Goal: Task Accomplishment & Management: Manage account settings

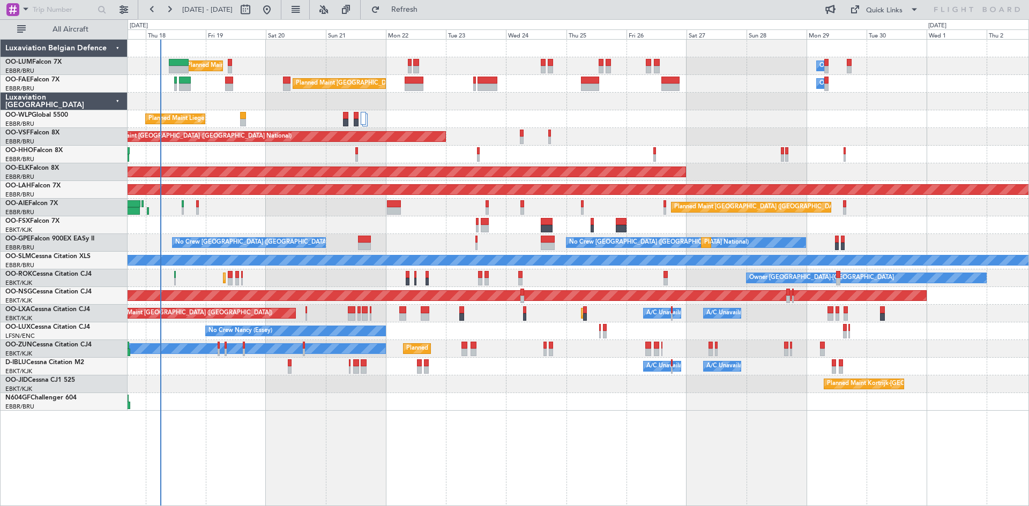
click at [399, 396] on div "Planned Maint Brussels (Brussels National) Owner Melsbroek Air Base Unplanned M…" at bounding box center [578, 272] width 901 height 467
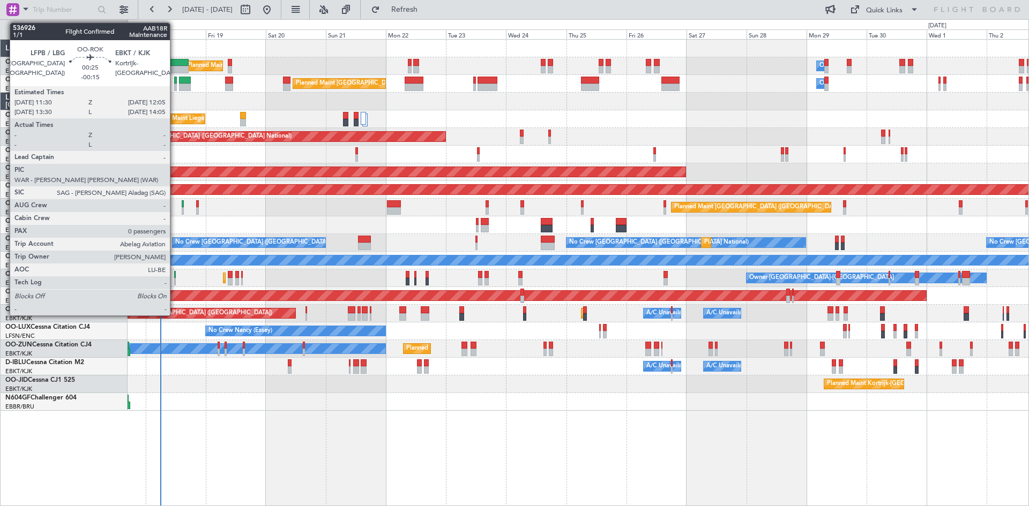
click at [175, 272] on div at bounding box center [175, 275] width 2 height 8
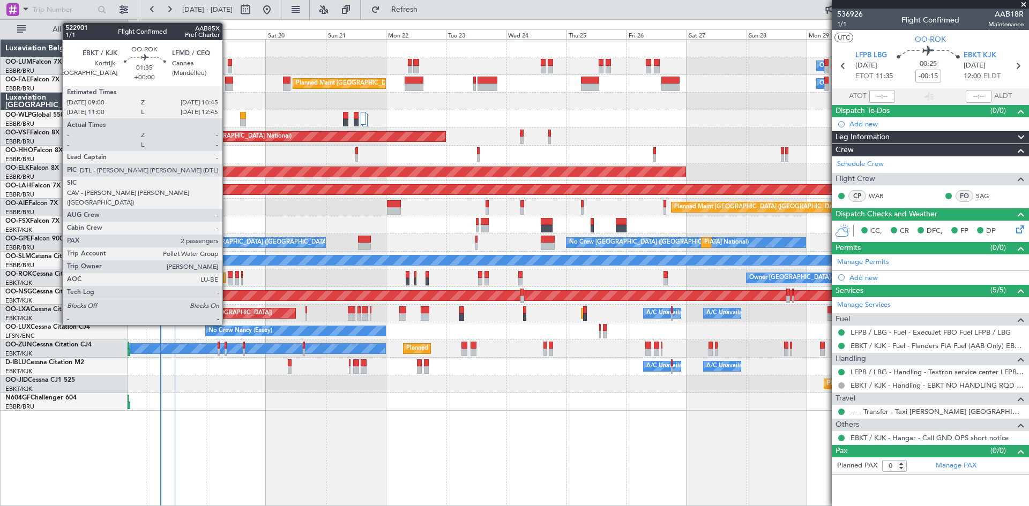
click at [228, 278] on div at bounding box center [230, 275] width 5 height 8
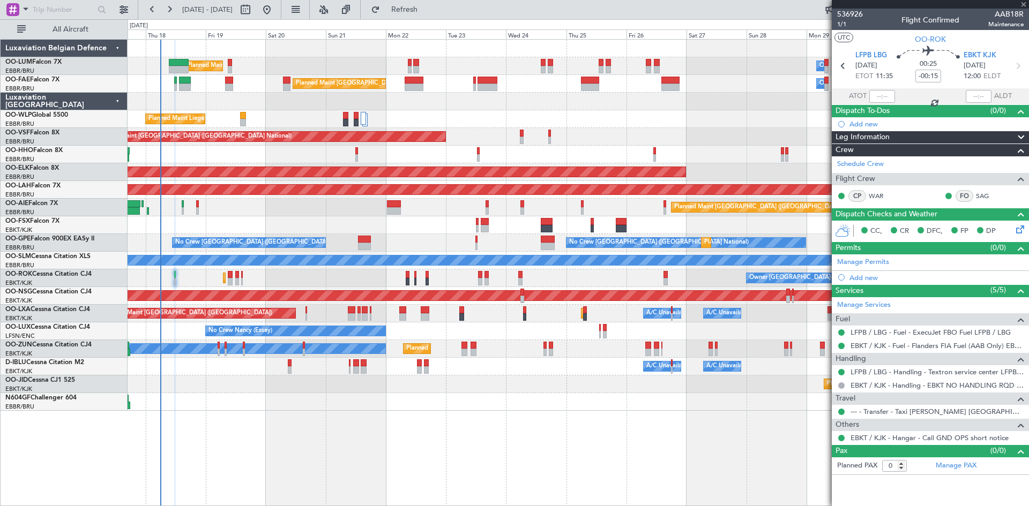
type input "2"
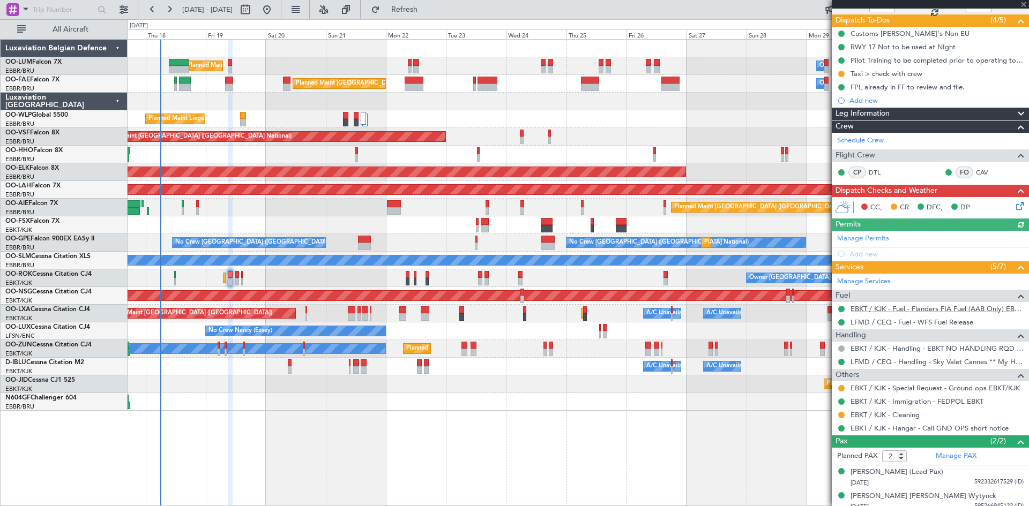
scroll to position [98, 0]
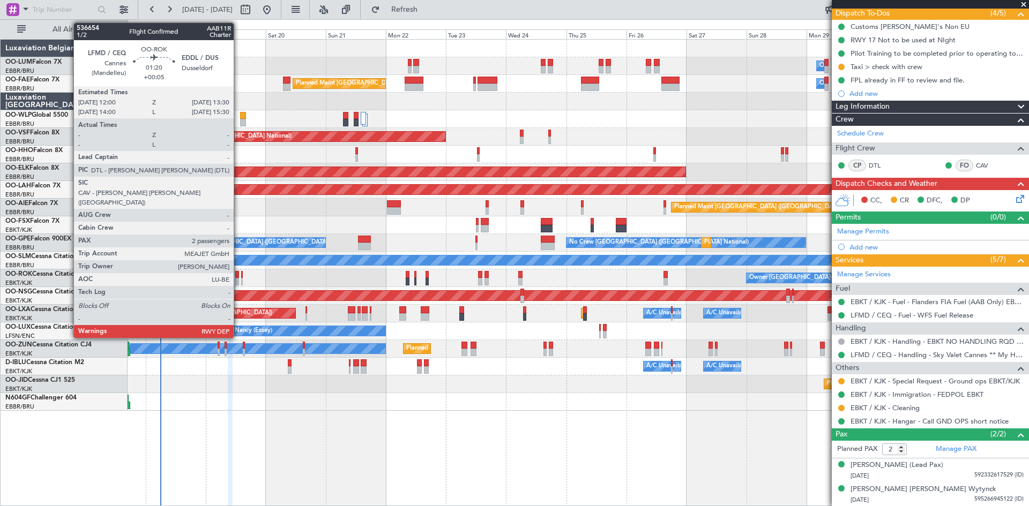
click at [238, 273] on div at bounding box center [237, 275] width 4 height 8
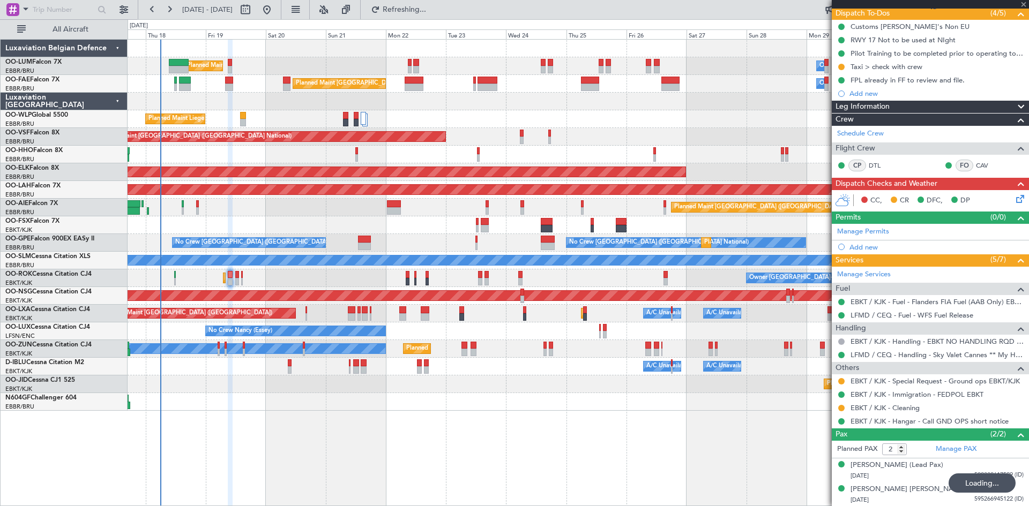
type input "+00:05"
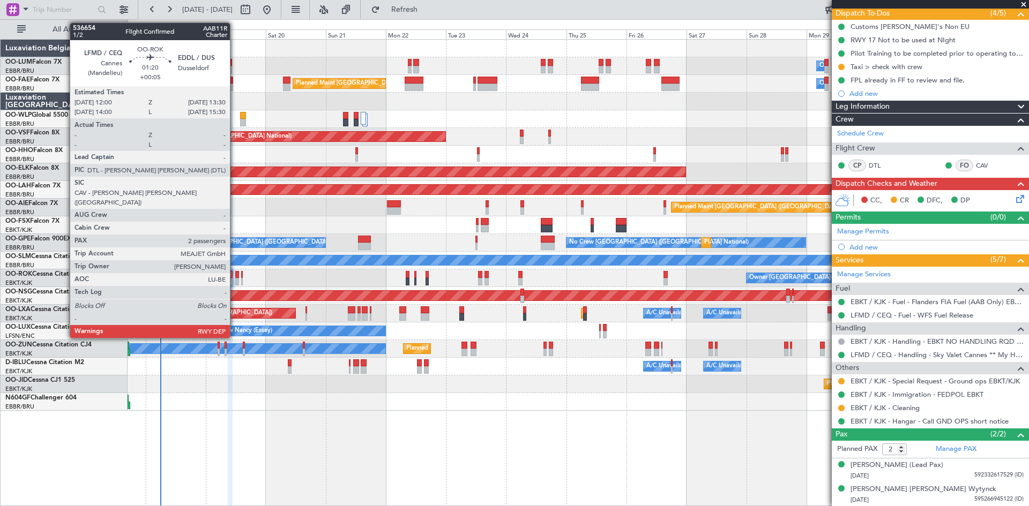
click at [235, 277] on div at bounding box center [237, 275] width 4 height 8
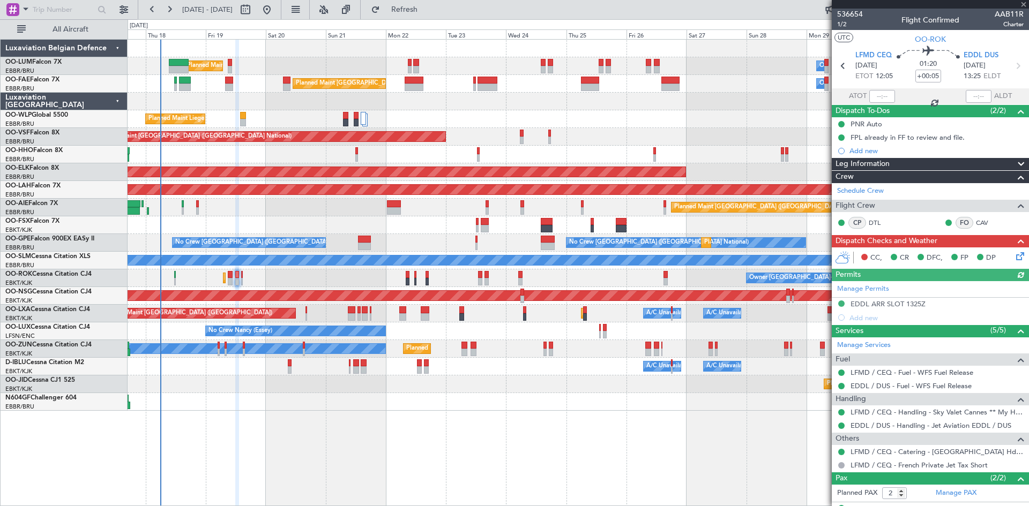
scroll to position [44, 0]
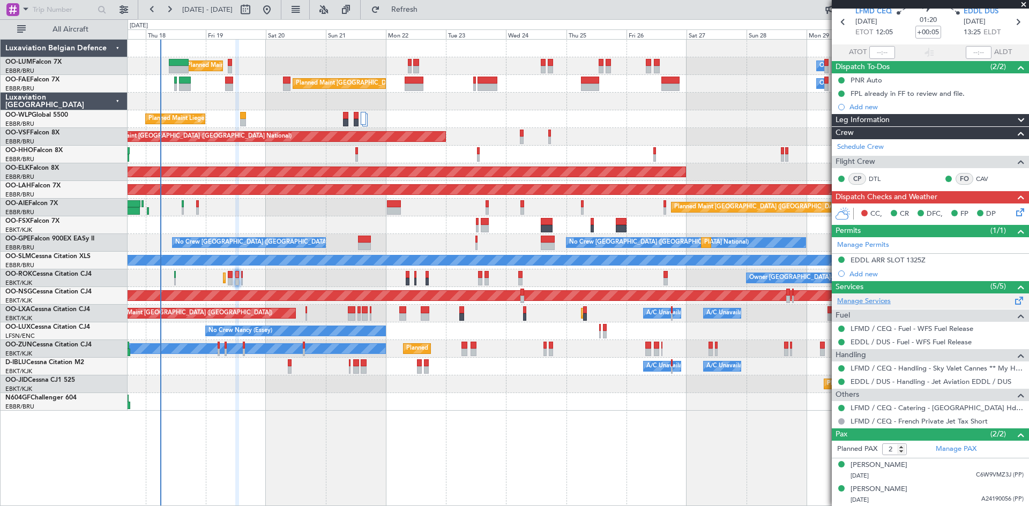
click at [868, 303] on link "Manage Services" at bounding box center [864, 301] width 54 height 11
click at [427, 8] on span "Refresh" at bounding box center [404, 10] width 45 height 8
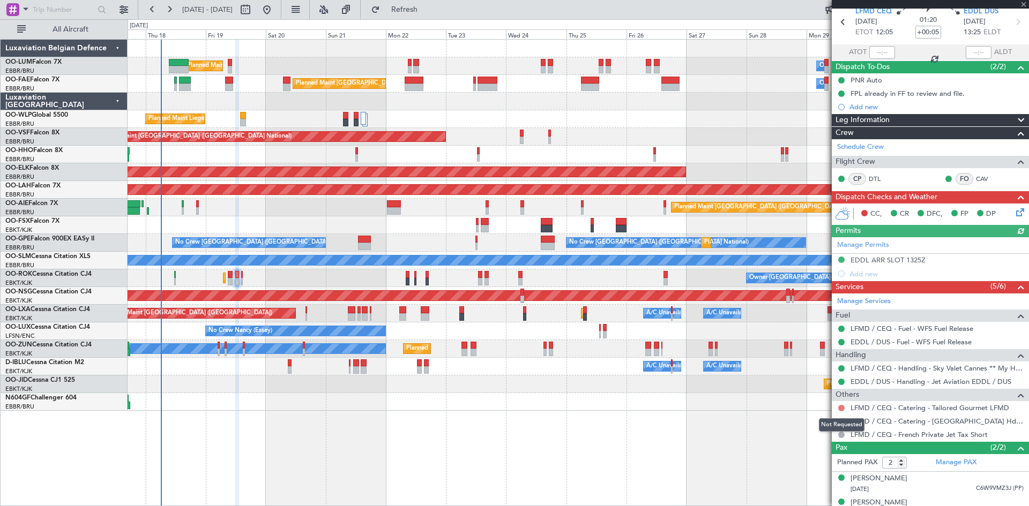
click at [840, 405] on button at bounding box center [841, 408] width 6 height 6
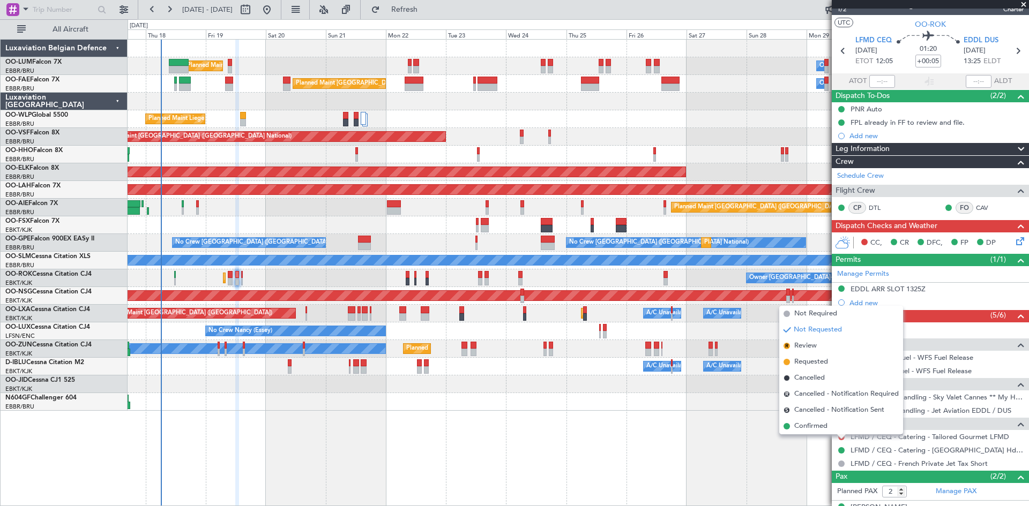
scroll to position [0, 0]
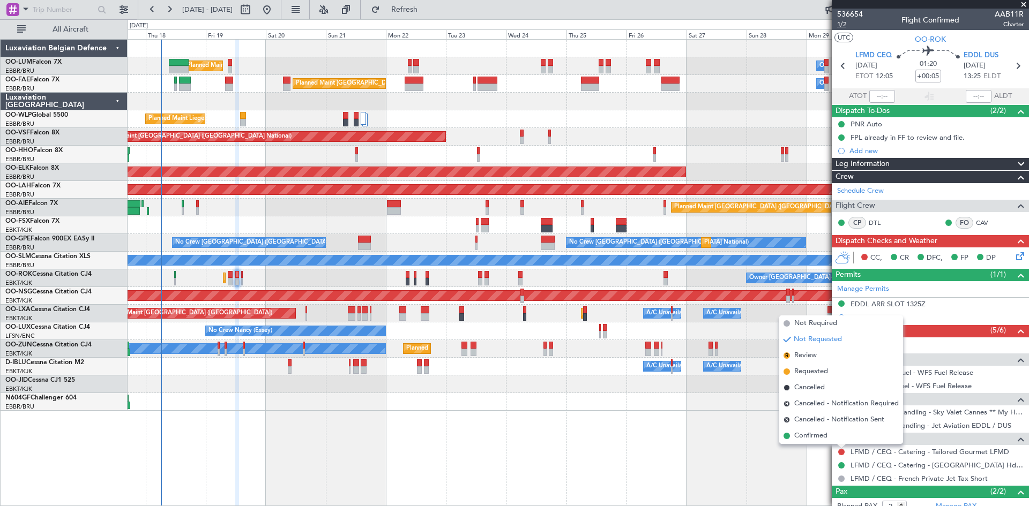
click at [847, 24] on span "1/2" at bounding box center [850, 24] width 26 height 9
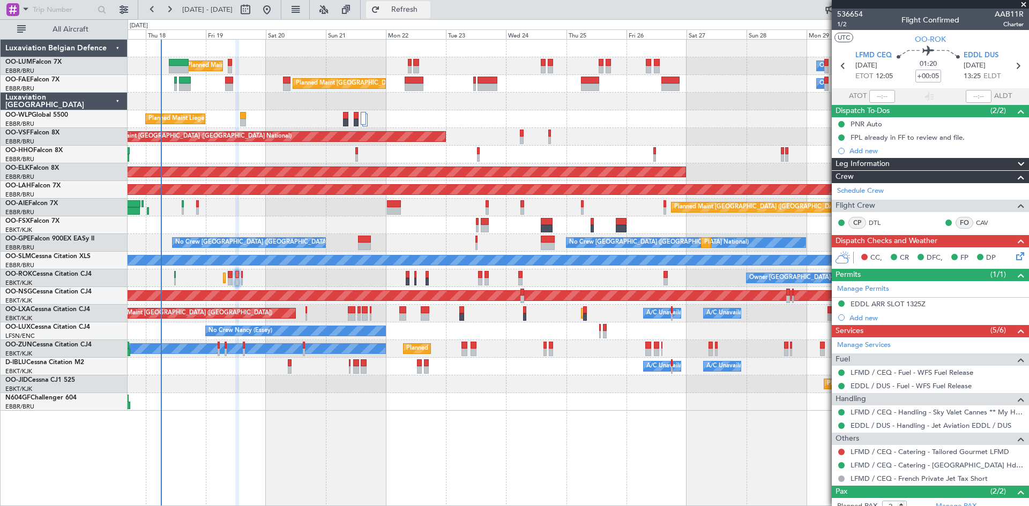
click at [427, 8] on span "Refresh" at bounding box center [404, 10] width 45 height 8
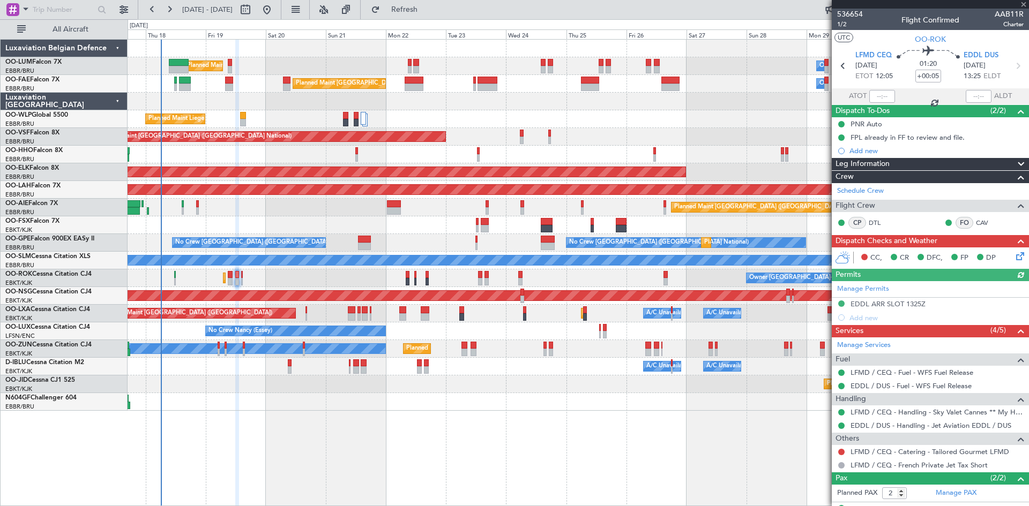
click at [844, 448] on div at bounding box center [841, 452] width 9 height 9
click at [841, 450] on button at bounding box center [841, 452] width 6 height 6
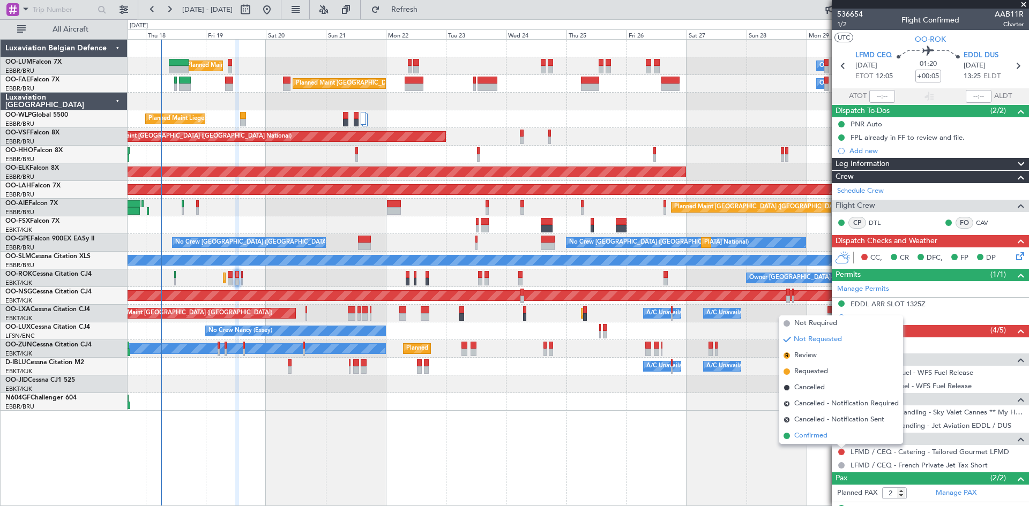
click at [822, 440] on span "Confirmed" at bounding box center [810, 436] width 33 height 11
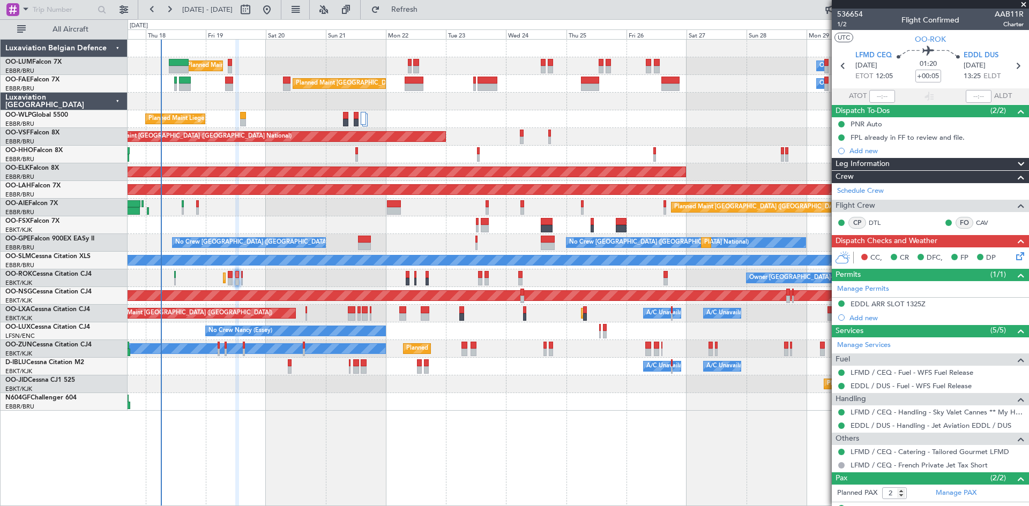
click at [246, 115] on div "Planned Maint Liege" at bounding box center [578, 119] width 901 height 18
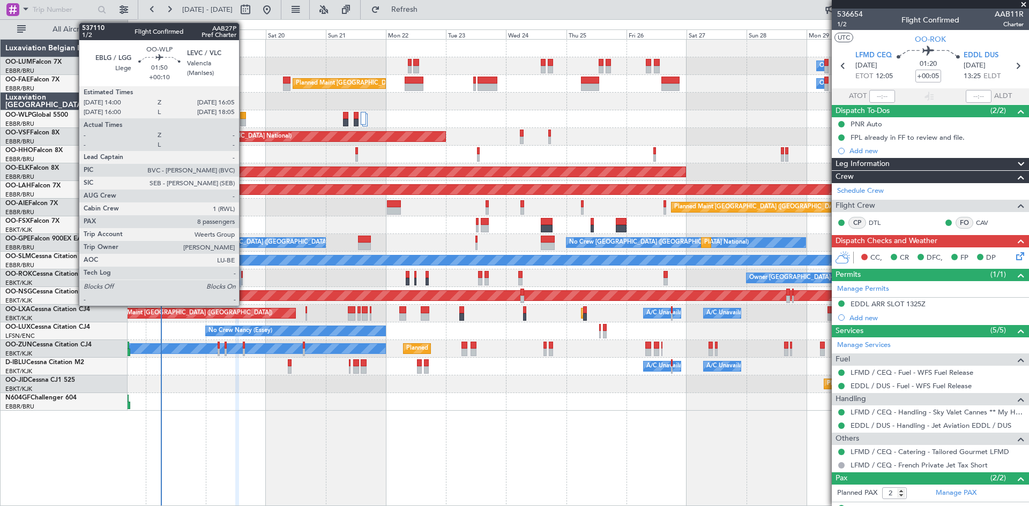
click at [243, 116] on div at bounding box center [242, 116] width 5 height 8
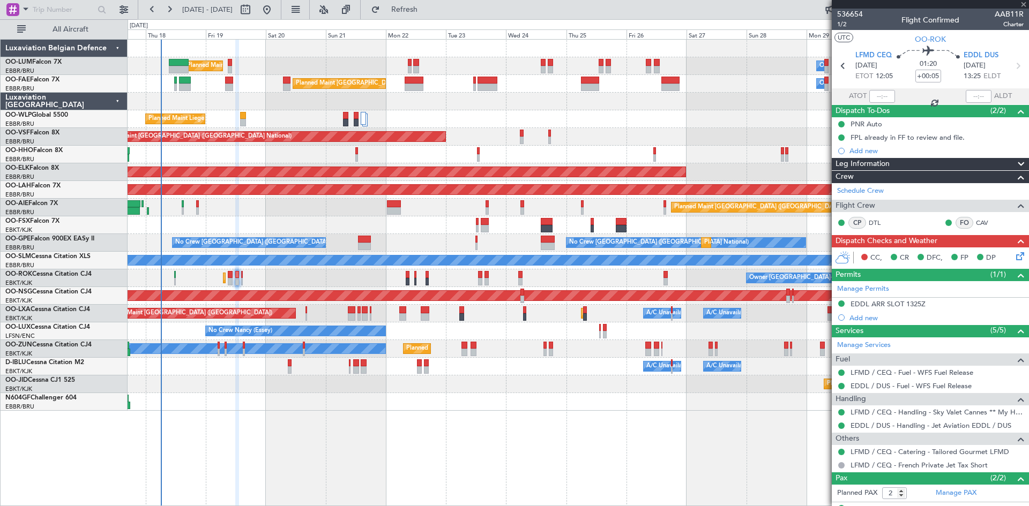
type input "+00:10"
type input "8"
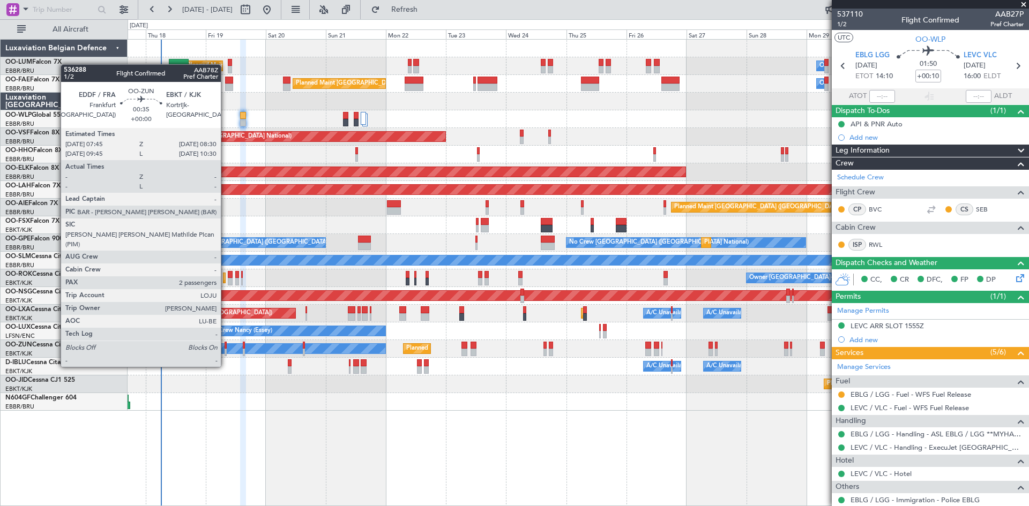
click at [226, 347] on div at bounding box center [225, 346] width 2 height 8
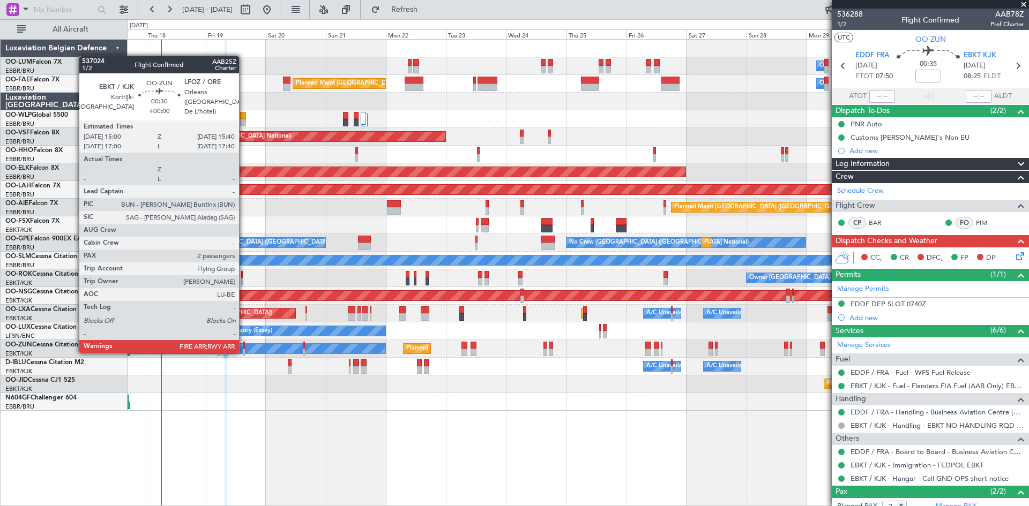
click at [244, 352] on div at bounding box center [244, 353] width 2 height 8
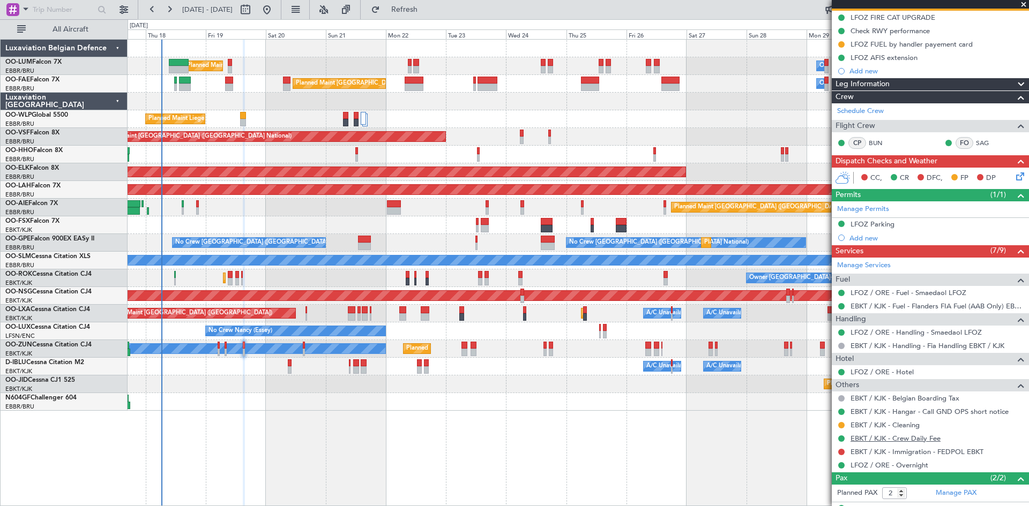
scroll to position [151, 0]
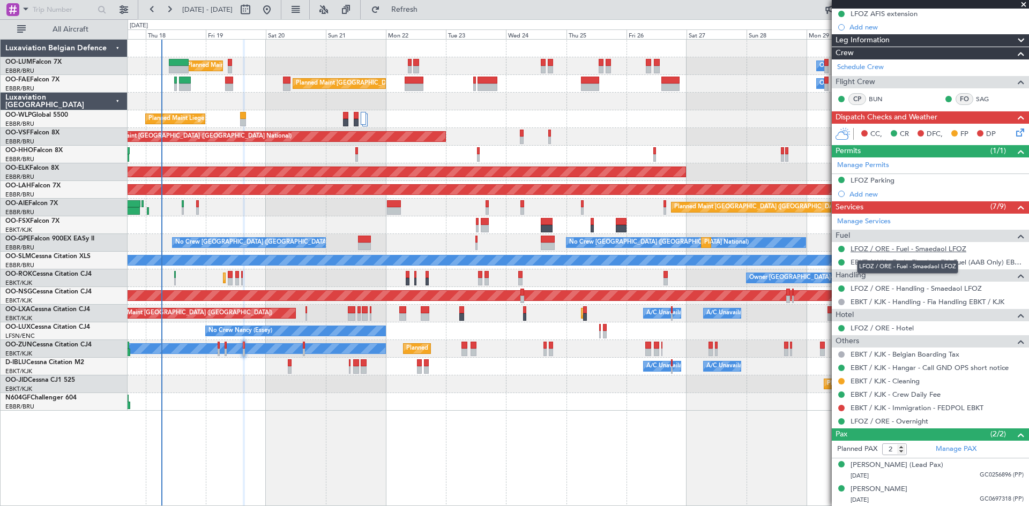
click at [930, 248] on link "LFOZ / ORE - Fuel - Smaedaol LFOZ" at bounding box center [908, 248] width 116 height 9
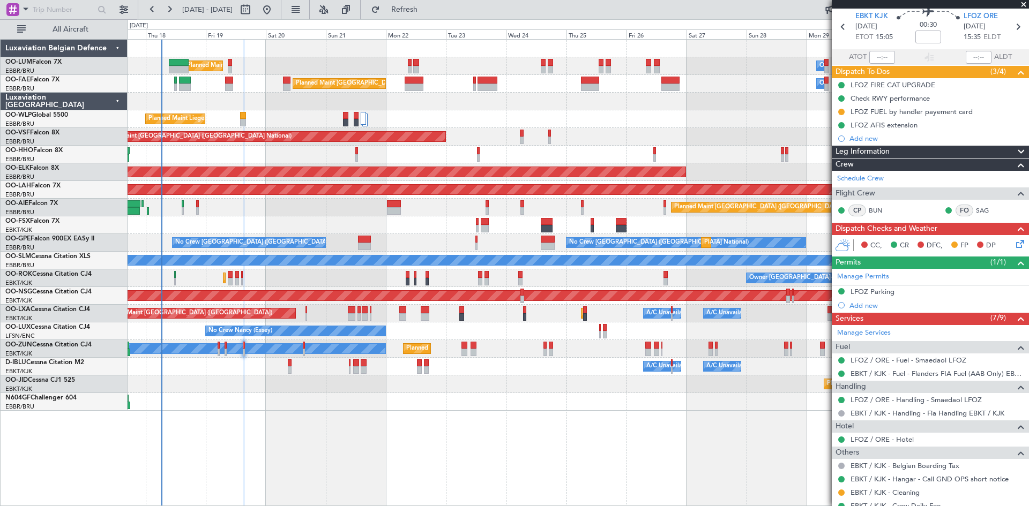
scroll to position [0, 0]
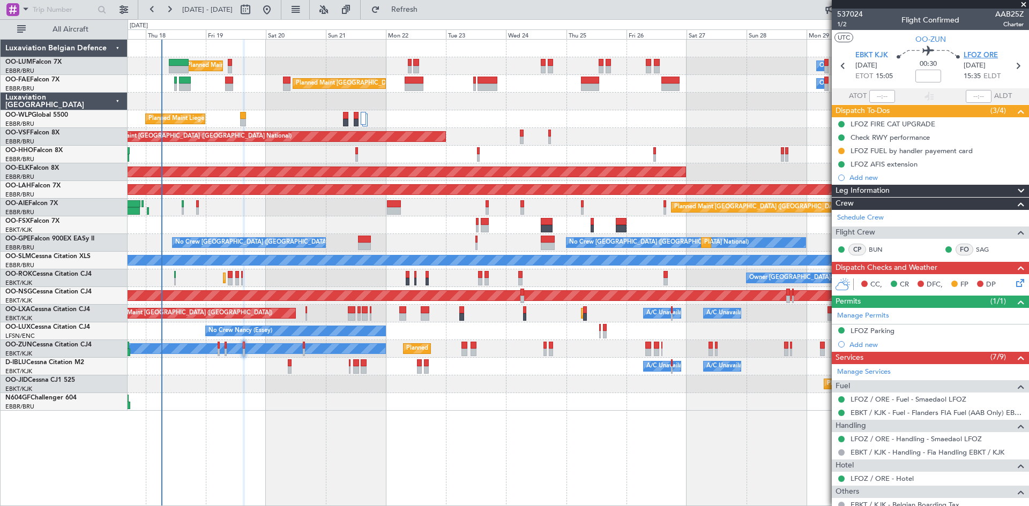
click at [977, 56] on span "LFOZ ORE" at bounding box center [980, 55] width 34 height 11
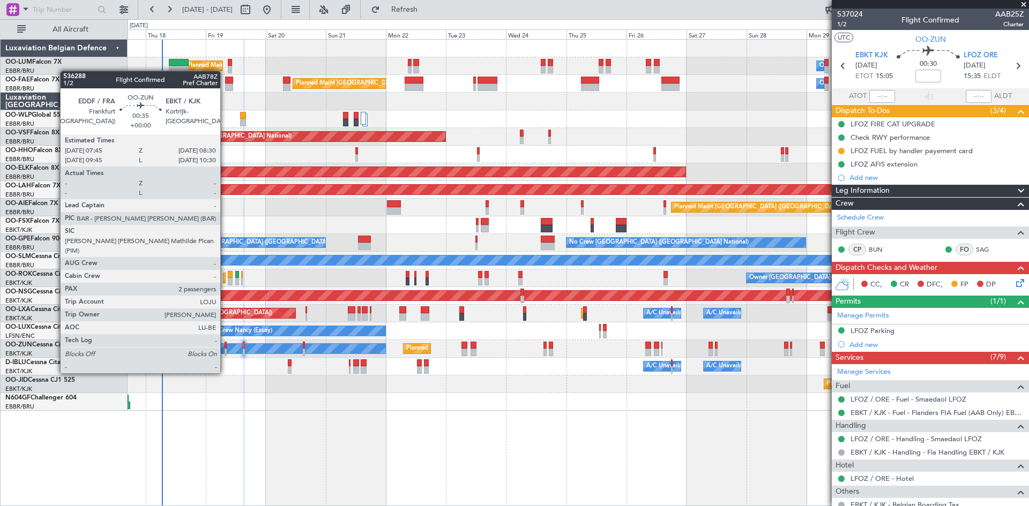
click at [225, 353] on div at bounding box center [225, 353] width 2 height 8
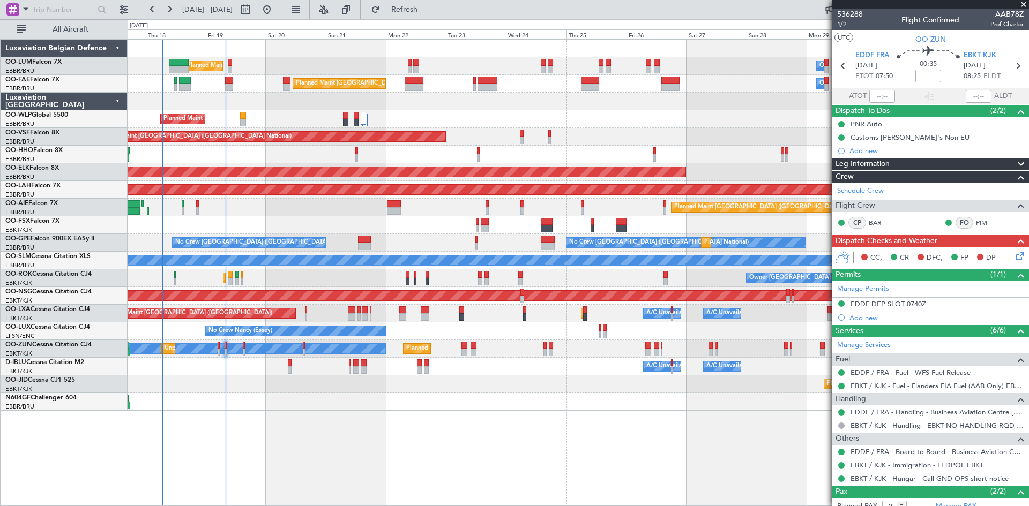
scroll to position [57, 0]
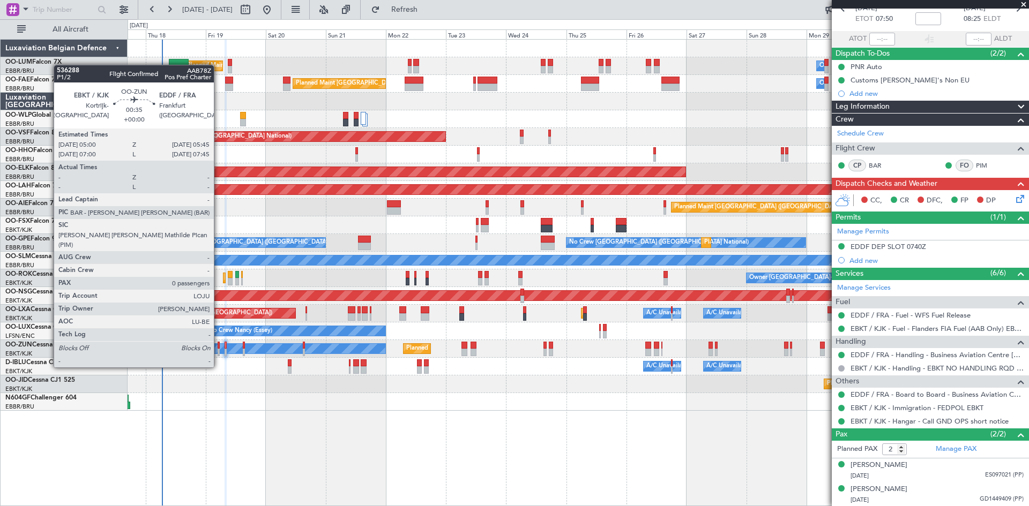
click at [219, 347] on div at bounding box center [219, 346] width 2 height 8
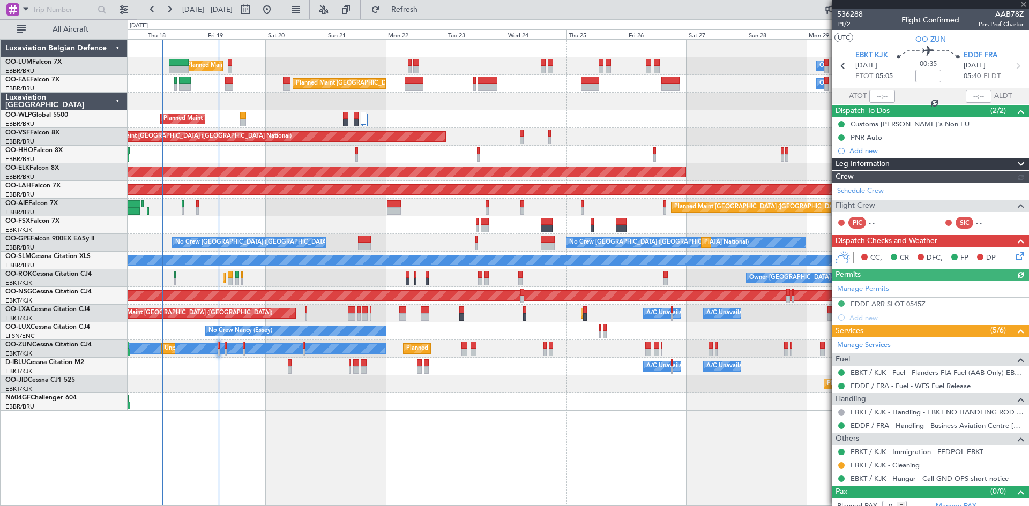
scroll to position [9, 0]
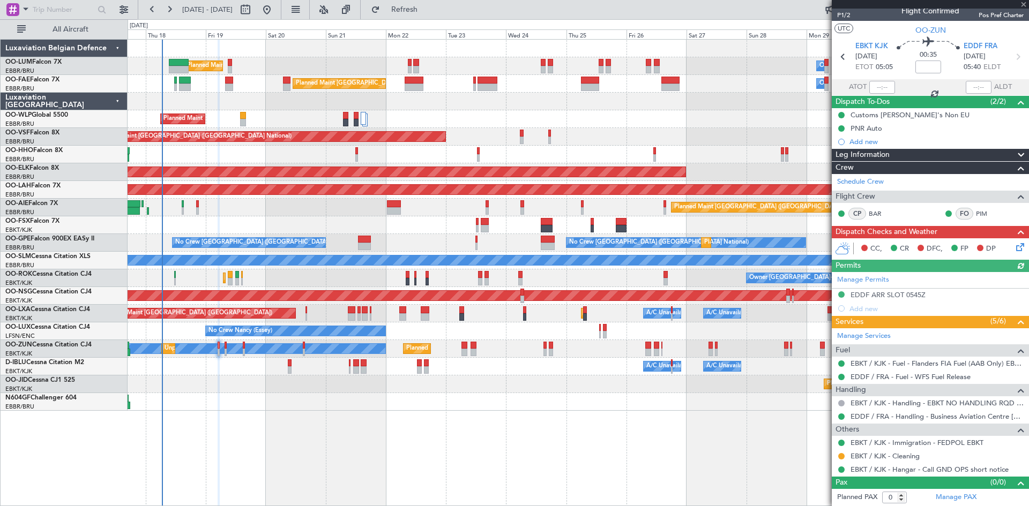
click at [1014, 250] on icon at bounding box center [1018, 245] width 9 height 9
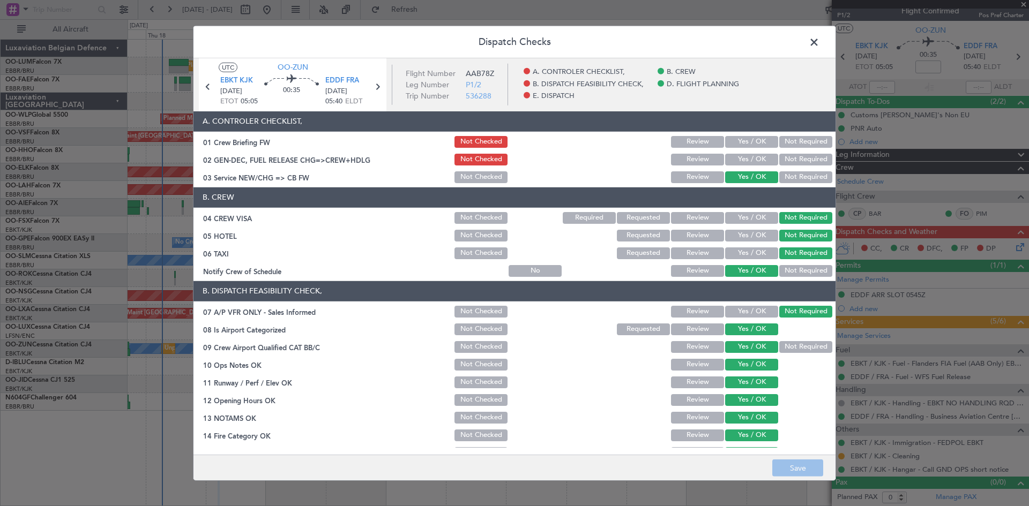
click at [819, 45] on span at bounding box center [819, 44] width 0 height 21
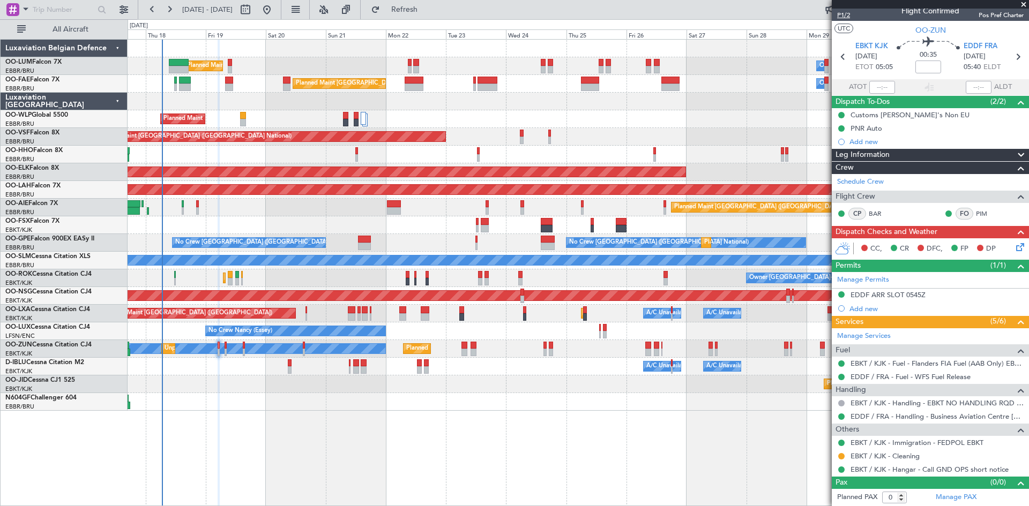
click at [840, 19] on span "P1/2" at bounding box center [850, 15] width 26 height 9
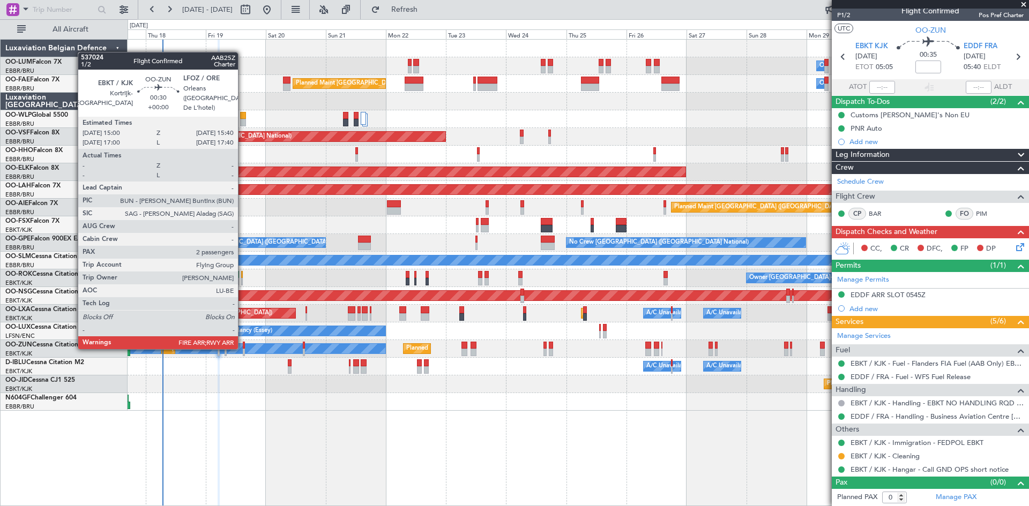
click at [243, 348] on div at bounding box center [244, 346] width 2 height 8
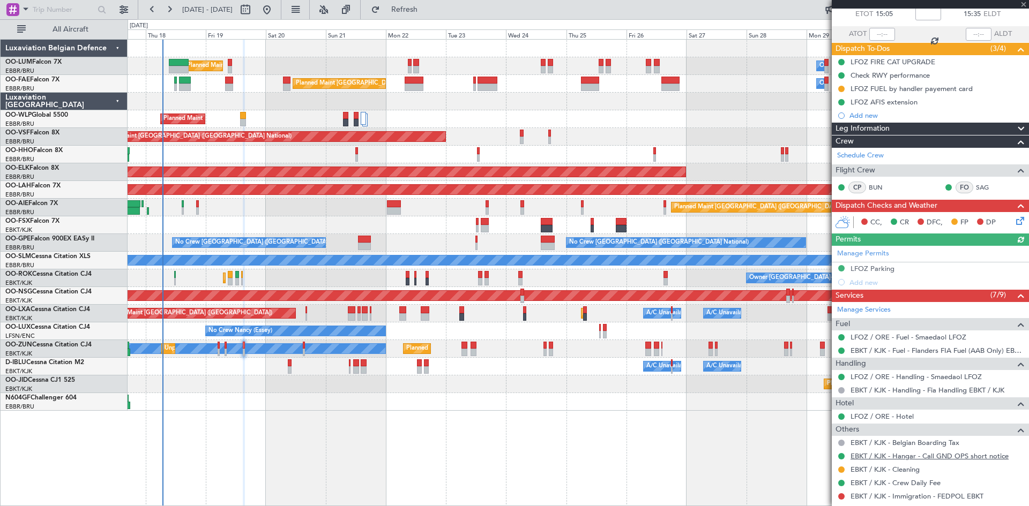
scroll to position [151, 0]
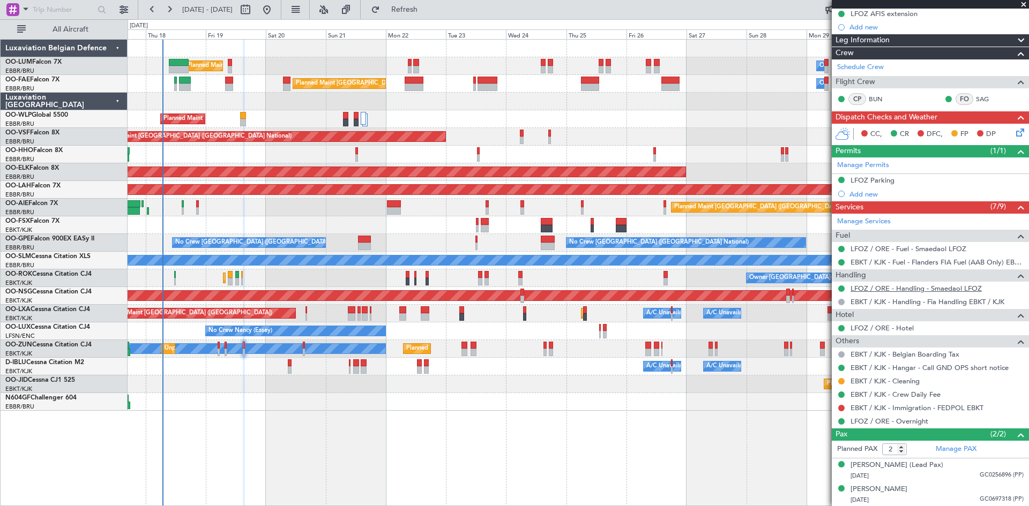
click at [927, 284] on link "LFOZ / ORE - Handling - Smaedaol LFOZ" at bounding box center [915, 288] width 131 height 9
click at [1014, 135] on icon at bounding box center [1018, 130] width 9 height 9
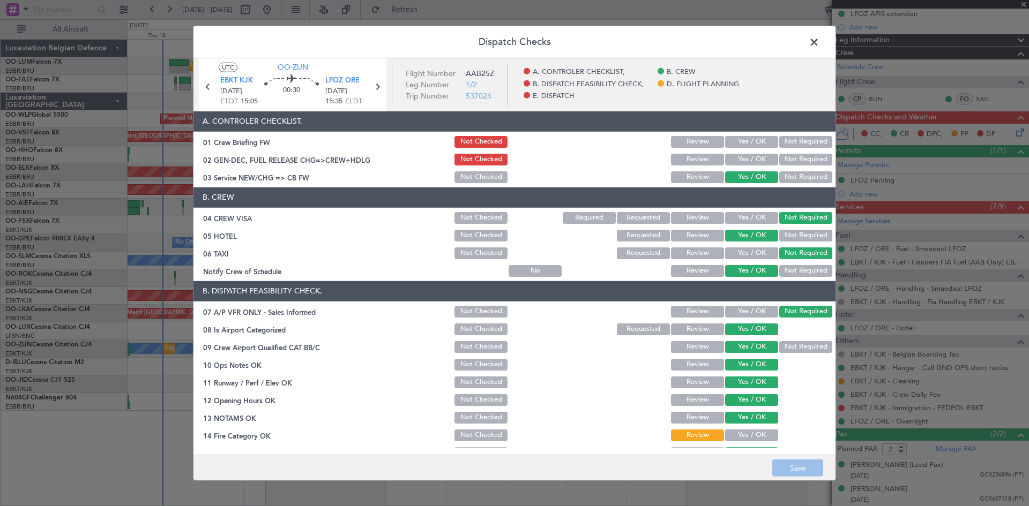
click at [728, 161] on button "Yes / OK" at bounding box center [751, 160] width 53 height 12
click at [790, 473] on button "Save" at bounding box center [797, 468] width 51 height 17
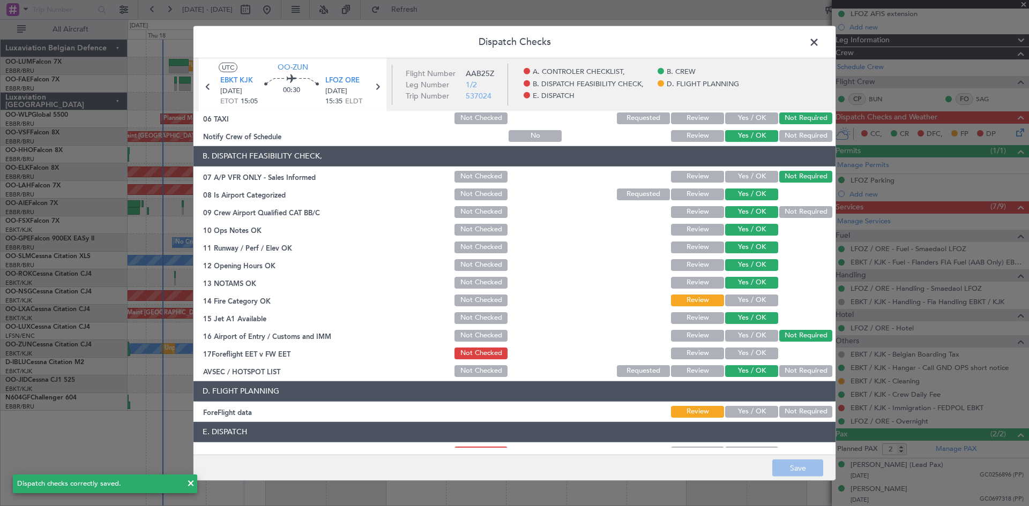
scroll to position [161, 0]
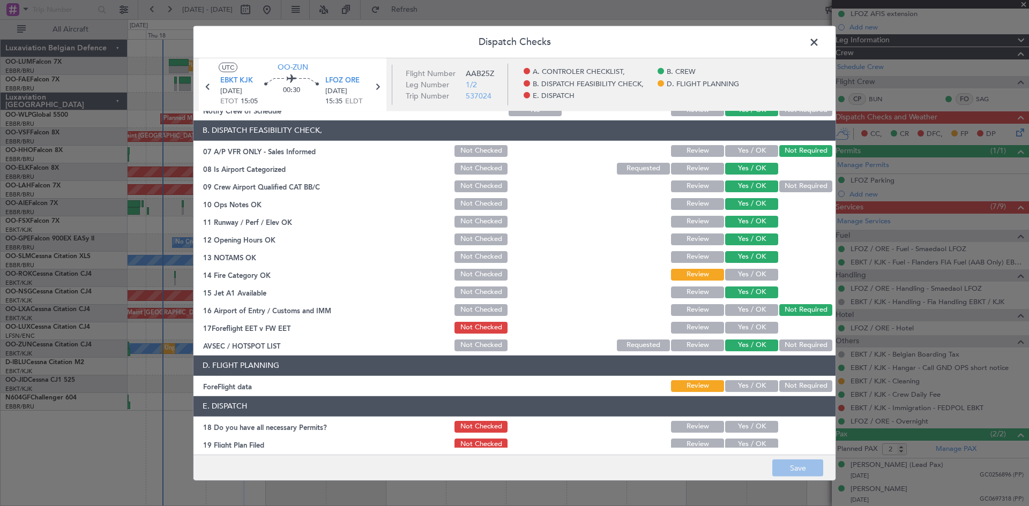
click at [819, 44] on span at bounding box center [819, 44] width 0 height 21
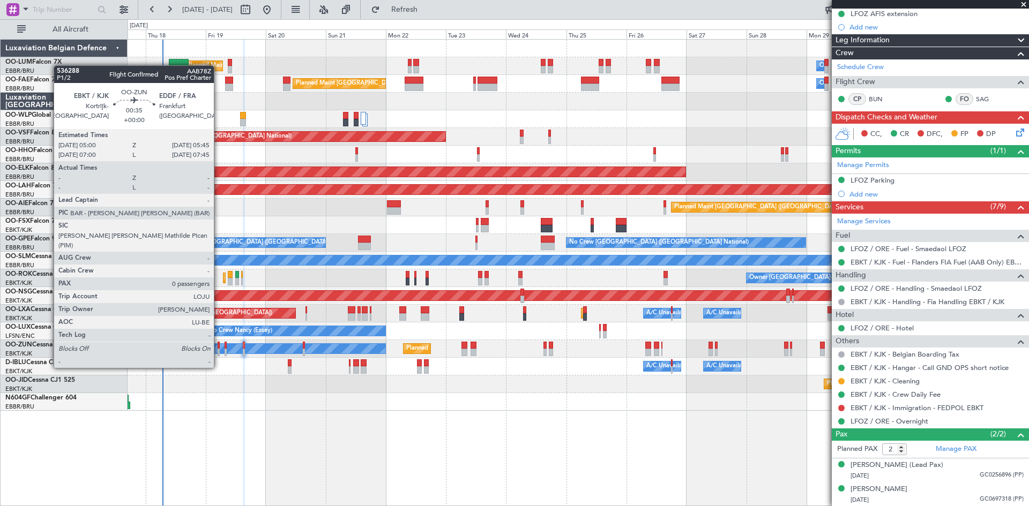
click at [219, 348] on div at bounding box center [219, 346] width 2 height 8
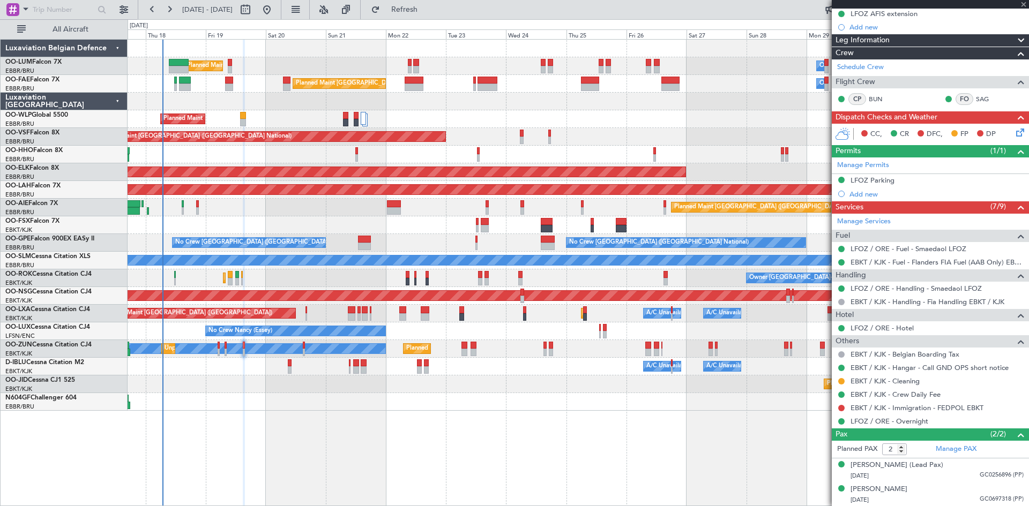
type input "0"
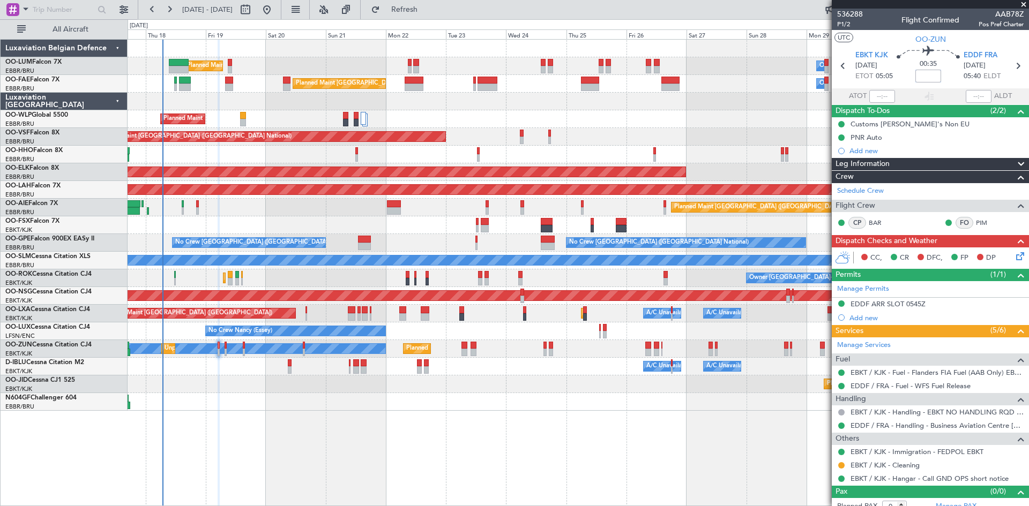
click at [923, 73] on input at bounding box center [928, 76] width 26 height 13
type input "+00:15"
click at [909, 61] on div "00:55 +00:15" at bounding box center [928, 66] width 71 height 40
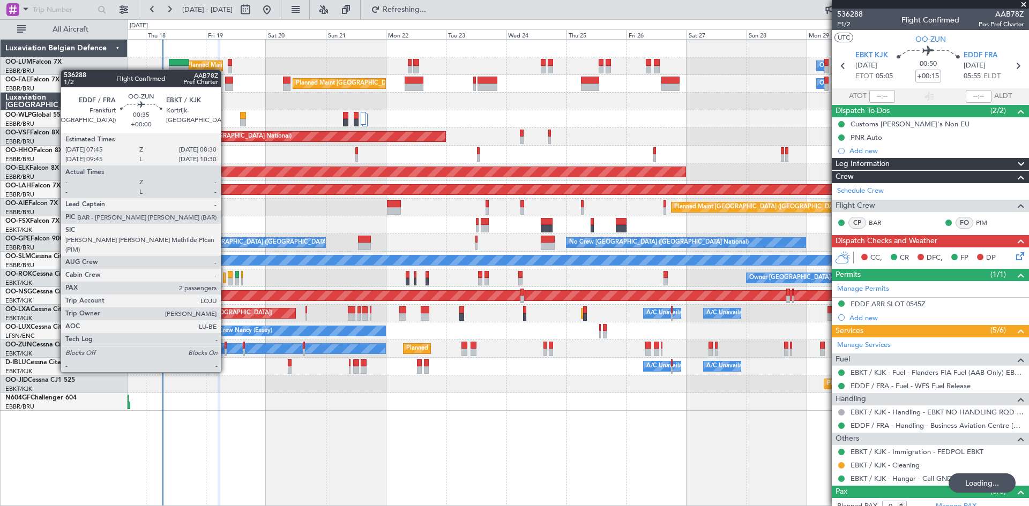
click at [226, 352] on div at bounding box center [225, 353] width 2 height 8
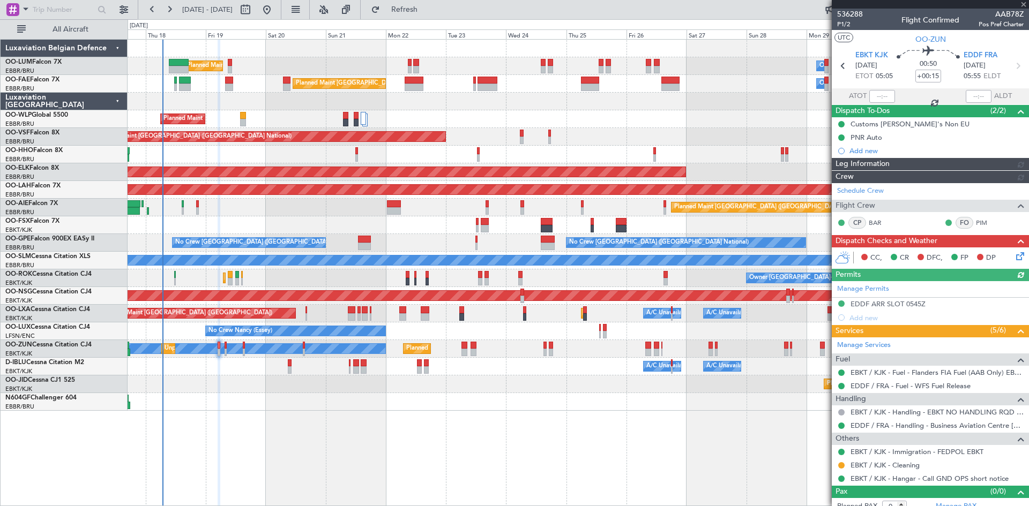
type input "2"
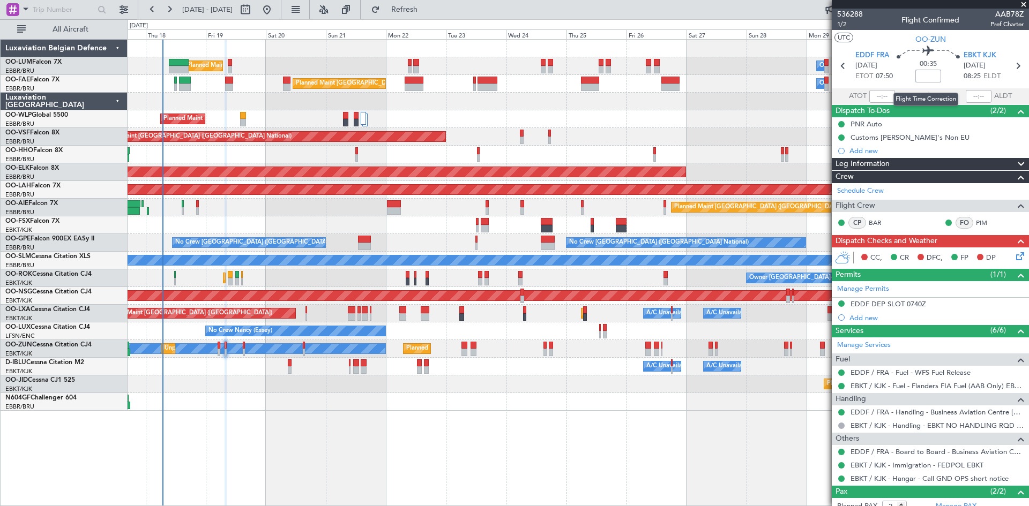
click at [927, 77] on input at bounding box center [928, 76] width 26 height 13
click at [949, 75] on div "Kortrijk-Wevelgem Cat BB" at bounding box center [975, 79] width 55 height 22
type input "+00:05"
drag, startPoint x: 1015, startPoint y: 65, endPoint x: 1009, endPoint y: 69, distance: 6.7
click at [1015, 65] on icon at bounding box center [1017, 66] width 14 height 14
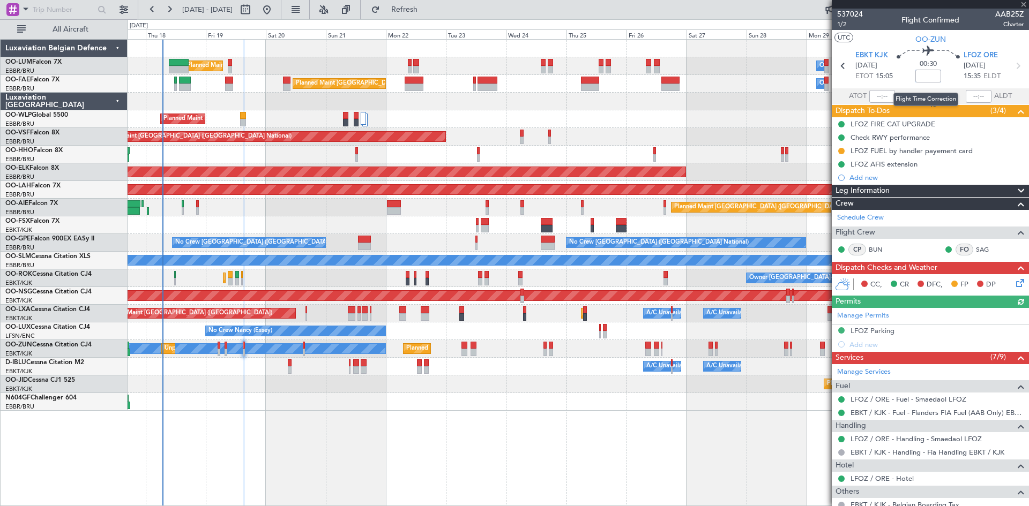
click at [924, 74] on input at bounding box center [928, 76] width 26 height 13
click at [948, 77] on div "00:30 25" at bounding box center [928, 66] width 71 height 40
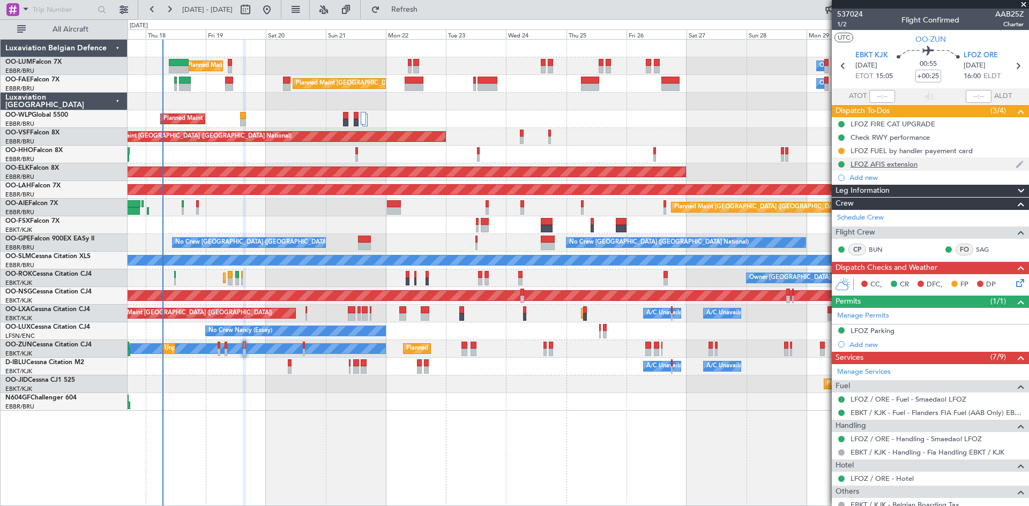
click at [892, 164] on div "LFOZ AFIS extension" at bounding box center [883, 164] width 67 height 9
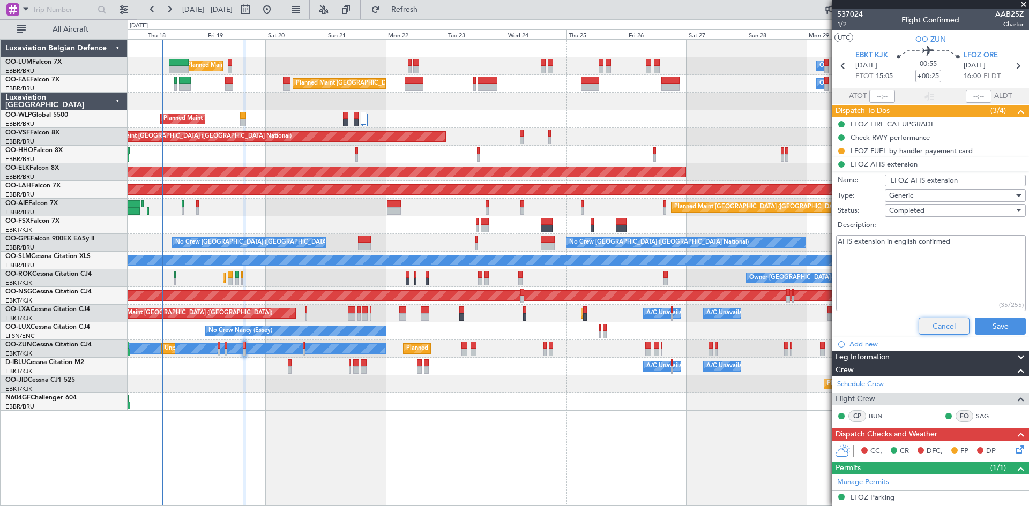
click at [924, 321] on button "Cancel" at bounding box center [943, 326] width 51 height 17
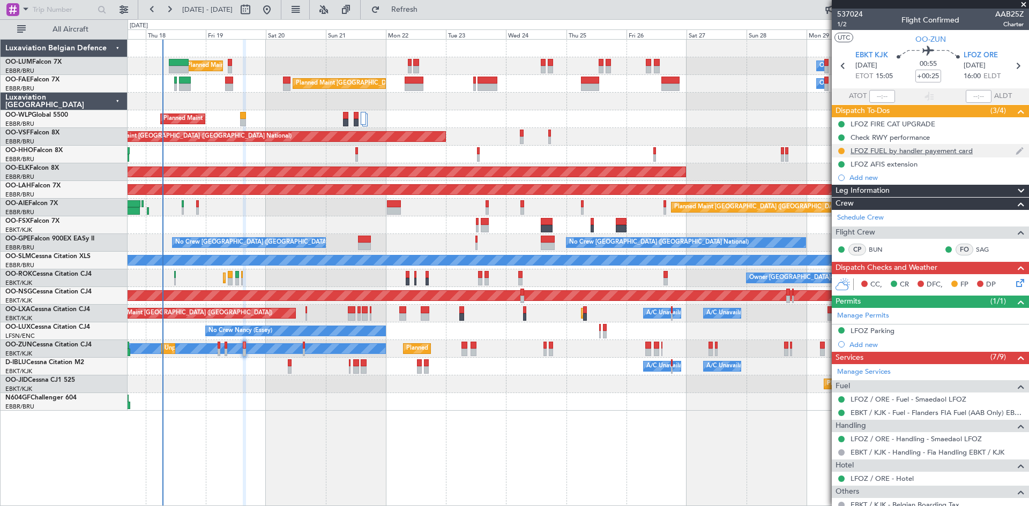
click at [882, 149] on div "LFOZ FUEL by handler payement card" at bounding box center [911, 150] width 122 height 9
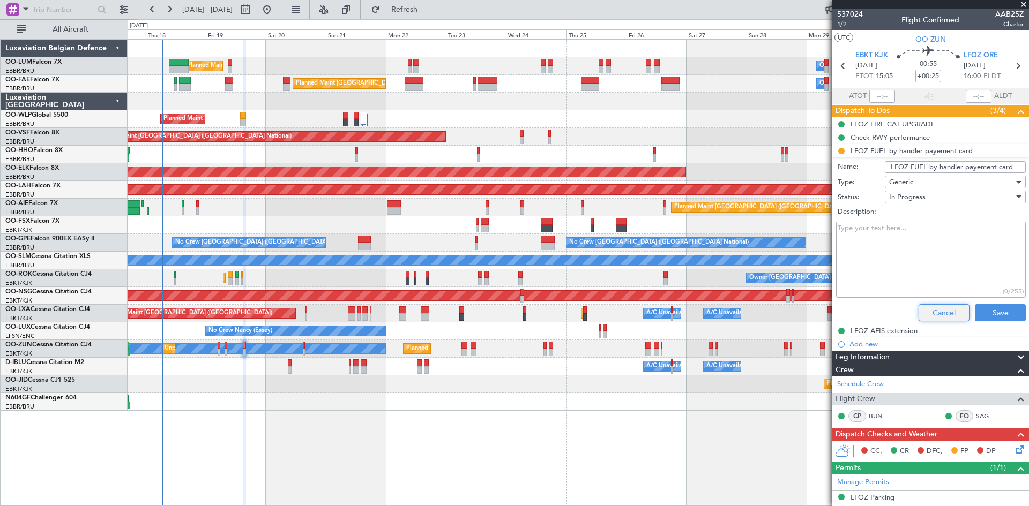
click at [930, 314] on button "Cancel" at bounding box center [943, 312] width 51 height 17
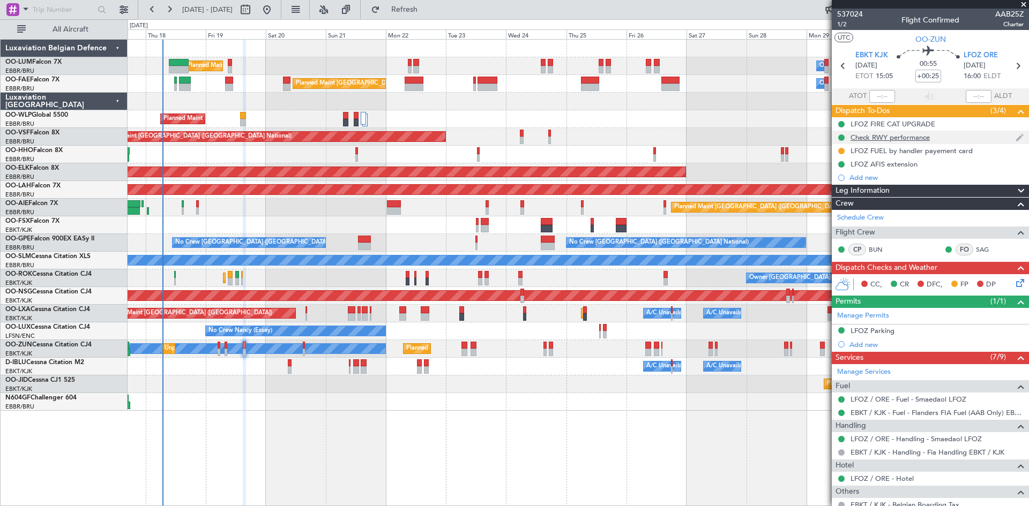
click at [877, 138] on div "Check RWY performance" at bounding box center [889, 137] width 79 height 9
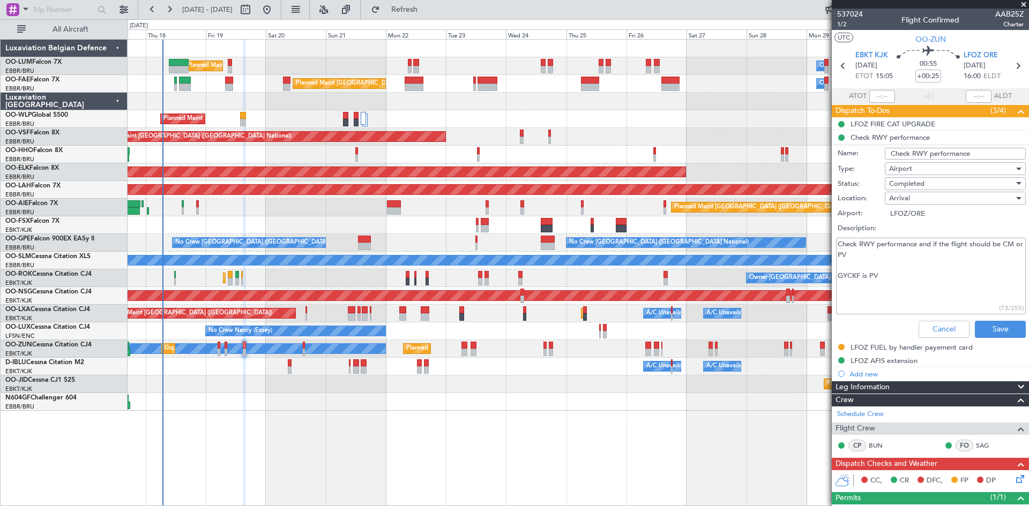
drag, startPoint x: 861, startPoint y: 276, endPoint x: 840, endPoint y: 276, distance: 21.4
click at [840, 276] on textarea "Check RWY performance and if the flight should be CM or PV GYCKF is PV" at bounding box center [931, 276] width 190 height 77
click at [928, 324] on button "Cancel" at bounding box center [943, 329] width 51 height 17
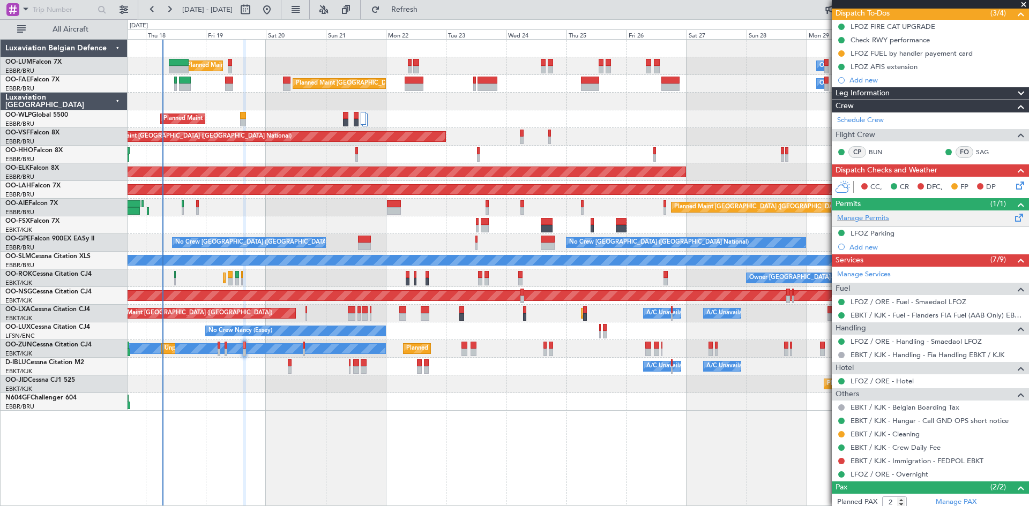
scroll to position [43, 0]
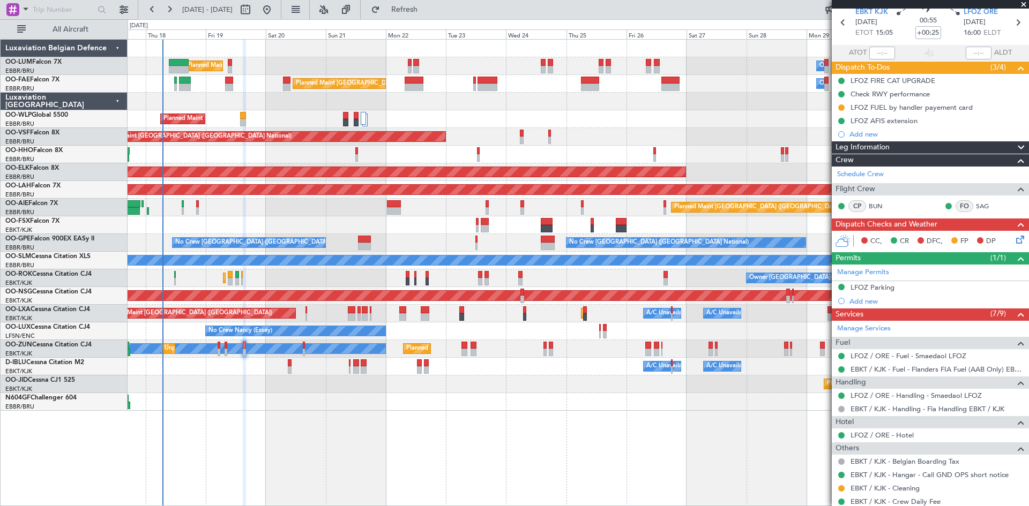
click at [1014, 236] on icon at bounding box center [1018, 238] width 9 height 9
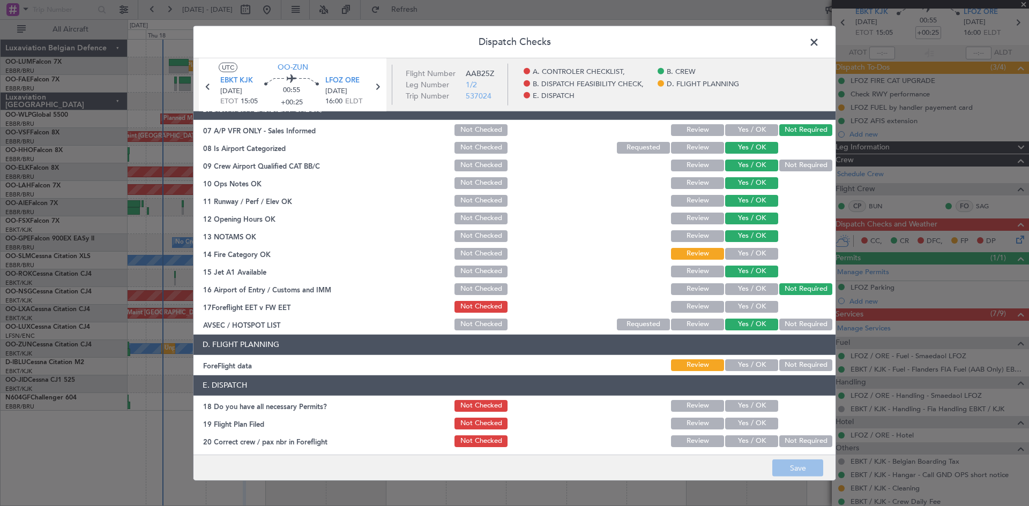
scroll to position [203, 0]
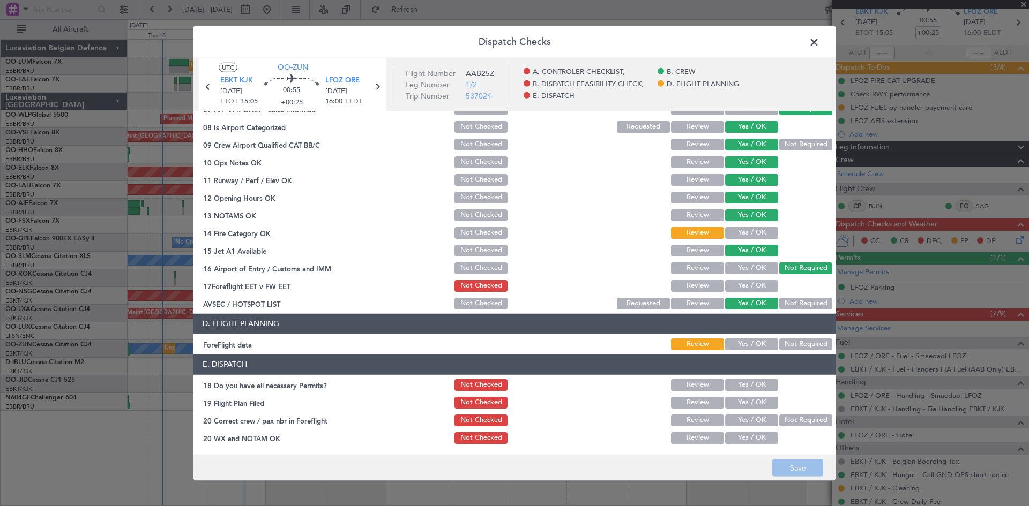
click at [741, 281] on button "Yes / OK" at bounding box center [751, 286] width 53 height 12
click at [749, 344] on button "Yes / OK" at bounding box center [751, 345] width 53 height 12
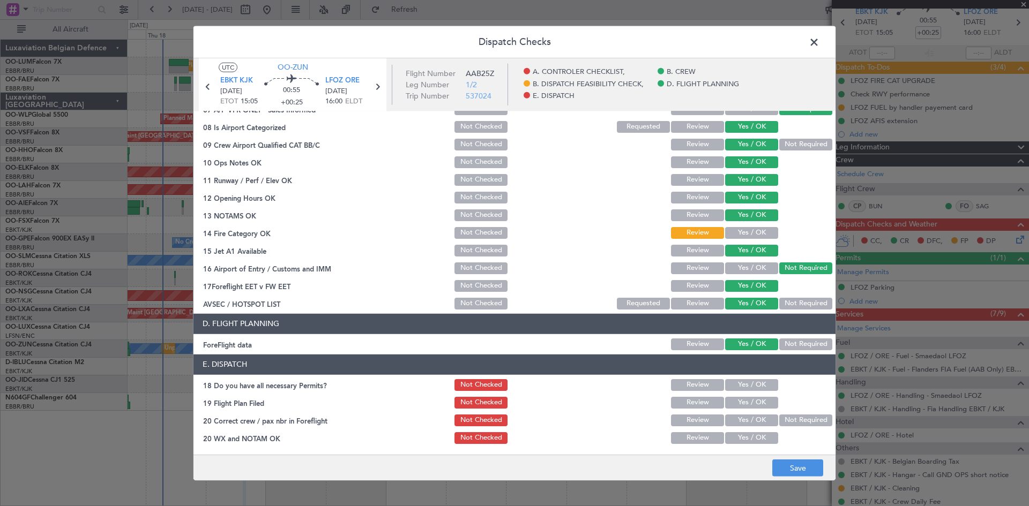
click at [755, 381] on button "Yes / OK" at bounding box center [751, 385] width 53 height 12
click at [751, 421] on button "Yes / OK" at bounding box center [751, 421] width 53 height 12
click at [757, 436] on button "Yes / OK" at bounding box center [751, 438] width 53 height 12
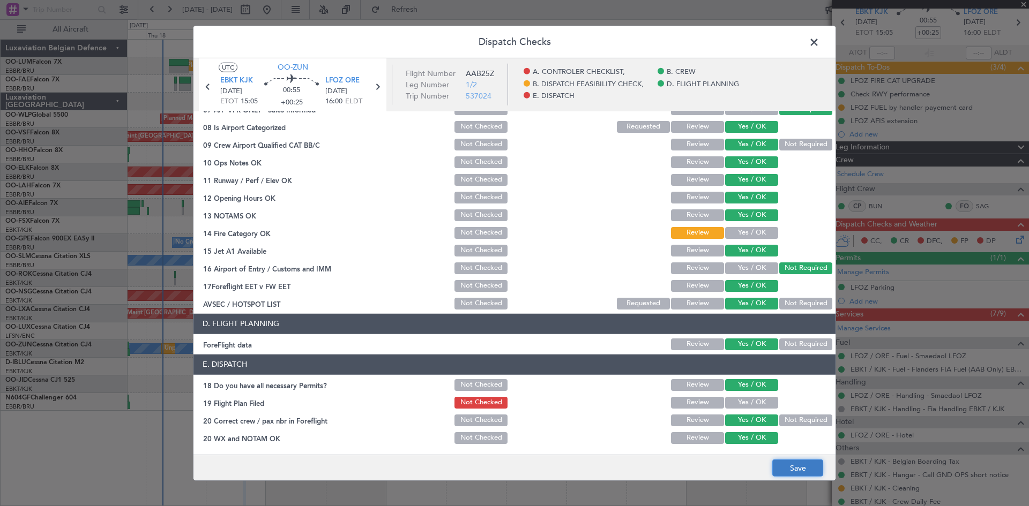
click at [781, 461] on button "Save" at bounding box center [797, 468] width 51 height 17
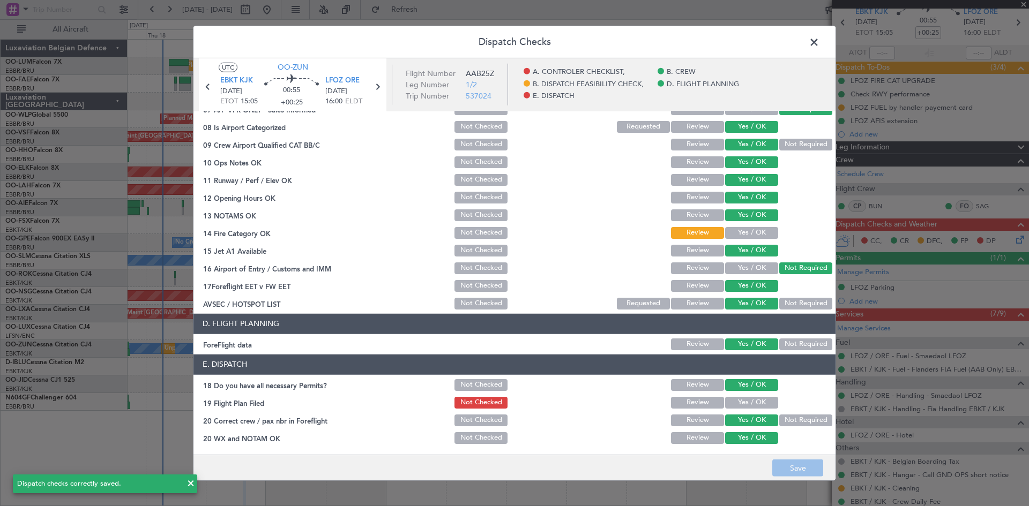
click at [819, 38] on span at bounding box center [819, 44] width 0 height 21
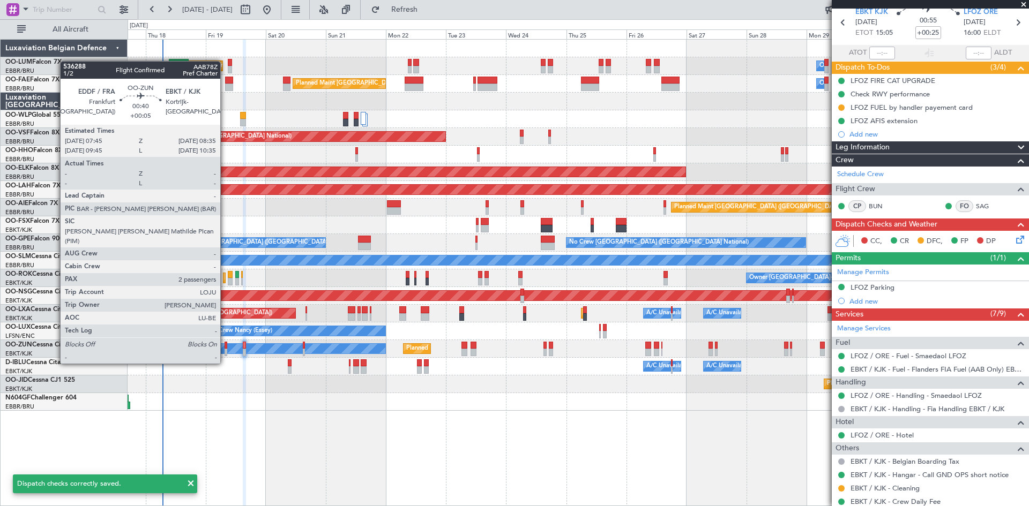
click at [225, 343] on div at bounding box center [225, 346] width 2 height 8
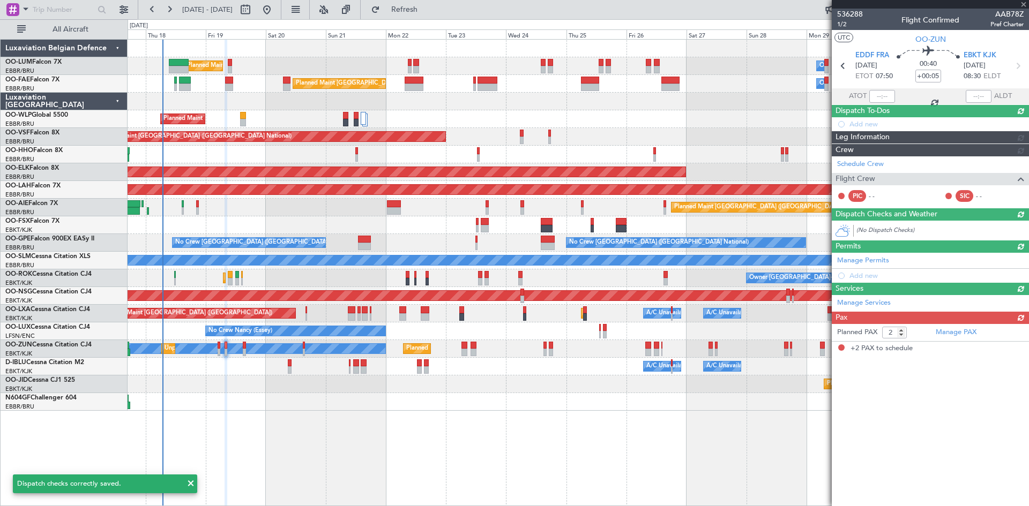
scroll to position [0, 0]
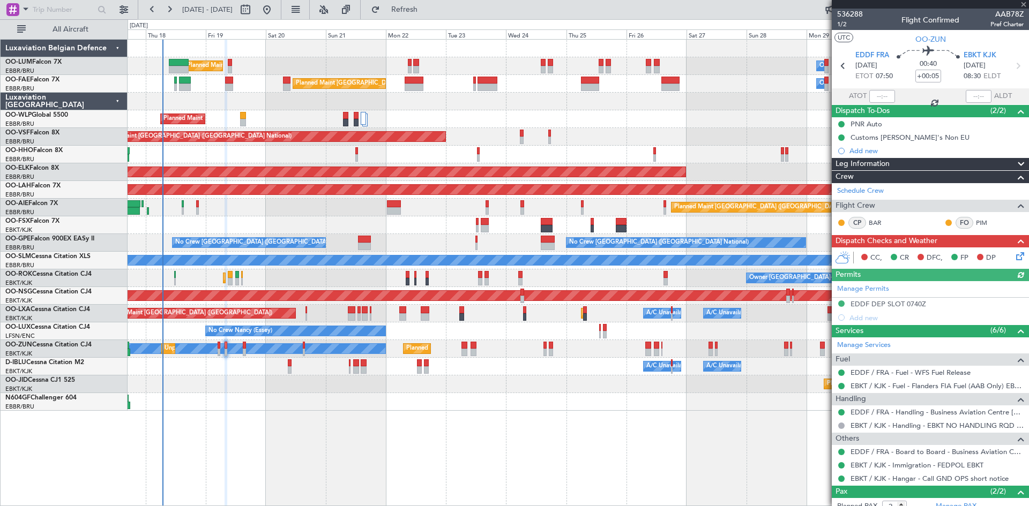
click at [1014, 255] on icon at bounding box center [1018, 254] width 9 height 9
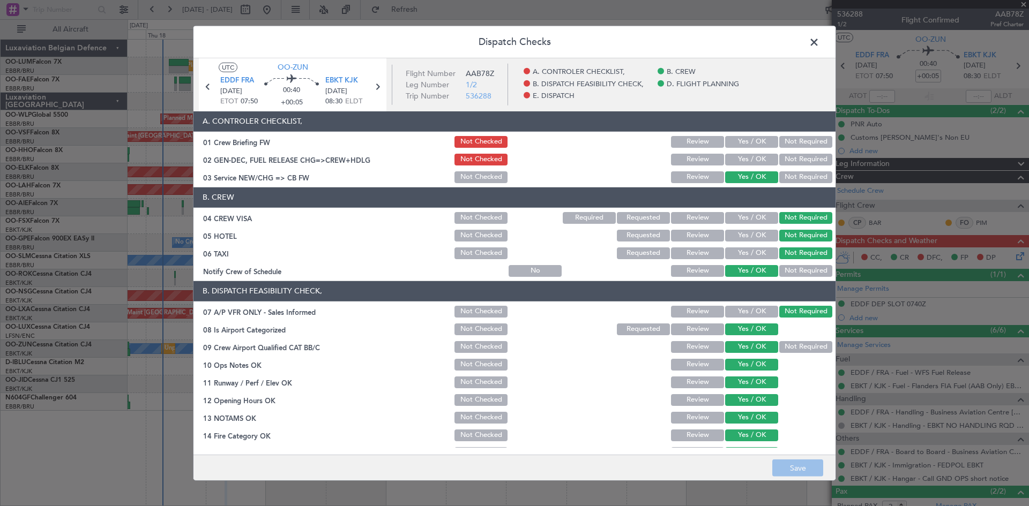
click at [751, 159] on button "Yes / OK" at bounding box center [751, 160] width 53 height 12
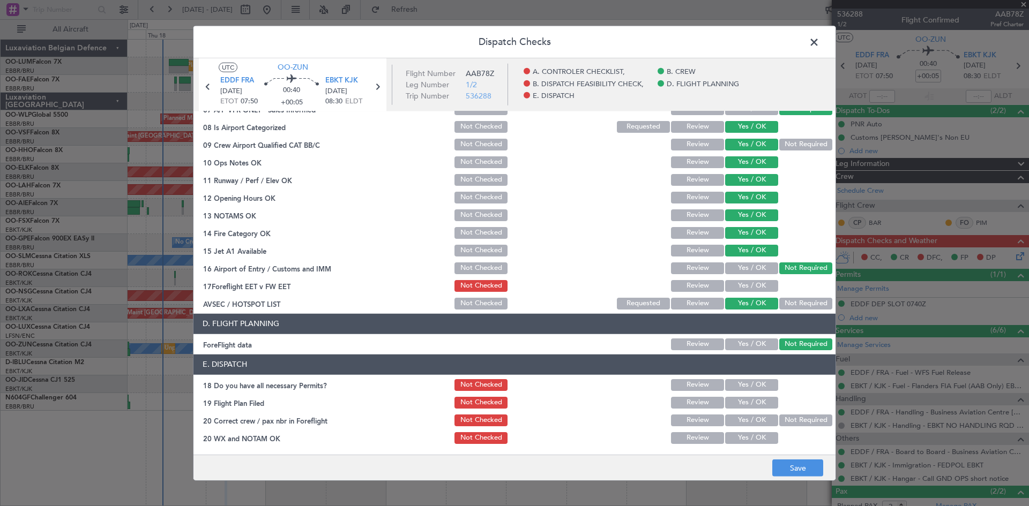
click at [747, 282] on button "Yes / OK" at bounding box center [751, 286] width 53 height 12
click at [759, 386] on button "Yes / OK" at bounding box center [751, 385] width 53 height 12
click at [757, 422] on button "Yes / OK" at bounding box center [751, 421] width 53 height 12
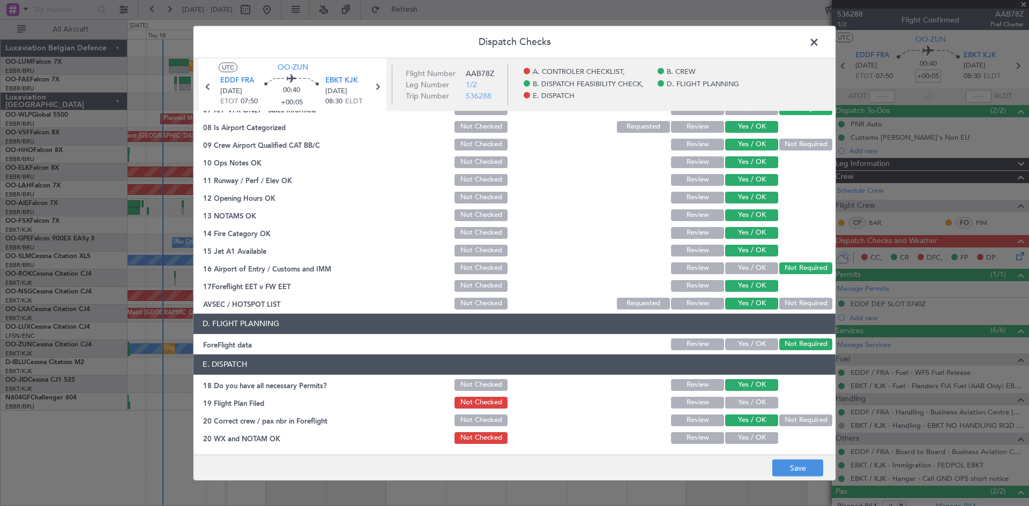
click at [758, 437] on button "Yes / OK" at bounding box center [751, 438] width 53 height 12
click at [789, 469] on button "Save" at bounding box center [797, 468] width 51 height 17
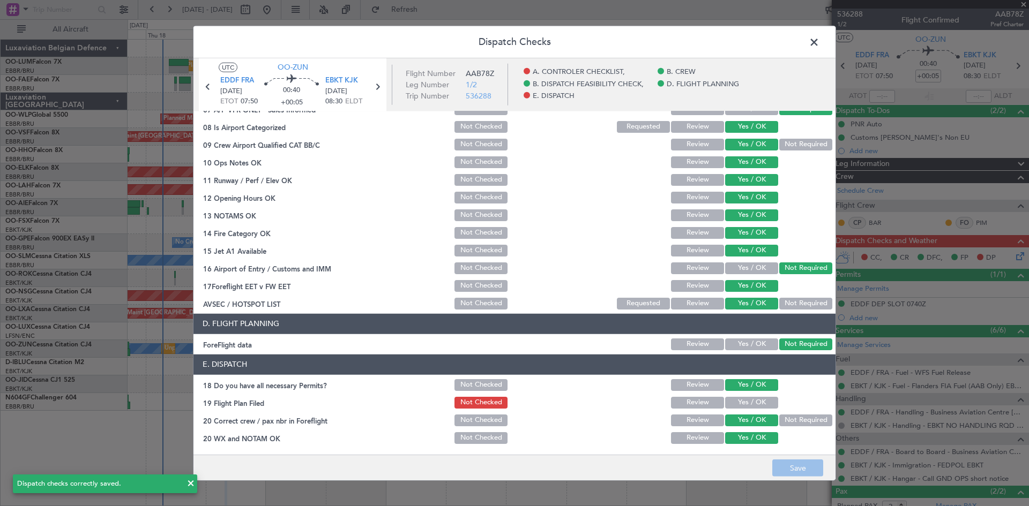
click at [819, 42] on span at bounding box center [819, 44] width 0 height 21
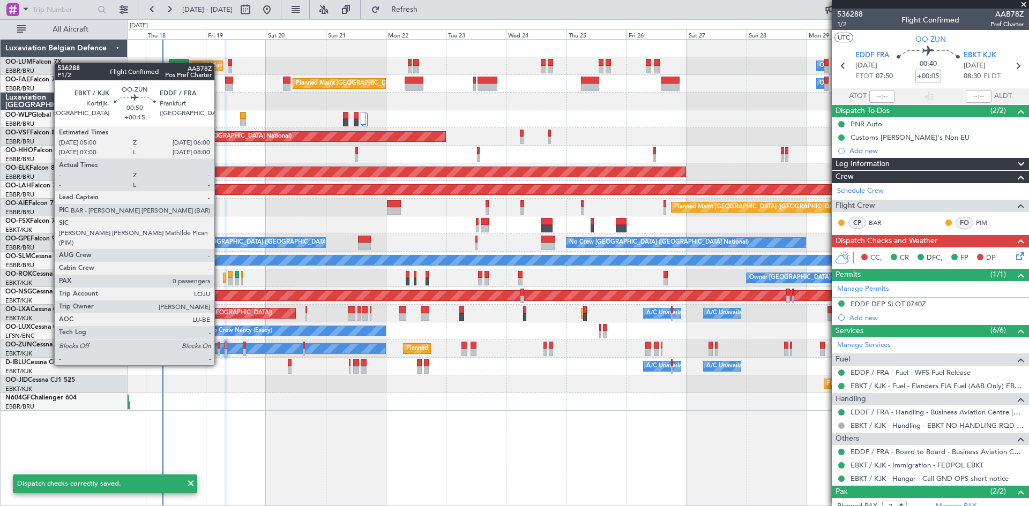
click at [219, 345] on div at bounding box center [219, 346] width 3 height 8
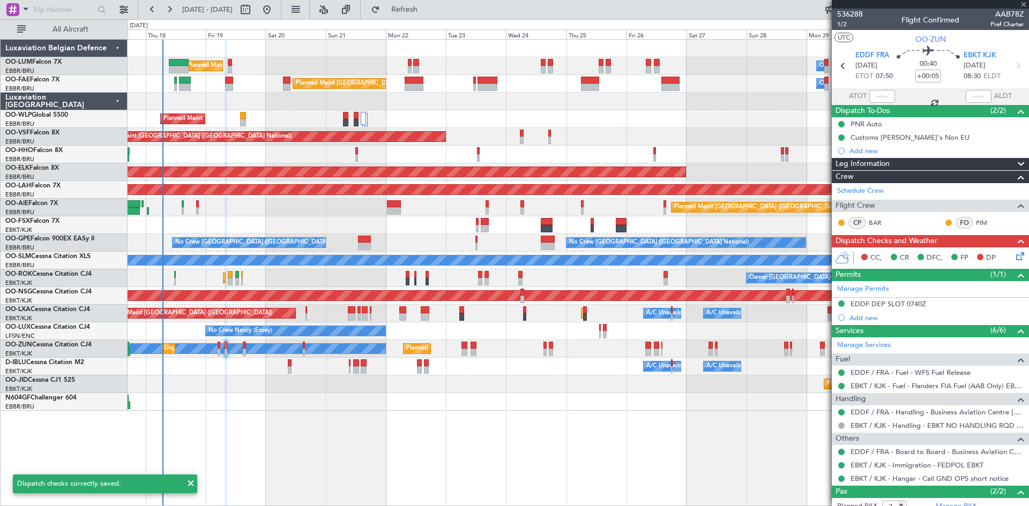
type input "+00:15"
type input "0"
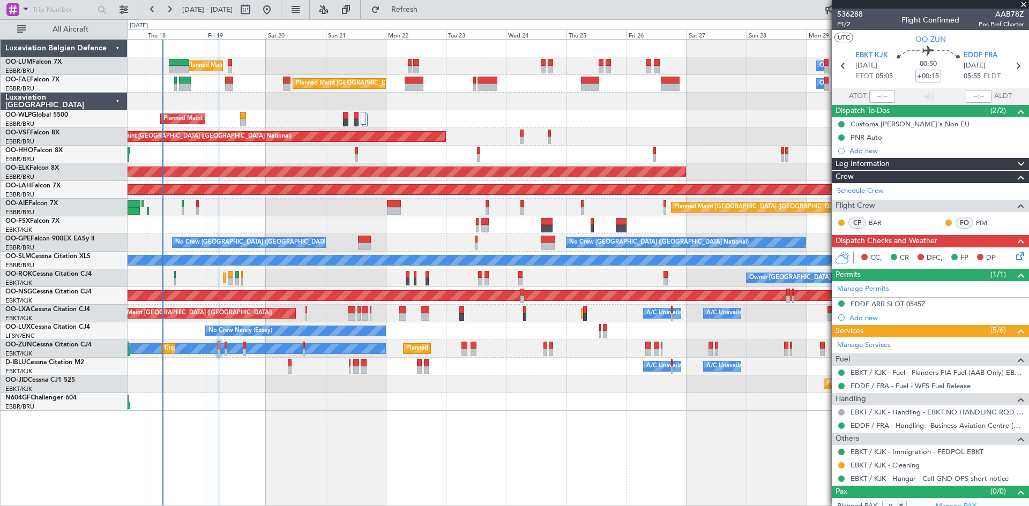
click at [1014, 259] on icon at bounding box center [1018, 254] width 9 height 9
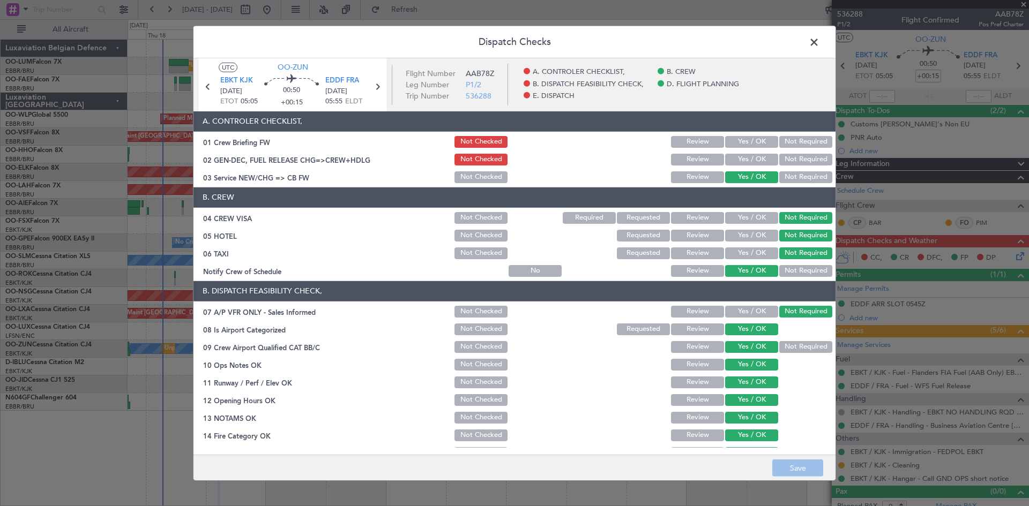
click at [735, 158] on button "Yes / OK" at bounding box center [751, 160] width 53 height 12
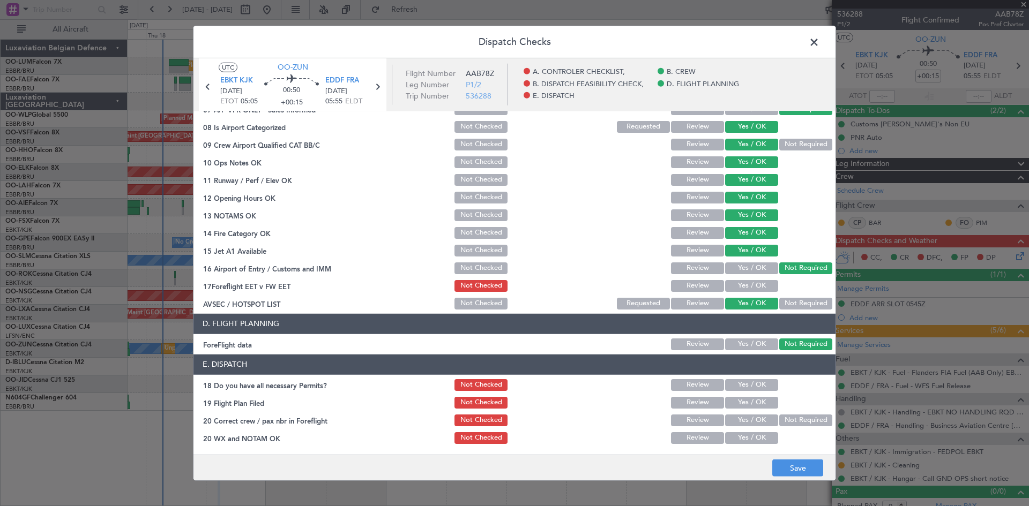
click at [749, 284] on button "Yes / OK" at bounding box center [751, 286] width 53 height 12
click at [763, 384] on button "Yes / OK" at bounding box center [751, 385] width 53 height 12
click at [758, 422] on button "Yes / OK" at bounding box center [751, 421] width 53 height 12
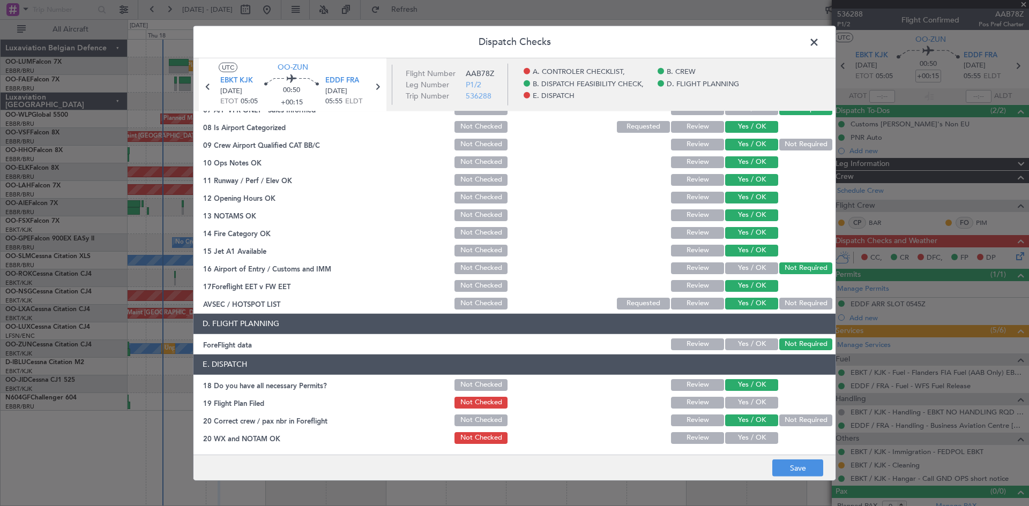
drag, startPoint x: 758, startPoint y: 436, endPoint x: 760, endPoint y: 445, distance: 9.4
click at [758, 437] on button "Yes / OK" at bounding box center [751, 438] width 53 height 12
click at [782, 470] on button "Save" at bounding box center [797, 468] width 51 height 17
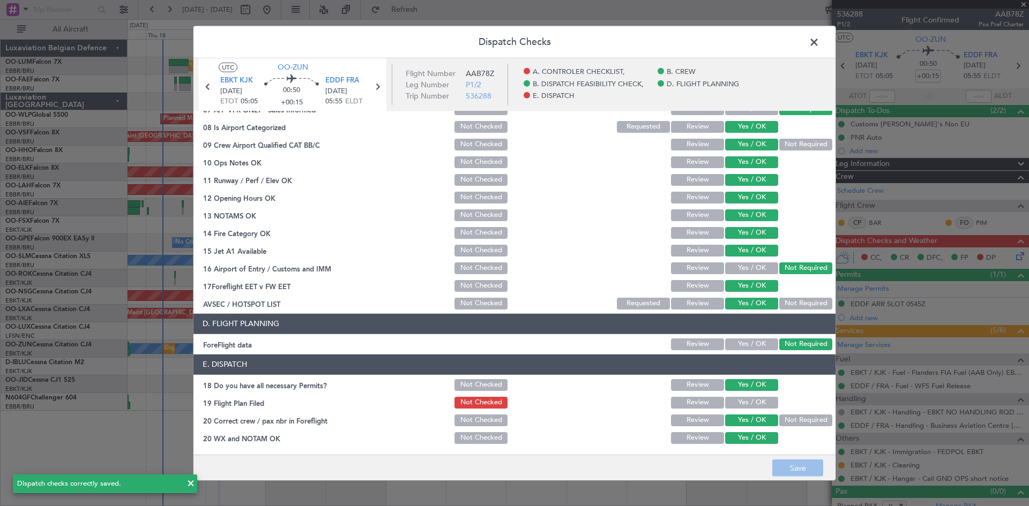
click at [819, 42] on span at bounding box center [819, 44] width 0 height 21
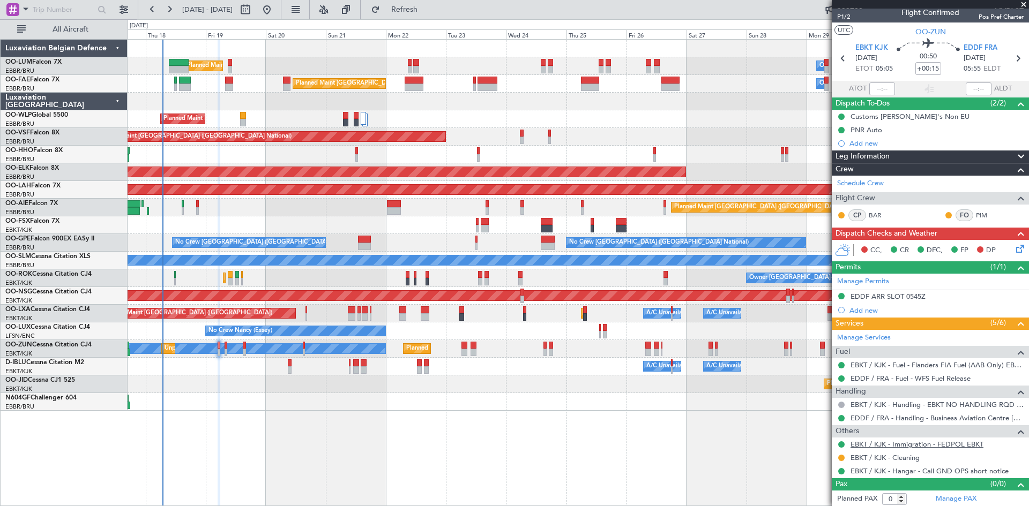
scroll to position [9, 0]
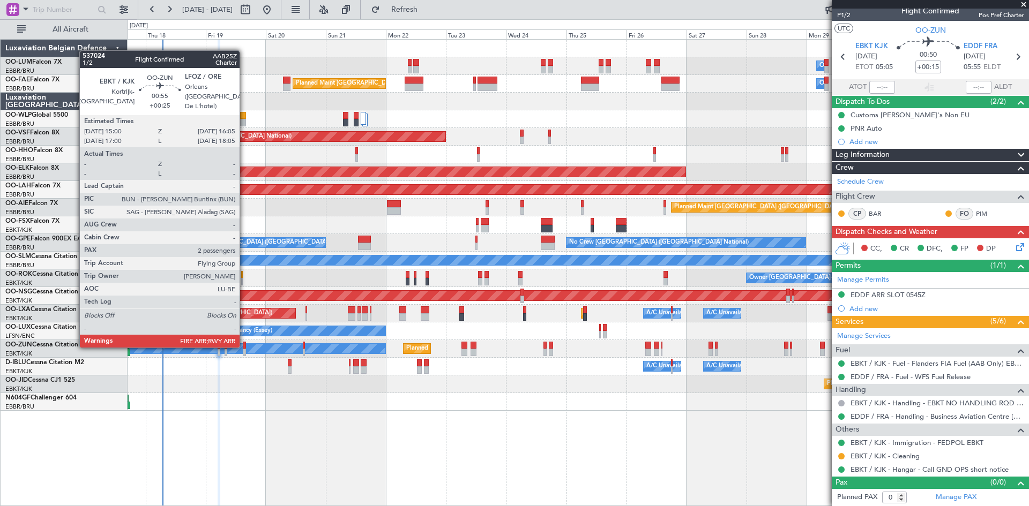
click at [244, 347] on div at bounding box center [244, 346] width 3 height 8
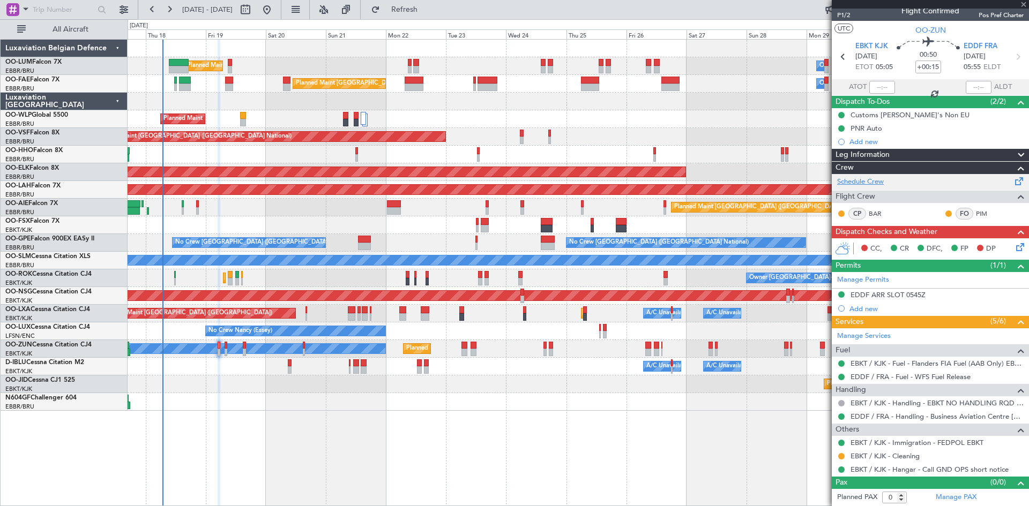
type input "+00:25"
type input "2"
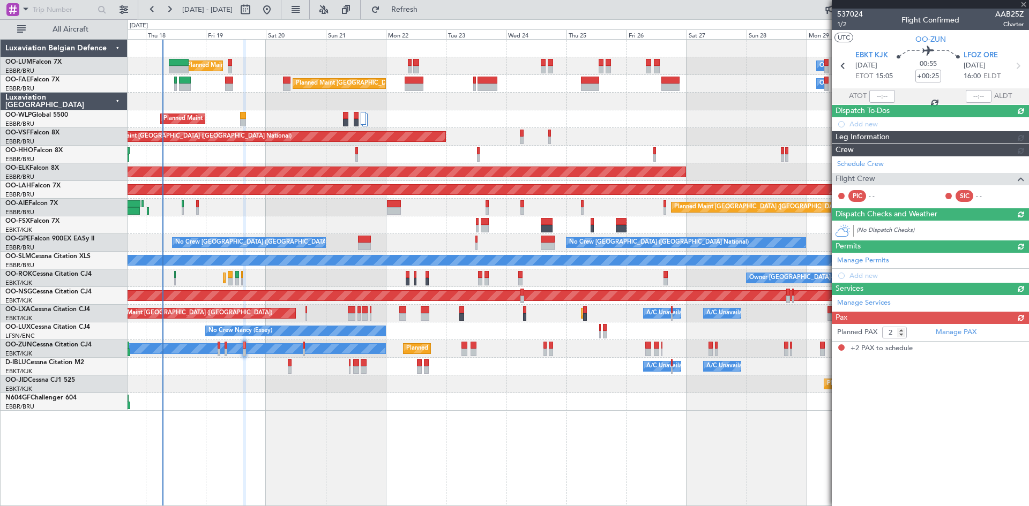
scroll to position [0, 0]
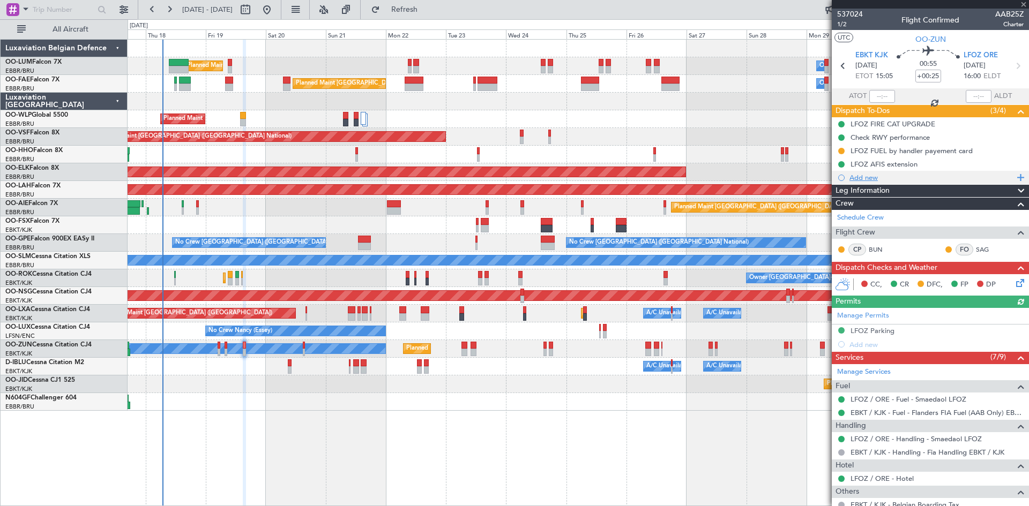
click at [867, 176] on div "Add new" at bounding box center [931, 177] width 164 height 9
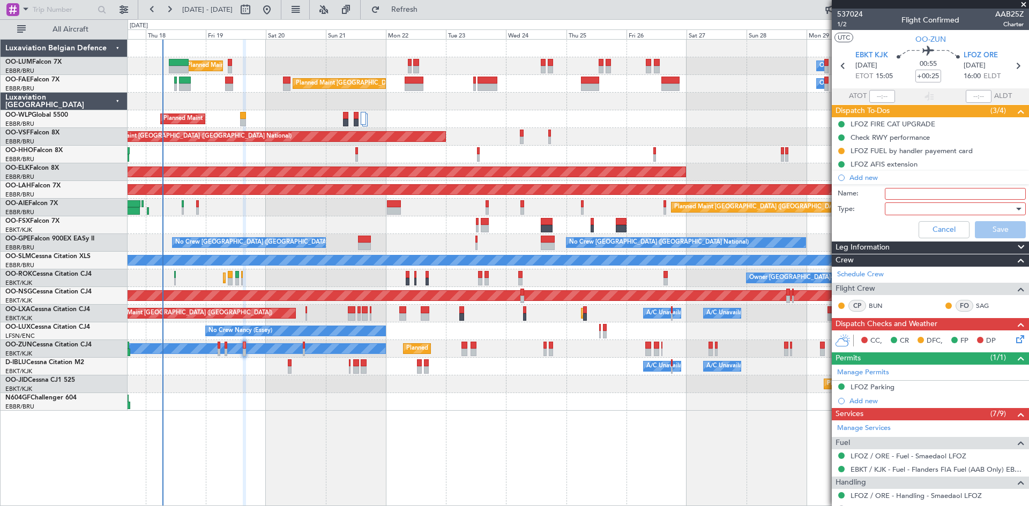
click at [912, 194] on input "Name:" at bounding box center [955, 194] width 141 height 12
type input "RFFS 4 on arrival"
click at [921, 209] on div at bounding box center [951, 209] width 125 height 16
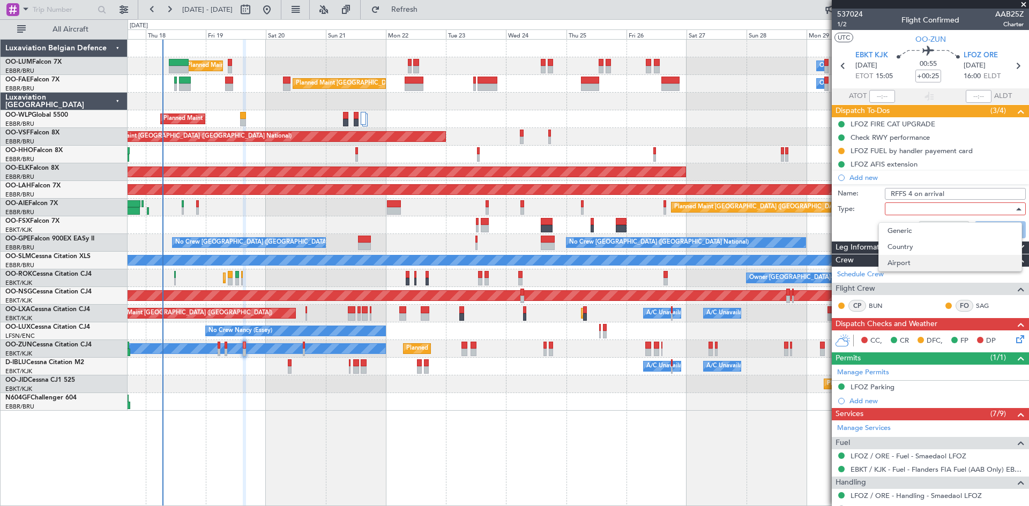
click at [925, 262] on span "Airport" at bounding box center [949, 263] width 125 height 16
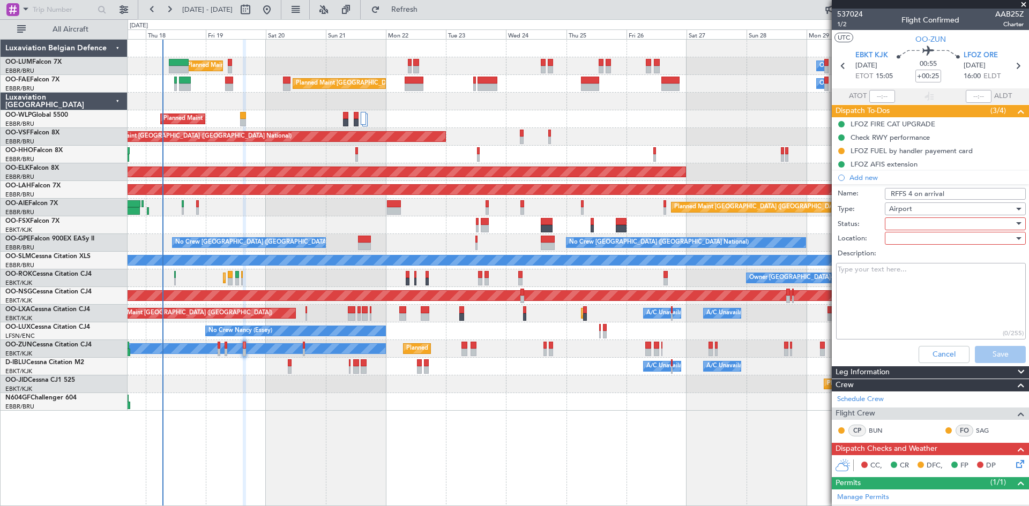
click at [923, 222] on div at bounding box center [951, 224] width 125 height 16
click at [924, 278] on span "Completed" at bounding box center [949, 277] width 125 height 16
click at [925, 237] on div at bounding box center [951, 238] width 125 height 16
click at [915, 262] on span "Arrival" at bounding box center [949, 260] width 125 height 16
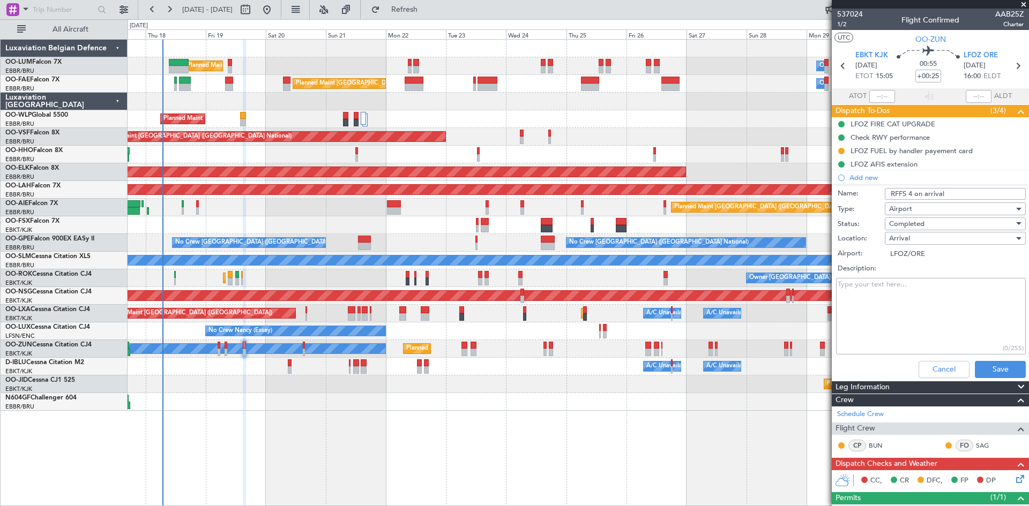
click at [908, 289] on textarea "Description:" at bounding box center [931, 316] width 190 height 77
type textarea "RFFS 4 level is confirmed for arrival."
click at [981, 378] on div "Cancel Save" at bounding box center [927, 370] width 202 height 26
click at [990, 374] on button "Save" at bounding box center [1000, 369] width 51 height 17
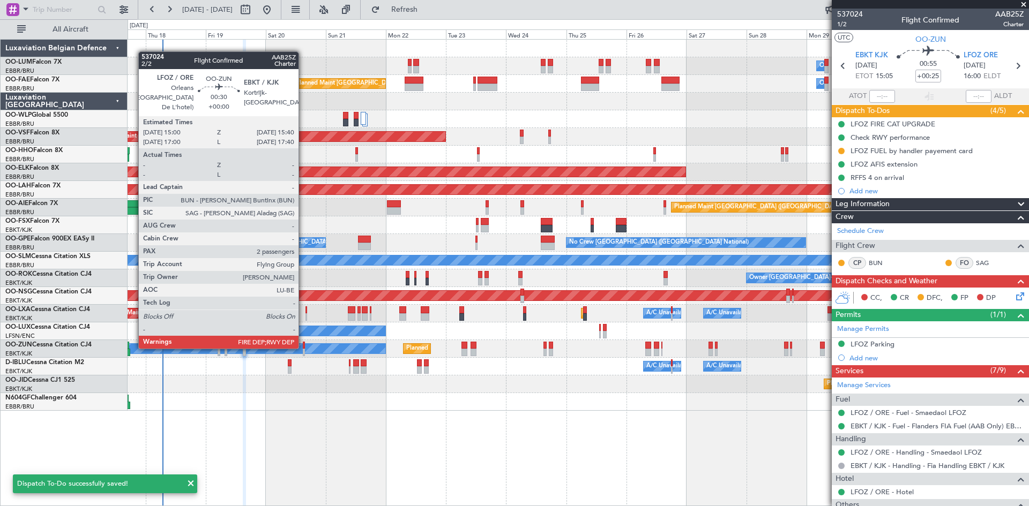
click at [303, 348] on div at bounding box center [304, 346] width 2 height 8
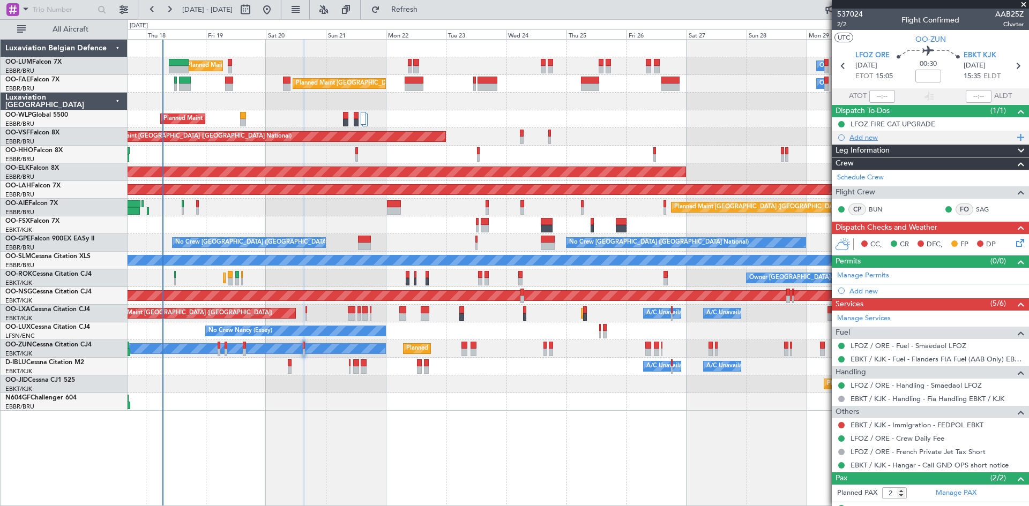
click at [868, 137] on div "Add new" at bounding box center [931, 137] width 164 height 9
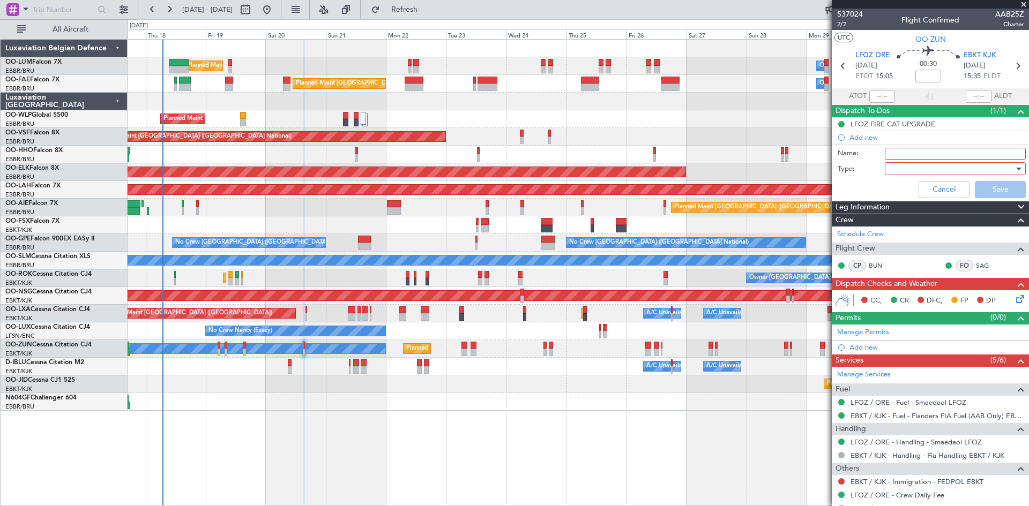
click at [885, 153] on input "Name:" at bounding box center [955, 154] width 141 height 12
drag, startPoint x: 949, startPoint y: 151, endPoint x: 927, endPoint y: 154, distance: 22.2
click at [920, 151] on input "RFFS 4 on arrival" at bounding box center [955, 154] width 141 height 12
type input "RFFS 4 on departure"
click at [965, 167] on div at bounding box center [951, 169] width 125 height 16
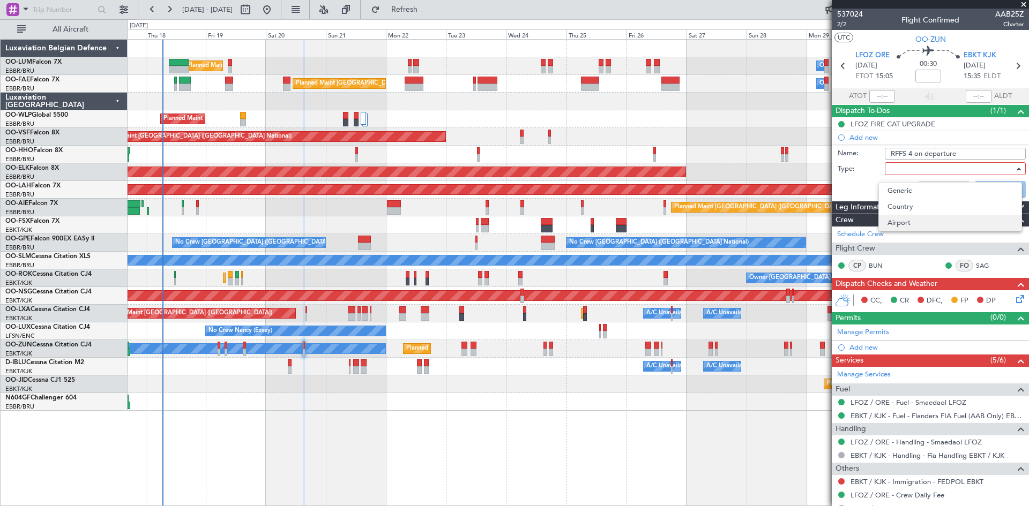
click at [946, 224] on span "Airport" at bounding box center [949, 223] width 125 height 16
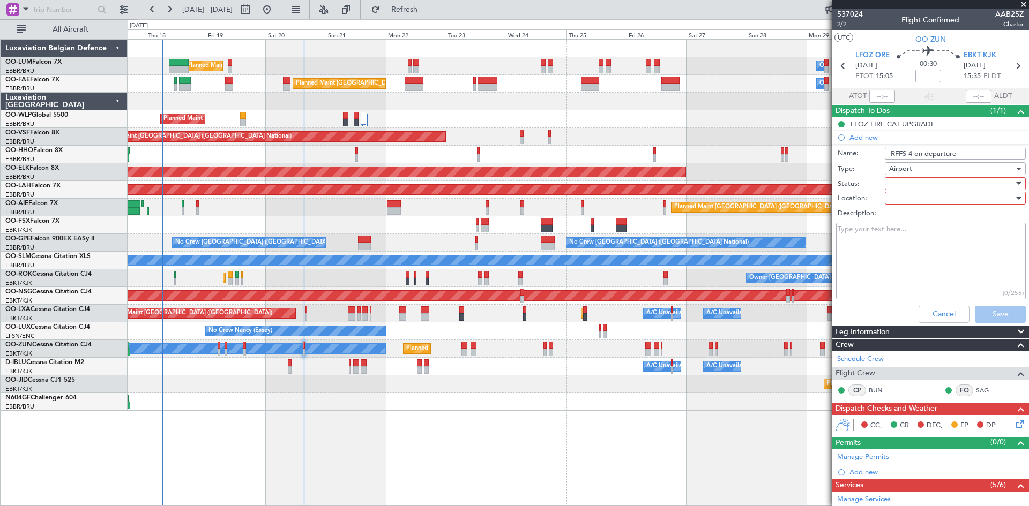
click at [928, 187] on div at bounding box center [951, 184] width 125 height 16
click at [923, 224] on span "In Progress" at bounding box center [949, 221] width 125 height 16
click at [932, 201] on div at bounding box center [951, 198] width 125 height 16
click at [922, 236] on span "Departure" at bounding box center [949, 236] width 125 height 16
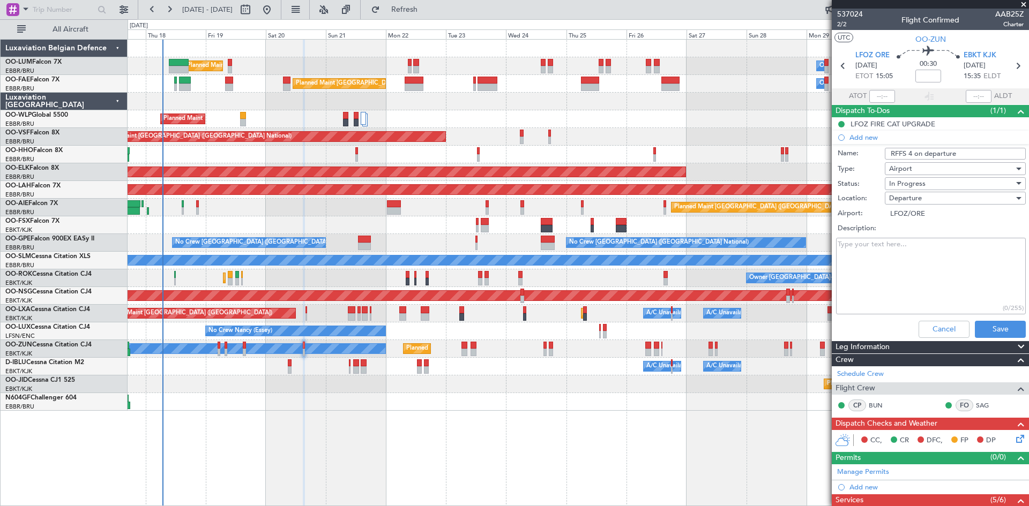
click at [893, 253] on textarea "Description:" at bounding box center [931, 276] width 190 height 77
type textarea "Higher RFFS requested for departure. Not confirmed yet."
click at [981, 334] on button "Save" at bounding box center [1000, 329] width 51 height 17
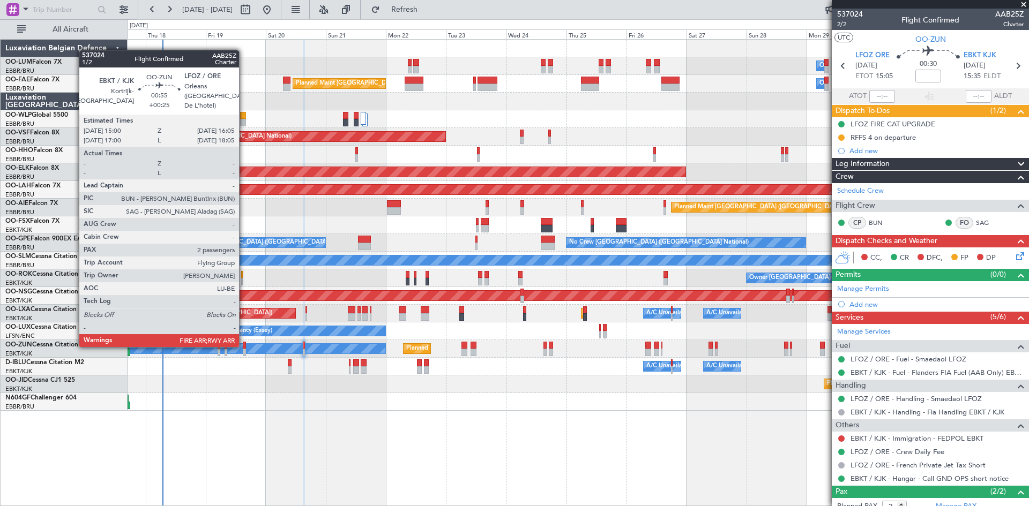
click at [244, 346] on div at bounding box center [244, 346] width 3 height 8
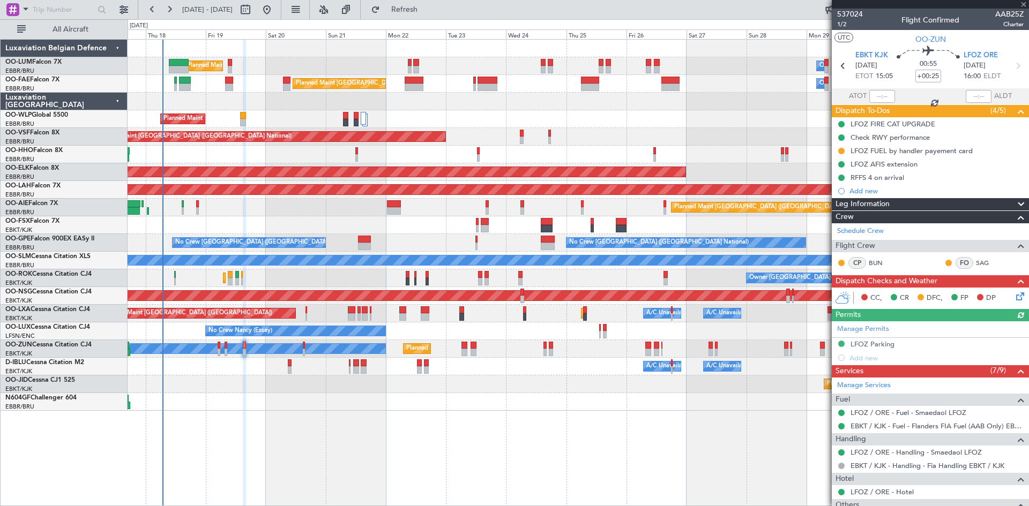
click at [1014, 295] on icon at bounding box center [1018, 294] width 9 height 9
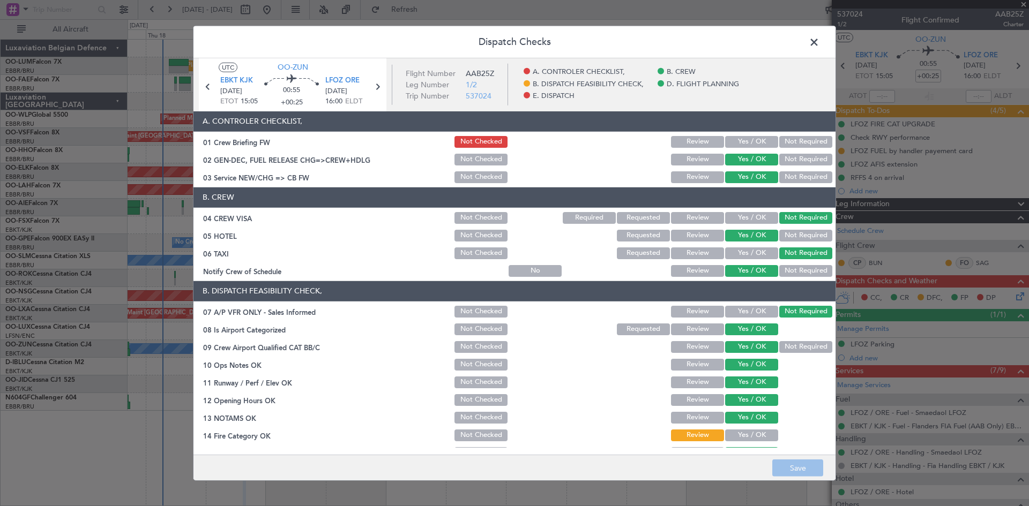
click at [756, 433] on button "Yes / OK" at bounding box center [751, 436] width 53 height 12
click at [796, 462] on button "Save" at bounding box center [797, 468] width 51 height 17
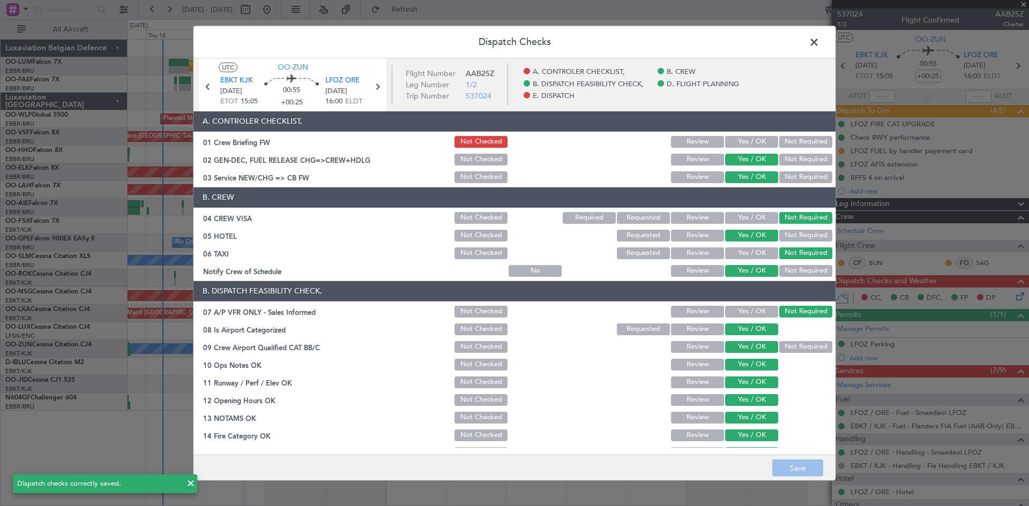
click at [819, 43] on span at bounding box center [819, 44] width 0 height 21
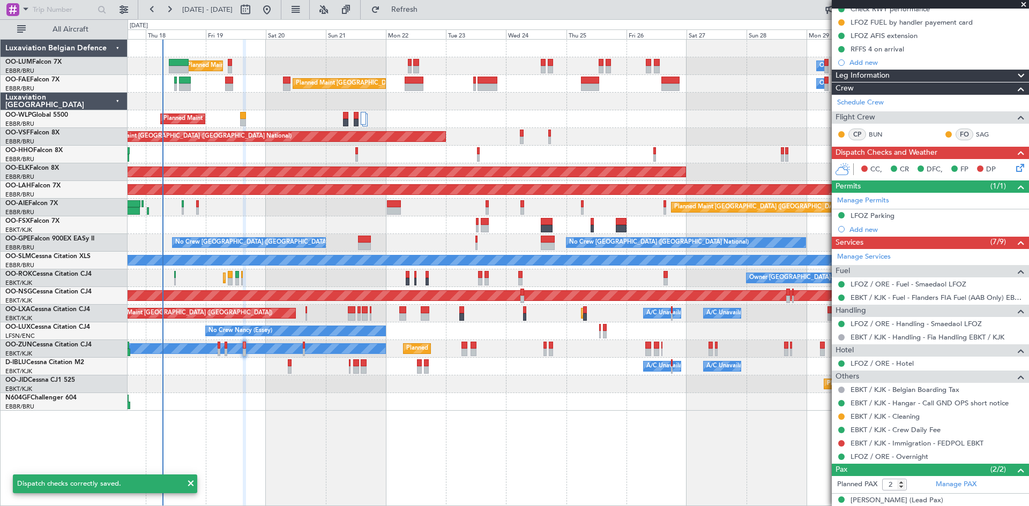
scroll to position [164, 0]
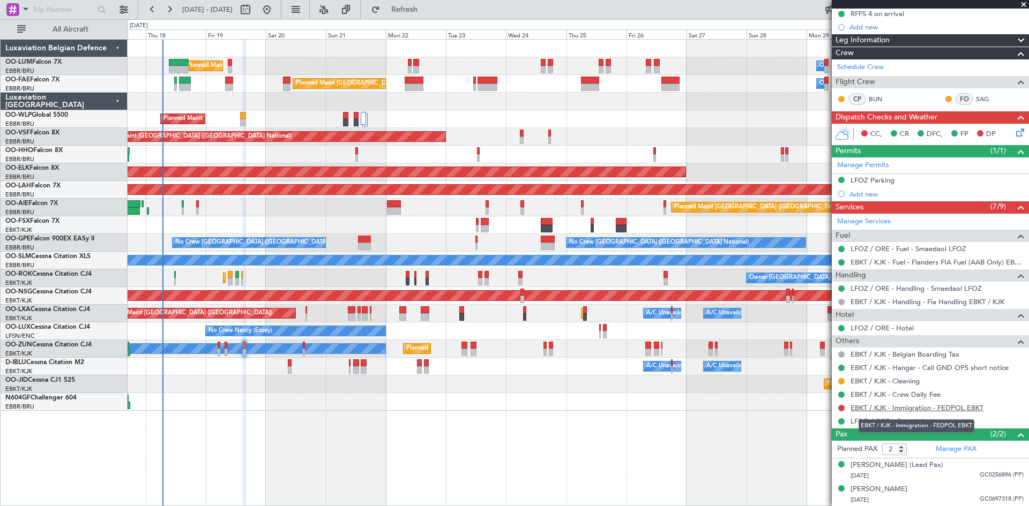
click at [904, 408] on link "EBKT / KJK - Immigration - FEDPOL EBKT" at bounding box center [916, 407] width 133 height 9
click at [427, 12] on span "Refresh" at bounding box center [404, 10] width 45 height 8
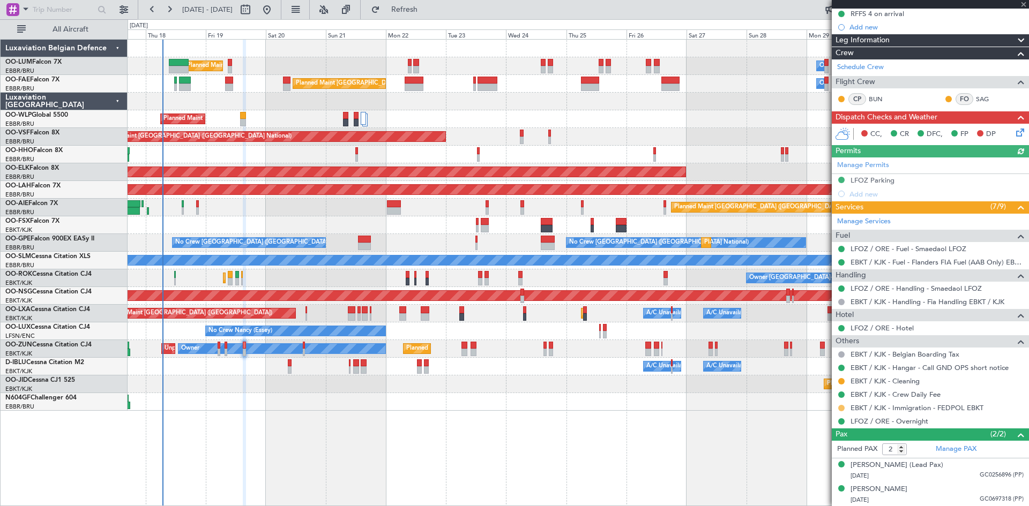
click at [842, 407] on button at bounding box center [841, 408] width 6 height 6
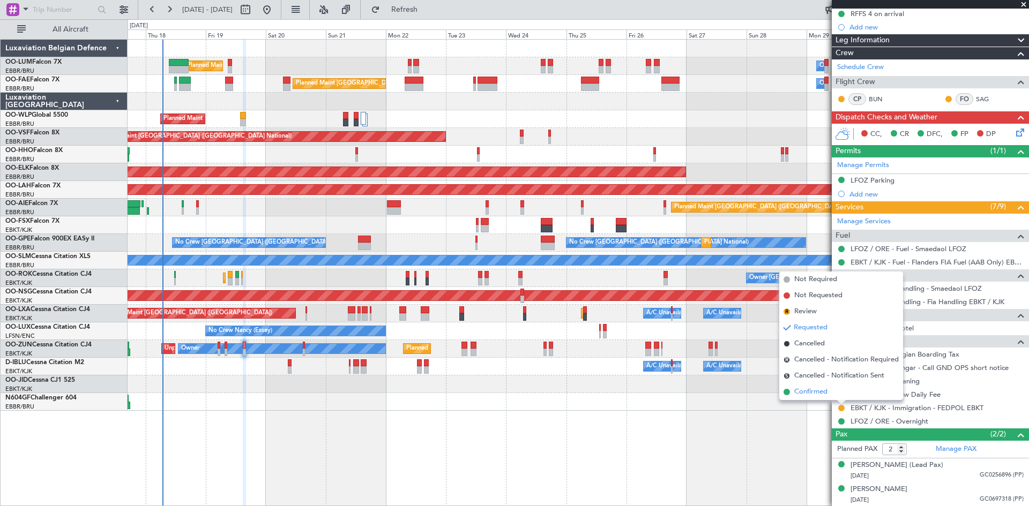
click at [825, 392] on span "Confirmed" at bounding box center [810, 392] width 33 height 11
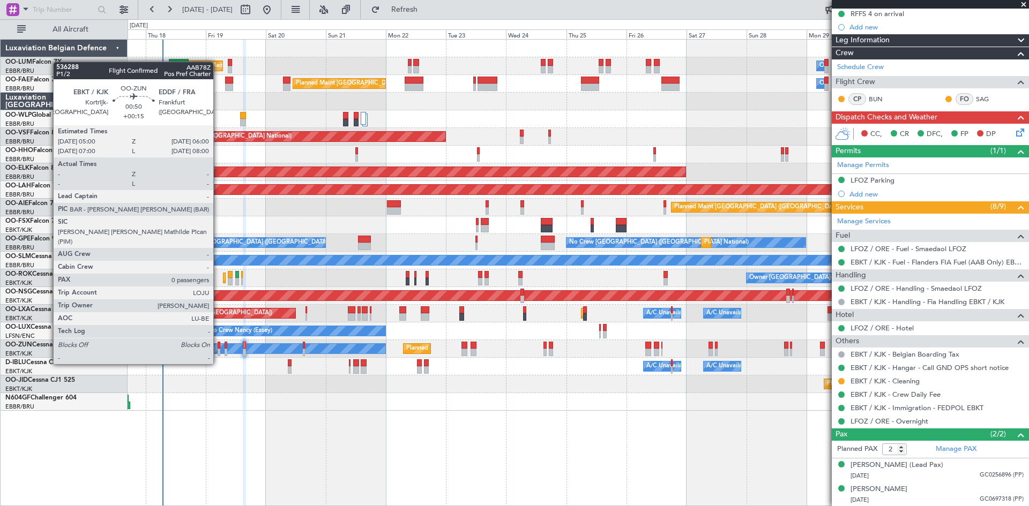
click at [218, 344] on div at bounding box center [219, 346] width 3 height 8
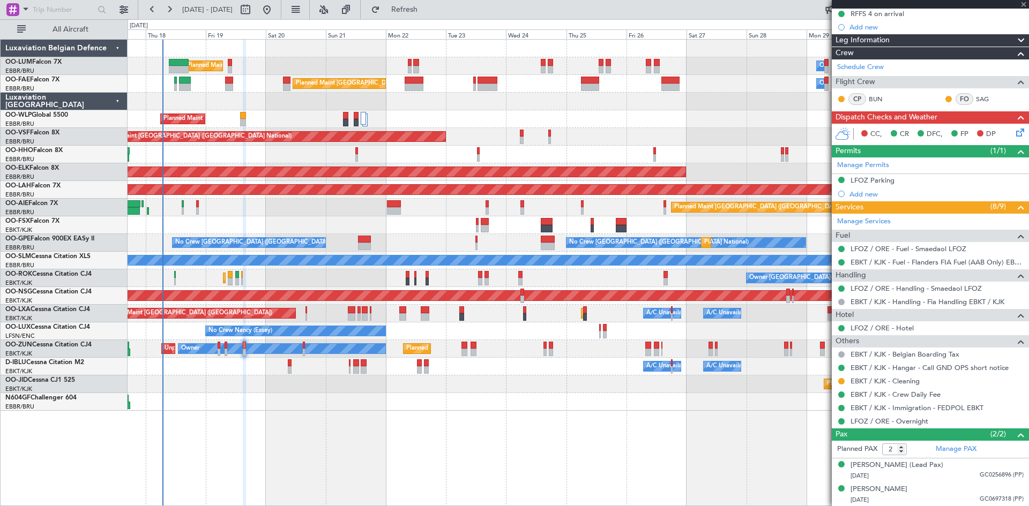
type input "+00:15"
type input "0"
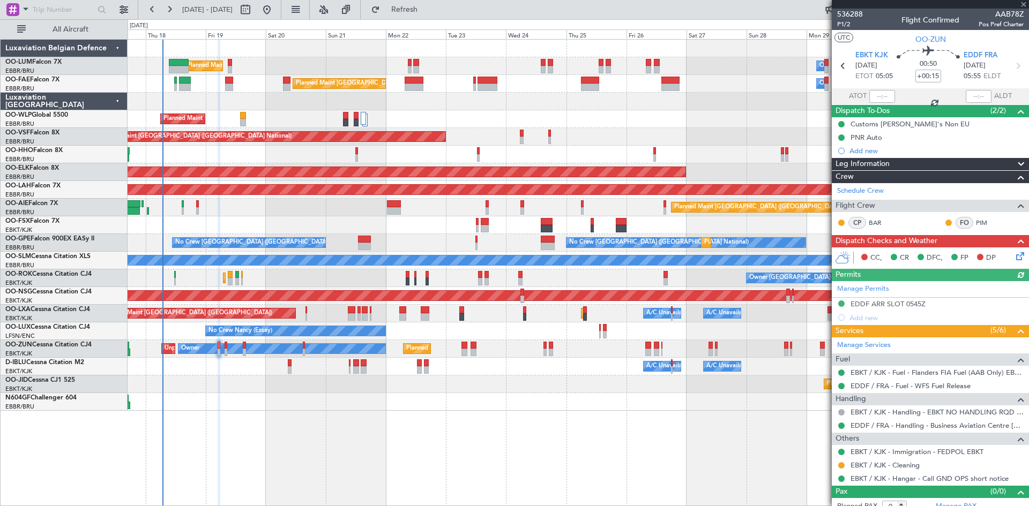
scroll to position [9, 0]
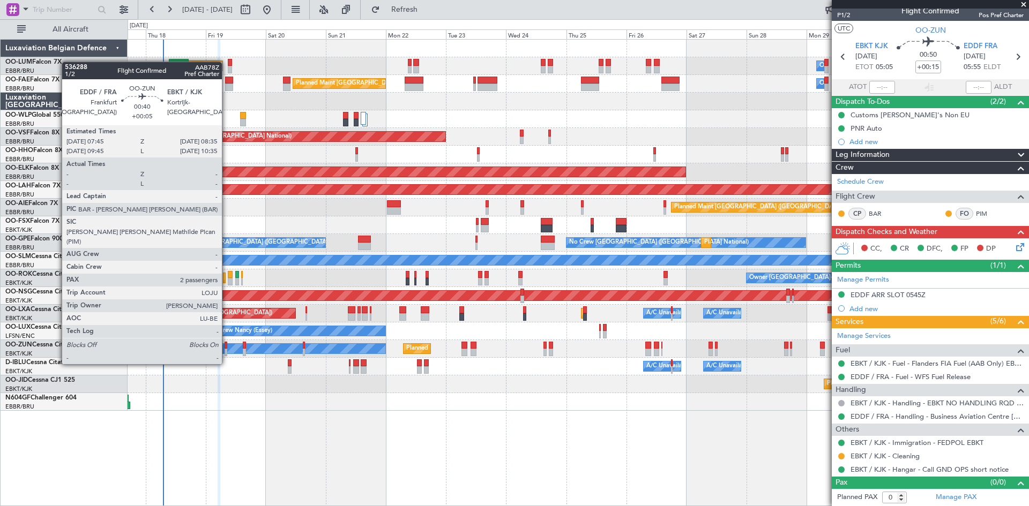
click at [227, 344] on div at bounding box center [225, 346] width 2 height 8
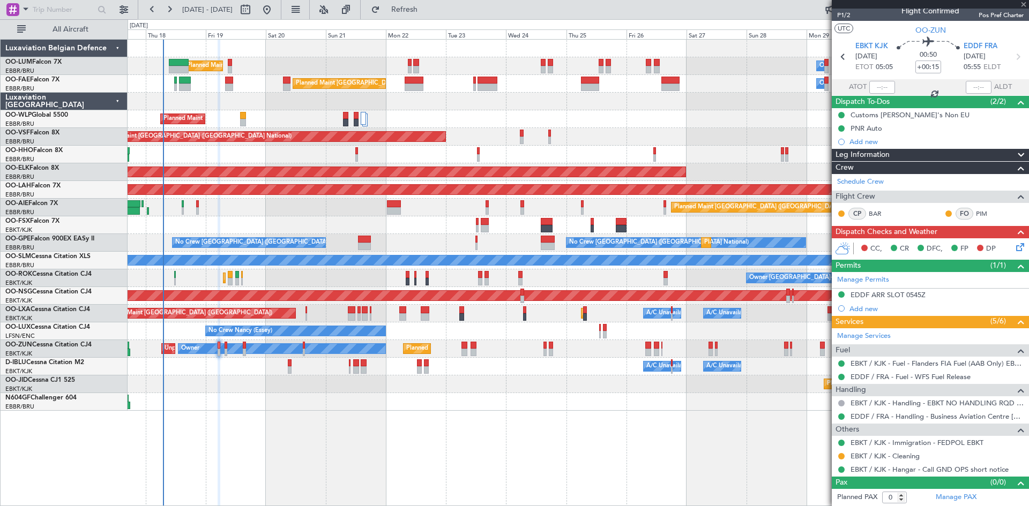
type input "+00:05"
type input "2"
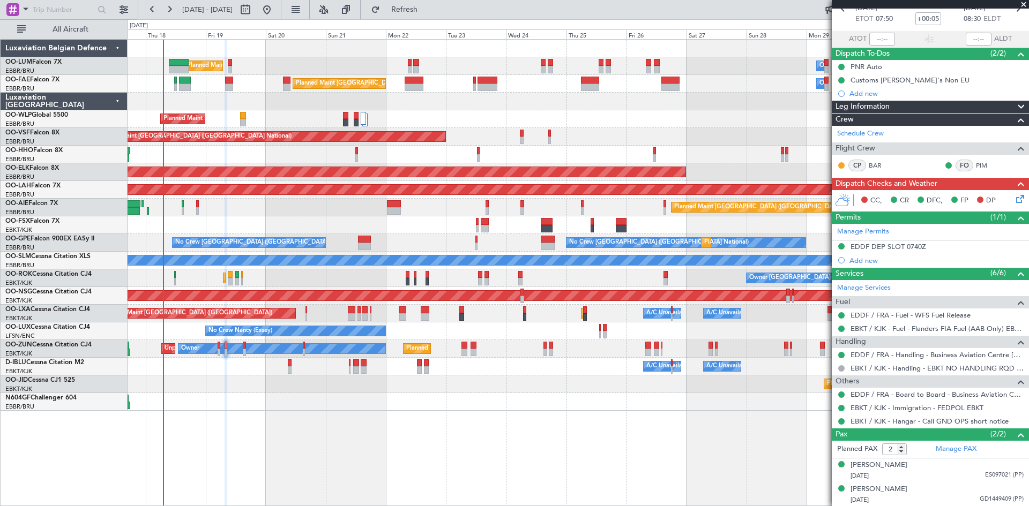
scroll to position [0, 0]
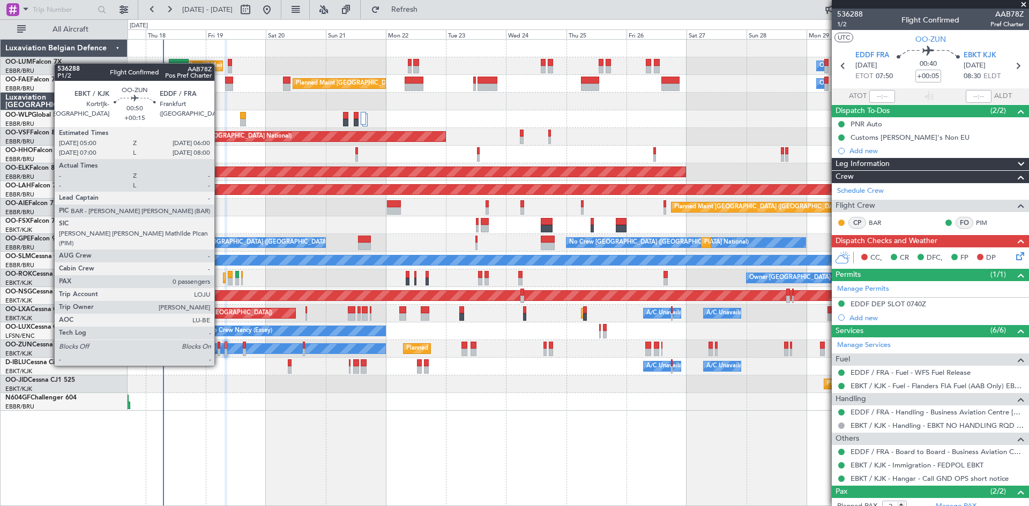
click at [219, 346] on div at bounding box center [219, 346] width 3 height 8
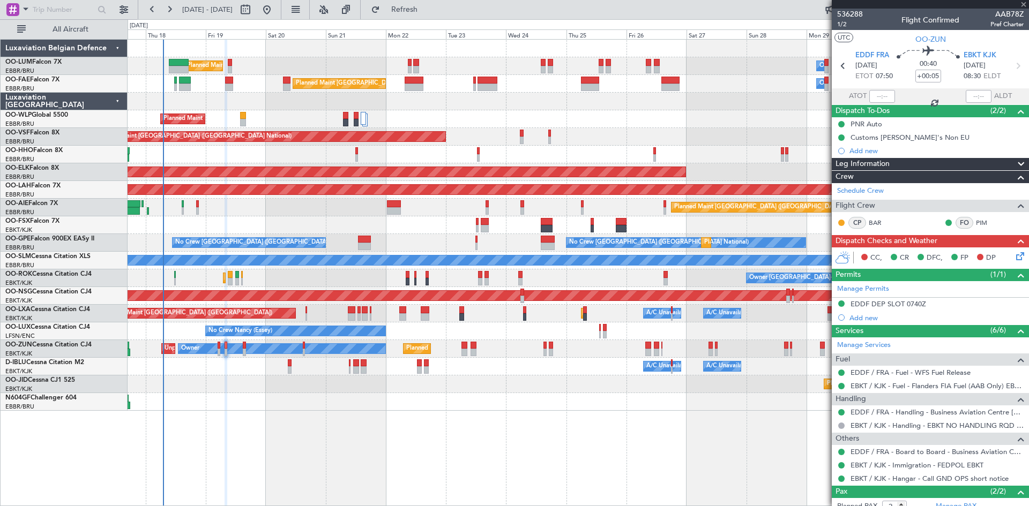
type input "+00:15"
type input "0"
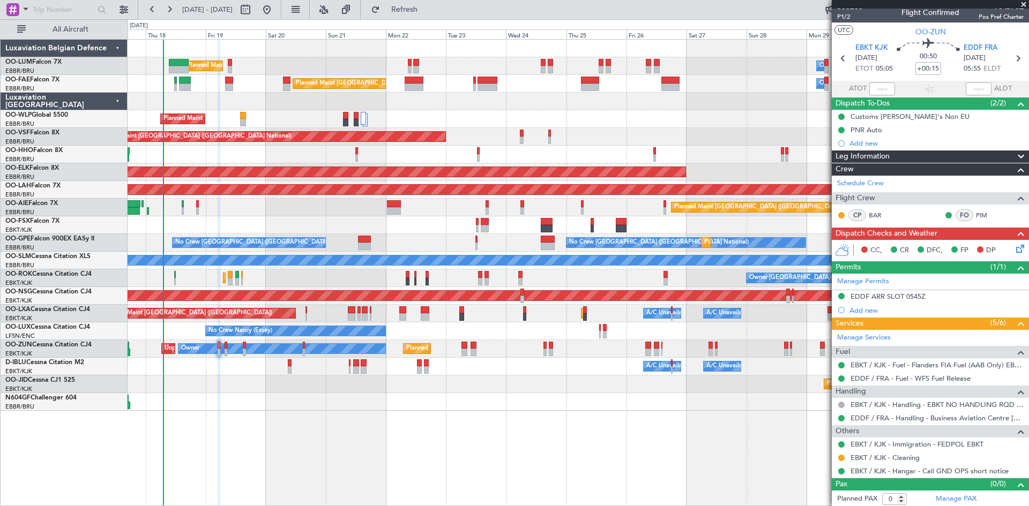
scroll to position [9, 0]
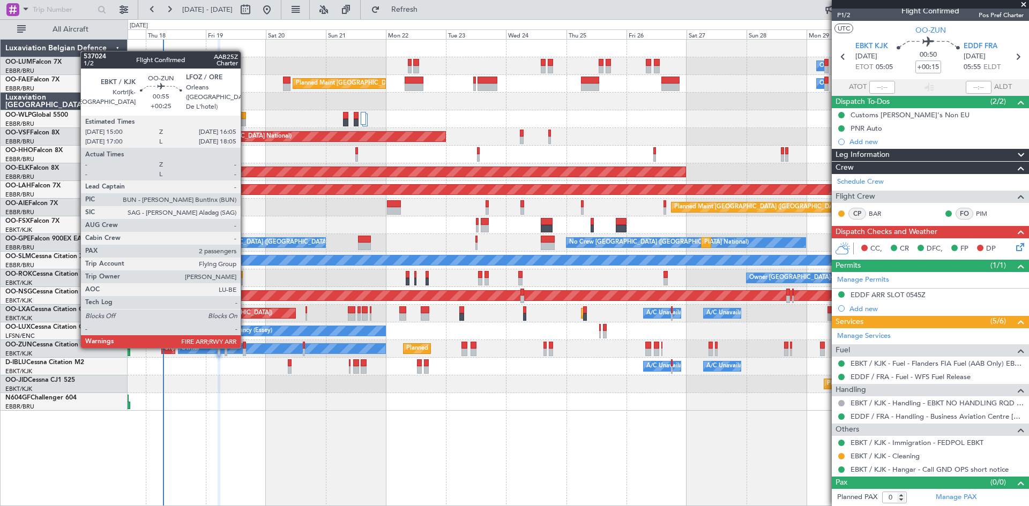
click at [245, 347] on div at bounding box center [244, 346] width 3 height 8
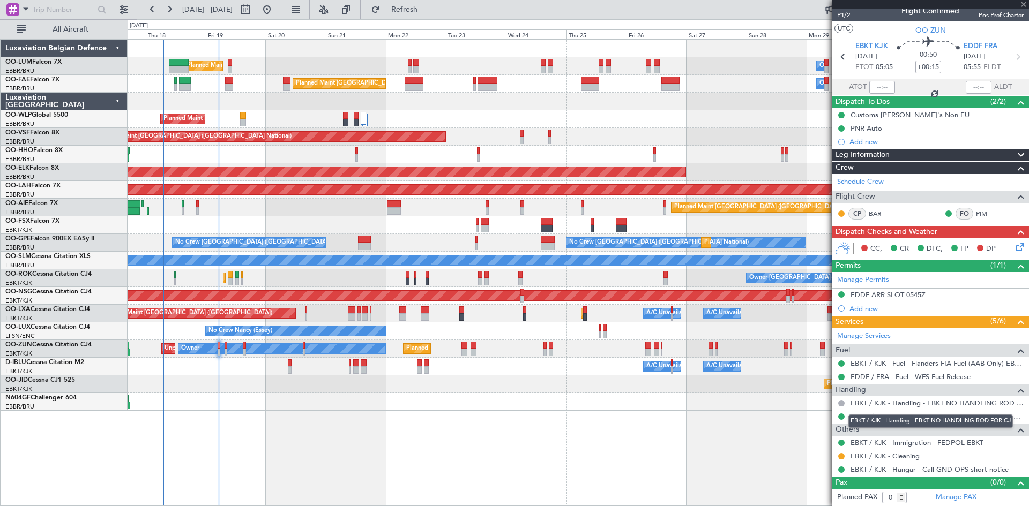
type input "+00:25"
type input "2"
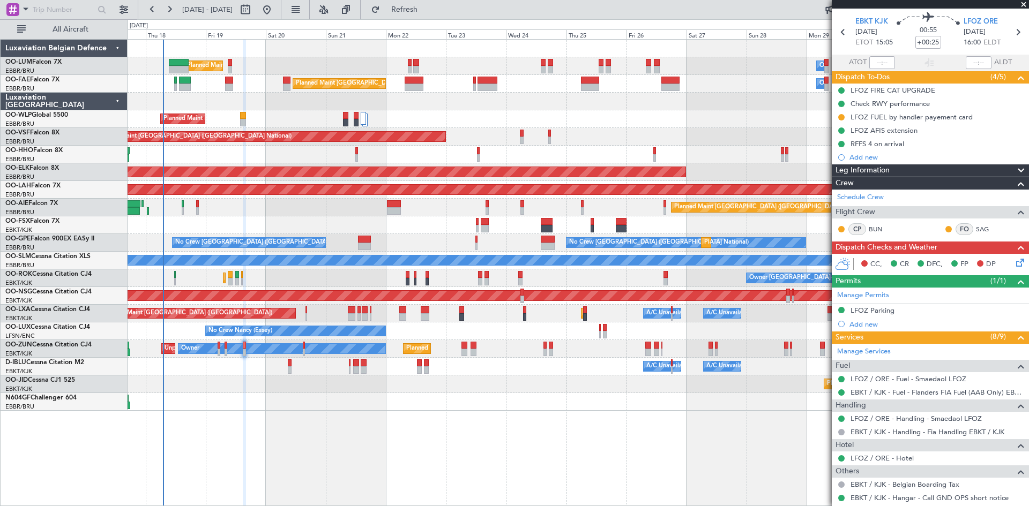
scroll to position [0, 0]
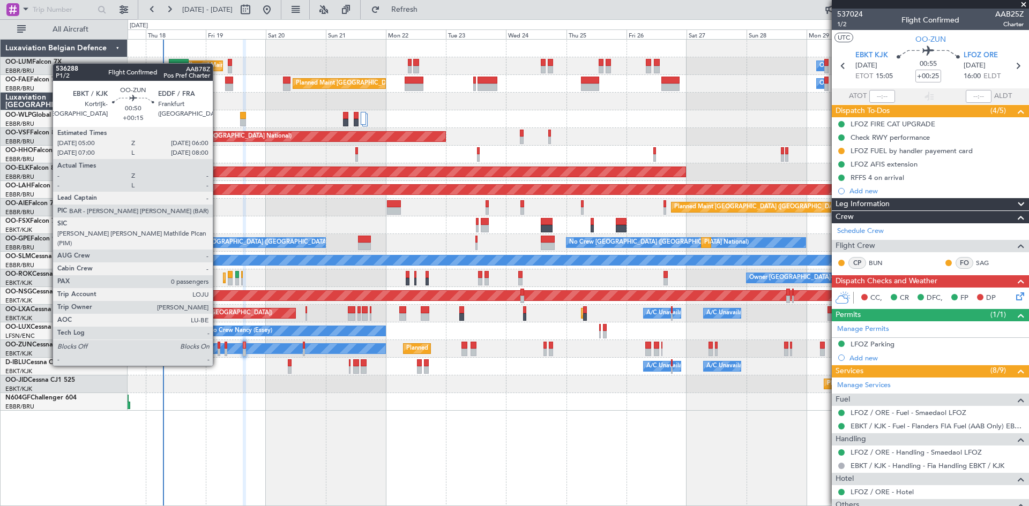
click at [218, 346] on div at bounding box center [219, 346] width 3 height 8
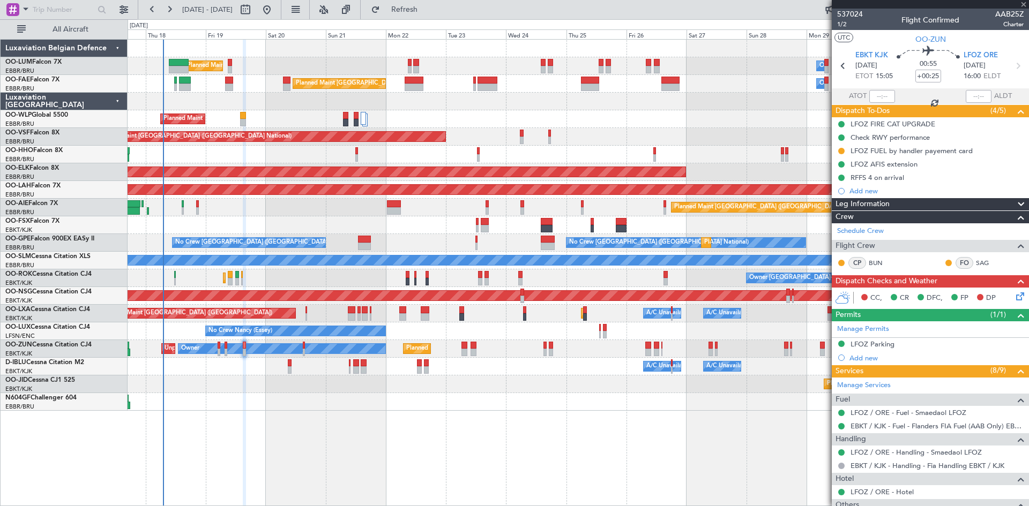
type input "+00:15"
type input "0"
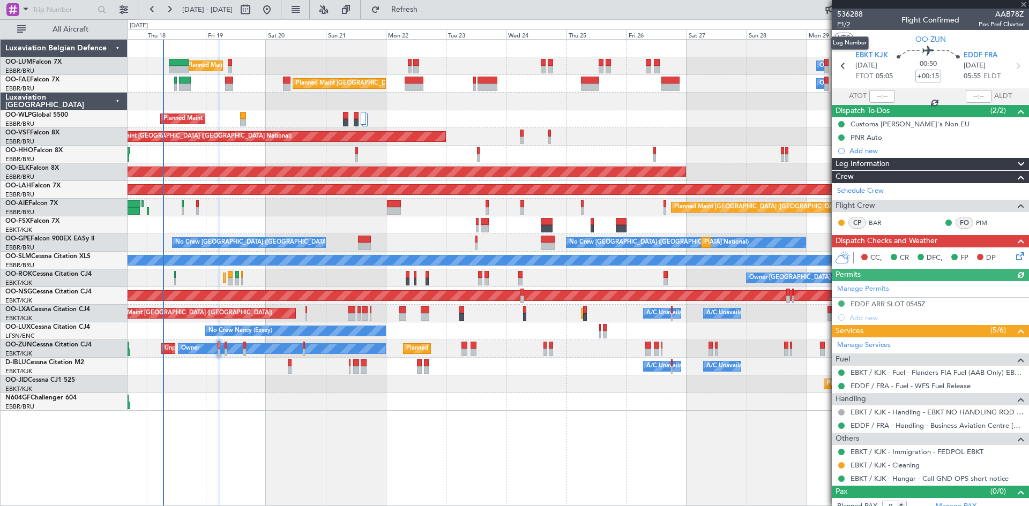
click at [844, 26] on span "P1/2" at bounding box center [850, 24] width 26 height 9
click at [841, 24] on mat-tooltip-component "Trip Number" at bounding box center [849, 34] width 53 height 28
click at [844, 24] on span "P1/2" at bounding box center [850, 24] width 26 height 9
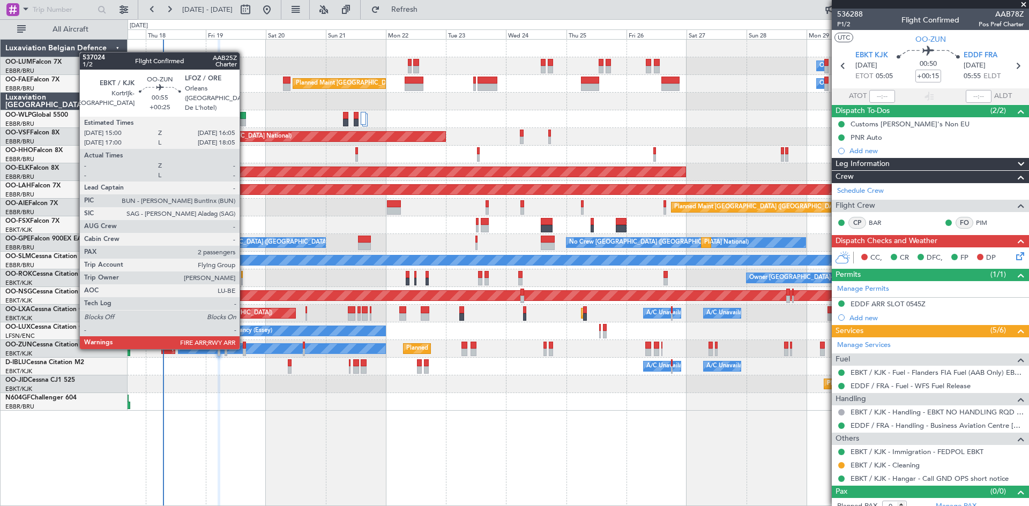
click at [244, 348] on div at bounding box center [244, 346] width 3 height 8
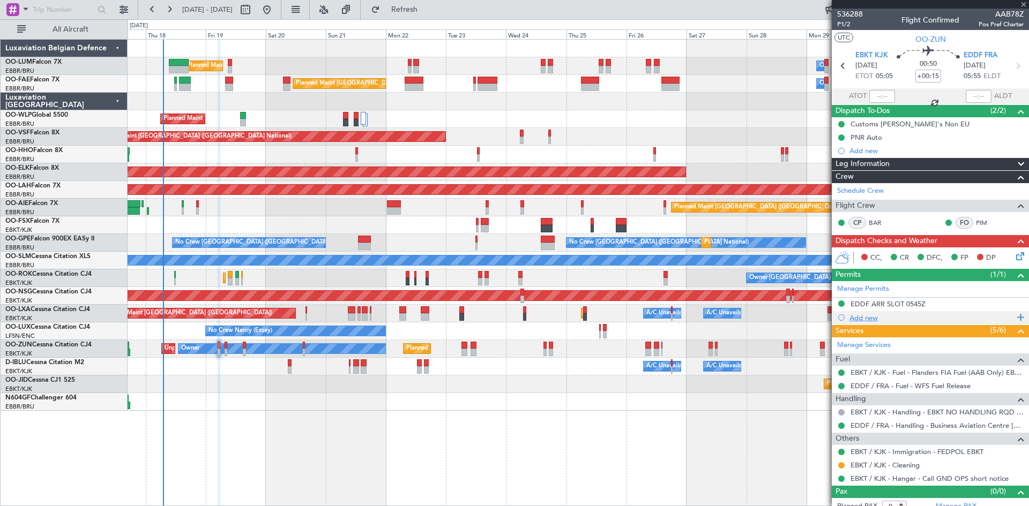
type input "+00:25"
type input "2"
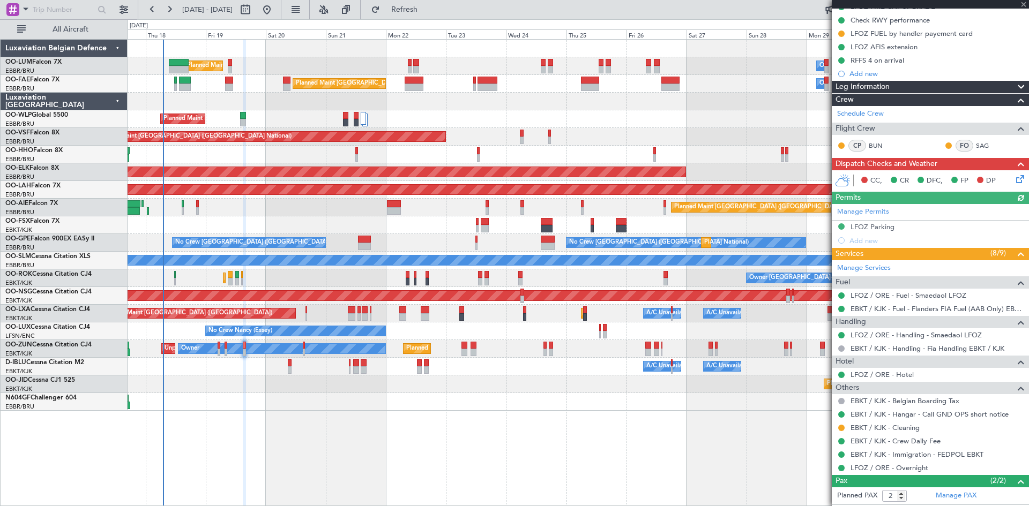
scroll to position [164, 0]
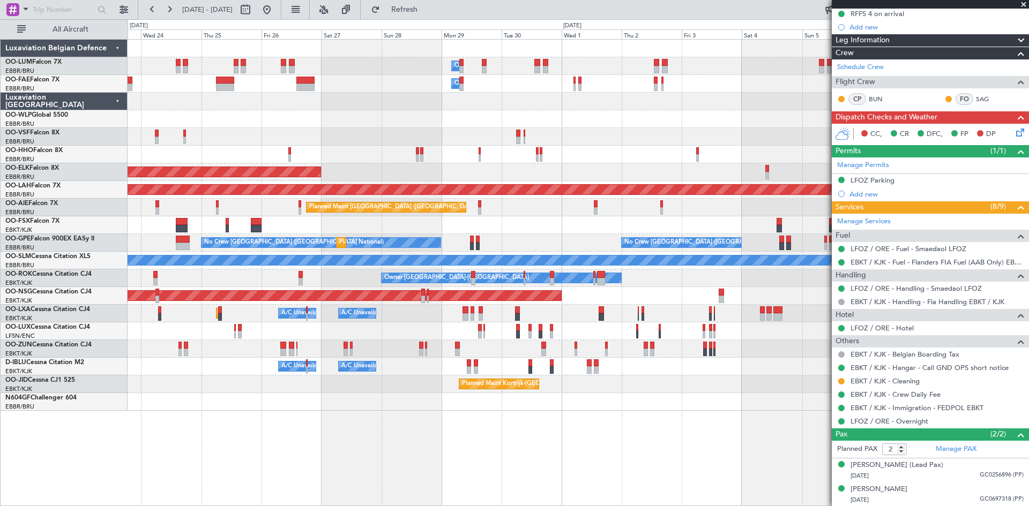
click at [427, 403] on div "Owner Melsbroek Air Base Owner Melsbroek Air Base Planned Maint Brussels (Bruss…" at bounding box center [578, 272] width 901 height 467
click at [459, 416] on div "Owner Melsbroek Air Base Owner Melsbroek Air Base Planned Maint Brussels (Bruss…" at bounding box center [578, 272] width 901 height 467
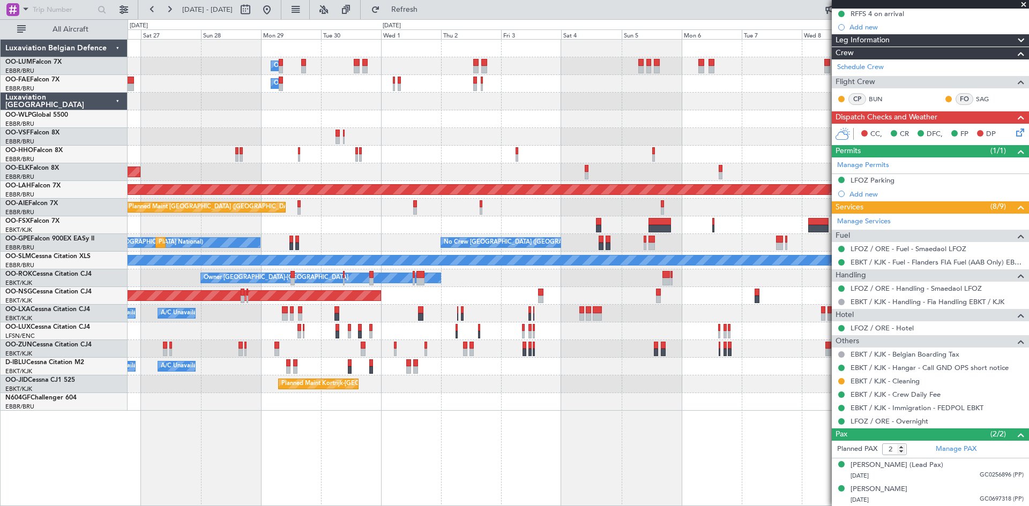
click at [435, 416] on div "Owner Melsbroek Air Base Owner Melsbroek Air Base Planned Maint Kortrijk-Wevelg…" at bounding box center [578, 272] width 901 height 467
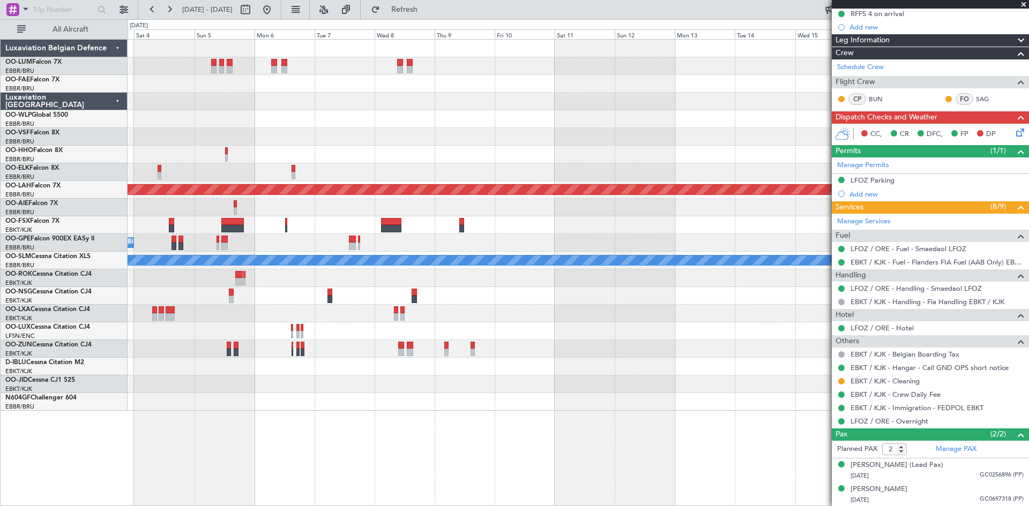
click at [479, 412] on div "Planned Maint Alton-st Louis (St Louis Regl) No Crew Brussels (Brussels Nationa…" at bounding box center [578, 272] width 901 height 467
click at [528, 415] on div "Planned Maint Alton-st Louis (St Louis Regl) No Crew Brussels (Brussels Nationa…" at bounding box center [578, 272] width 901 height 467
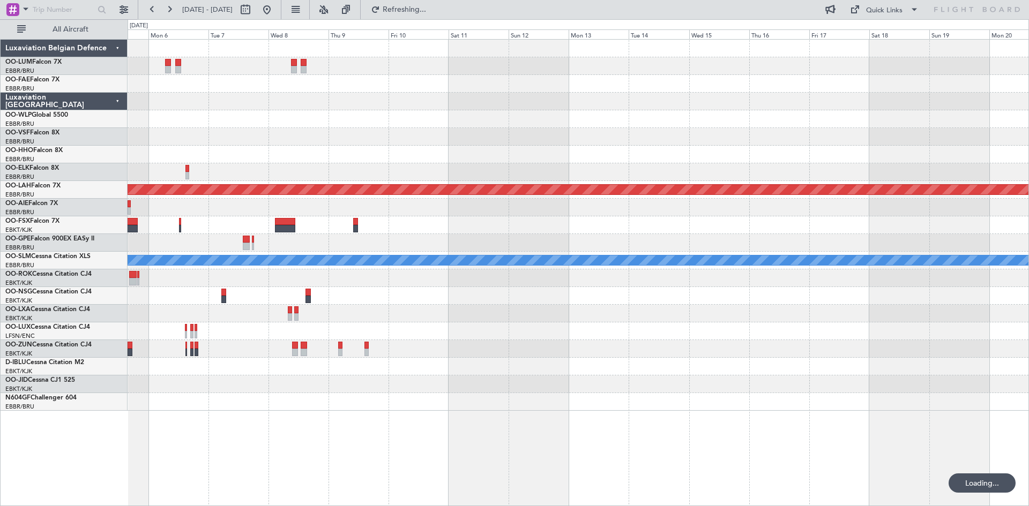
scroll to position [0, 0]
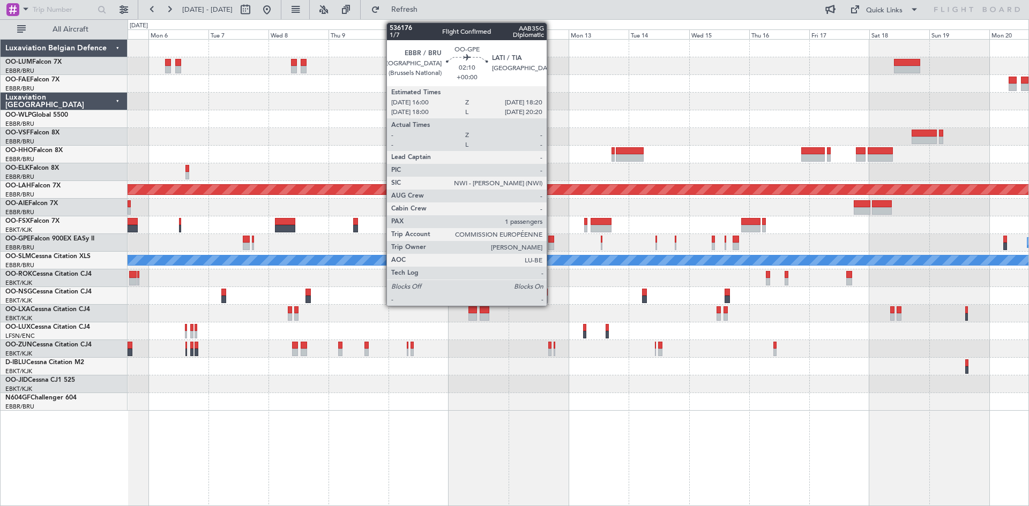
click at [551, 239] on div at bounding box center [551, 240] width 6 height 8
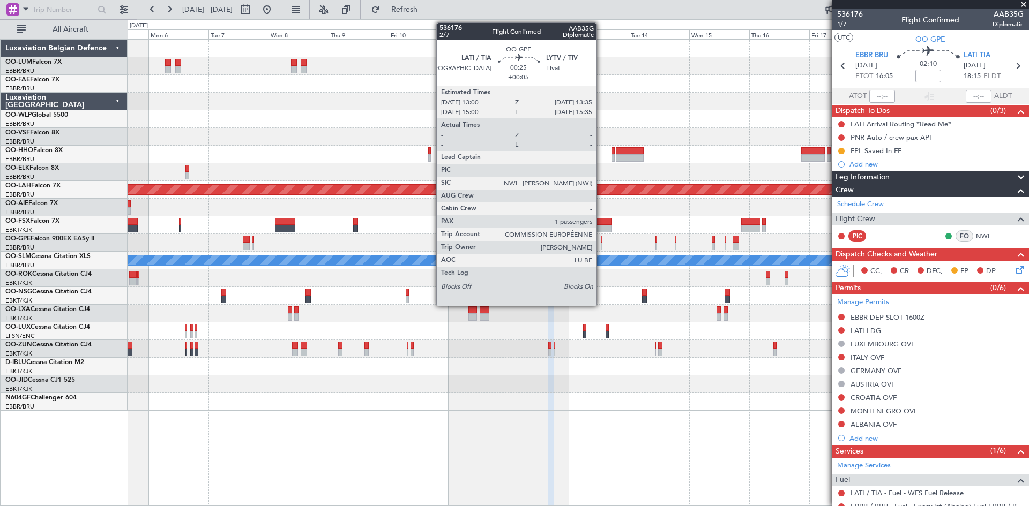
click at [601, 241] on div at bounding box center [602, 240] width 2 height 8
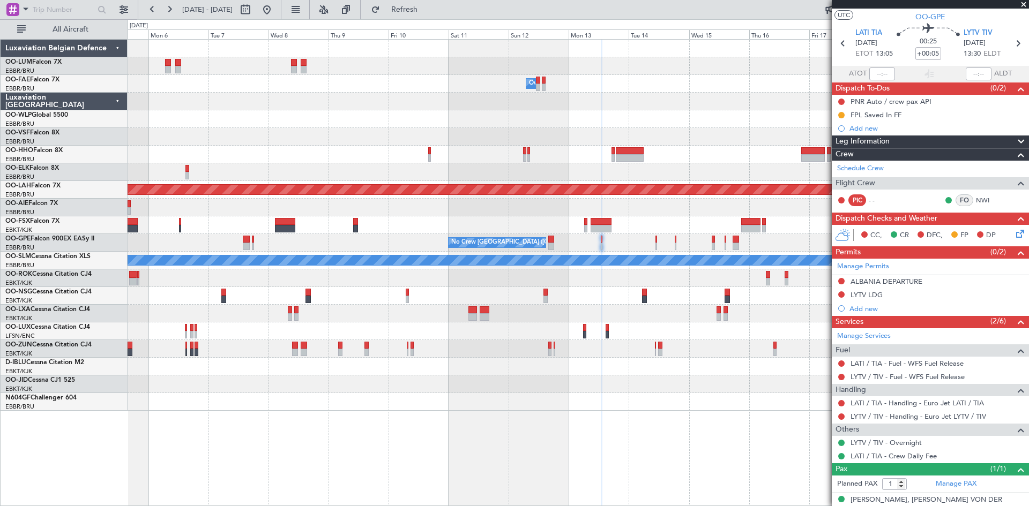
scroll to position [33, 0]
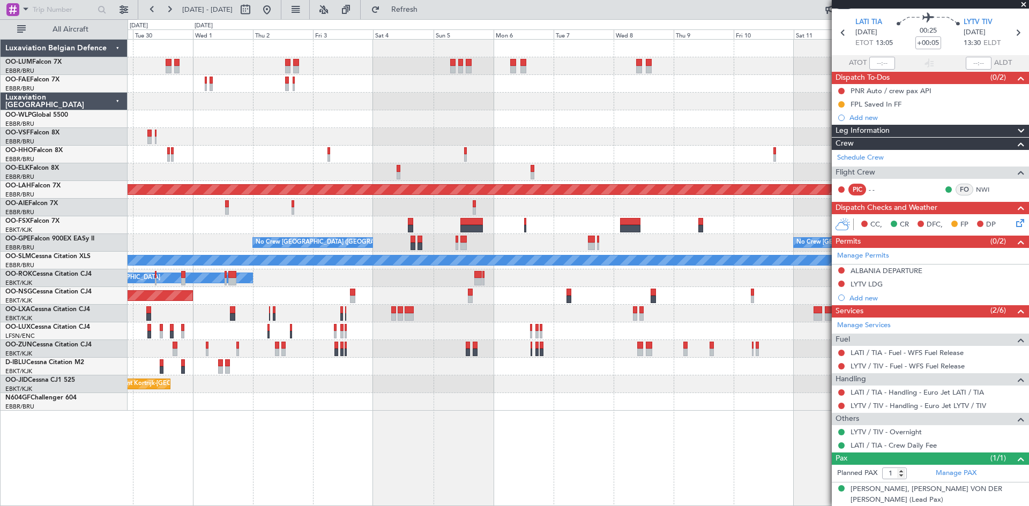
click at [653, 334] on div "Owner Melsbroek Air Base Owner Melsbroek Air Base Owner Melsbroek Air Base Plan…" at bounding box center [578, 225] width 901 height 371
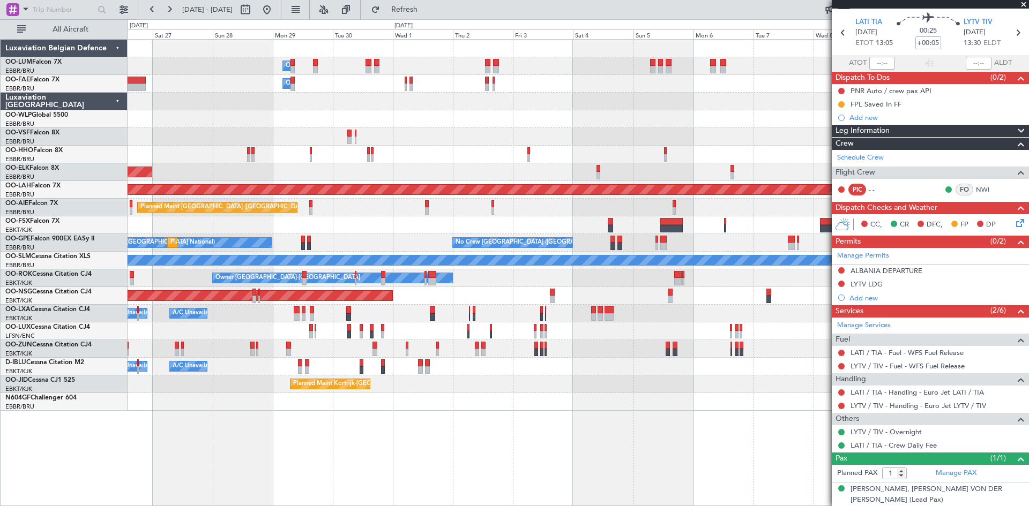
click at [454, 377] on div "Owner Melsbroek Air Base Owner Melsbroek Air Base Owner Melsbroek Air Base AOG …" at bounding box center [578, 225] width 901 height 371
click at [394, 404] on div at bounding box center [578, 402] width 901 height 18
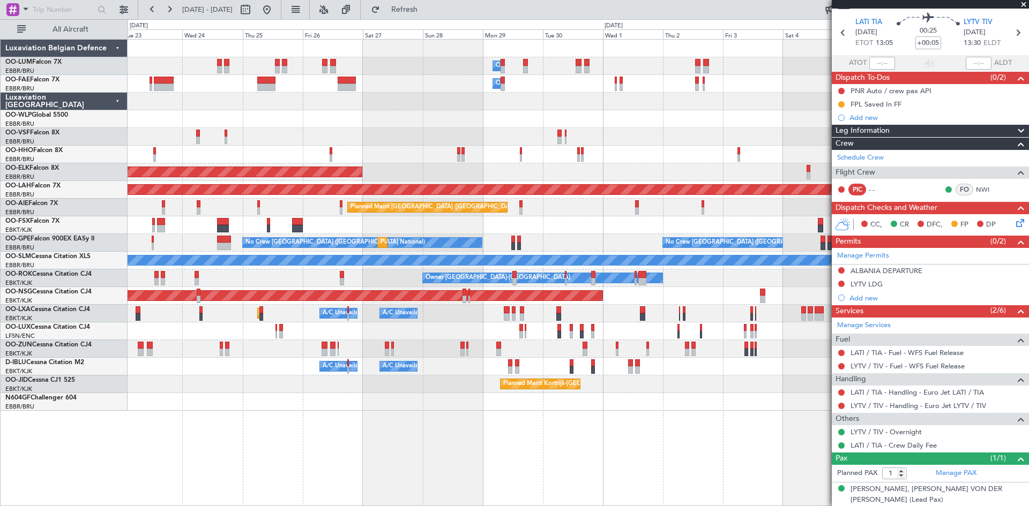
click at [311, 429] on div "Owner Melsbroek Air Base Owner Melsbroek Air Base Planned Maint Brussels (Bruss…" at bounding box center [578, 272] width 901 height 467
click at [350, 419] on div "Owner Melsbroek Air Base Owner Melsbroek Air Base Planned Maint Brussels (Bruss…" at bounding box center [578, 272] width 901 height 467
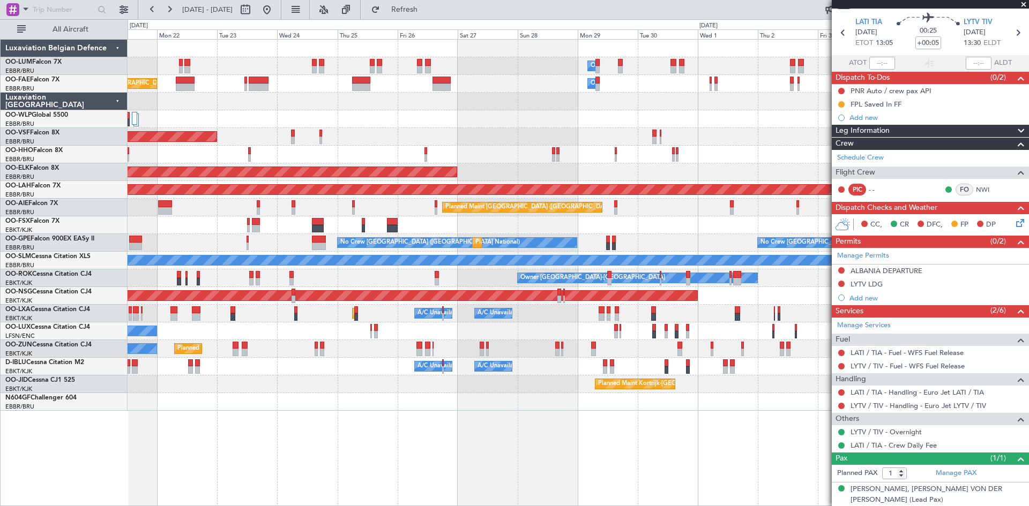
click at [334, 418] on div "Owner Melsbroek Air Base Owner Melsbroek Air Base Planned Maint Brussels (Bruss…" at bounding box center [578, 272] width 901 height 467
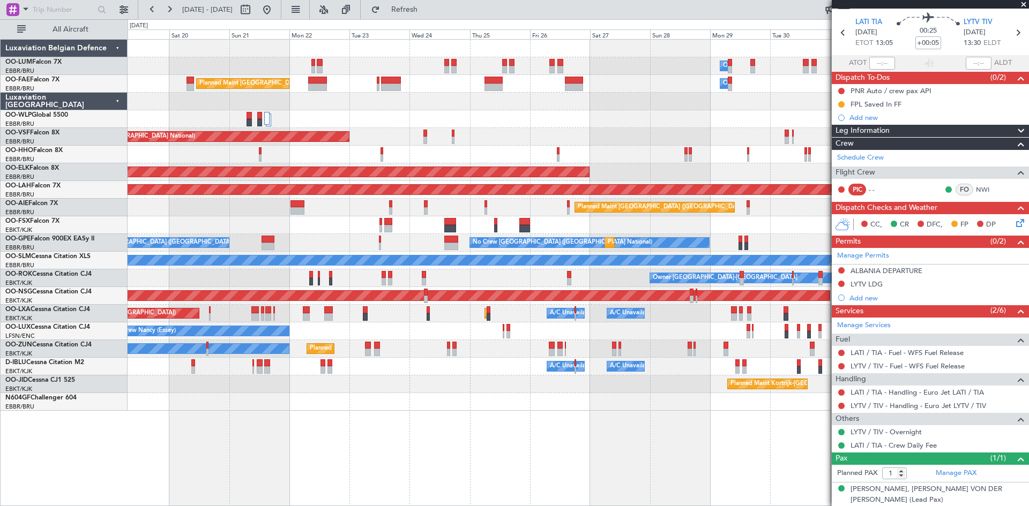
click at [327, 418] on div "Owner Melsbroek Air Base Owner Melsbroek Air Base Planned Maint Brussels (Bruss…" at bounding box center [578, 272] width 901 height 467
click at [410, 417] on div "Owner Melsbroek Air Base Owner Melsbroek Air Base Planned Maint Brussels (Bruss…" at bounding box center [578, 272] width 901 height 467
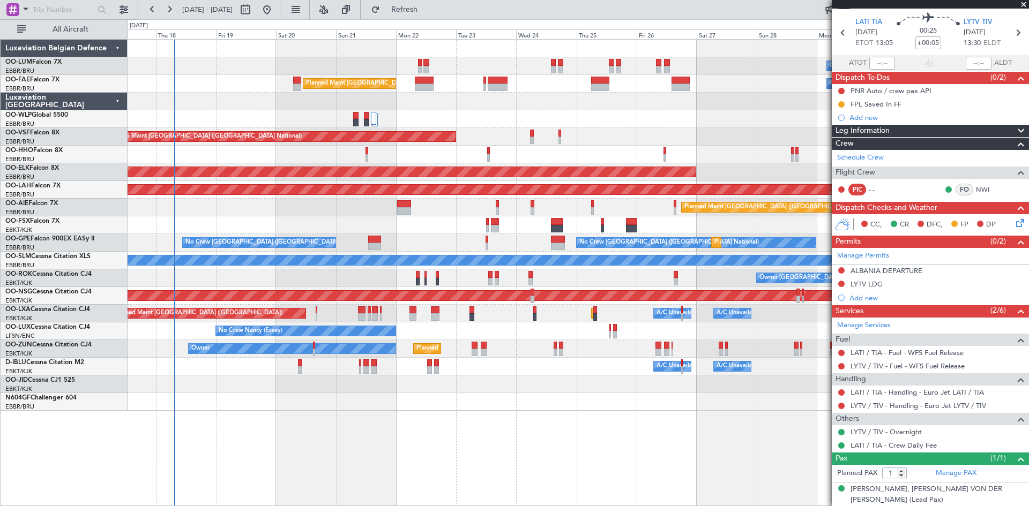
click at [448, 417] on div "Owner Melsbroek Air Base Owner Melsbroek Air Base Planned Maint Brussels (Bruss…" at bounding box center [578, 272] width 901 height 467
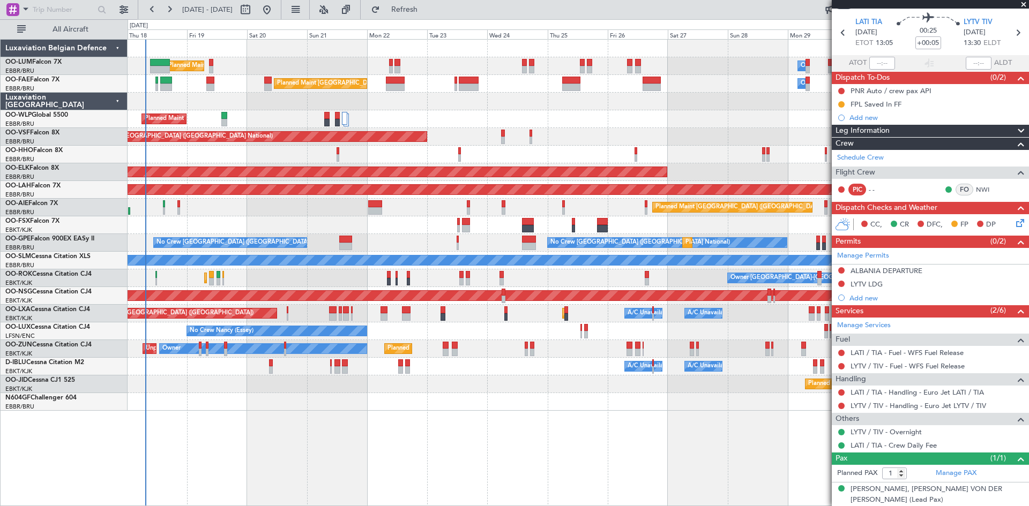
click at [255, 411] on div "Owner Melsbroek Air Base Planned Maint Brussels (Brussels National) Unplanned M…" at bounding box center [578, 272] width 901 height 467
click at [586, 402] on div at bounding box center [578, 402] width 901 height 18
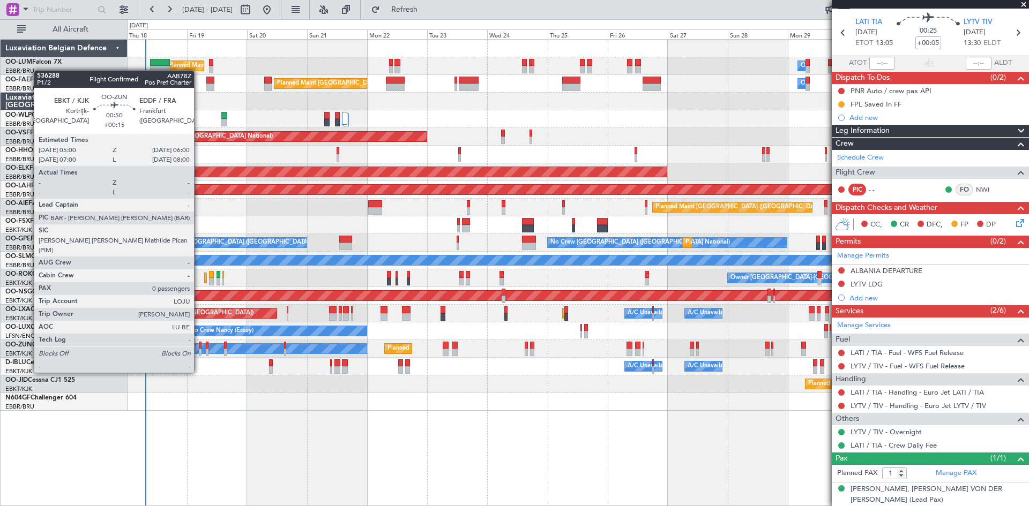
click at [199, 353] on div at bounding box center [200, 353] width 3 height 8
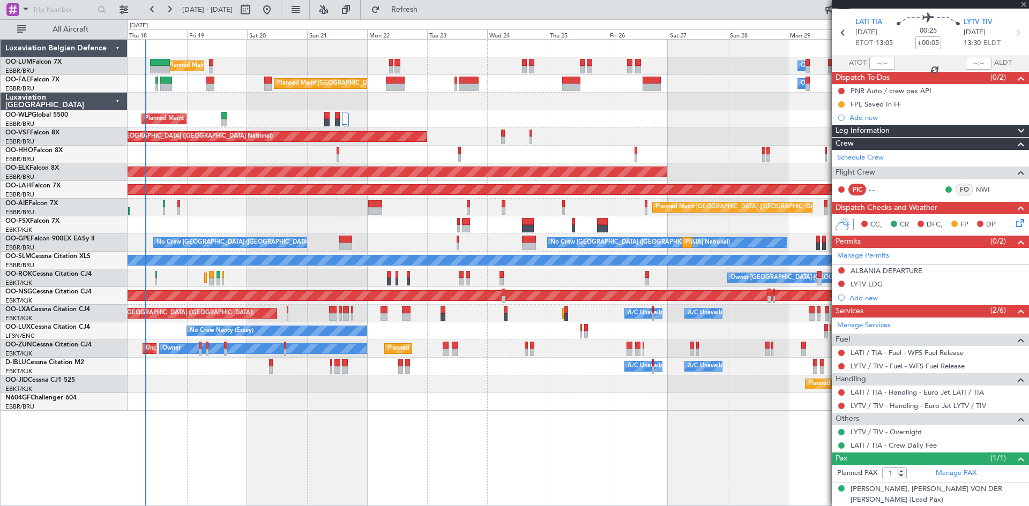
type input "+00:15"
type input "0"
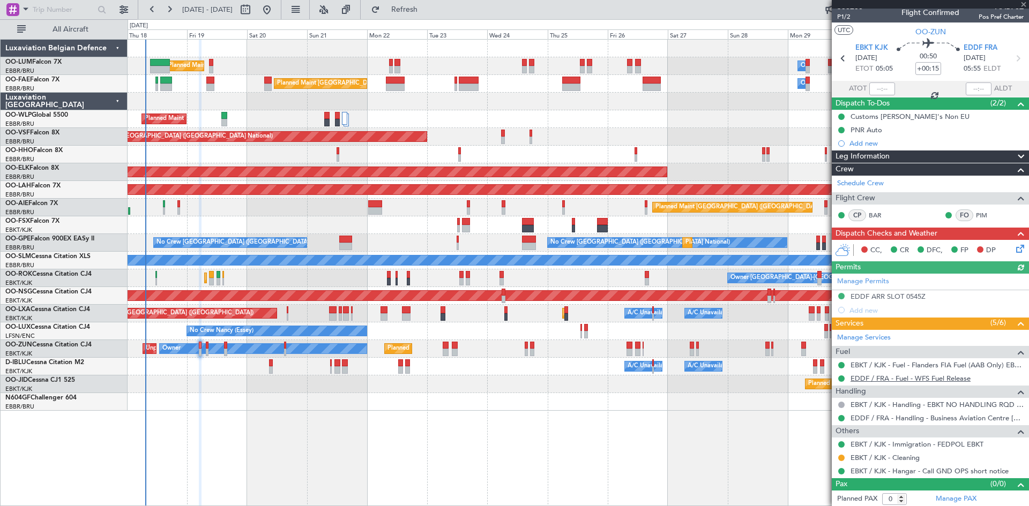
scroll to position [9, 0]
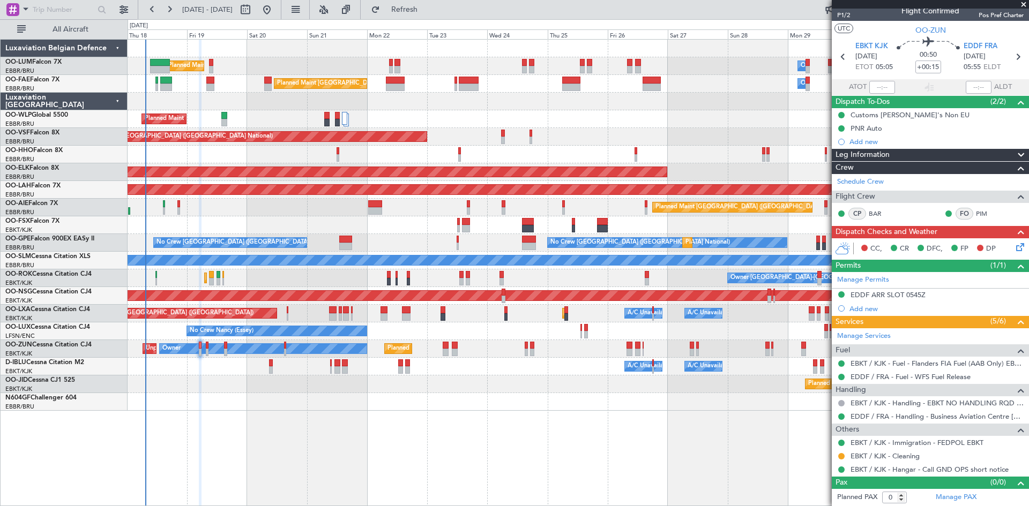
click at [1014, 250] on icon at bounding box center [1018, 245] width 9 height 9
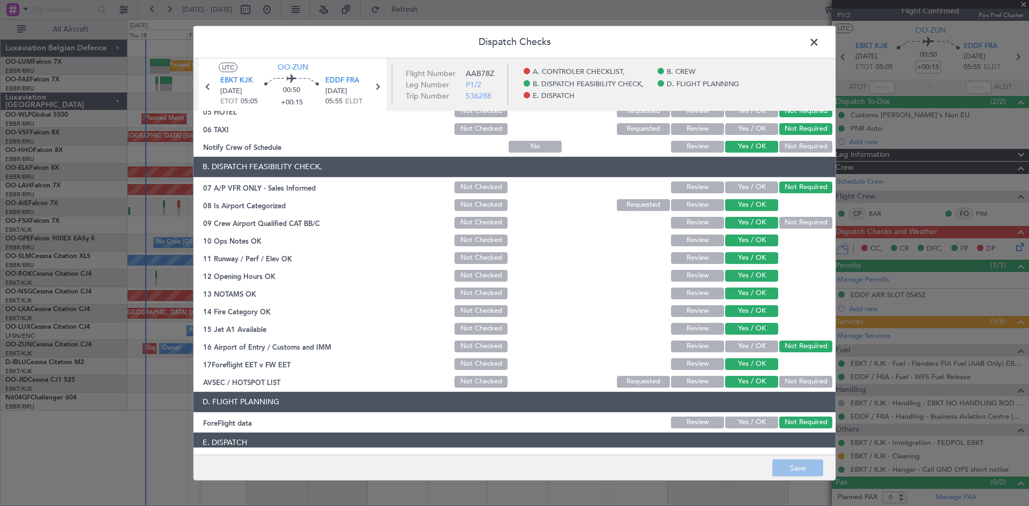
scroll to position [203, 0]
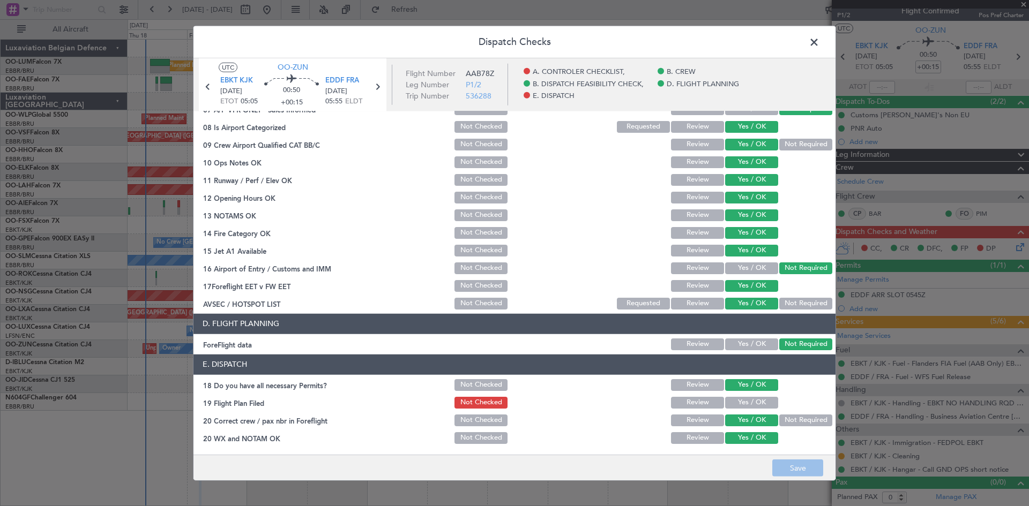
drag, startPoint x: 258, startPoint y: 399, endPoint x: 269, endPoint y: 400, distance: 11.3
click at [269, 400] on div "19 Flight Plan Filed" at bounding box center [322, 403] width 259 height 11
click at [819, 40] on span at bounding box center [819, 44] width 0 height 21
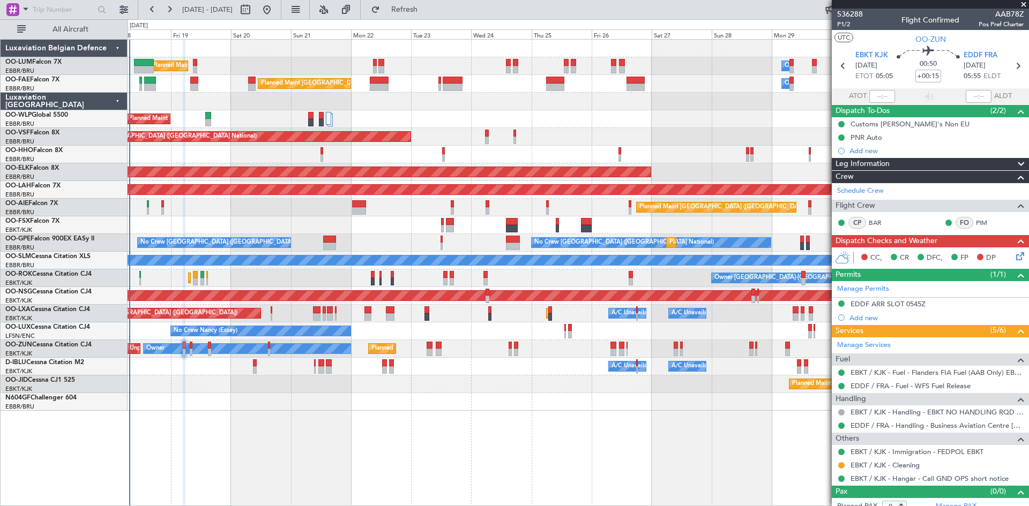
scroll to position [9, 0]
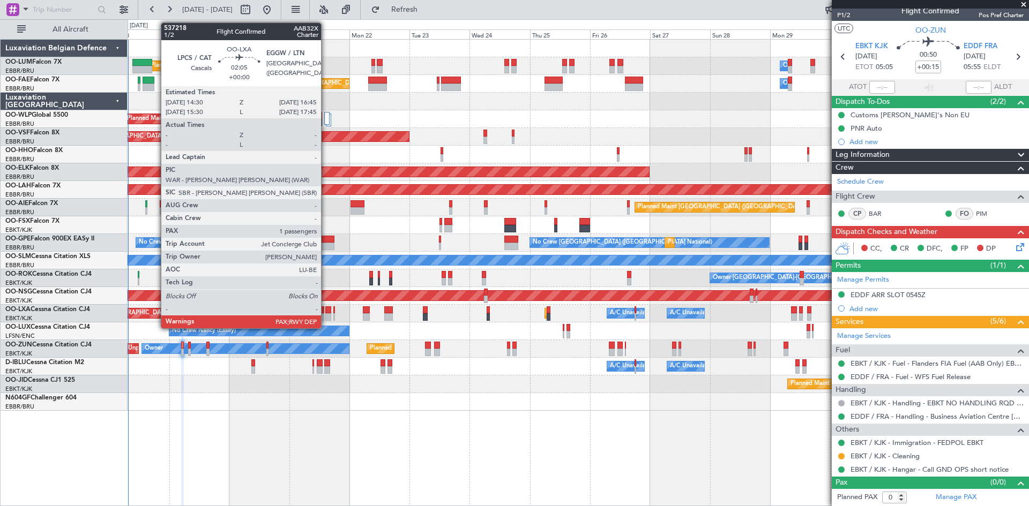
click at [326, 312] on div at bounding box center [328, 310] width 6 height 8
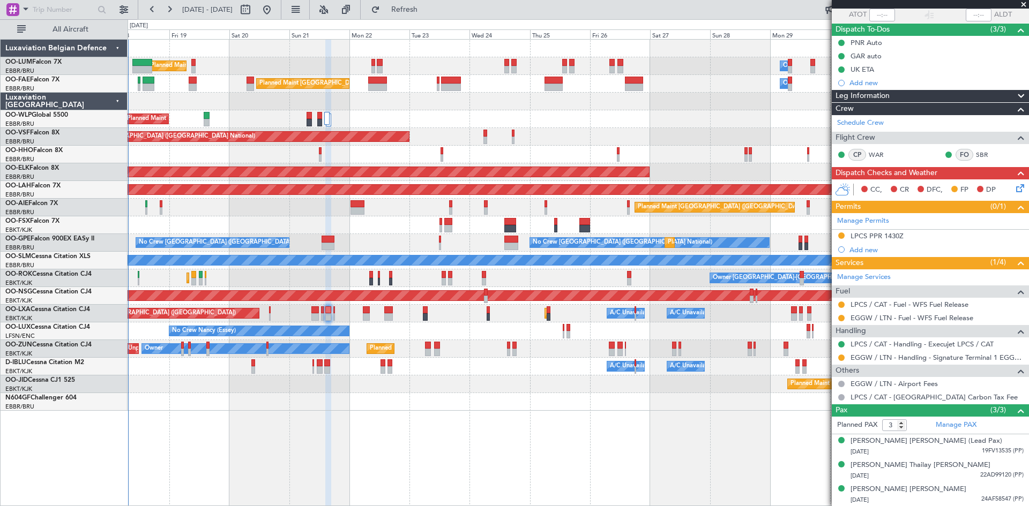
scroll to position [0, 0]
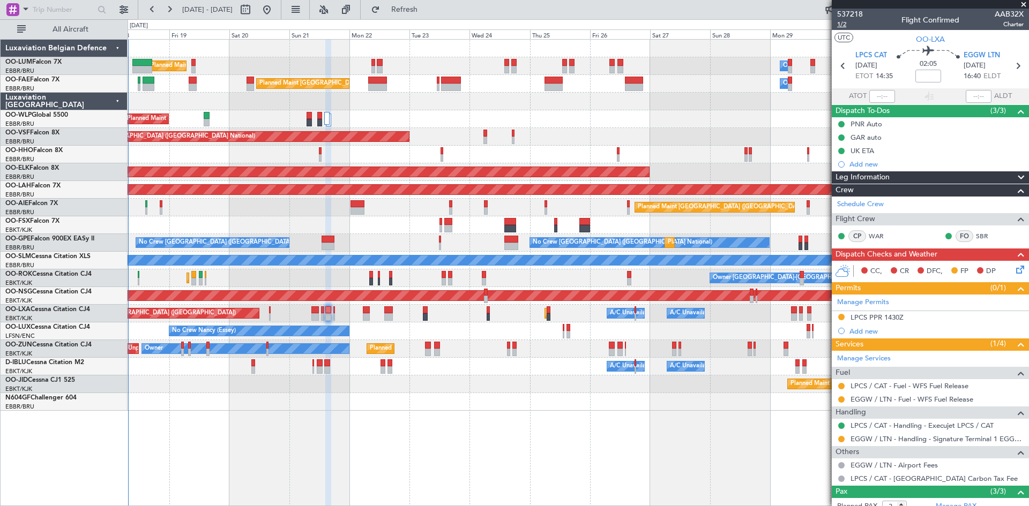
click at [841, 25] on span "1/2" at bounding box center [850, 24] width 26 height 9
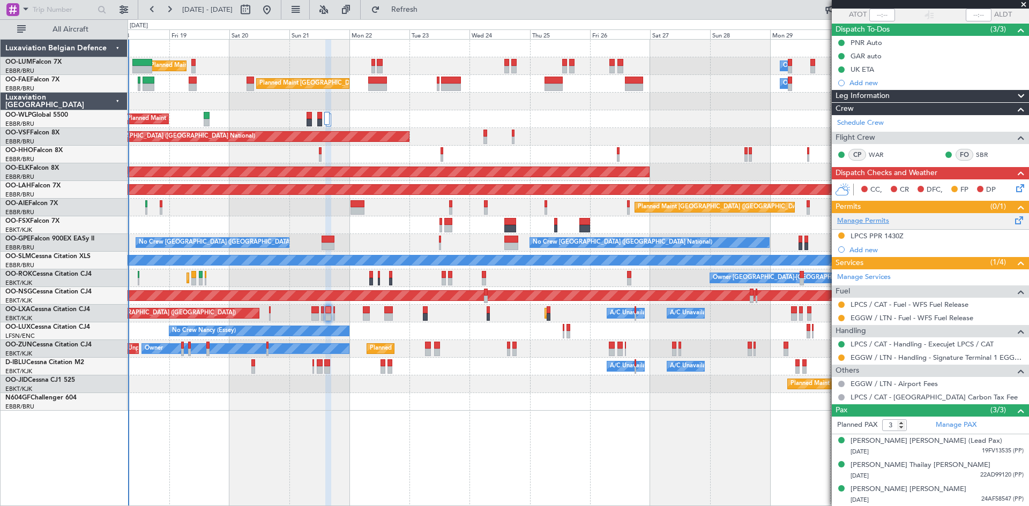
click at [869, 224] on link "Manage Permits" at bounding box center [863, 221] width 52 height 11
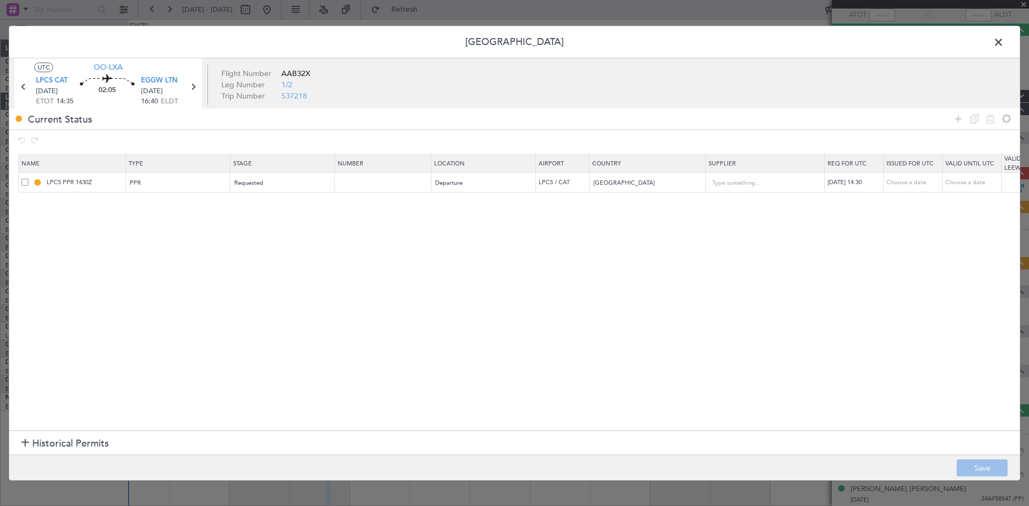
click at [24, 182] on span at bounding box center [24, 182] width 7 height 7
click at [29, 179] on input "checkbox" at bounding box center [29, 179] width 0 height 0
click at [57, 81] on span "LPCS CAT" at bounding box center [52, 81] width 32 height 11
click at [1003, 44] on span at bounding box center [1003, 44] width 0 height 21
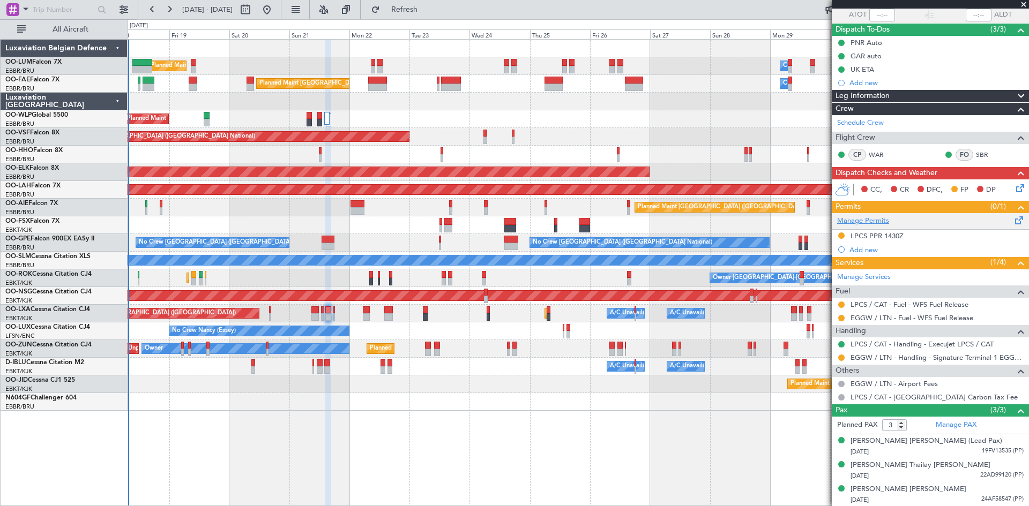
click at [861, 220] on link "Manage Permits" at bounding box center [863, 221] width 52 height 11
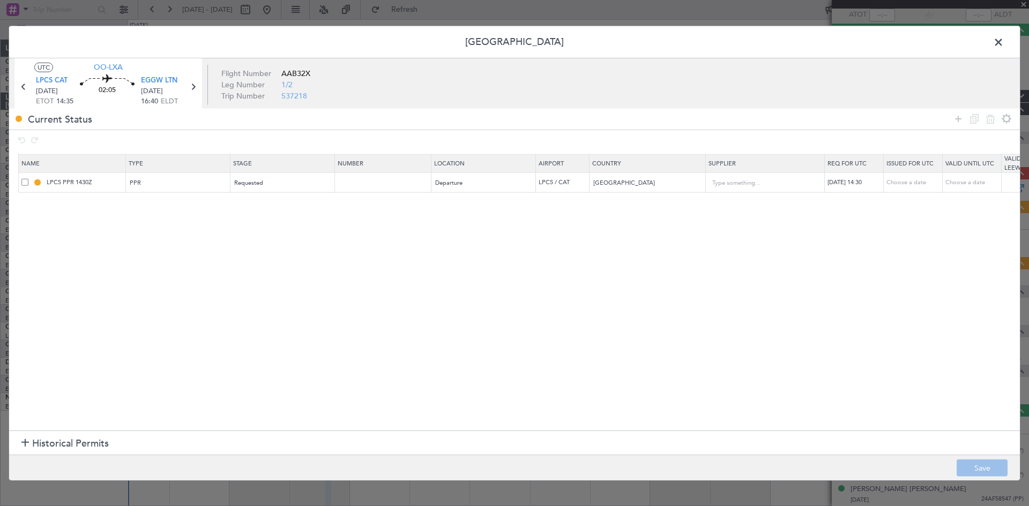
click at [23, 181] on span at bounding box center [24, 182] width 7 height 7
click at [29, 179] on input "checkbox" at bounding box center [29, 179] width 0 height 0
click at [989, 122] on icon at bounding box center [990, 119] width 13 height 13
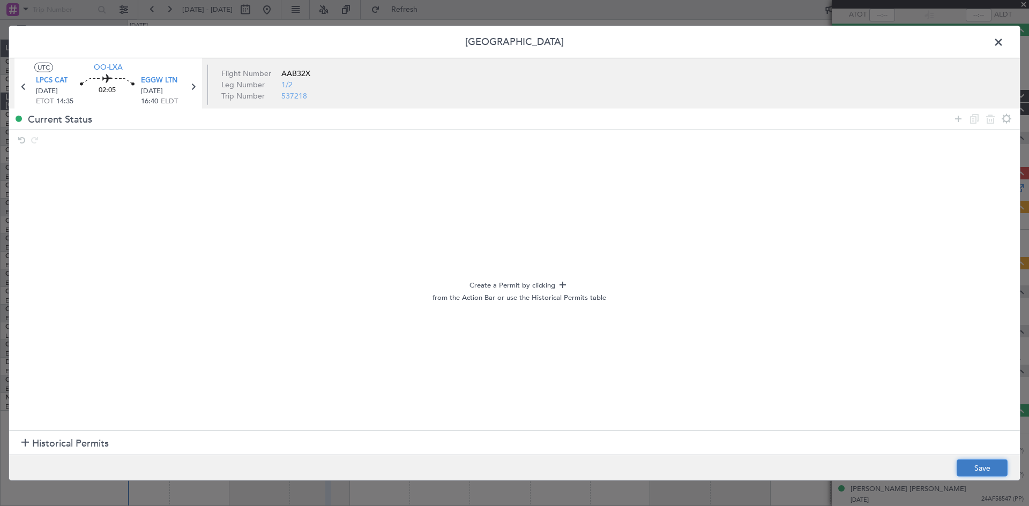
click at [991, 465] on button "Save" at bounding box center [981, 468] width 51 height 17
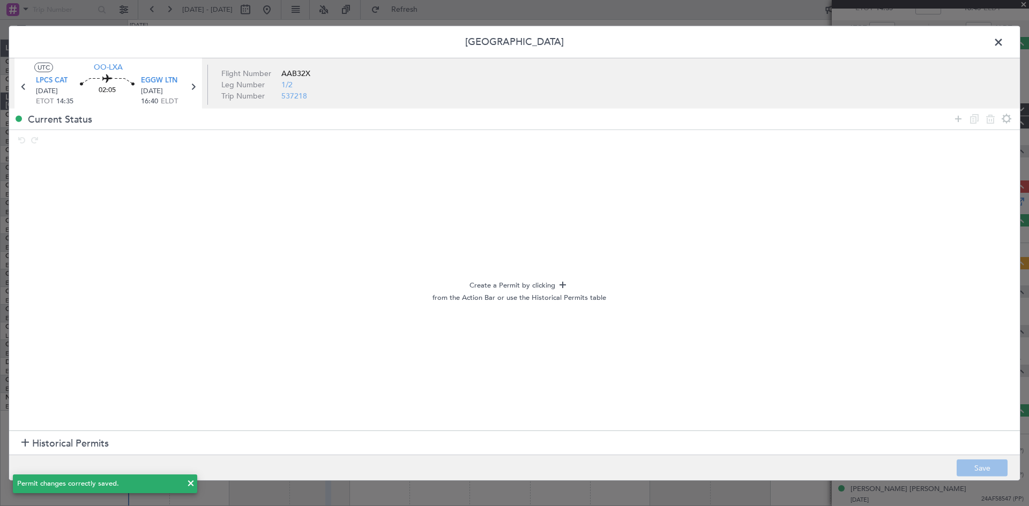
click at [1003, 41] on span at bounding box center [1003, 44] width 0 height 21
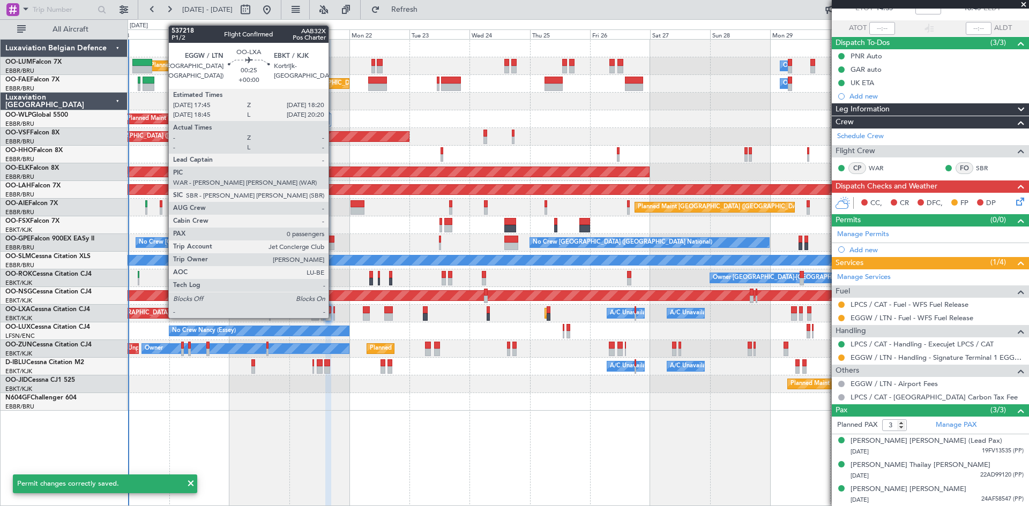
click at [333, 308] on div at bounding box center [334, 310] width 2 height 8
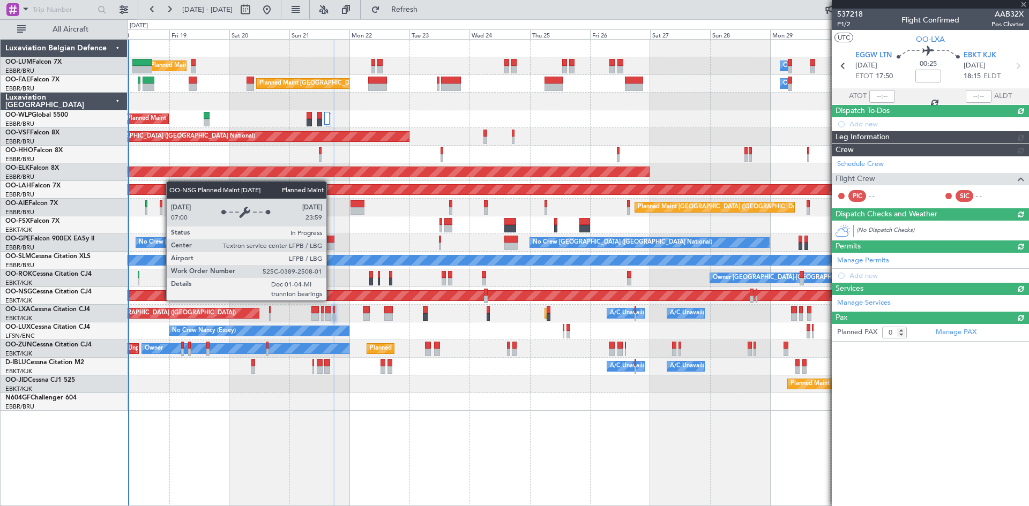
scroll to position [0, 0]
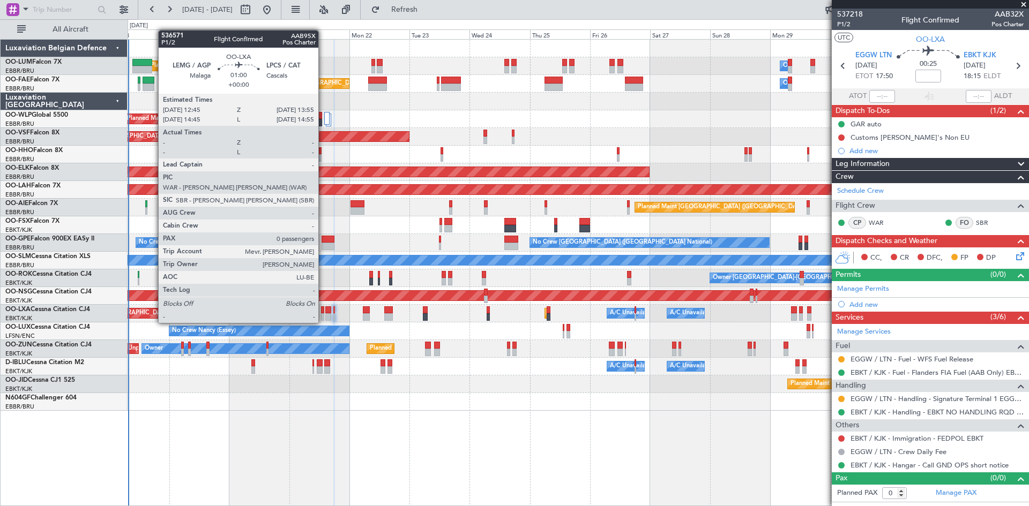
click at [323, 312] on div at bounding box center [322, 310] width 3 height 8
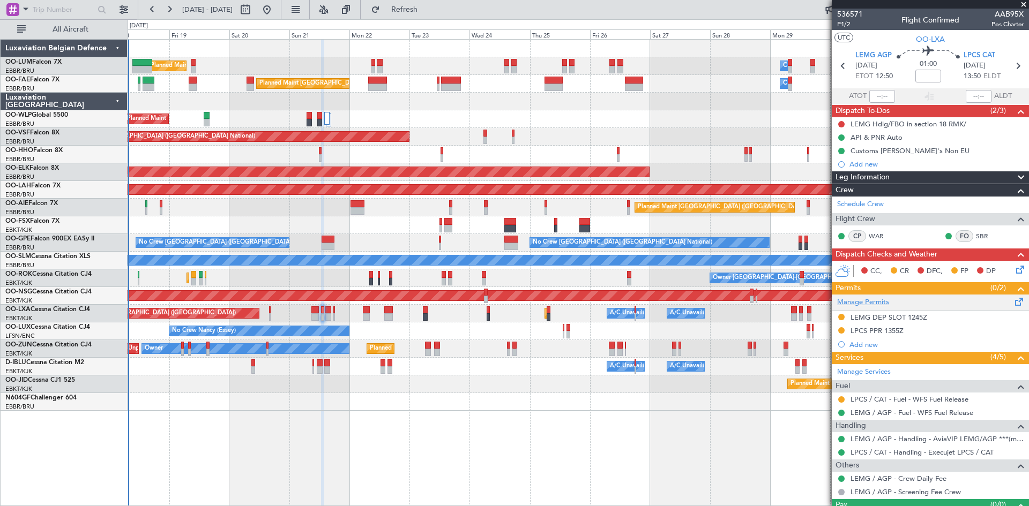
click at [872, 306] on link "Manage Permits" at bounding box center [863, 302] width 52 height 11
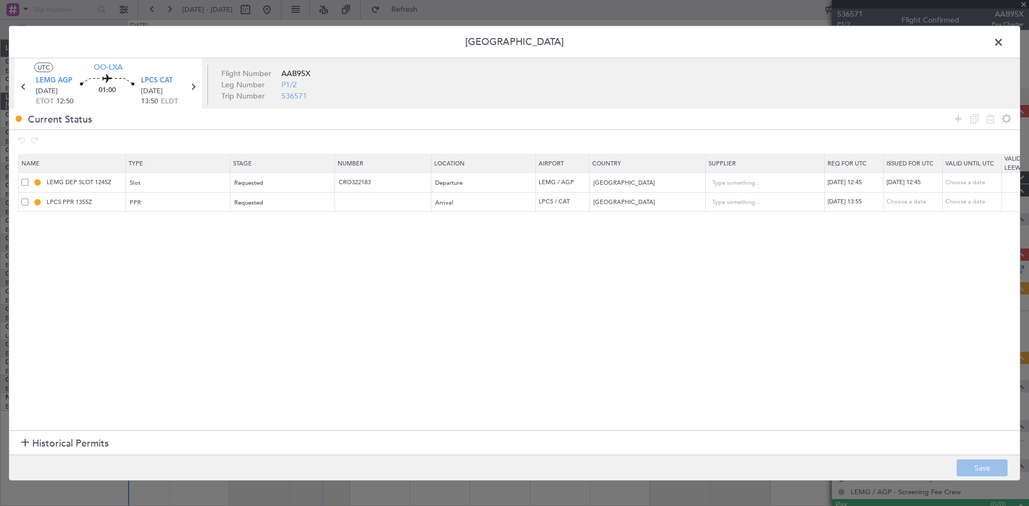
click at [25, 203] on span at bounding box center [24, 201] width 7 height 7
click at [29, 198] on input "checkbox" at bounding box center [29, 198] width 0 height 0
click at [991, 121] on icon at bounding box center [990, 119] width 13 height 13
click at [976, 462] on button "Save" at bounding box center [981, 468] width 51 height 17
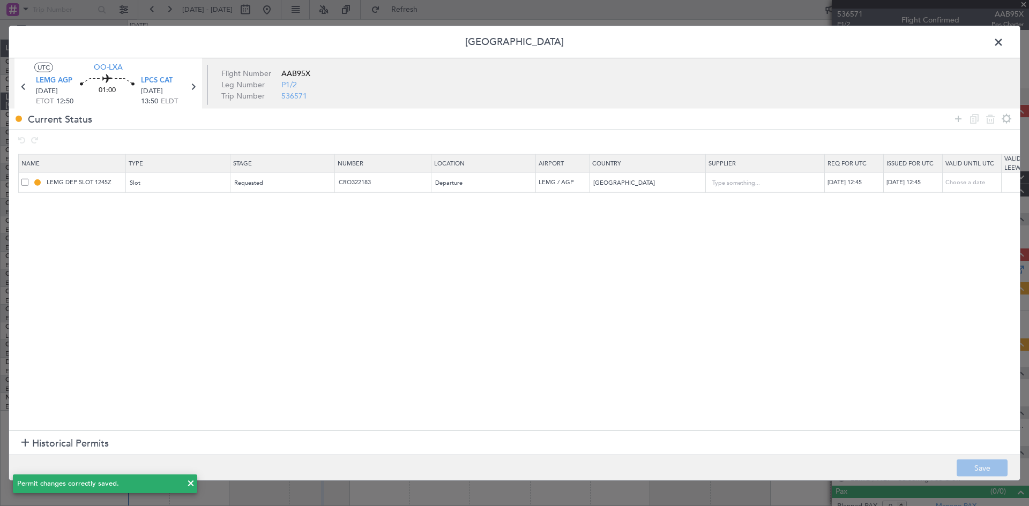
click at [1003, 41] on span at bounding box center [1003, 44] width 0 height 21
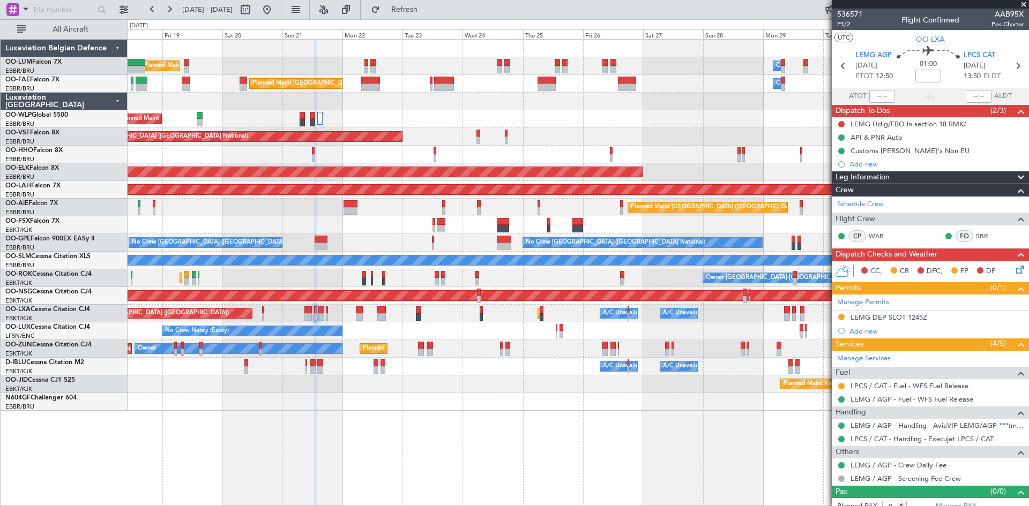
click at [249, 398] on div at bounding box center [578, 402] width 901 height 18
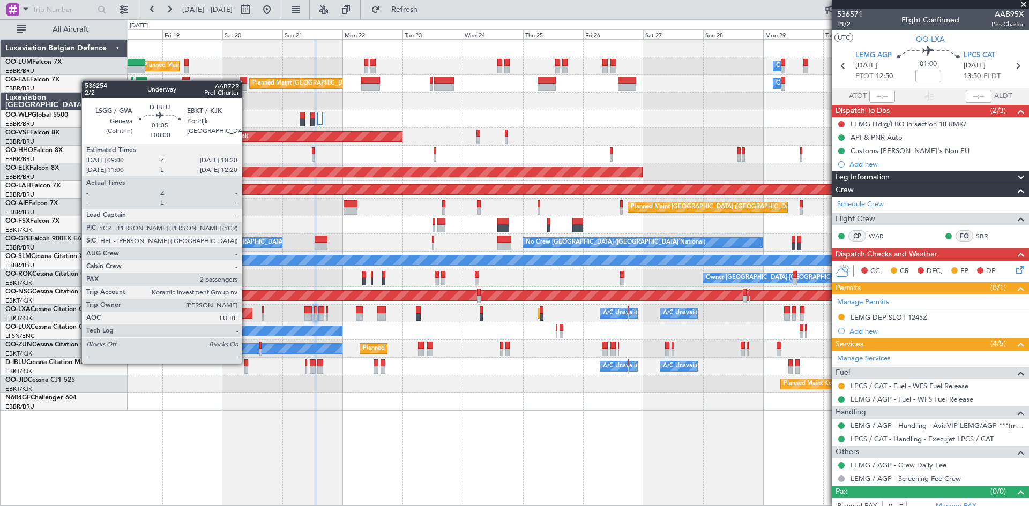
click at [246, 363] on div at bounding box center [246, 363] width 4 height 8
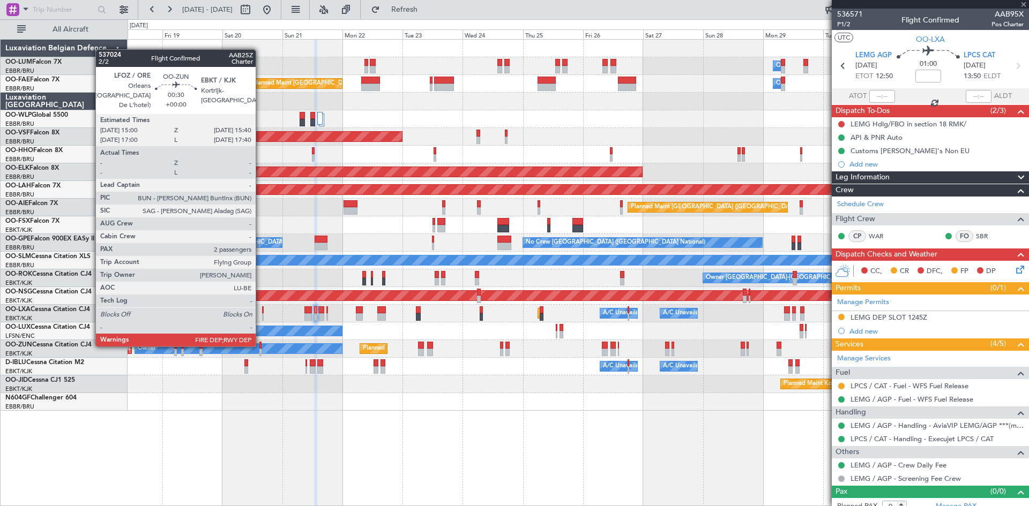
type input "2"
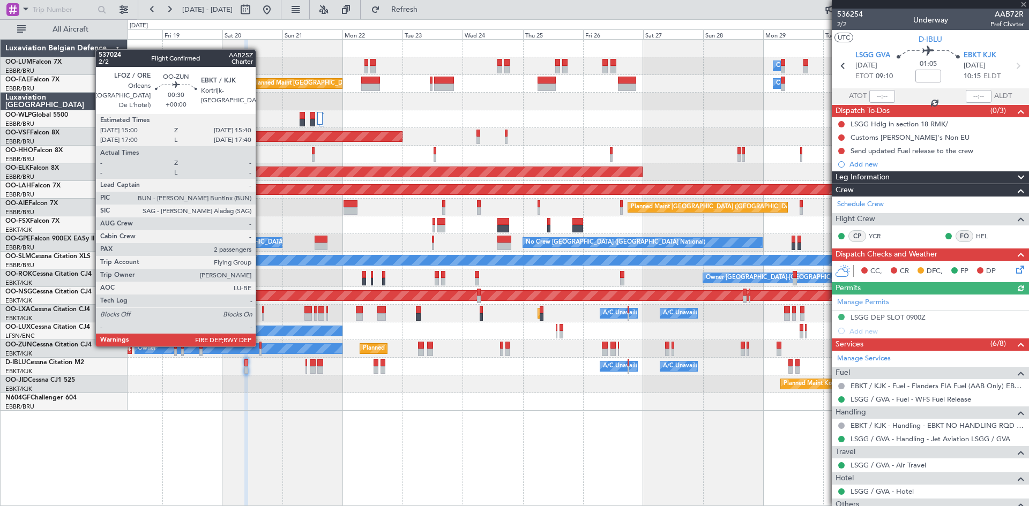
click at [260, 346] on div at bounding box center [260, 346] width 2 height 8
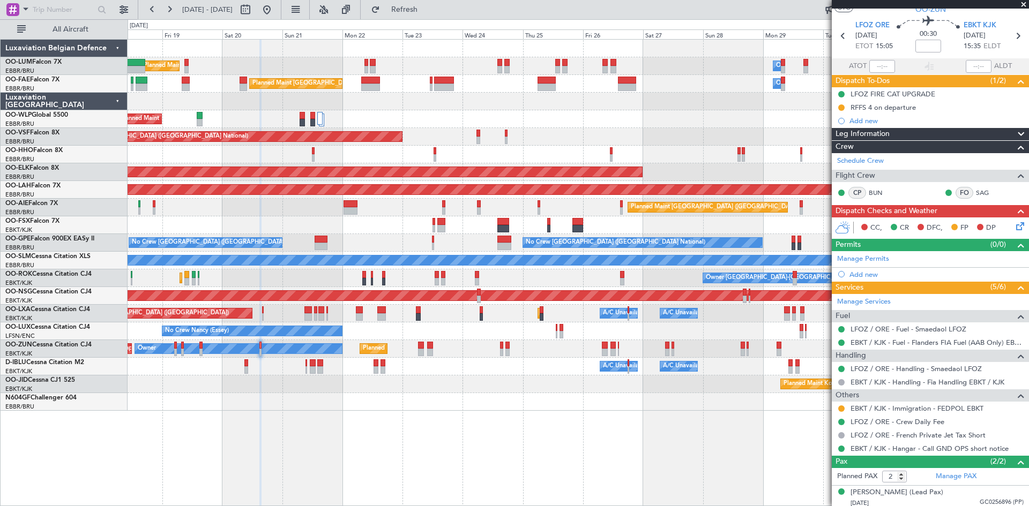
scroll to position [57, 0]
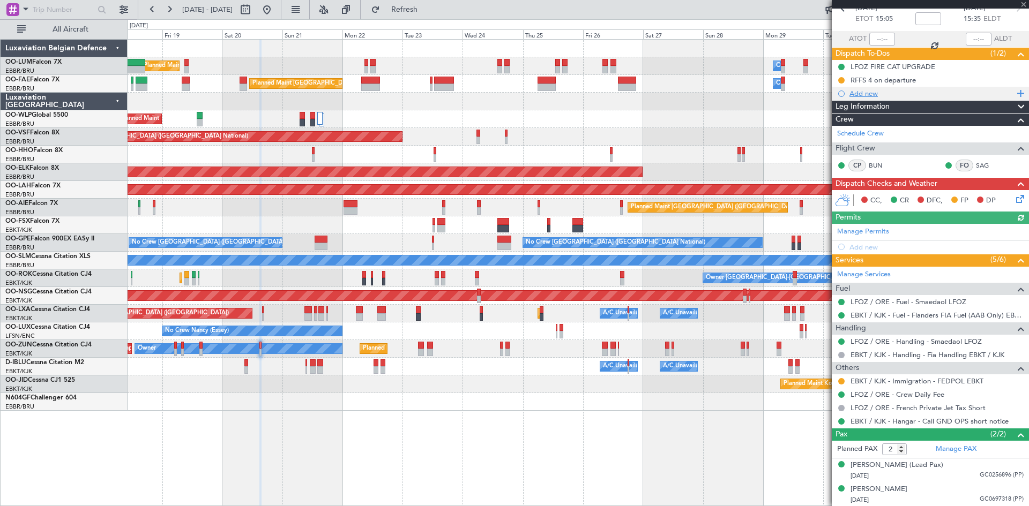
click at [867, 95] on div "Add new" at bounding box center [931, 93] width 164 height 9
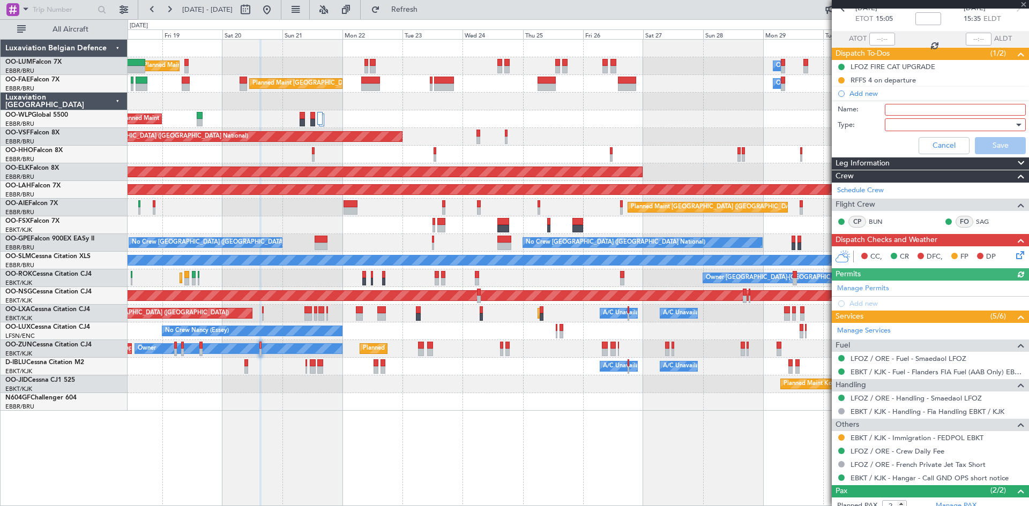
click at [889, 108] on input "Name:" at bounding box center [955, 110] width 141 height 12
type input "FPL already in FF to review and file."
click at [915, 127] on div at bounding box center [951, 125] width 125 height 16
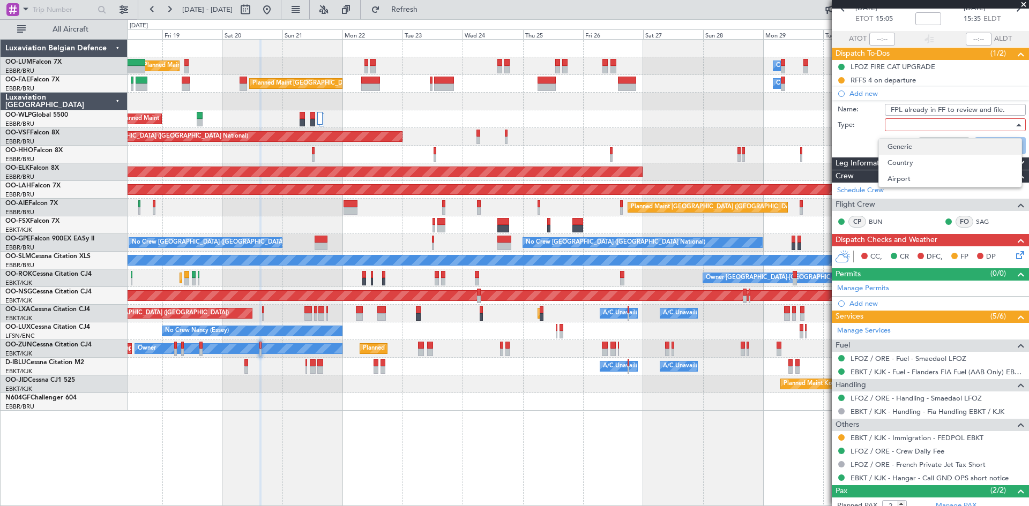
click at [907, 148] on span "Generic" at bounding box center [949, 147] width 125 height 16
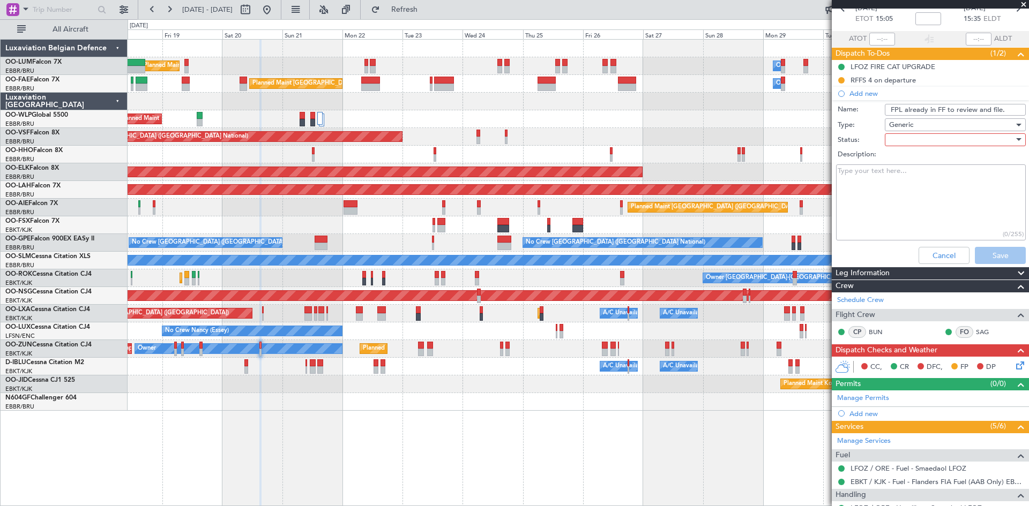
click at [901, 141] on div at bounding box center [951, 140] width 125 height 16
drag, startPoint x: 908, startPoint y: 167, endPoint x: 887, endPoint y: 184, distance: 26.6
click at [907, 167] on span "Not Started" at bounding box center [949, 161] width 125 height 16
click at [886, 185] on textarea "Description:" at bounding box center [931, 202] width 190 height 77
type textarea "Basic FPL already made in FF. Please review and file."
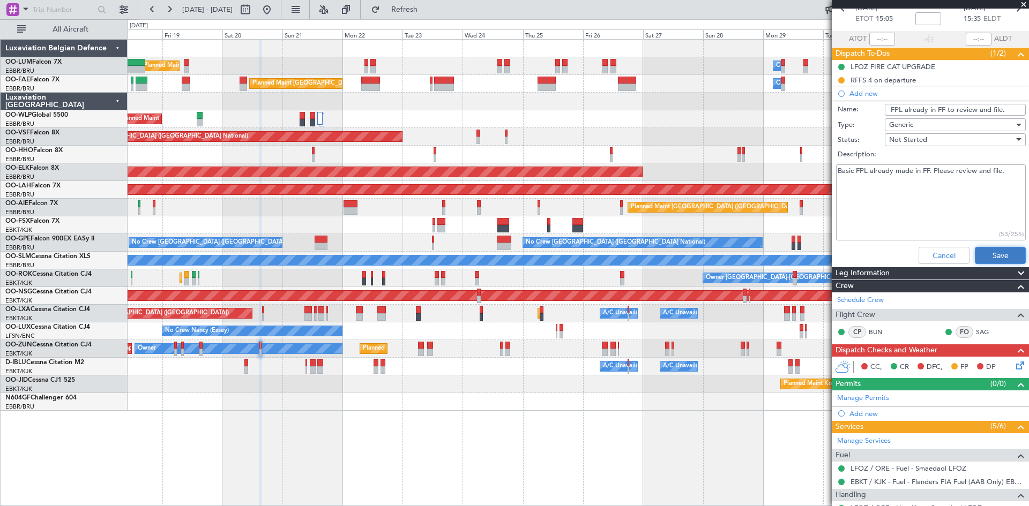
click at [990, 263] on button "Save" at bounding box center [1000, 255] width 51 height 17
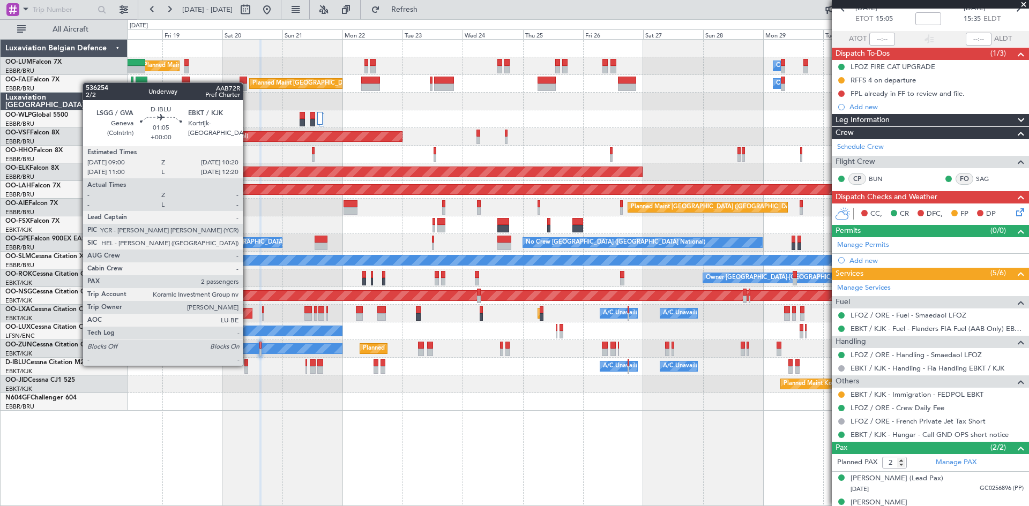
click at [248, 365] on div at bounding box center [246, 363] width 4 height 8
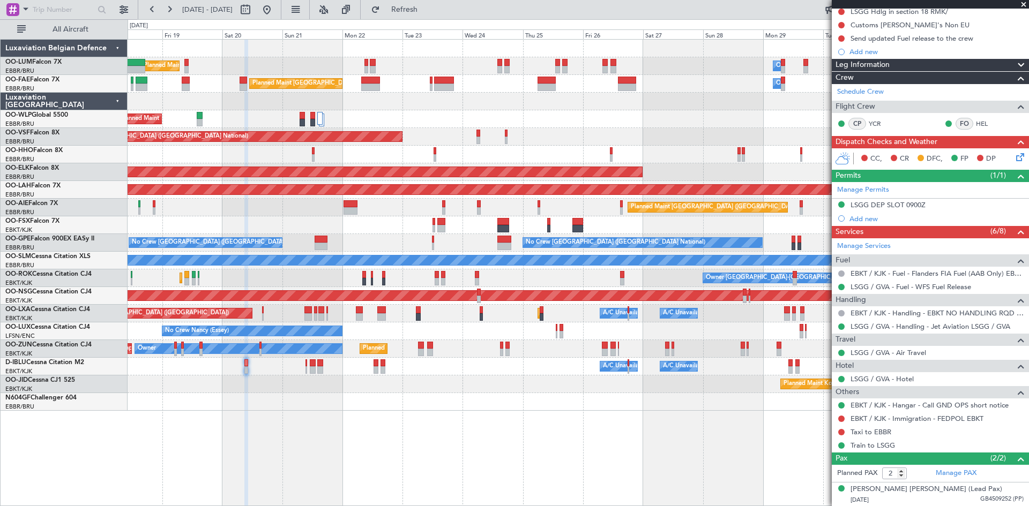
scroll to position [137, 0]
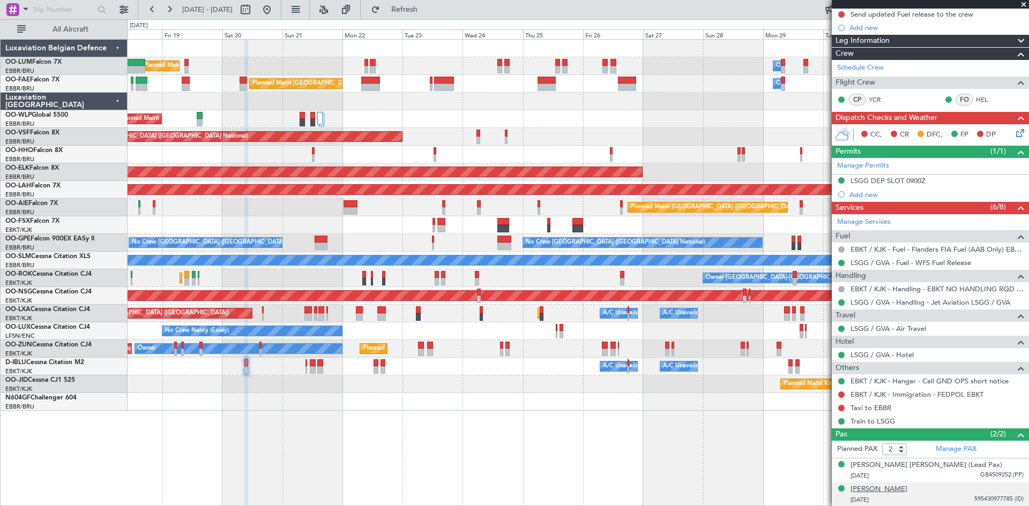
click at [879, 491] on div "Lieve Leen Vandecasteele" at bounding box center [878, 489] width 57 height 11
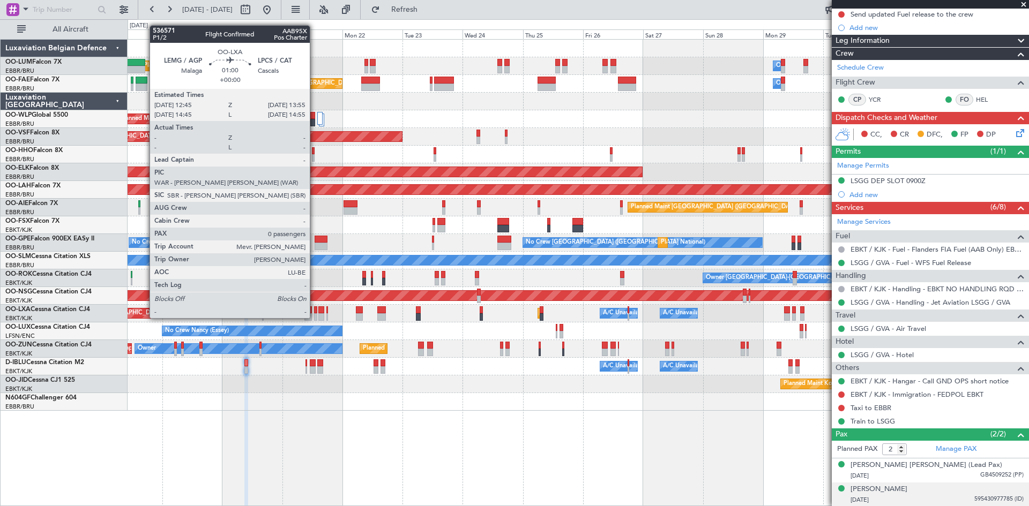
click at [314, 308] on div at bounding box center [315, 310] width 3 height 8
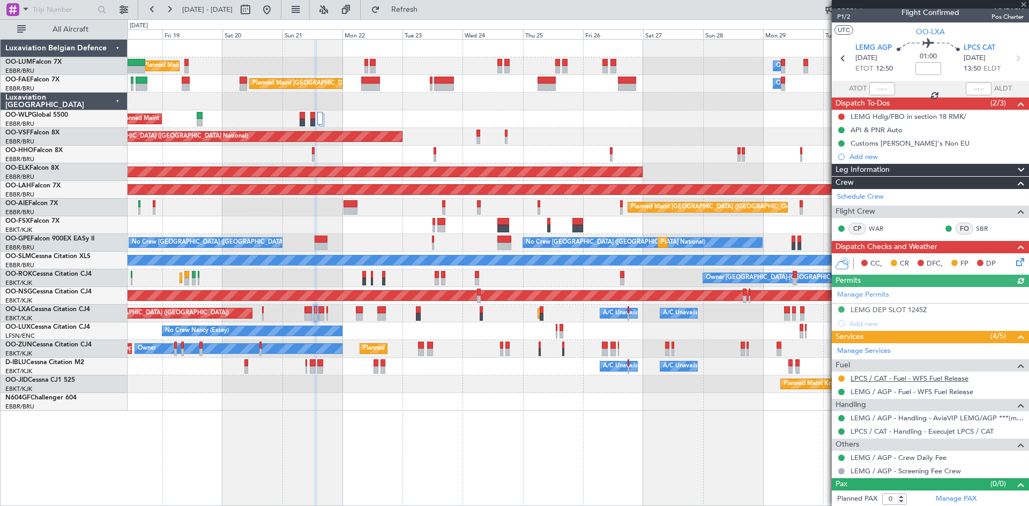
scroll to position [9, 0]
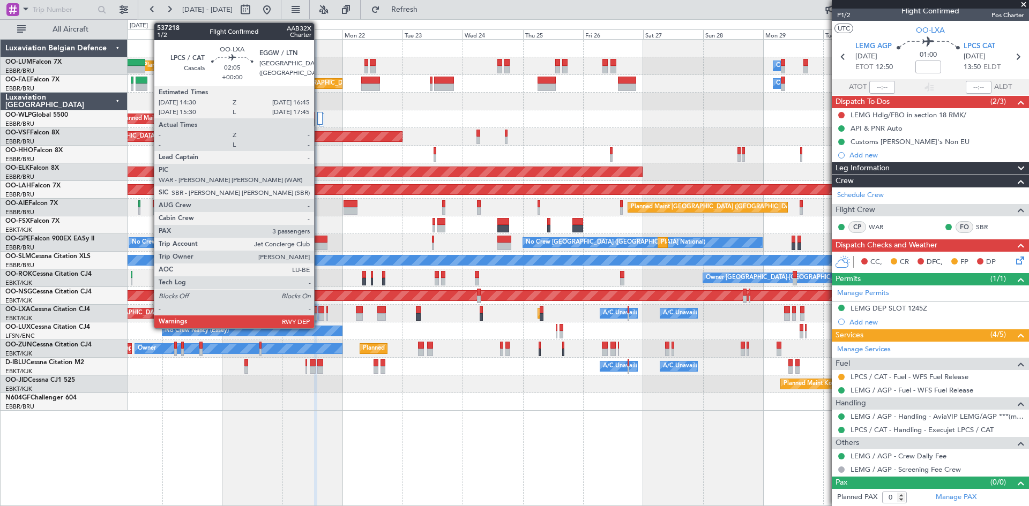
click at [319, 307] on div at bounding box center [321, 310] width 6 height 8
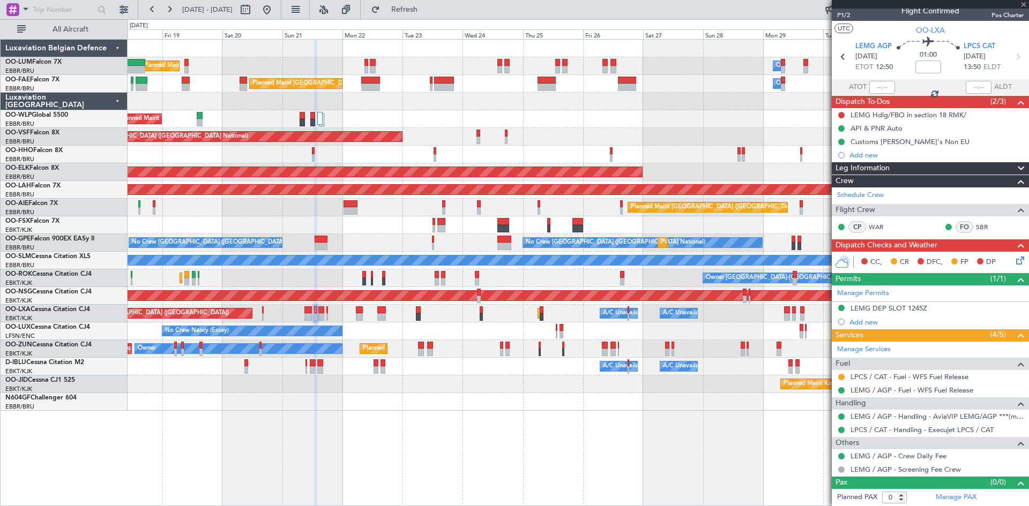
type input "3"
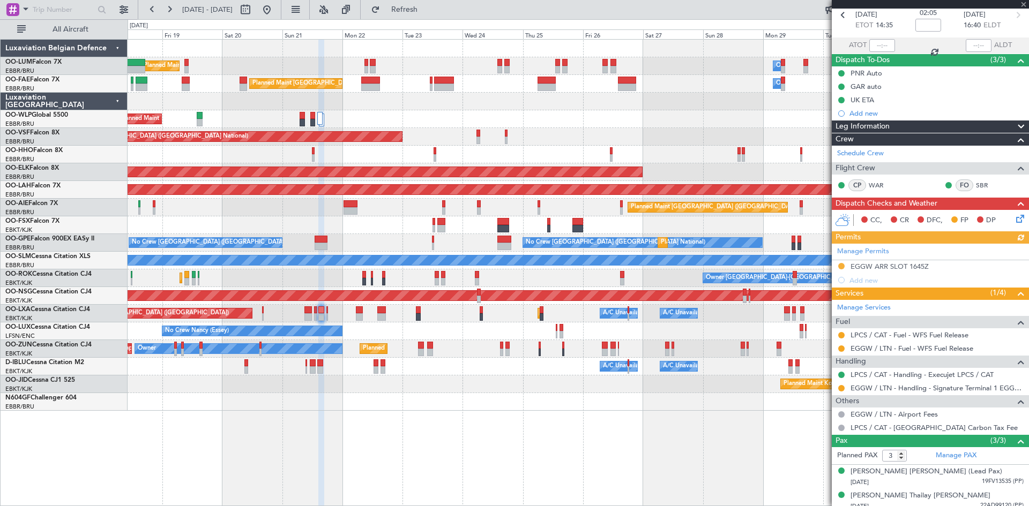
scroll to position [81, 0]
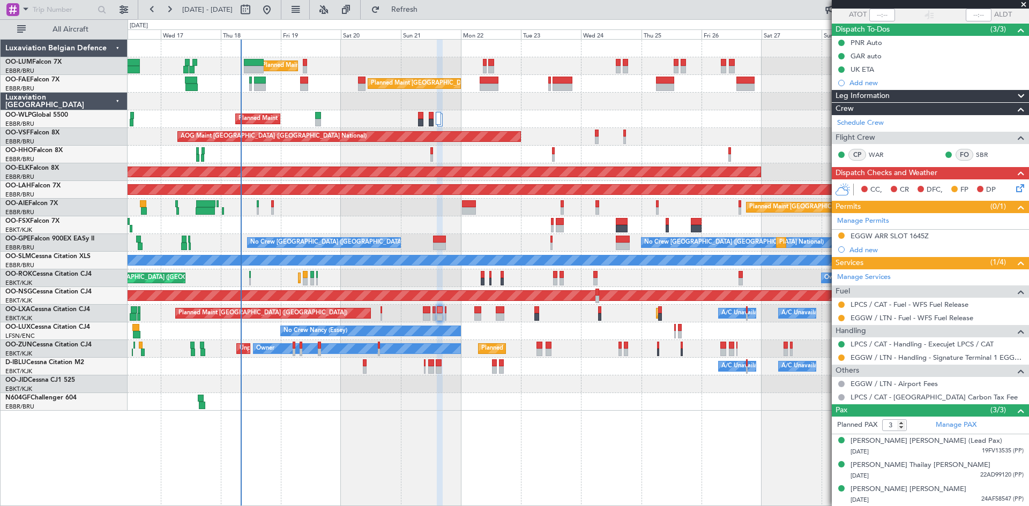
click at [380, 385] on div "Planned Maint Kortrijk-[GEOGRAPHIC_DATA]" at bounding box center [578, 385] width 901 height 18
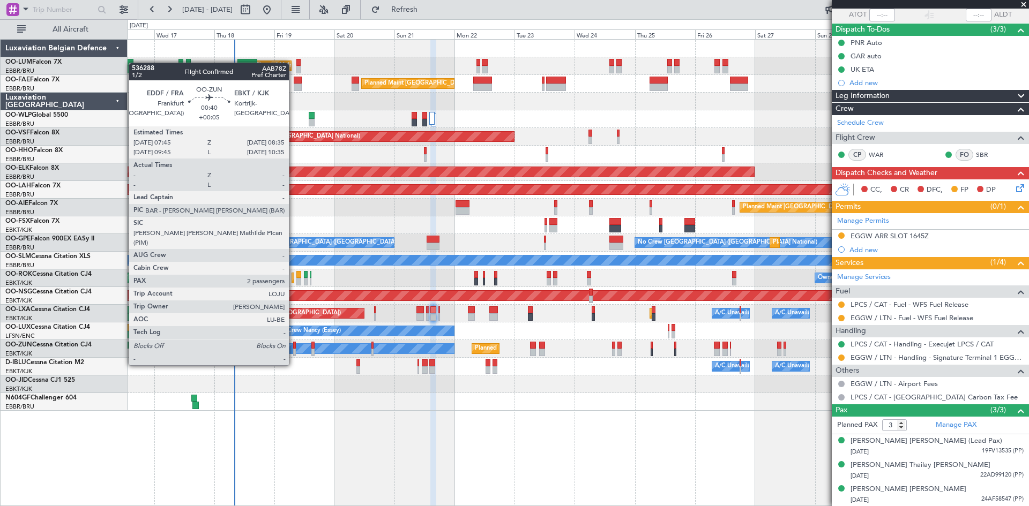
click at [294, 345] on div at bounding box center [294, 346] width 2 height 8
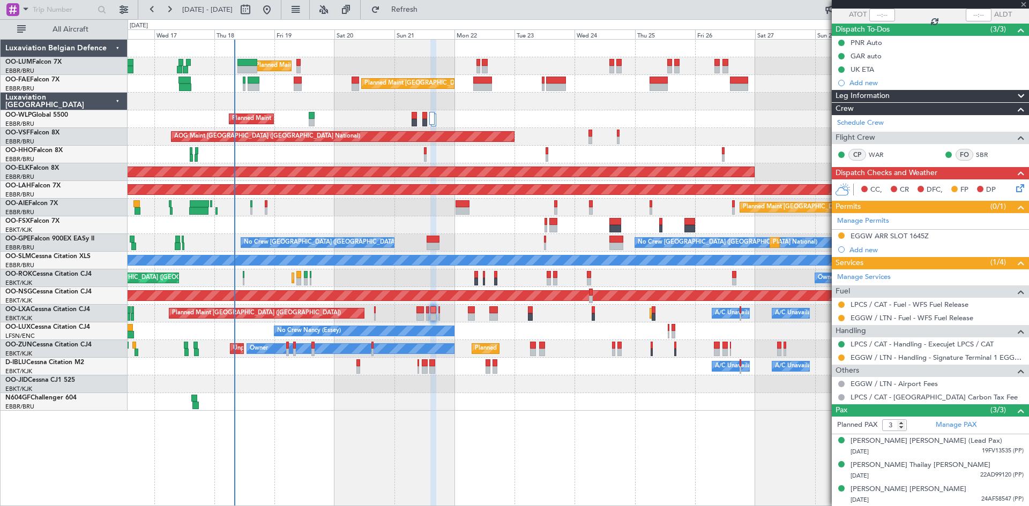
type input "+00:05"
type input "2"
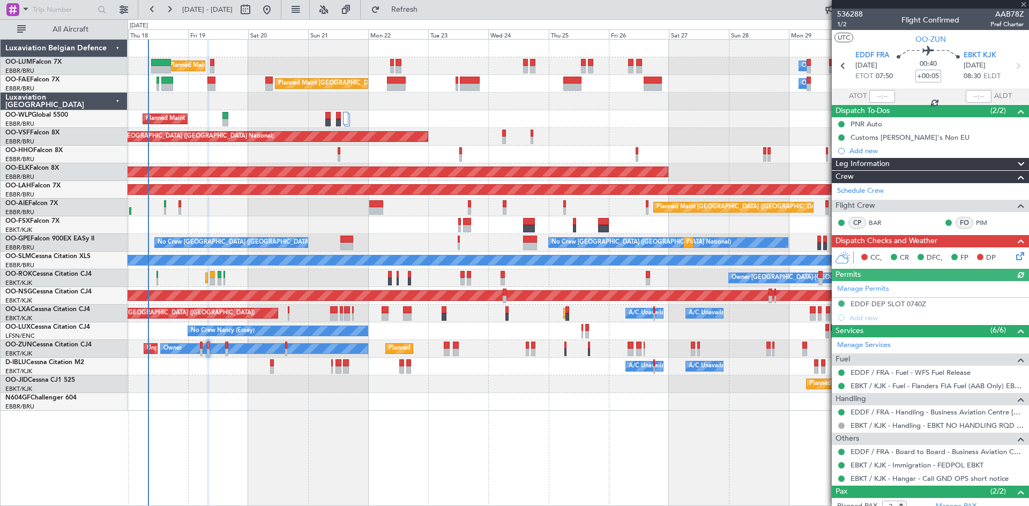
click at [468, 407] on div at bounding box center [578, 402] width 901 height 18
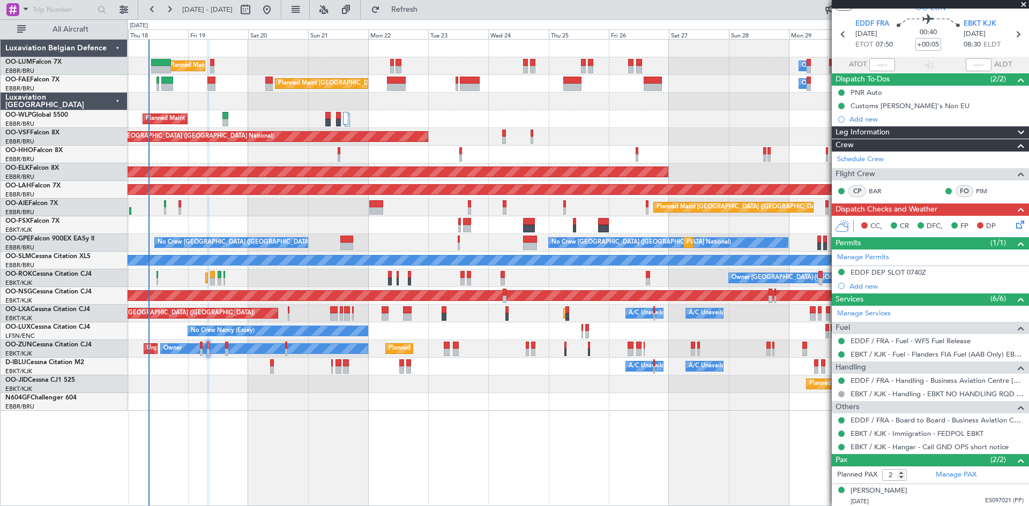
scroll to position [57, 0]
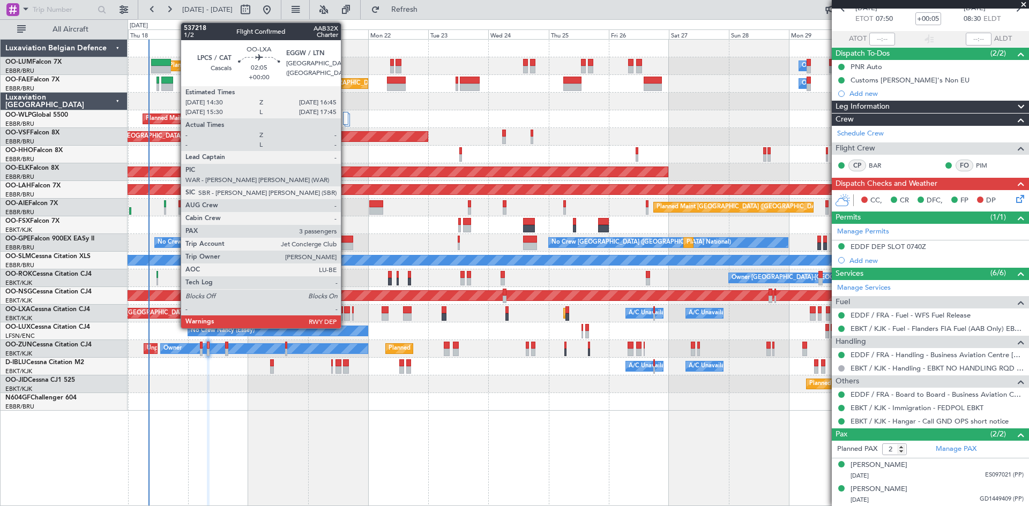
click at [346, 314] on div at bounding box center [347, 317] width 6 height 8
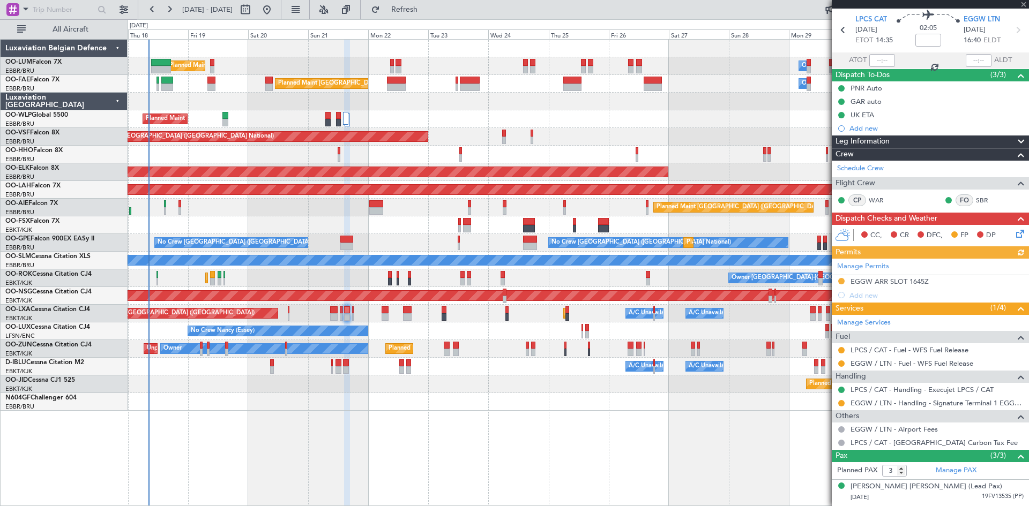
scroll to position [81, 0]
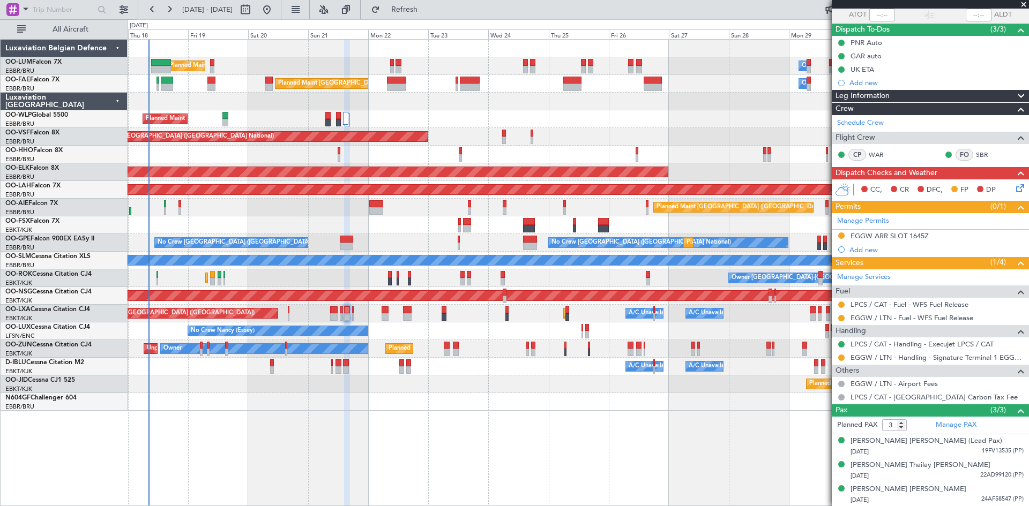
click at [476, 433] on div "Planned Maint Brussels (Brussels National) Owner Melsbroek Air Base Unplanned M…" at bounding box center [578, 272] width 901 height 467
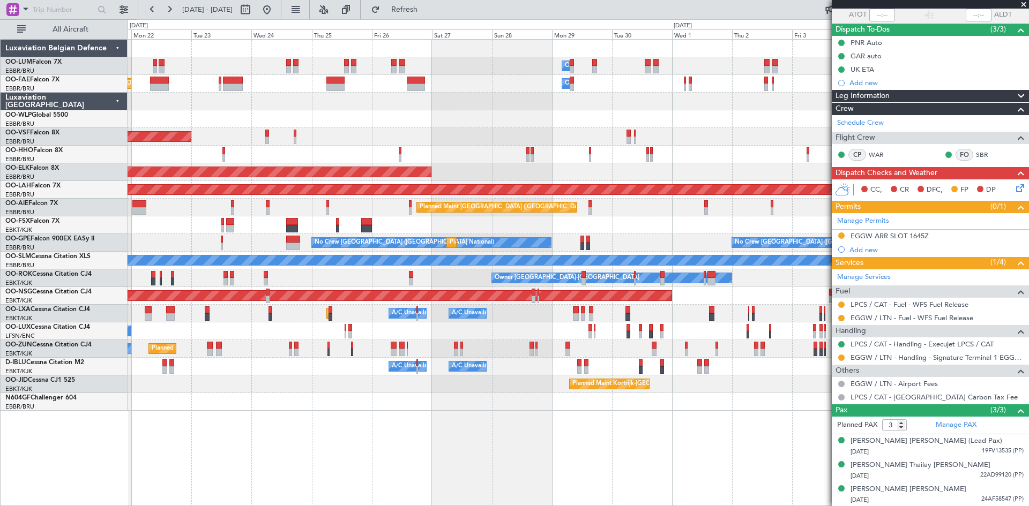
click at [487, 431] on div "Owner Melsbroek Air Base Planned Maint Brussels (Brussels National) Planned Mai…" at bounding box center [578, 272] width 901 height 467
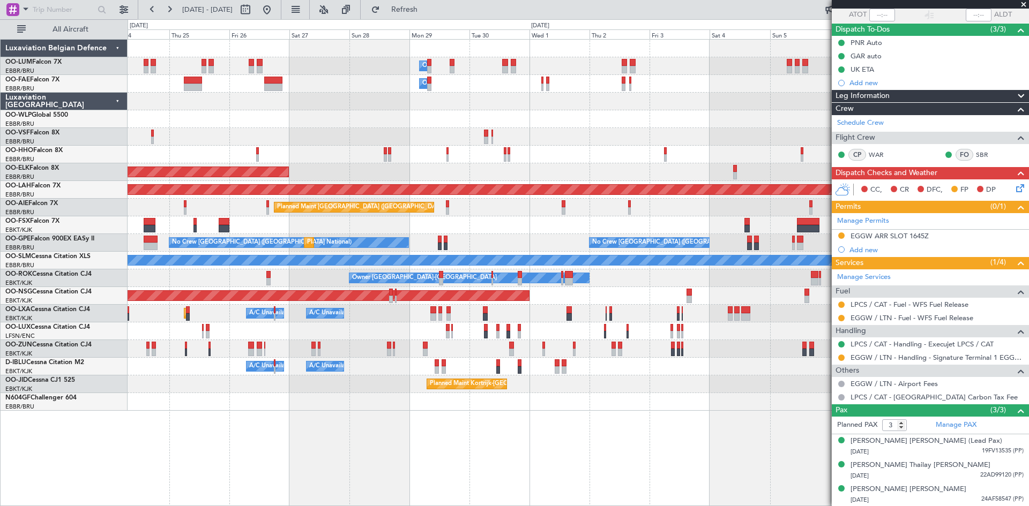
click at [553, 428] on div "Owner Melsbroek Air Base Owner Melsbroek Air Base Owner Melsbroek Air Base Plan…" at bounding box center [578, 272] width 901 height 467
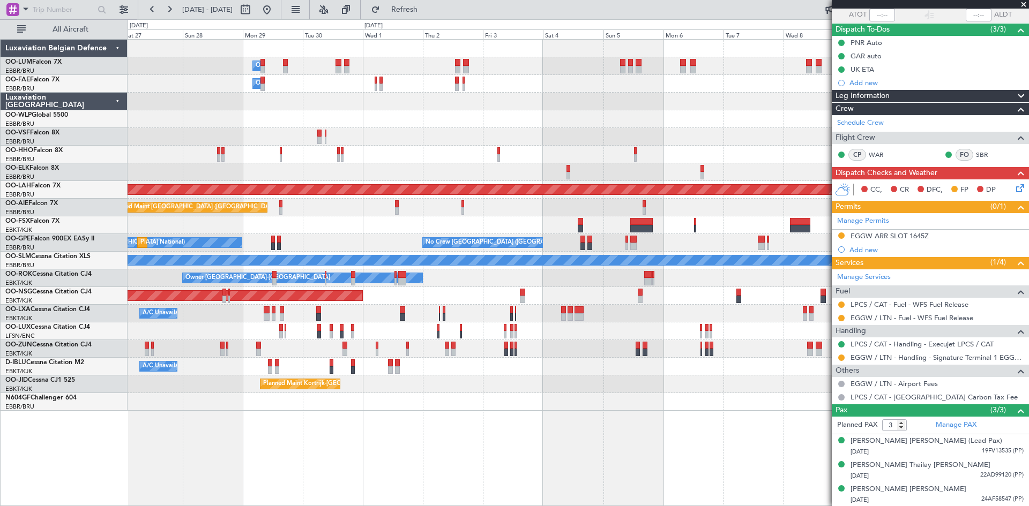
click at [535, 424] on div "Owner Melsbroek Air Base Owner Melsbroek Air Base Owner Melsbroek Air Base Plan…" at bounding box center [578, 272] width 901 height 467
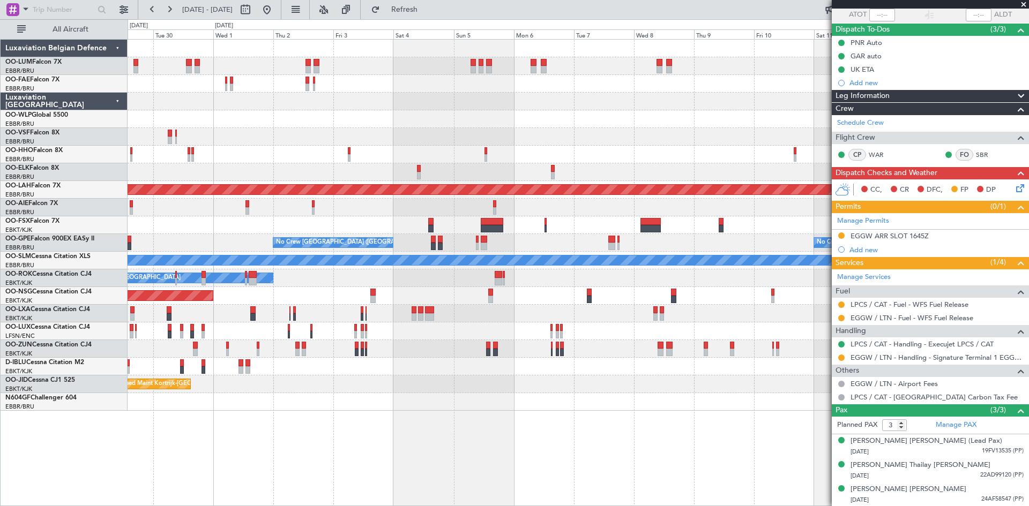
click at [530, 424] on div "Owner Melsbroek Air Base Owner Melsbroek Air Base Owner Melsbroek Air Base Plan…" at bounding box center [578, 272] width 901 height 467
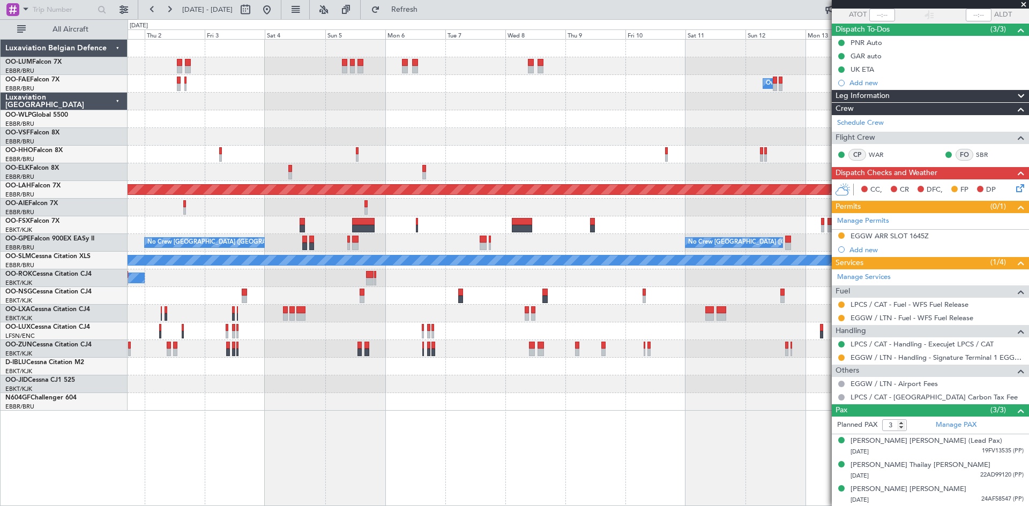
click at [574, 429] on div "Owner Melsbroek Air Base Owner Melsbroek Air Base Owner Melsbroek Air Base Plan…" at bounding box center [578, 272] width 901 height 467
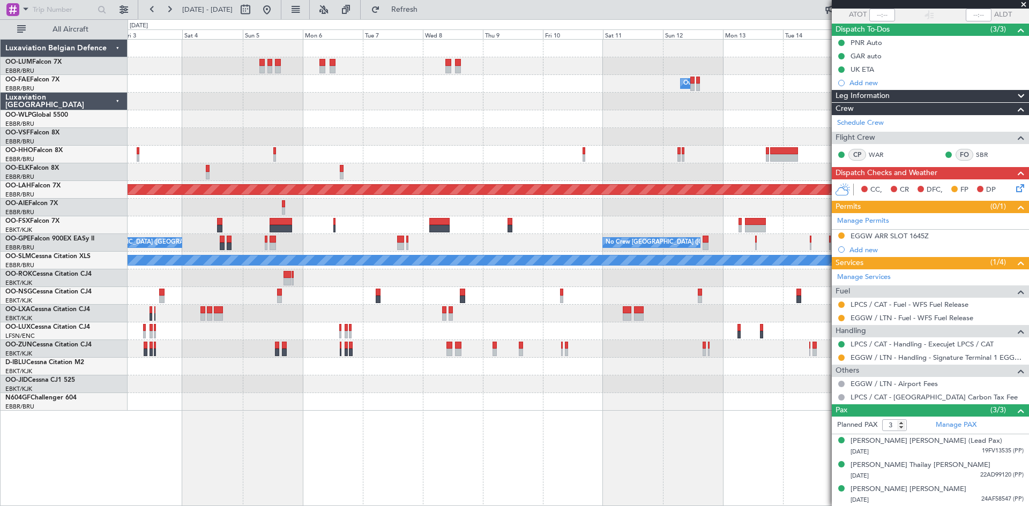
click at [492, 436] on div "Owner Melsbroek Air Base Planned Maint Alton-st Louis (St Louis Regl) Planned M…" at bounding box center [578, 272] width 901 height 467
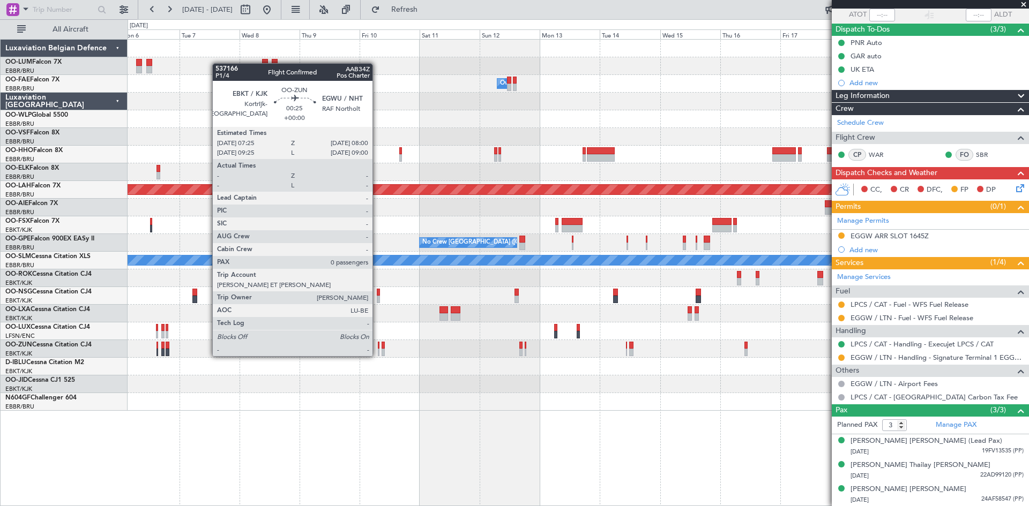
click at [378, 346] on div at bounding box center [379, 346] width 2 height 8
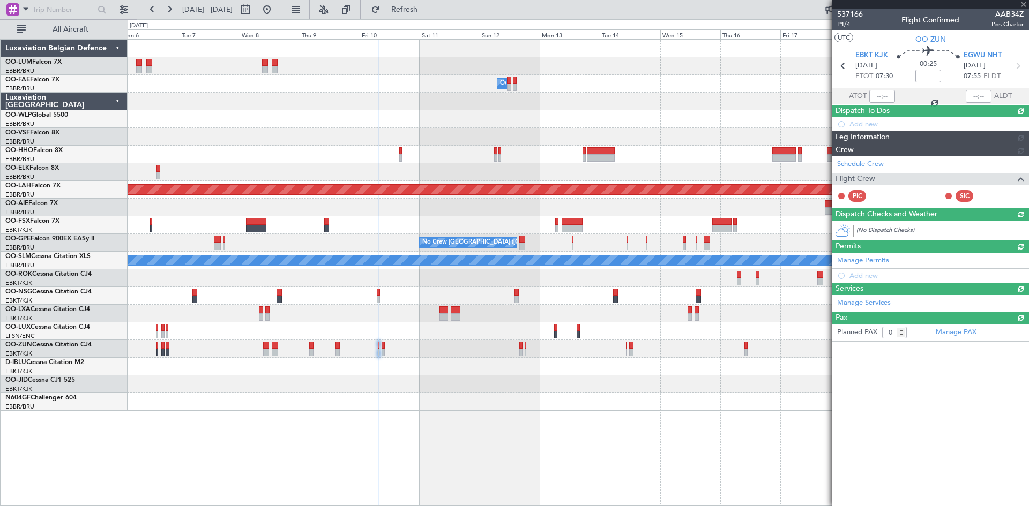
scroll to position [0, 0]
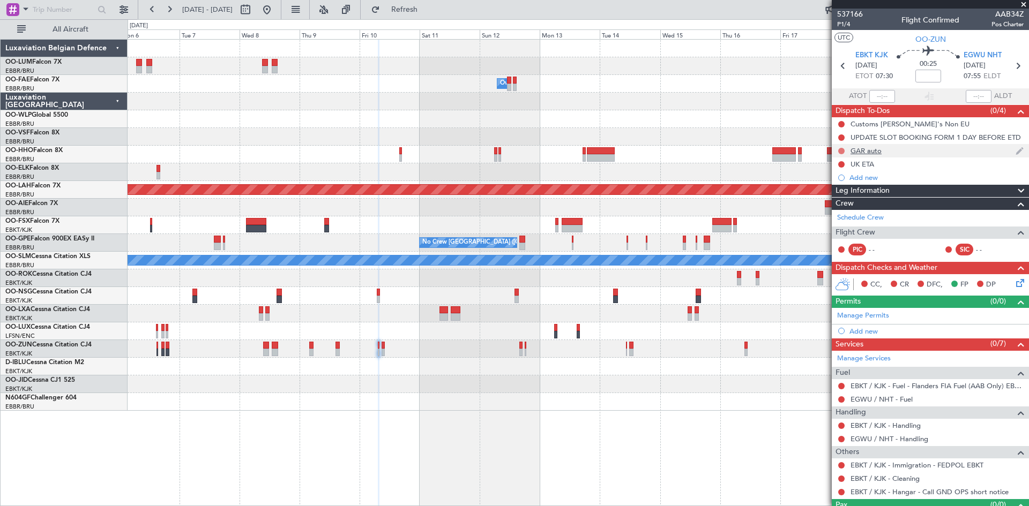
click at [840, 148] on button at bounding box center [841, 151] width 6 height 6
click at [848, 198] on span "Completed" at bounding box center [845, 198] width 35 height 11
click at [838, 163] on button at bounding box center [841, 164] width 6 height 6
click at [841, 209] on span "Completed" at bounding box center [845, 211] width 35 height 11
click at [919, 136] on div "UPDATE SLOT BOOKING FORM 1 DAY BEFORE ETD" at bounding box center [932, 137] width 165 height 9
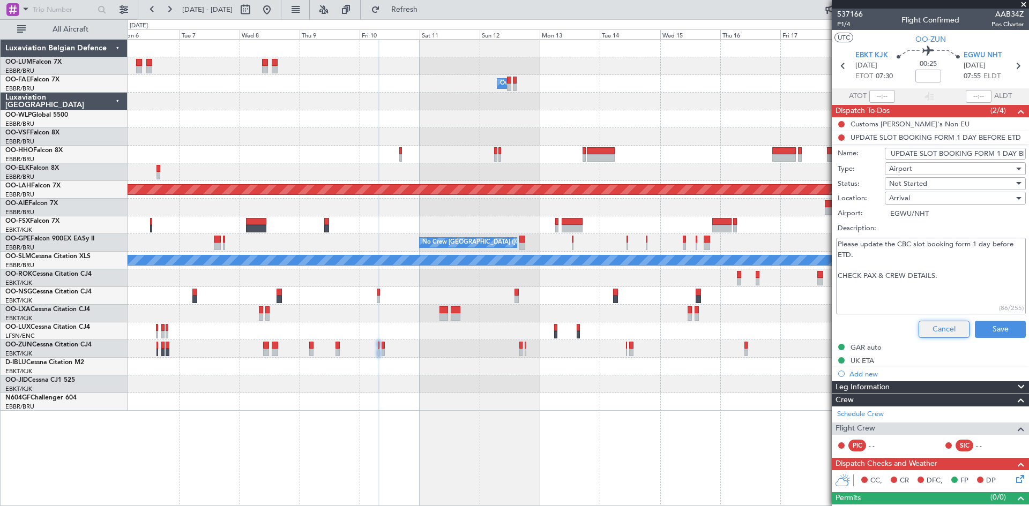
click at [923, 329] on button "Cancel" at bounding box center [943, 329] width 51 height 17
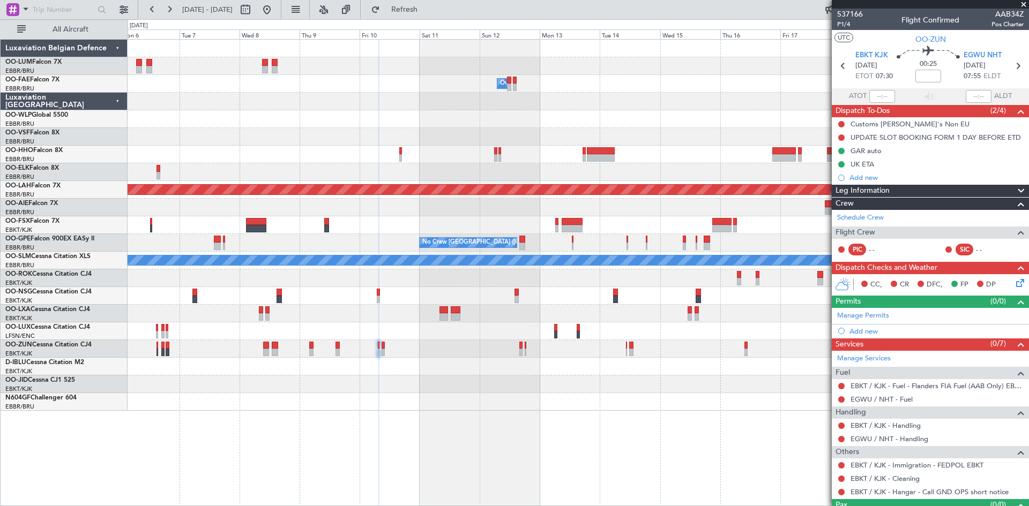
scroll to position [23, 0]
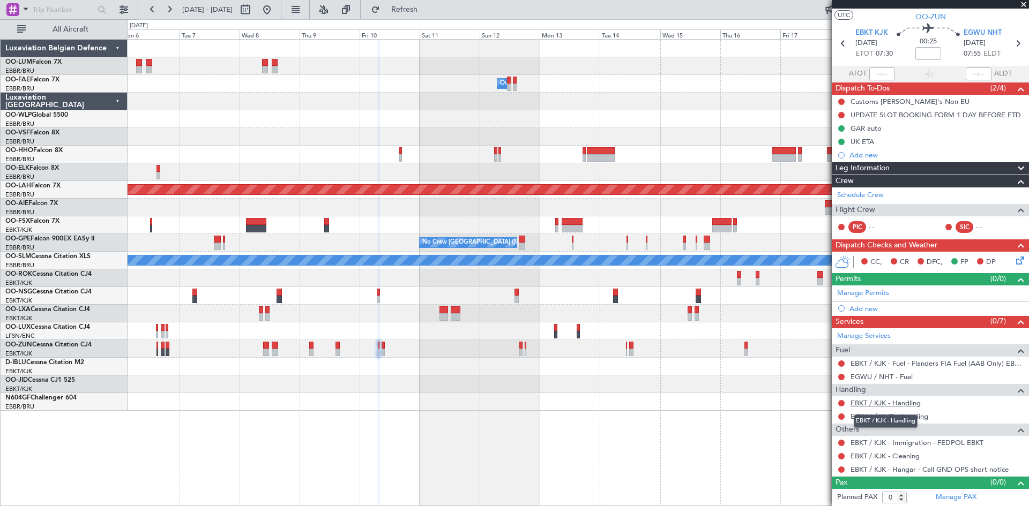
click at [882, 402] on link "EBKT / KJK - Handling" at bounding box center [885, 403] width 70 height 9
click at [877, 414] on link "EGWU / NHT - Handling" at bounding box center [889, 416] width 78 height 9
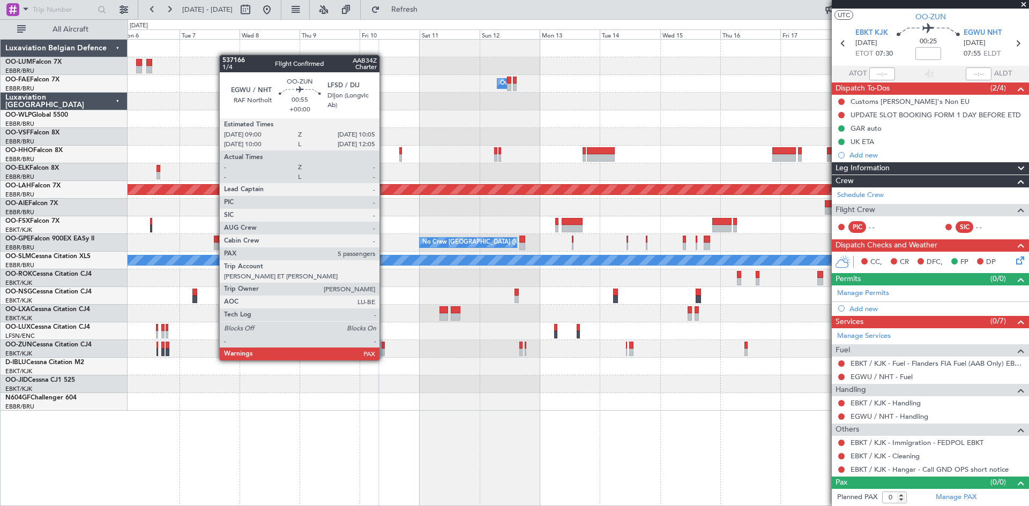
click at [384, 350] on div at bounding box center [382, 353] width 3 height 8
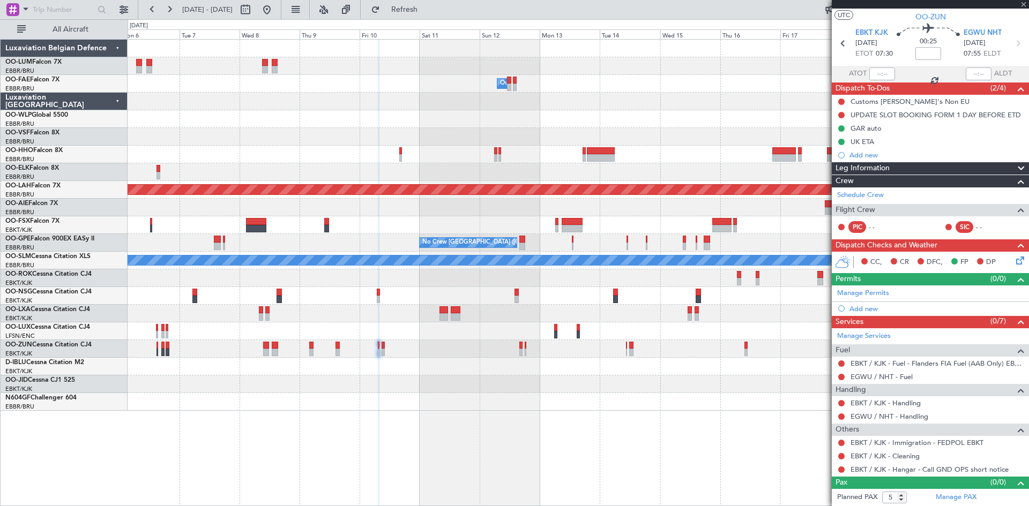
scroll to position [0, 0]
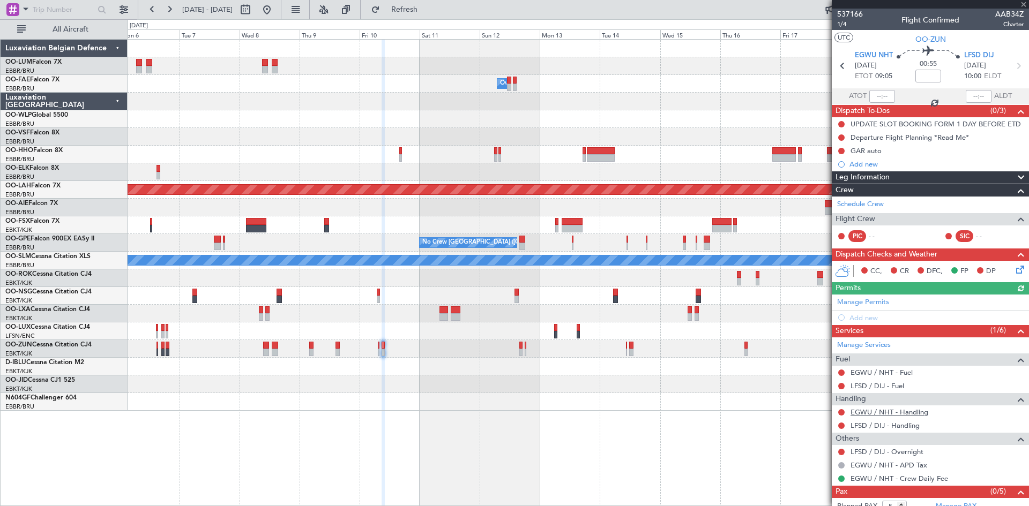
click at [865, 413] on link "EGWU / NHT - Handling" at bounding box center [889, 412] width 78 height 9
click at [861, 426] on link "LFSD / DIJ - Handling" at bounding box center [884, 425] width 69 height 9
click at [427, 12] on span "Refresh" at bounding box center [404, 10] width 45 height 8
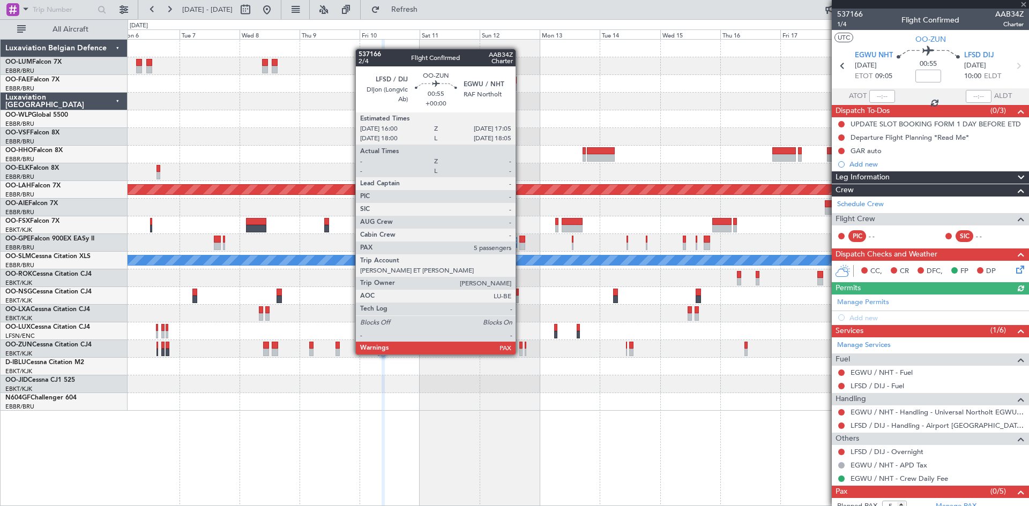
click at [520, 344] on div at bounding box center [520, 346] width 3 height 8
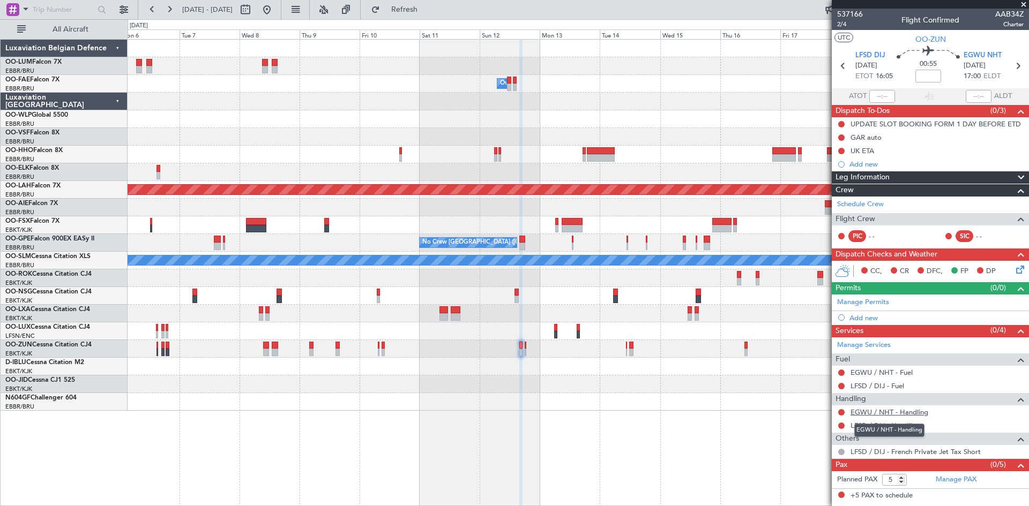
click at [888, 413] on link "EGWU / NHT - Handling" at bounding box center [889, 412] width 78 height 9
click at [882, 424] on link "LFSD / DIJ - Handling" at bounding box center [884, 425] width 69 height 9
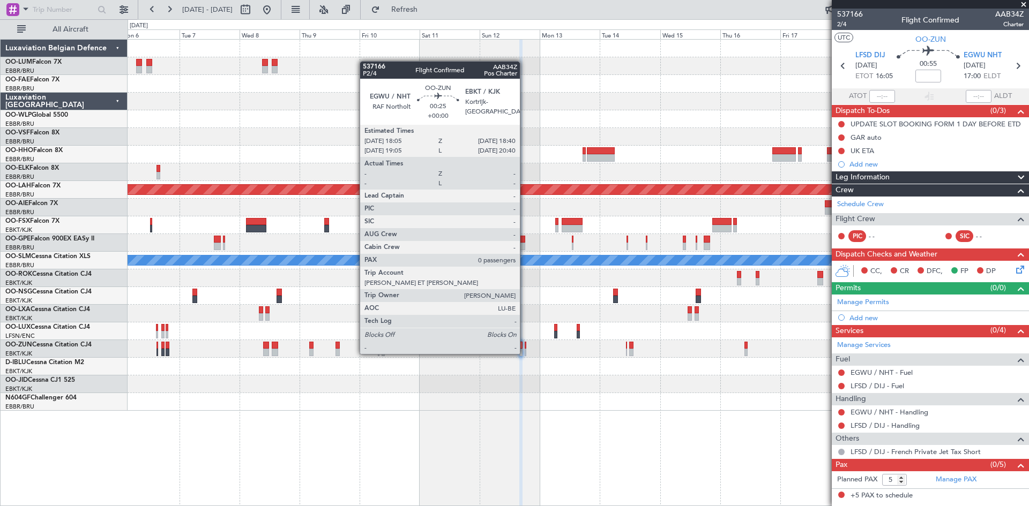
click at [525, 343] on div at bounding box center [526, 346] width 2 height 8
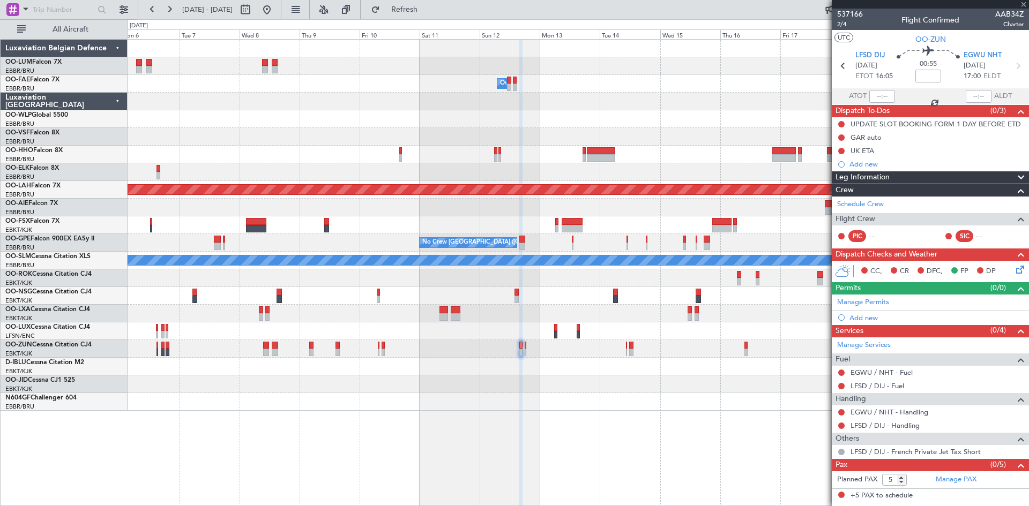
type input "0"
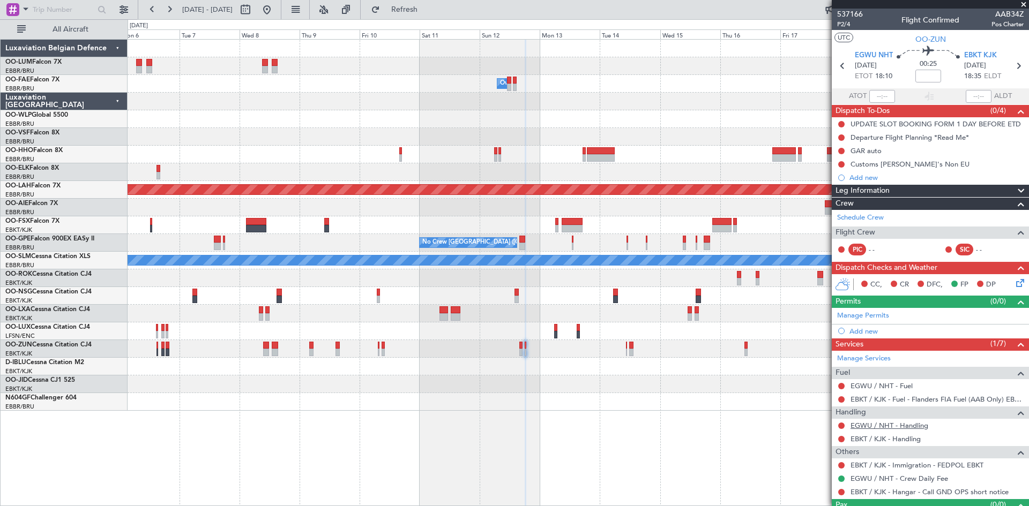
click at [879, 424] on link "EGWU / NHT - Handling" at bounding box center [889, 425] width 78 height 9
click at [877, 440] on link "EBKT / KJK - Handling" at bounding box center [885, 439] width 70 height 9
click at [430, 16] on button "Refresh" at bounding box center [398, 9] width 64 height 17
click at [436, 21] on div "0 0 Mon 6 Tue 7 Wed 8 Thu 9 Fri 10 Sat 11 Sun 12 Oct 2025 Mon 13 Tue 14 Wed 15 …" at bounding box center [578, 29] width 900 height 19
click at [430, 15] on button "Refresh" at bounding box center [398, 9] width 64 height 17
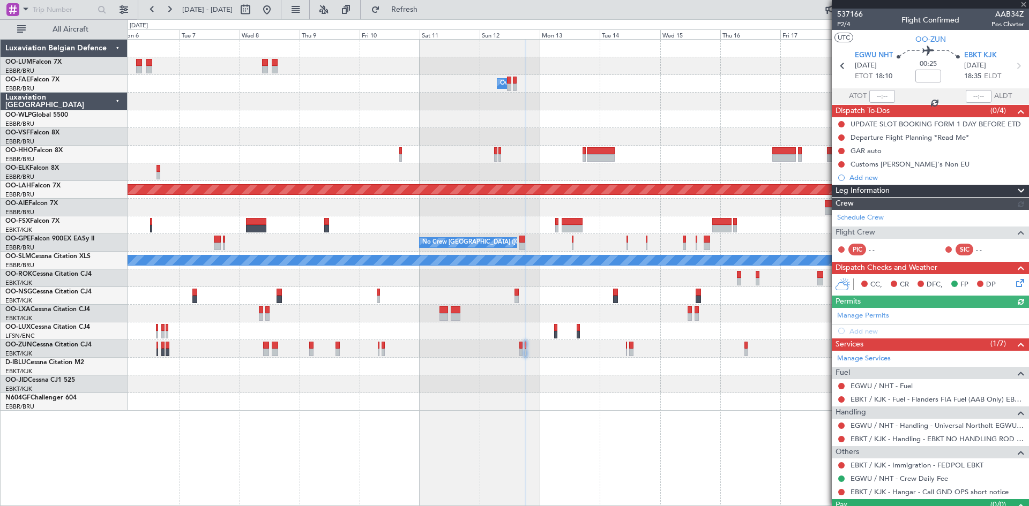
click at [840, 439] on button at bounding box center [841, 439] width 6 height 6
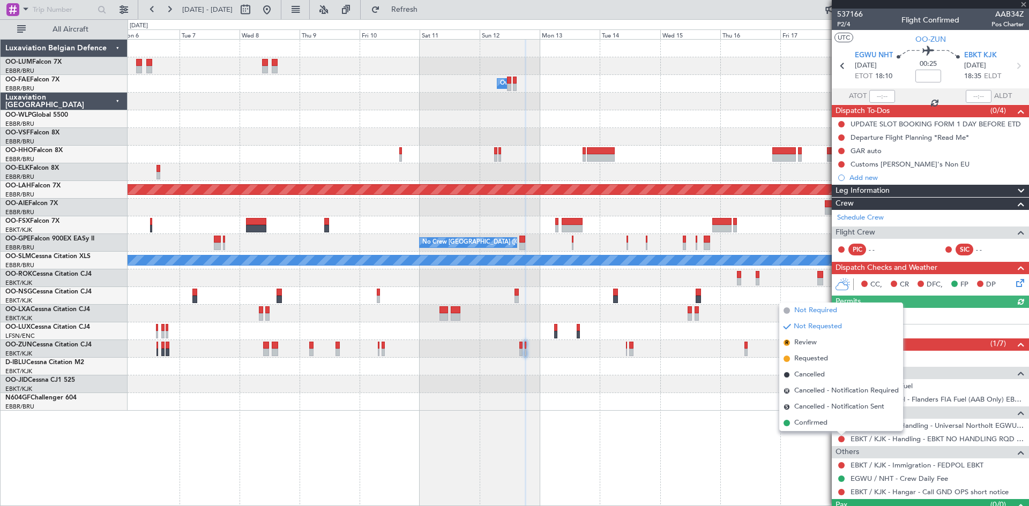
click at [811, 313] on span "Not Required" at bounding box center [815, 310] width 43 height 11
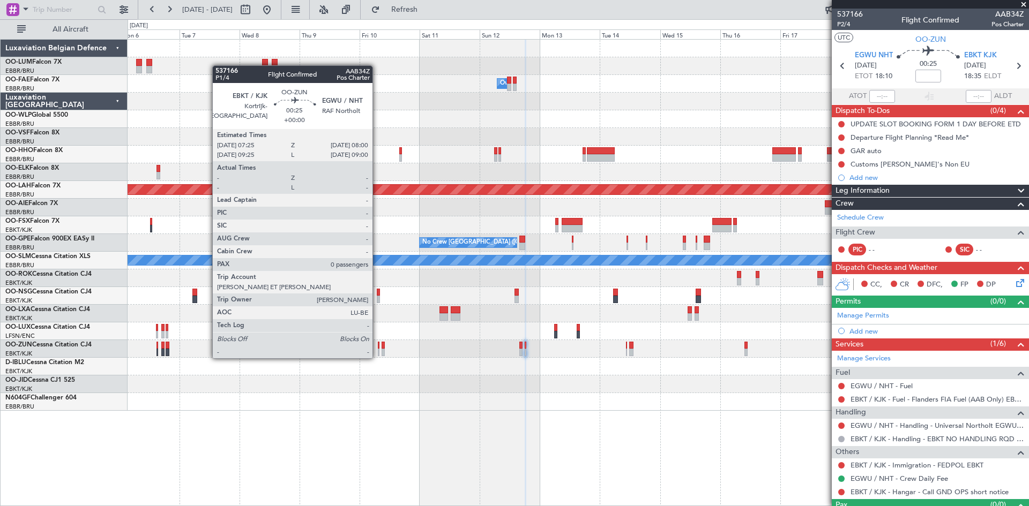
click at [378, 348] on div at bounding box center [379, 346] width 2 height 8
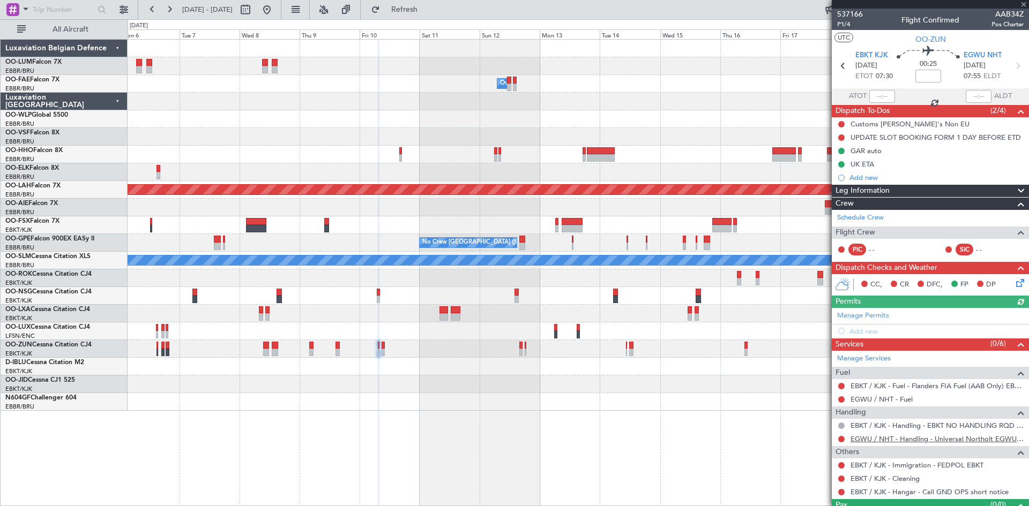
click at [872, 437] on link "EGWU / NHT - Handling - Universal Northolt EGWU / NHT" at bounding box center [936, 439] width 173 height 9
click at [841, 440] on button at bounding box center [841, 439] width 6 height 6
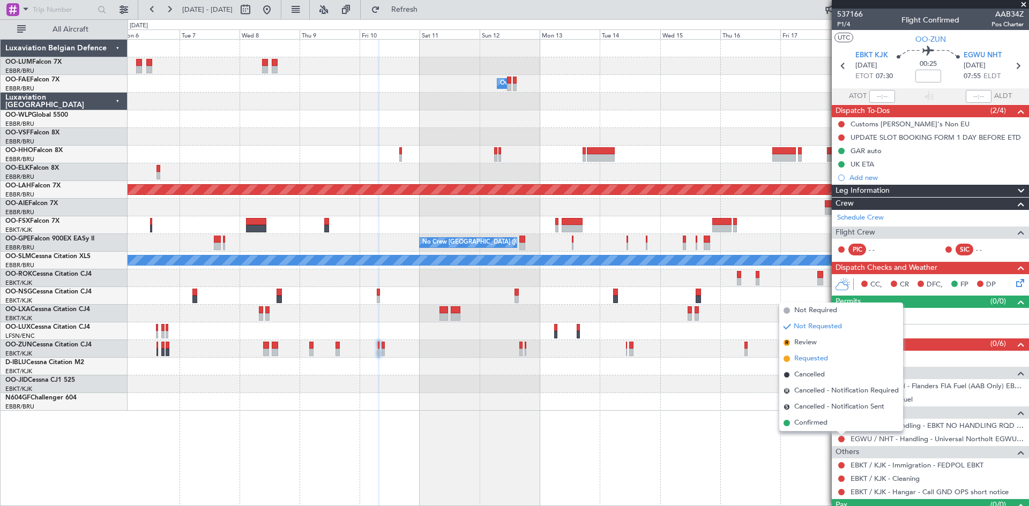
click at [815, 354] on span "Requested" at bounding box center [811, 359] width 34 height 11
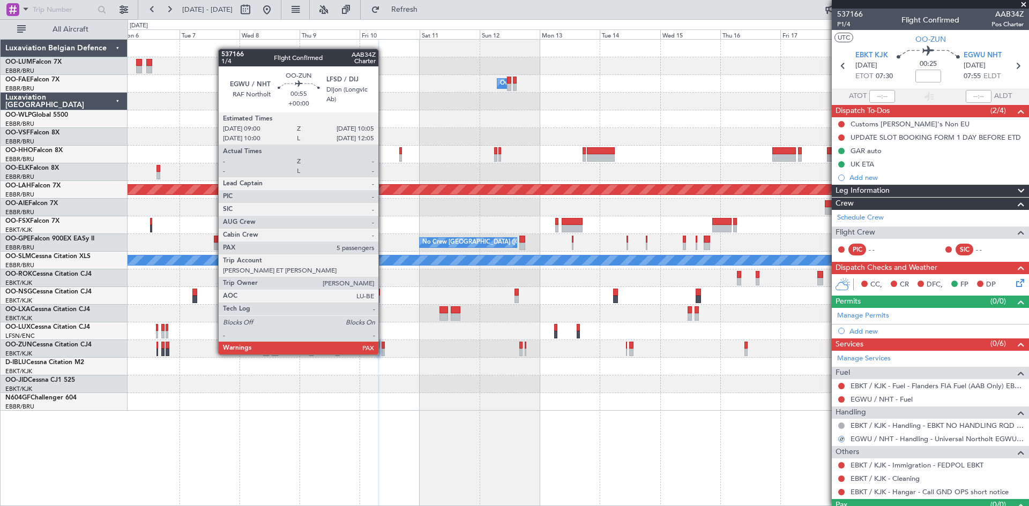
click at [383, 344] on div at bounding box center [382, 346] width 3 height 8
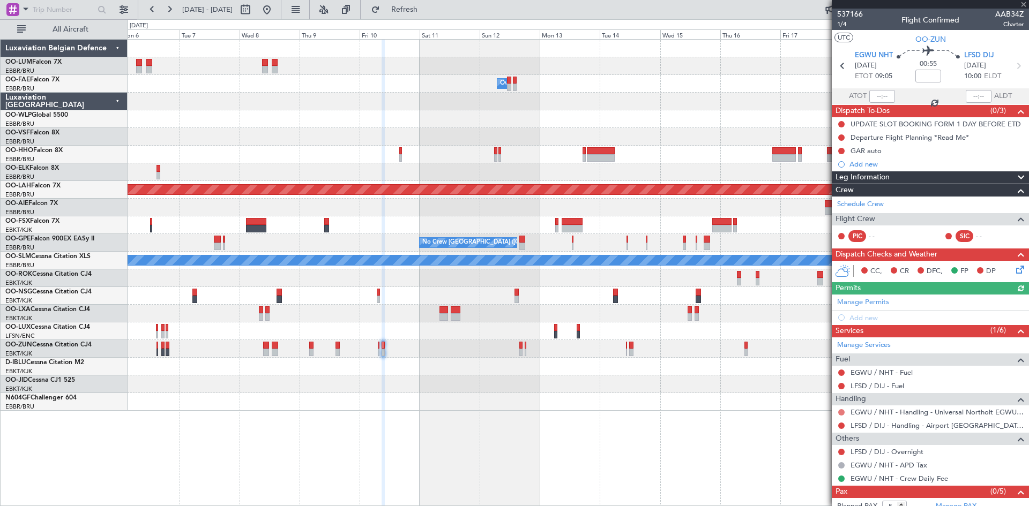
click at [842, 410] on button at bounding box center [841, 412] width 6 height 6
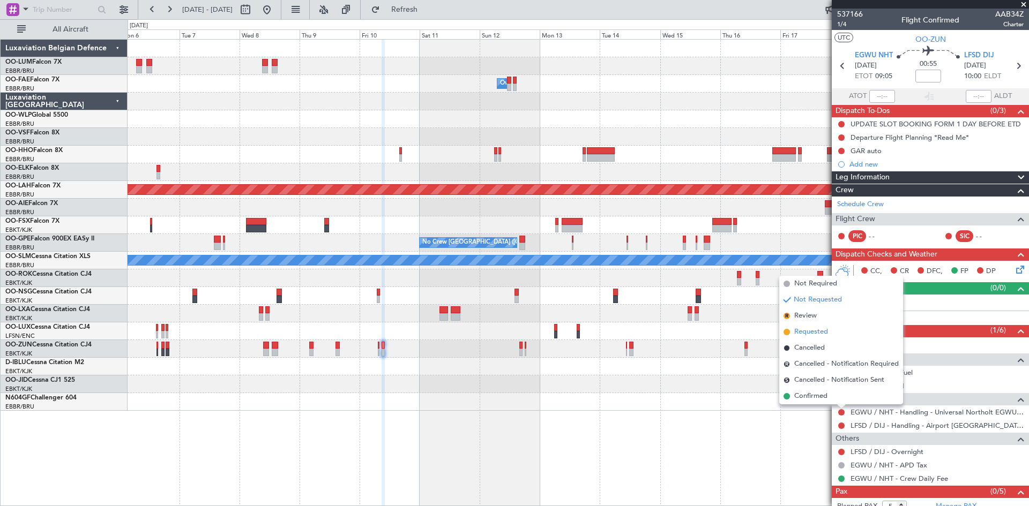
click at [803, 334] on span "Requested" at bounding box center [811, 332] width 34 height 11
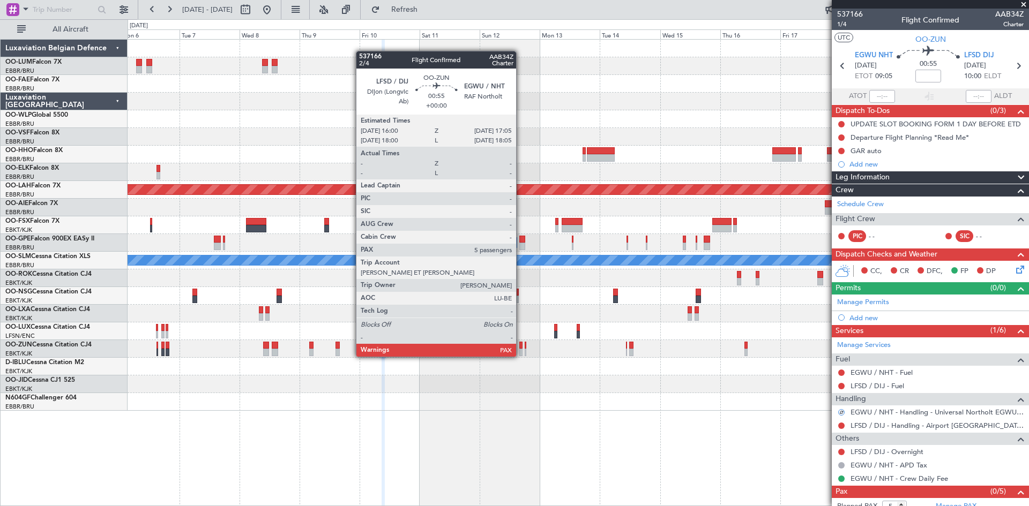
click at [520, 346] on div at bounding box center [520, 346] width 3 height 8
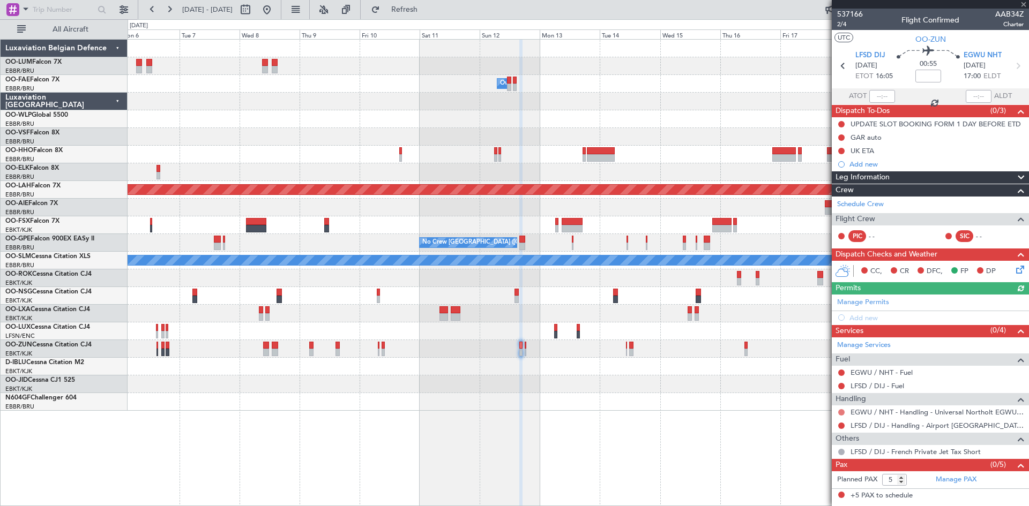
click at [840, 412] on button at bounding box center [841, 412] width 6 height 6
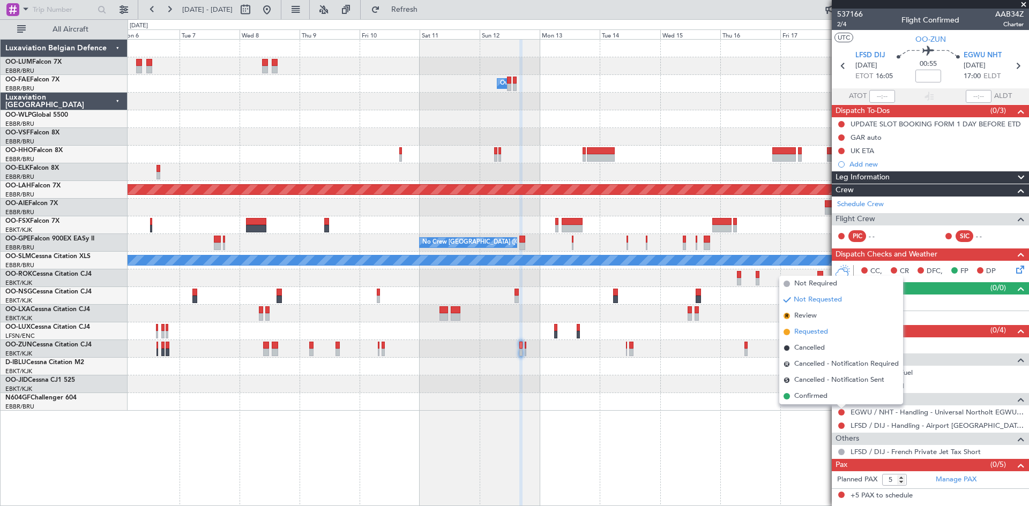
click at [814, 333] on span "Requested" at bounding box center [811, 332] width 34 height 11
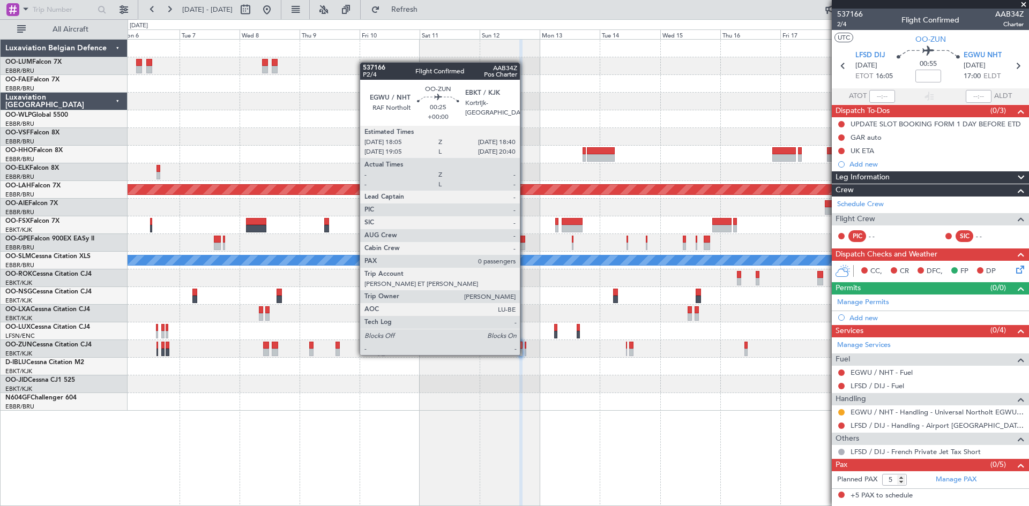
click at [525, 344] on div at bounding box center [526, 346] width 2 height 8
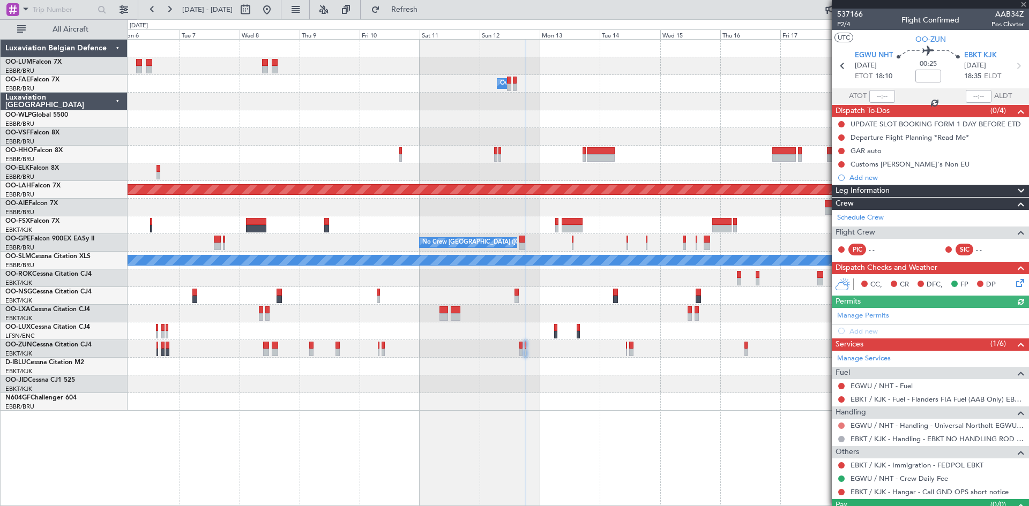
click at [843, 426] on button at bounding box center [841, 426] width 6 height 6
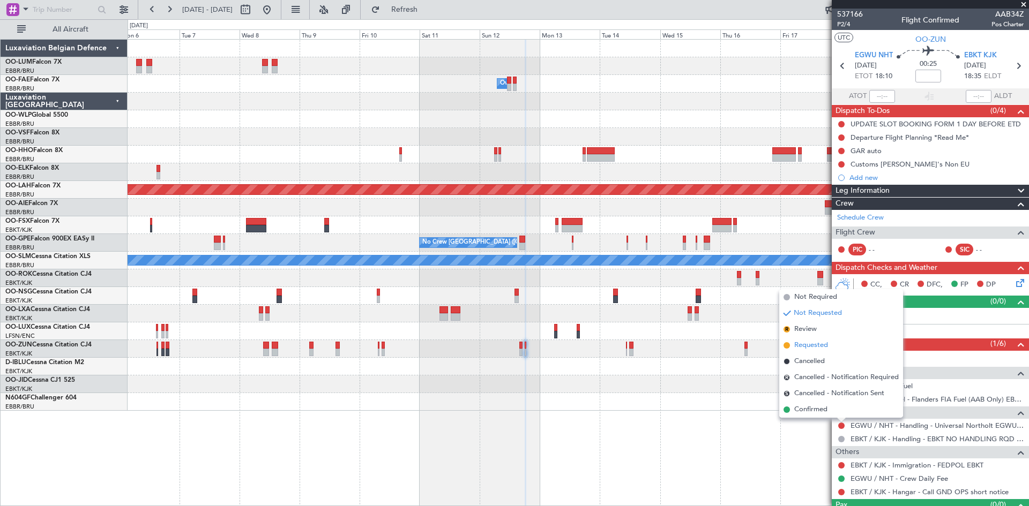
click at [808, 347] on span "Requested" at bounding box center [811, 345] width 34 height 11
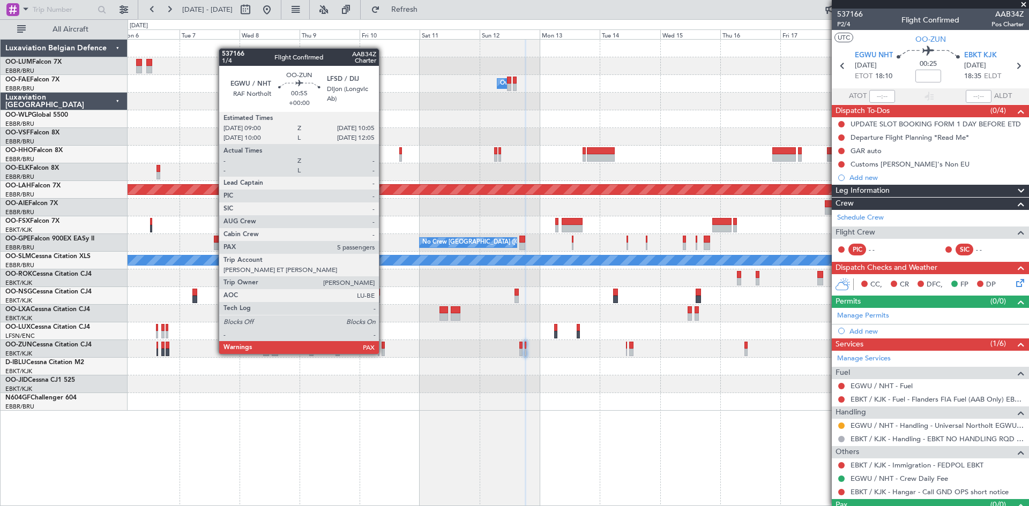
click at [384, 343] on div at bounding box center [382, 346] width 3 height 8
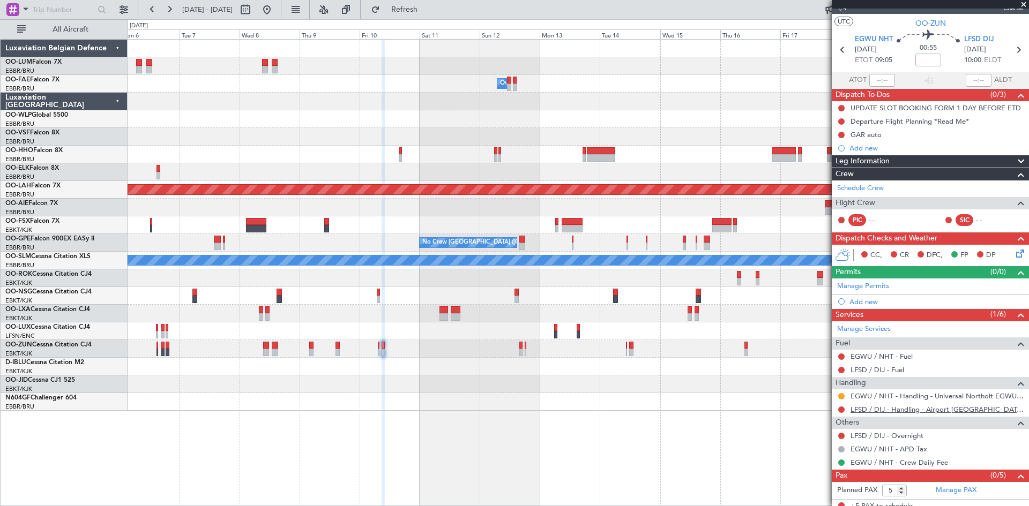
scroll to position [23, 0]
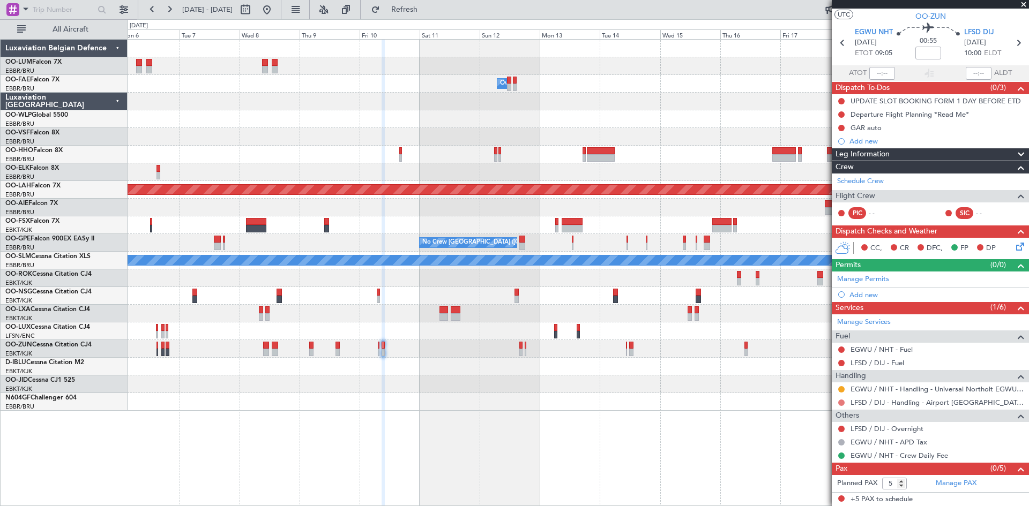
click at [840, 403] on button at bounding box center [841, 403] width 6 height 6
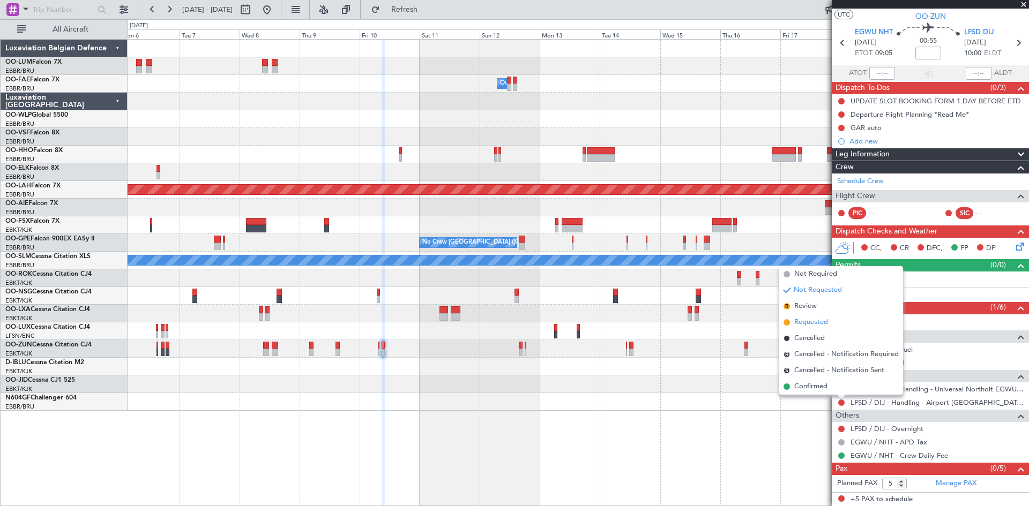
click at [817, 317] on span "Requested" at bounding box center [811, 322] width 34 height 11
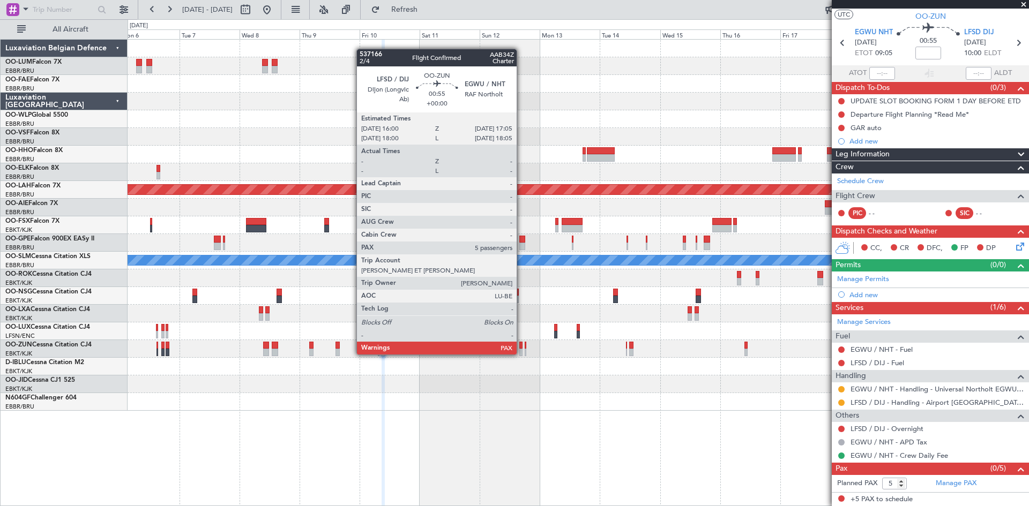
click at [521, 344] on div at bounding box center [520, 346] width 3 height 8
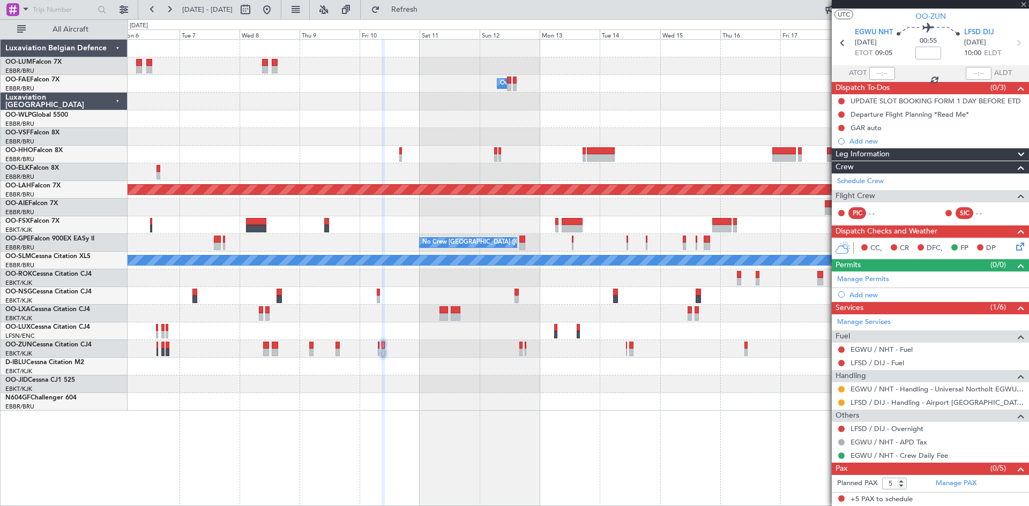
scroll to position [0, 0]
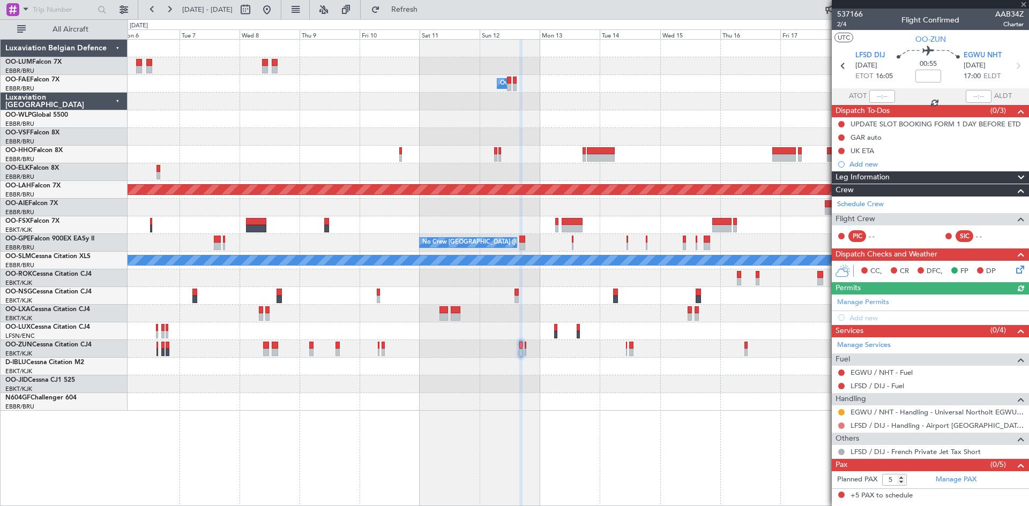
click at [840, 424] on button at bounding box center [841, 426] width 6 height 6
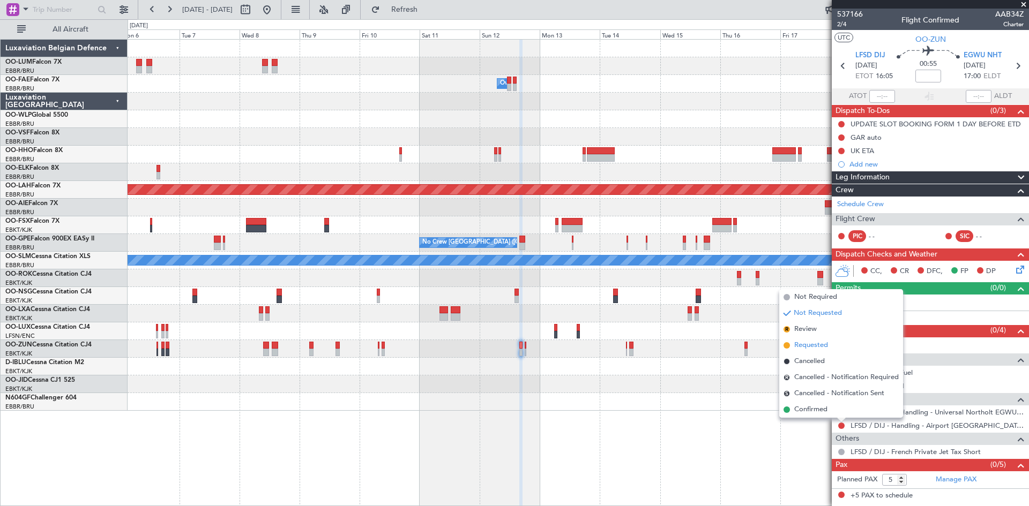
click at [792, 346] on li "Requested" at bounding box center [841, 346] width 124 height 16
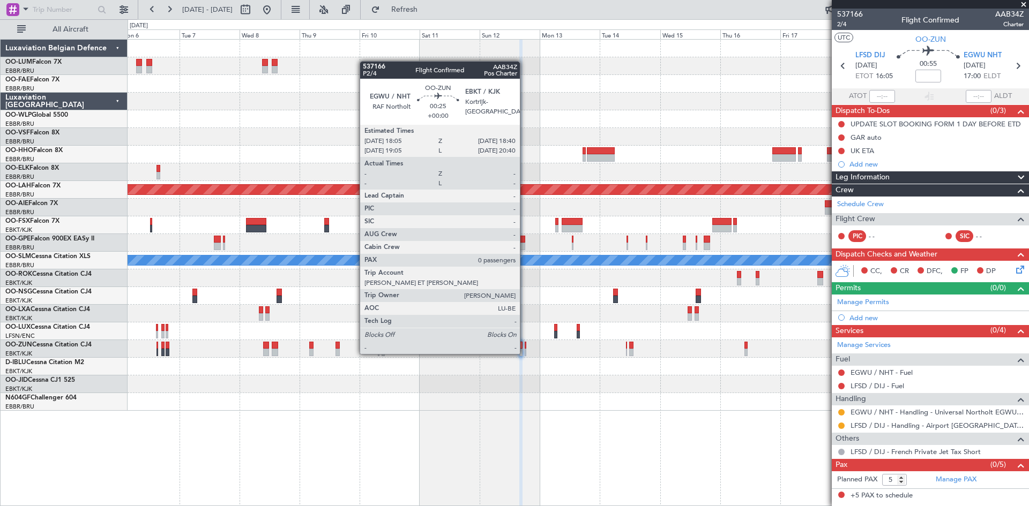
click at [525, 343] on div at bounding box center [526, 346] width 2 height 8
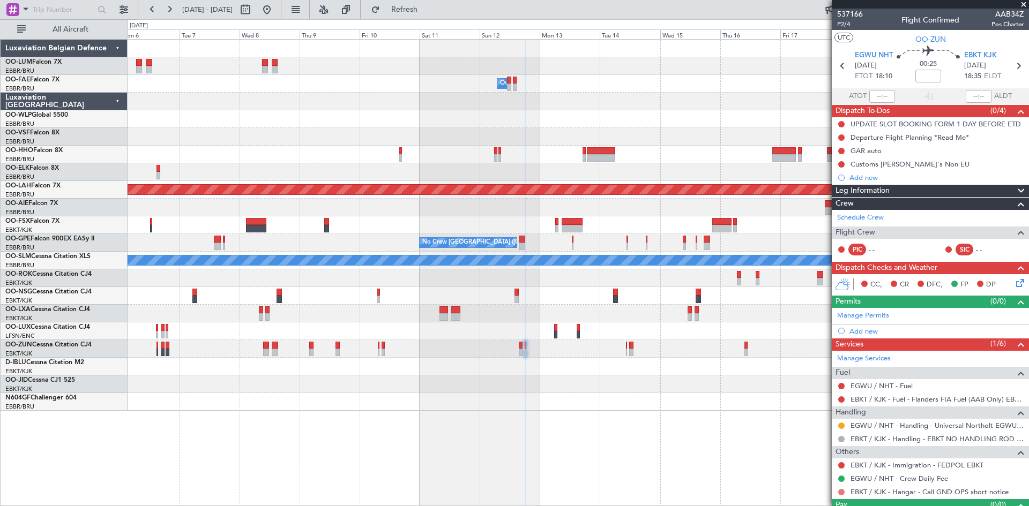
click at [843, 490] on button at bounding box center [841, 492] width 6 height 6
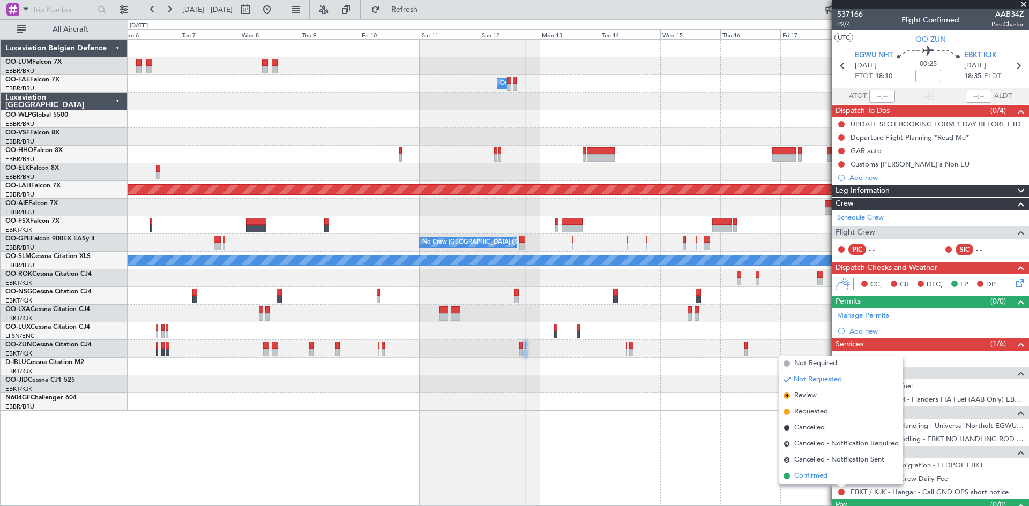
click at [794, 476] on span "Confirmed" at bounding box center [810, 476] width 33 height 11
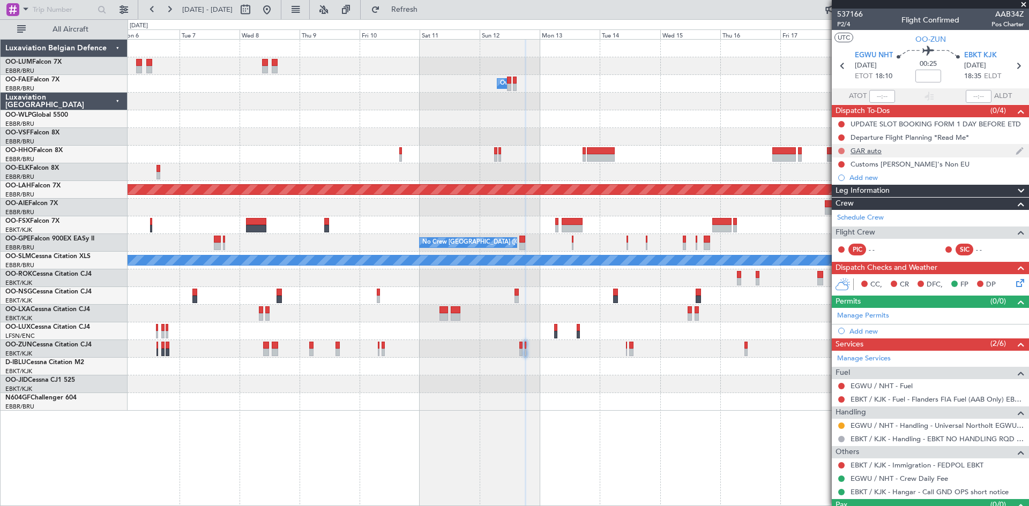
click at [842, 148] on button at bounding box center [841, 151] width 6 height 6
click at [830, 194] on span "Completed" at bounding box center [845, 198] width 35 height 11
click at [896, 138] on div "Departure Flight Planning *Read Me*" at bounding box center [909, 137] width 118 height 9
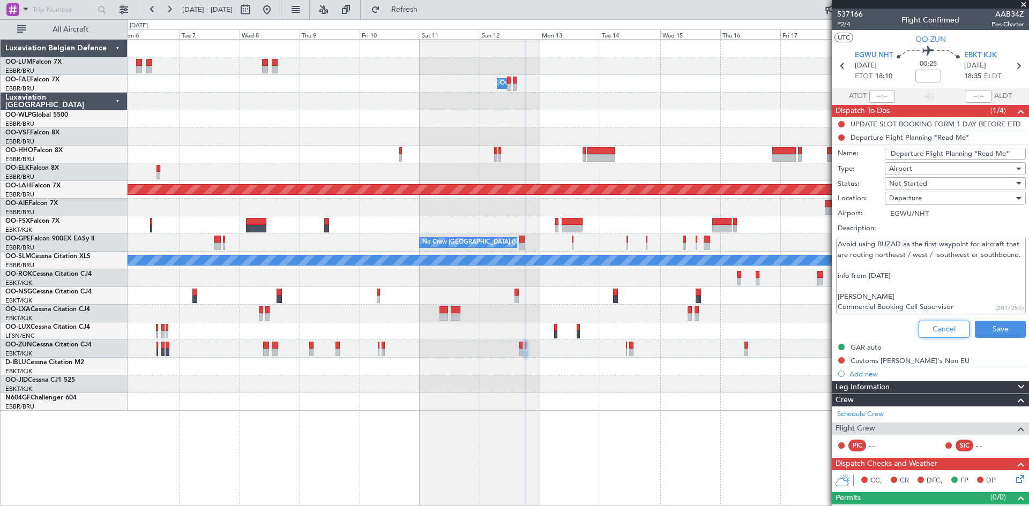
drag, startPoint x: 920, startPoint y: 331, endPoint x: 910, endPoint y: 322, distance: 14.1
click at [921, 331] on button "Cancel" at bounding box center [943, 329] width 51 height 17
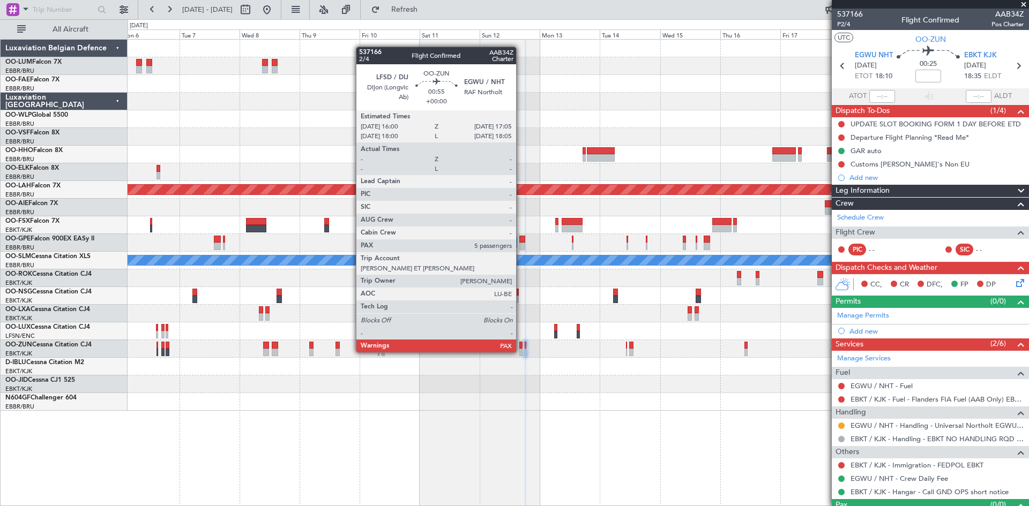
click at [521, 342] on div at bounding box center [520, 346] width 3 height 8
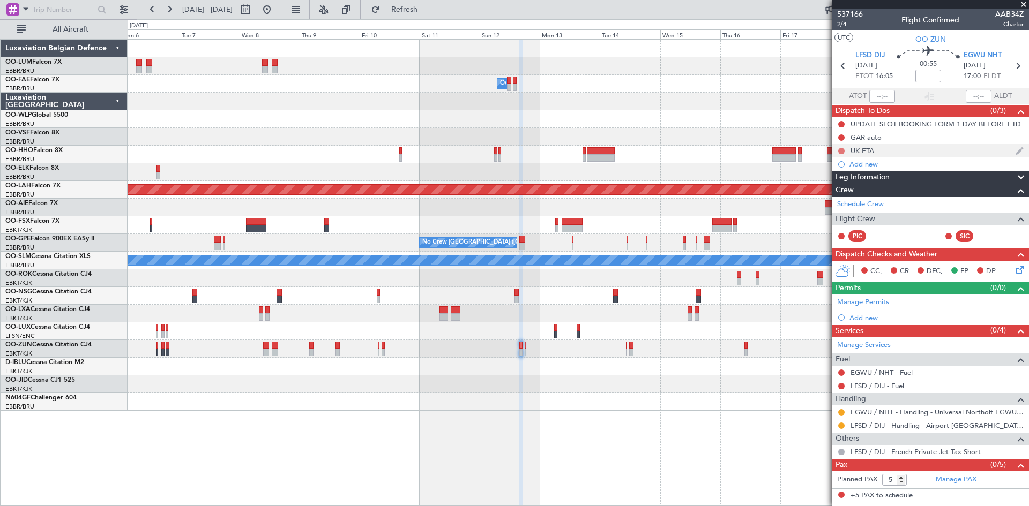
click at [842, 148] on button at bounding box center [841, 151] width 6 height 6
click at [844, 199] on span "Completed" at bounding box center [845, 198] width 35 height 11
click at [839, 134] on button at bounding box center [841, 137] width 6 height 6
click at [845, 179] on li "Completed" at bounding box center [841, 185] width 57 height 16
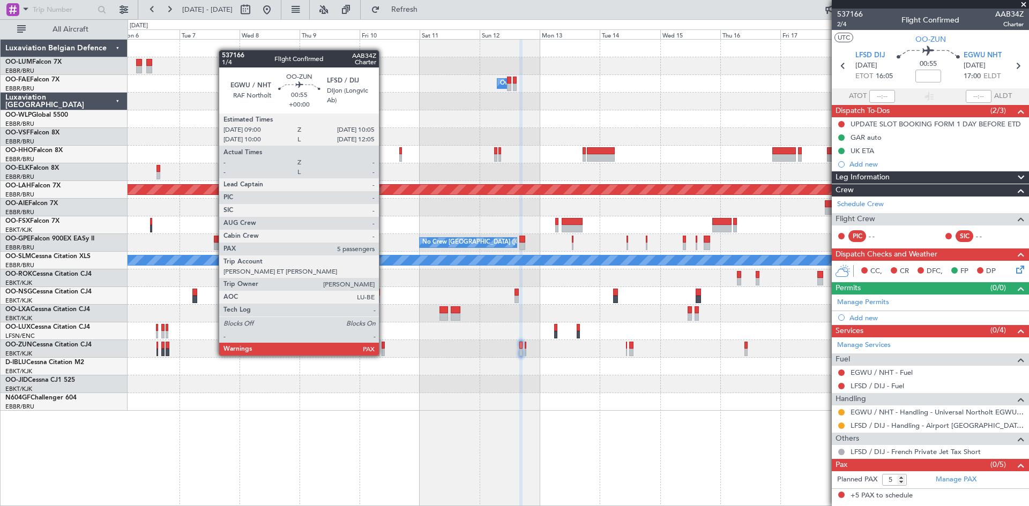
click at [384, 345] on div at bounding box center [382, 346] width 3 height 8
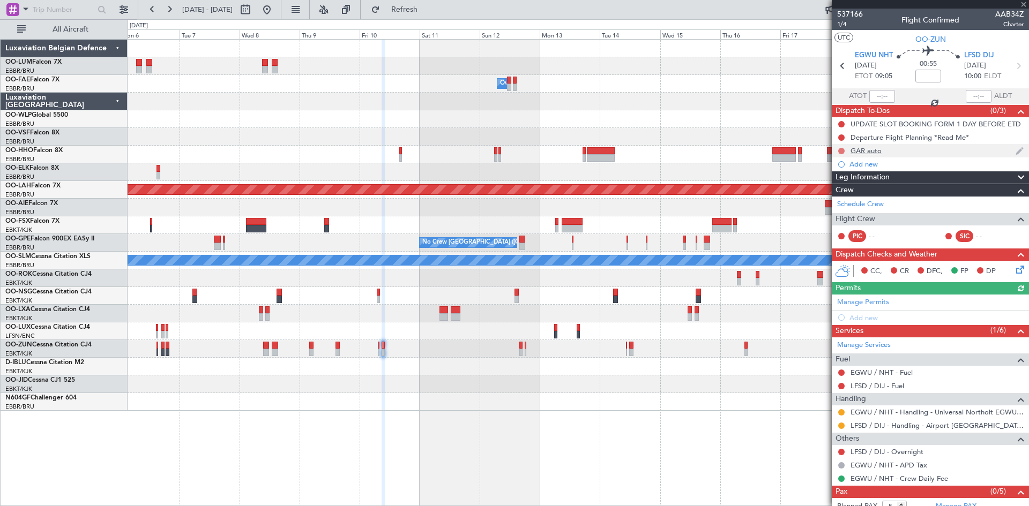
click at [841, 151] on button at bounding box center [841, 151] width 6 height 6
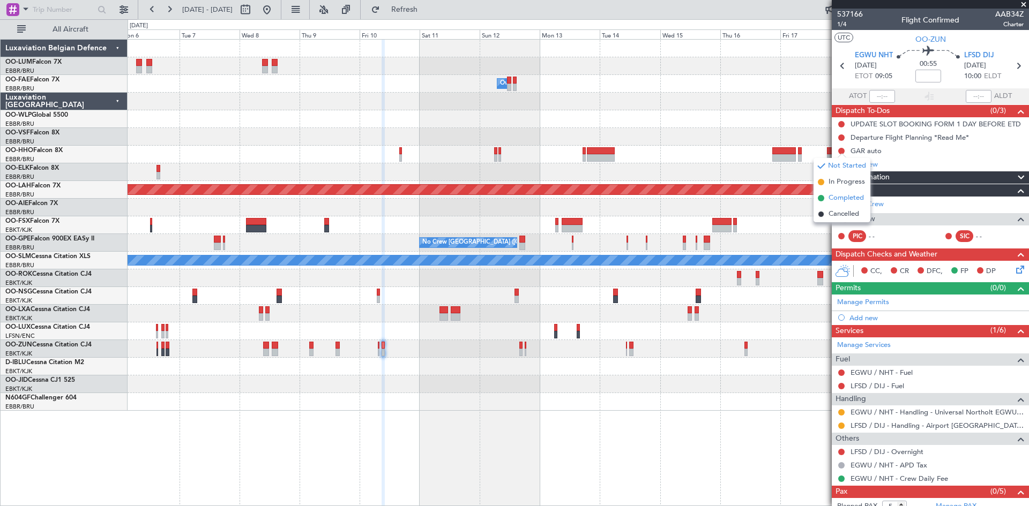
click at [841, 199] on span "Completed" at bounding box center [845, 198] width 35 height 11
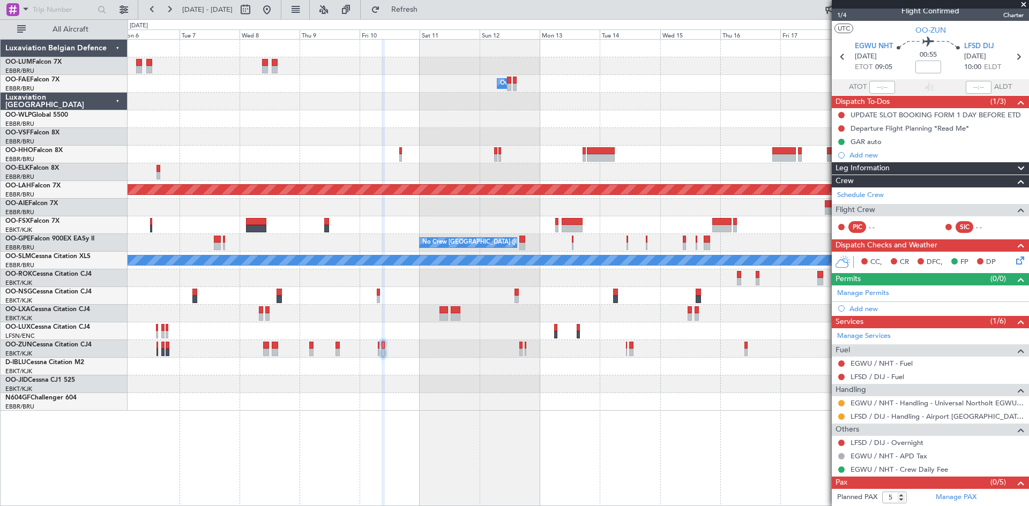
scroll to position [23, 0]
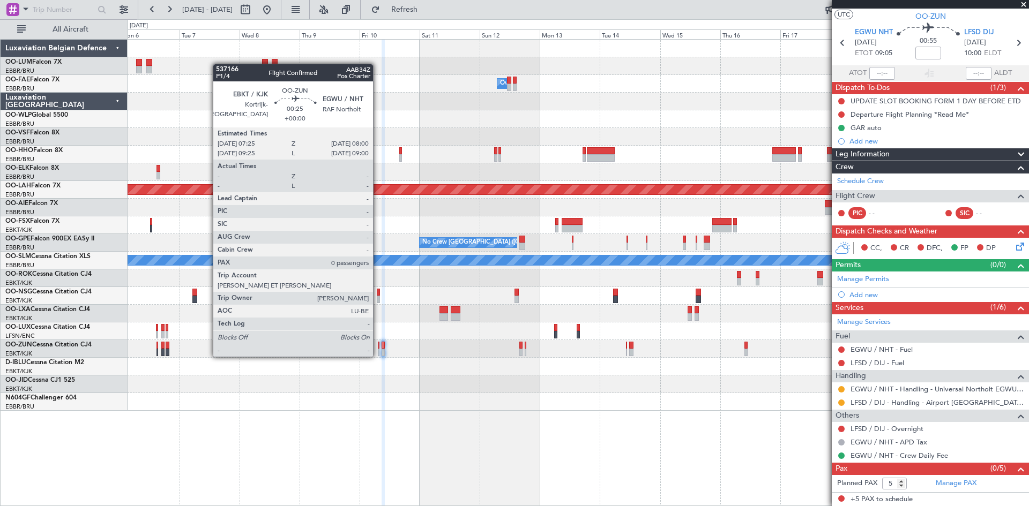
click at [378, 346] on div at bounding box center [379, 346] width 2 height 8
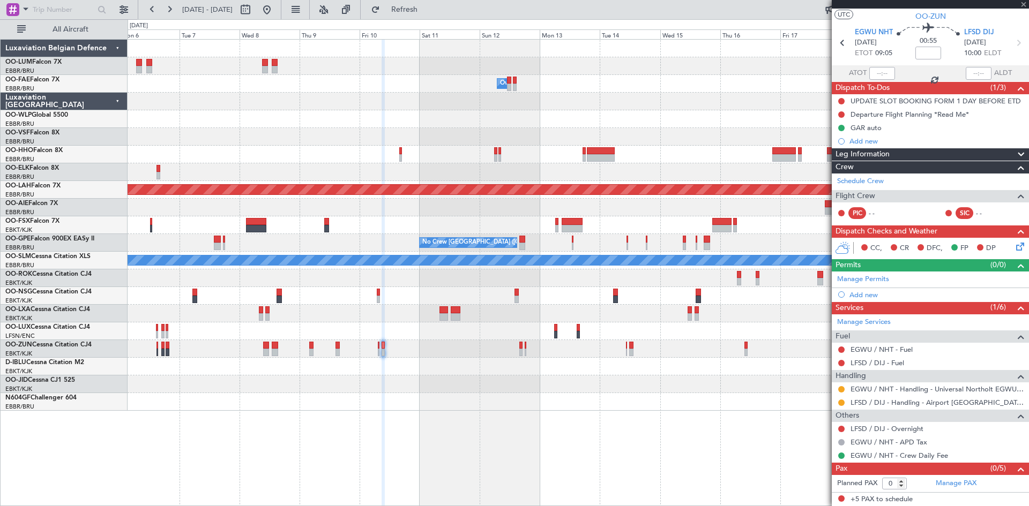
scroll to position [0, 0]
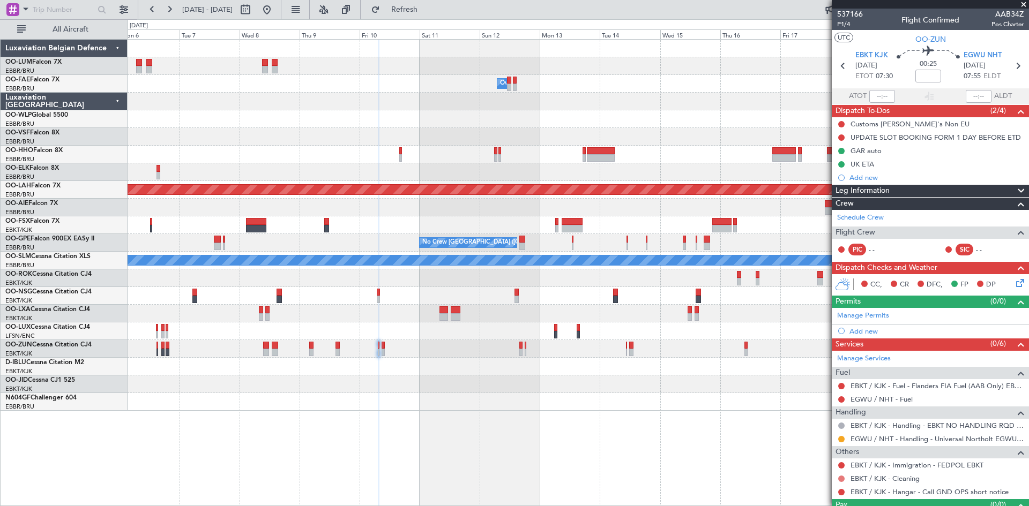
click at [840, 476] on button at bounding box center [841, 479] width 6 height 6
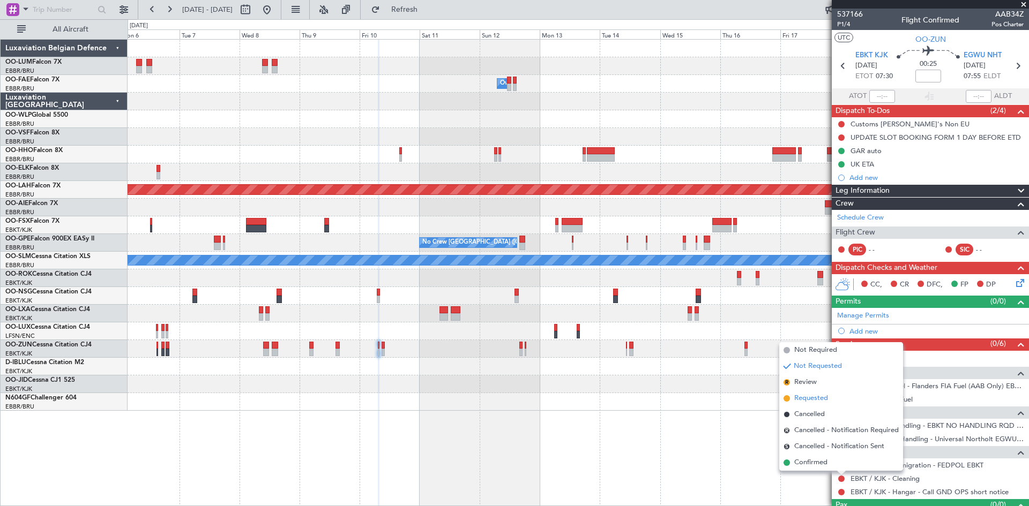
click at [806, 400] on span "Requested" at bounding box center [811, 398] width 34 height 11
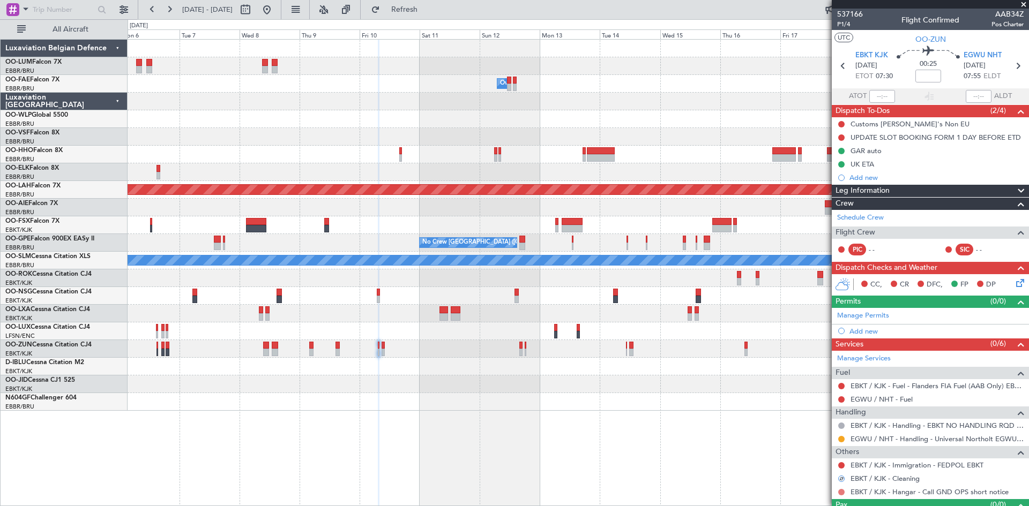
click at [842, 491] on button at bounding box center [841, 492] width 6 height 6
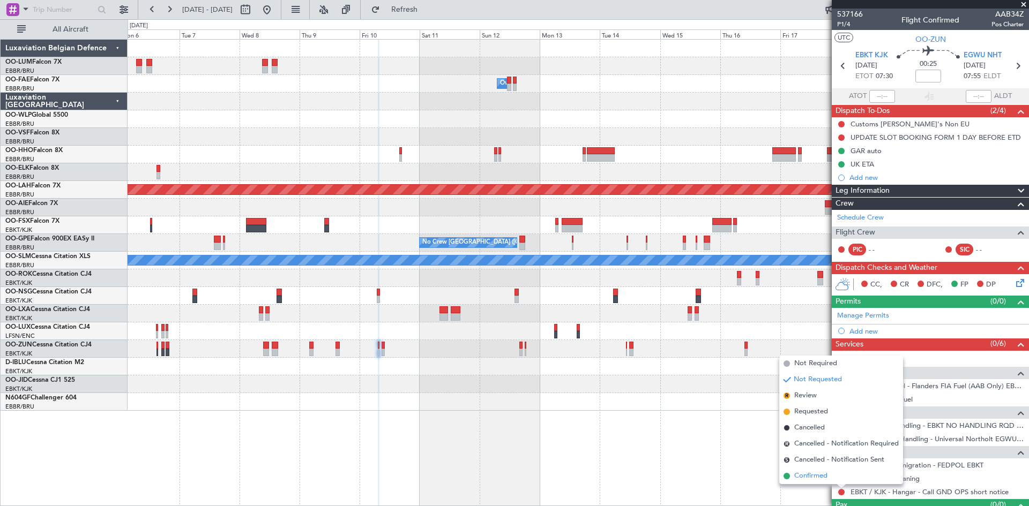
click at [806, 476] on span "Confirmed" at bounding box center [810, 476] width 33 height 11
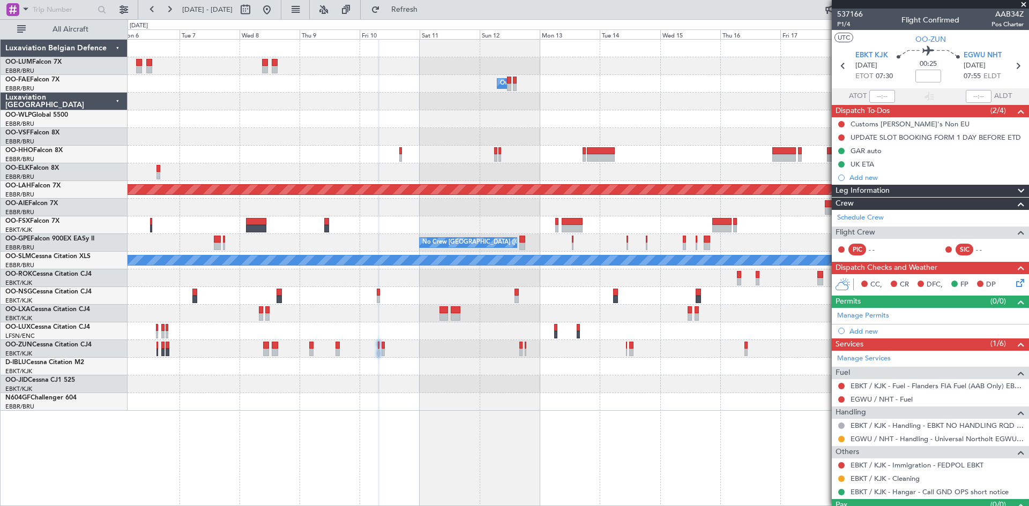
click at [365, 365] on div "Owner Melsbroek Air Base Planned Maint Alton-st Louis (St Louis Regl) No Crew B…" at bounding box center [578, 225] width 901 height 371
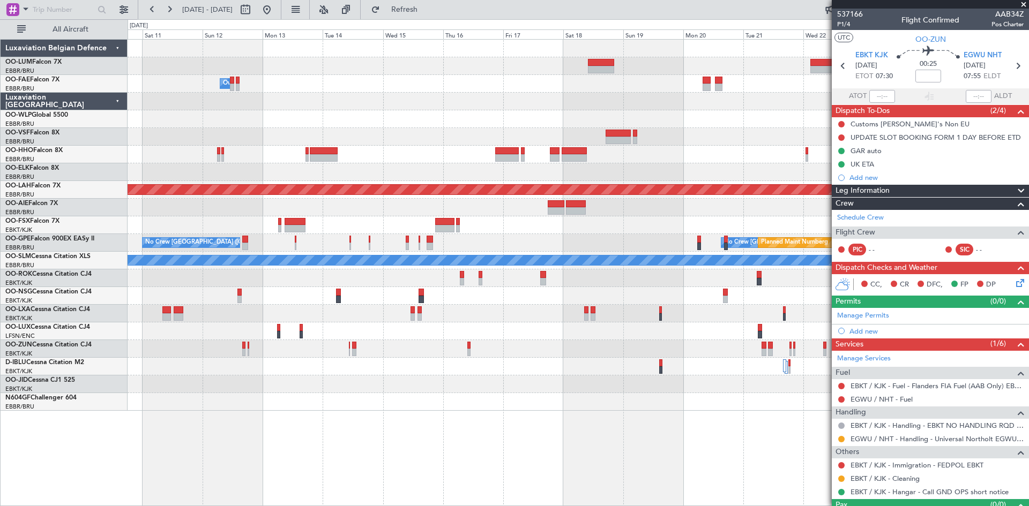
click at [355, 379] on div "Planned Maint Kortrijk-Wevelgem Owner Melsbroek Air Base Planned Maint Alton-st…" at bounding box center [578, 225] width 901 height 371
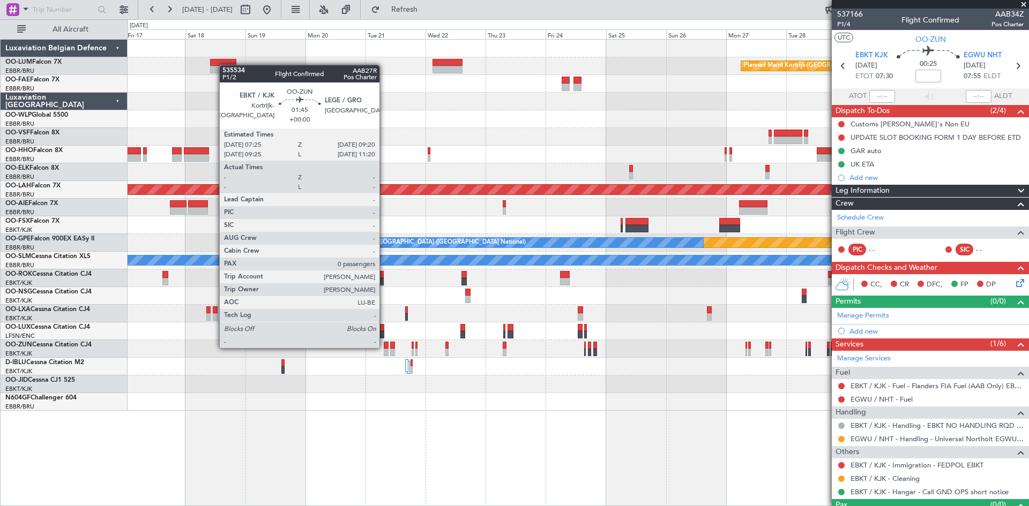
click at [384, 347] on div at bounding box center [386, 346] width 5 height 8
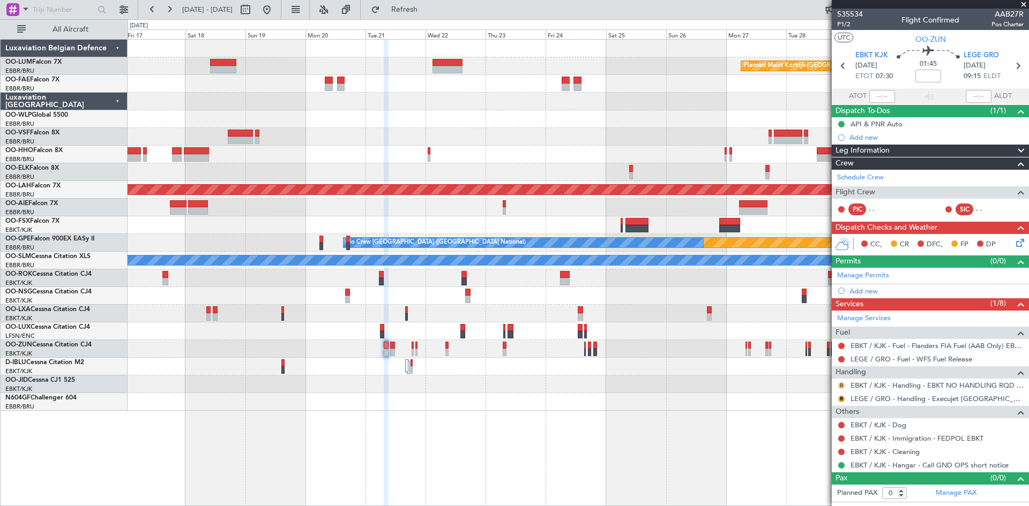
click at [841, 383] on button "R" at bounding box center [841, 386] width 6 height 6
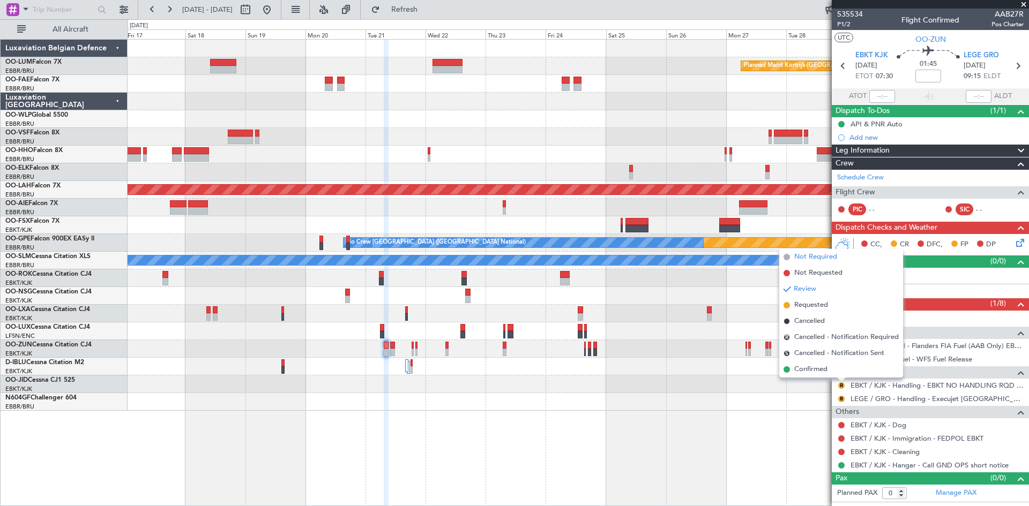
click at [811, 260] on span "Not Required" at bounding box center [815, 257] width 43 height 11
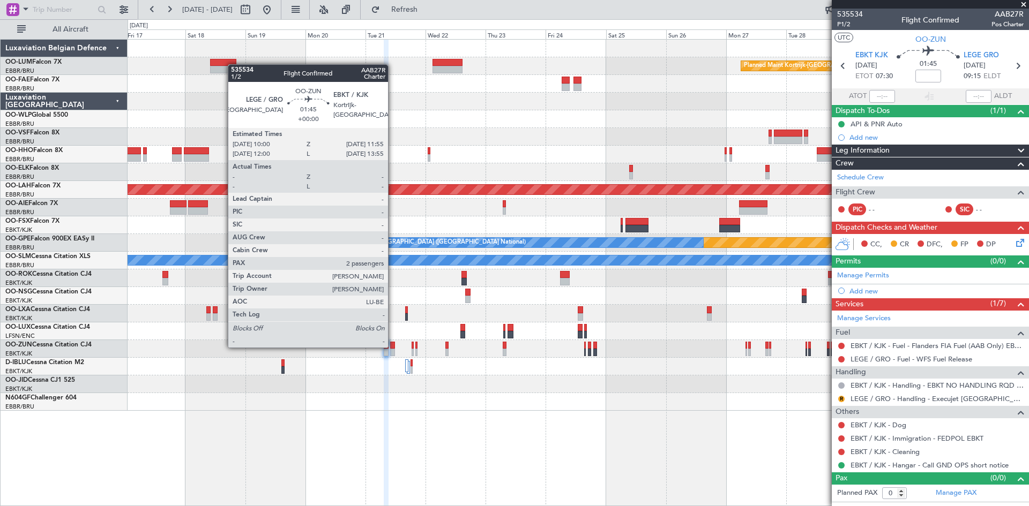
click at [393, 347] on div at bounding box center [392, 346] width 5 height 8
click at [392, 346] on div at bounding box center [392, 346] width 5 height 8
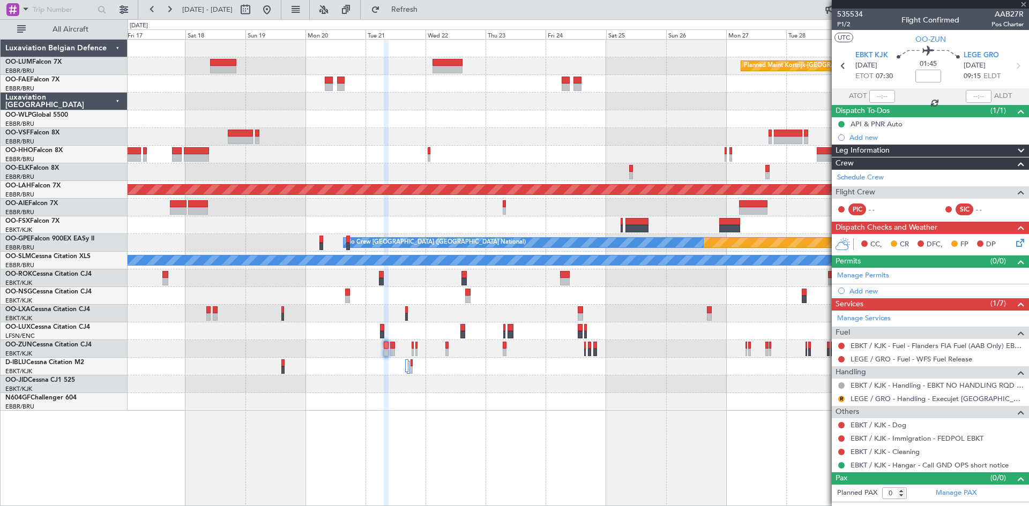
type input "2"
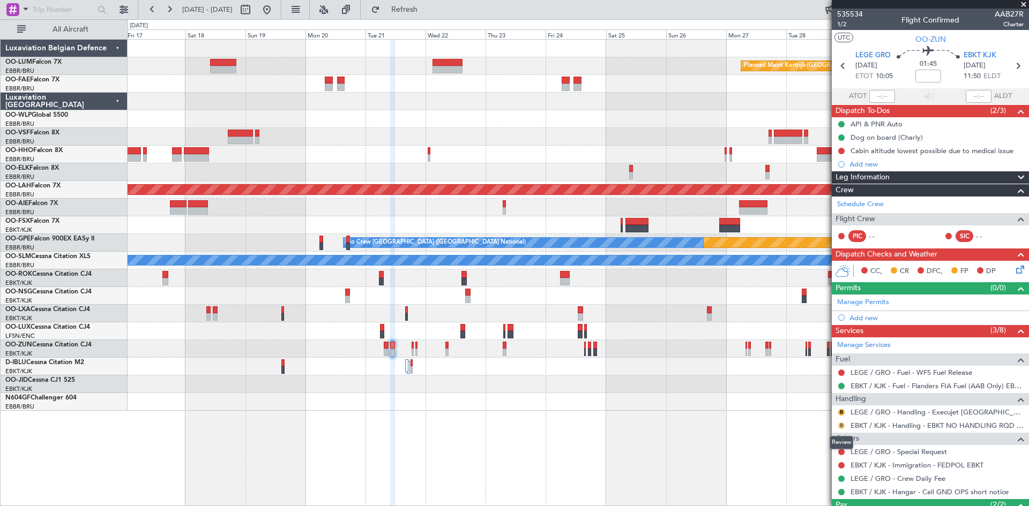
click at [841, 426] on button "R" at bounding box center [841, 426] width 6 height 6
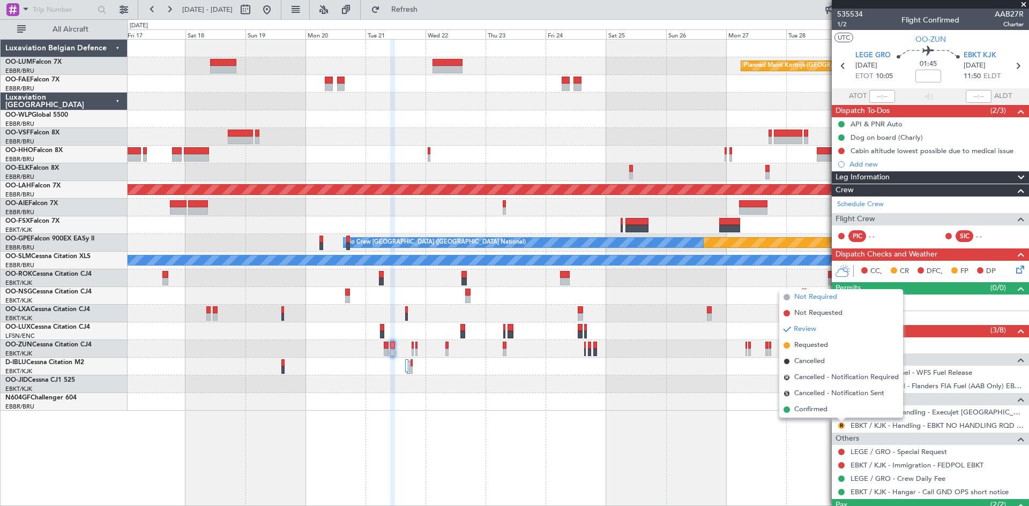
click at [825, 297] on span "Not Required" at bounding box center [815, 297] width 43 height 11
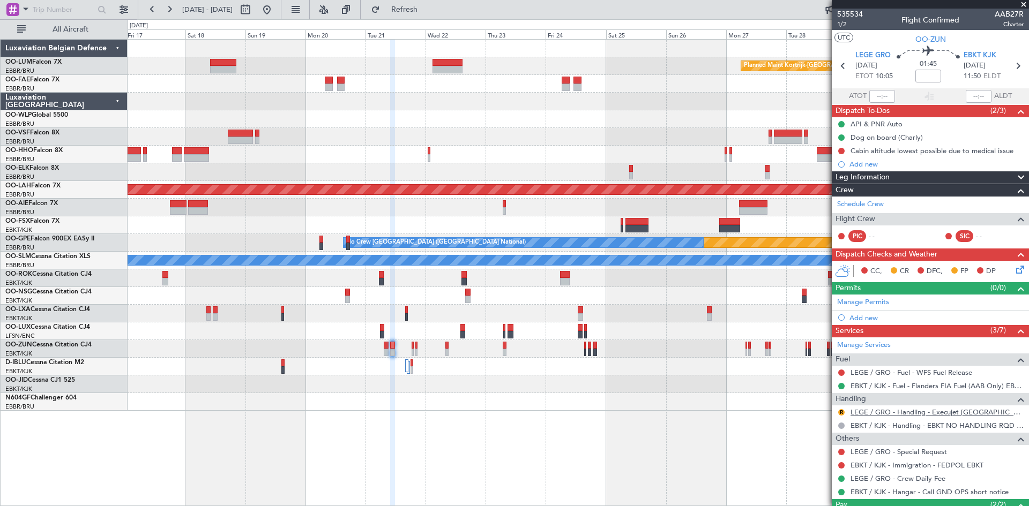
click at [869, 408] on link "LEGE / GRO - Handling - Execujet Spain S.L LEGE / GRO" at bounding box center [936, 412] width 173 height 9
click at [850, 26] on span "1/2" at bounding box center [850, 24] width 26 height 9
drag, startPoint x: 299, startPoint y: 9, endPoint x: 380, endPoint y: 309, distance: 310.7
click at [275, 9] on button at bounding box center [266, 9] width 17 height 17
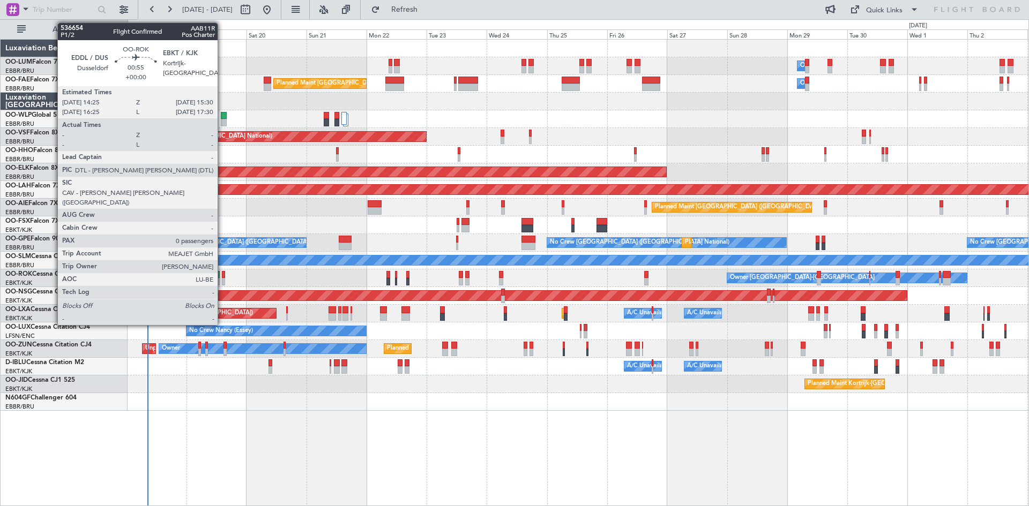
click at [222, 278] on div at bounding box center [223, 282] width 3 height 8
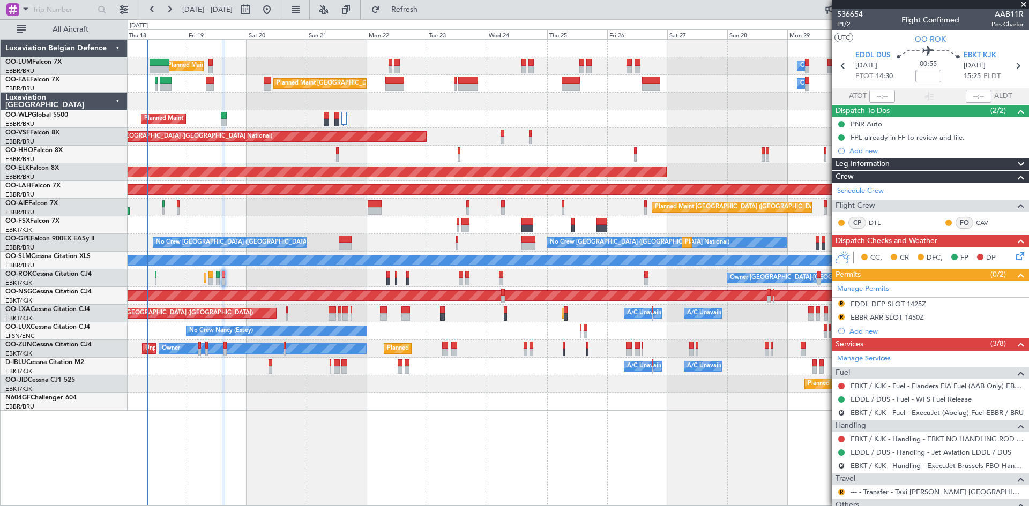
scroll to position [89, 0]
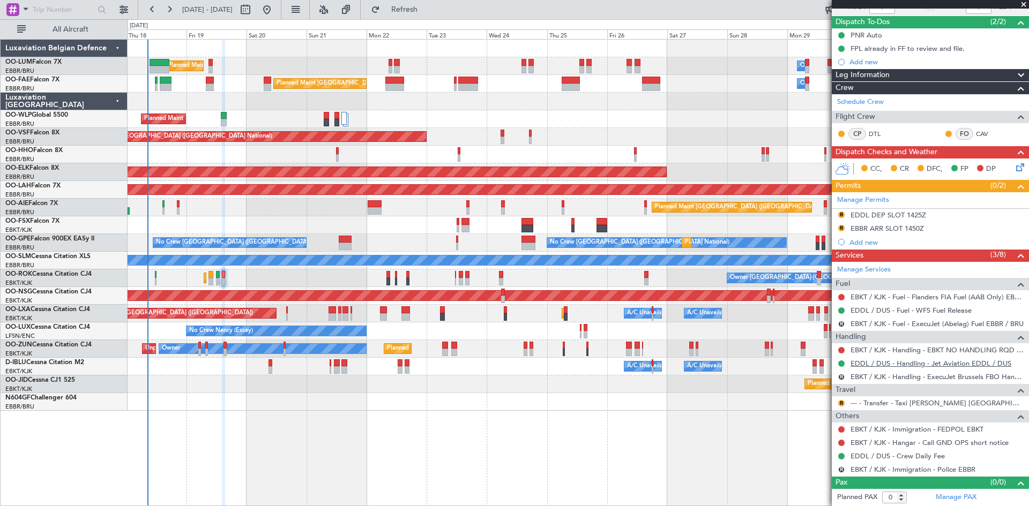
click at [886, 366] on link "EDDL / DUS - Handling - Jet Aviation EDDL / DUS" at bounding box center [930, 363] width 161 height 9
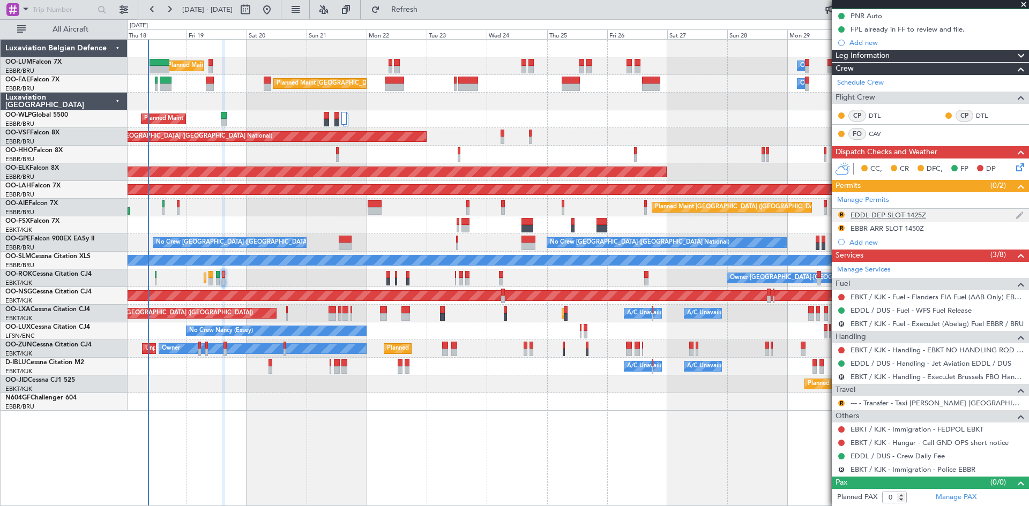
drag, startPoint x: 875, startPoint y: 307, endPoint x: 868, endPoint y: 273, distance: 34.6
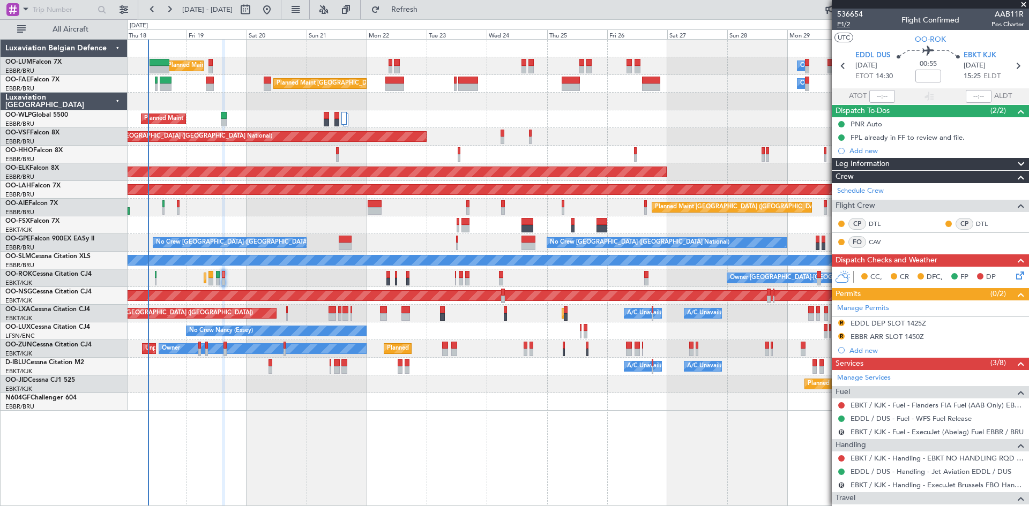
click at [844, 25] on span "P1/2" at bounding box center [850, 24] width 26 height 9
click at [407, 11] on button "Refresh" at bounding box center [398, 9] width 64 height 17
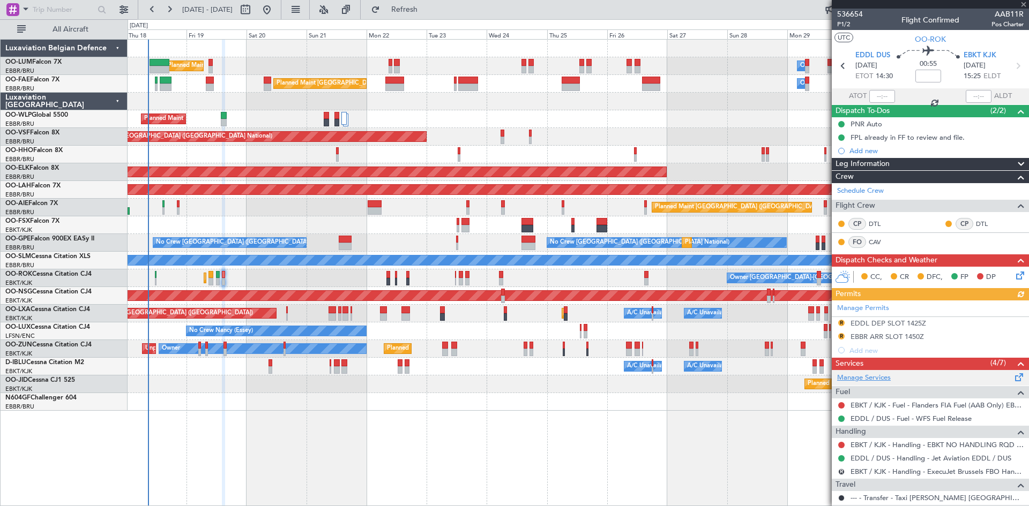
click at [865, 377] on link "Manage Services" at bounding box center [864, 378] width 54 height 11
click at [842, 23] on span "P1/2" at bounding box center [850, 24] width 26 height 9
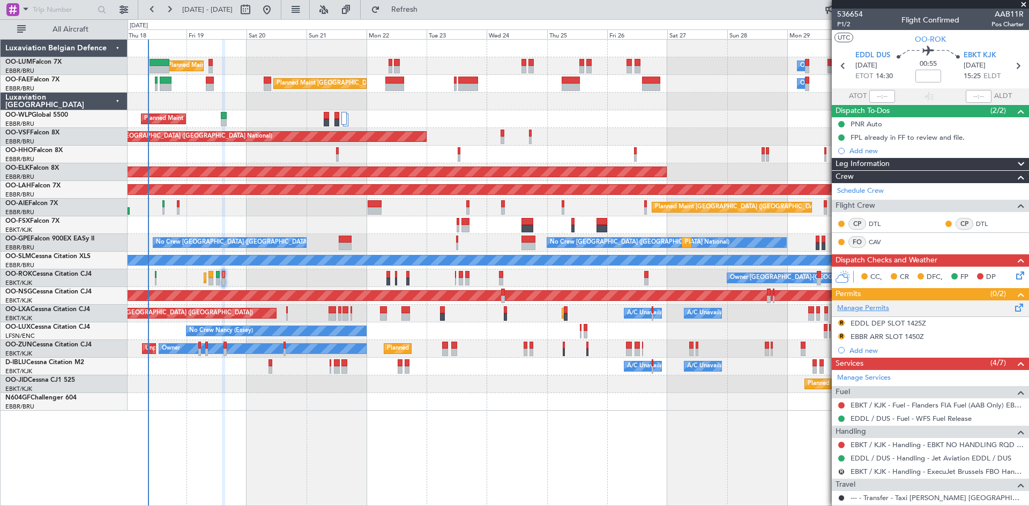
click at [868, 308] on link "Manage Permits" at bounding box center [863, 308] width 52 height 11
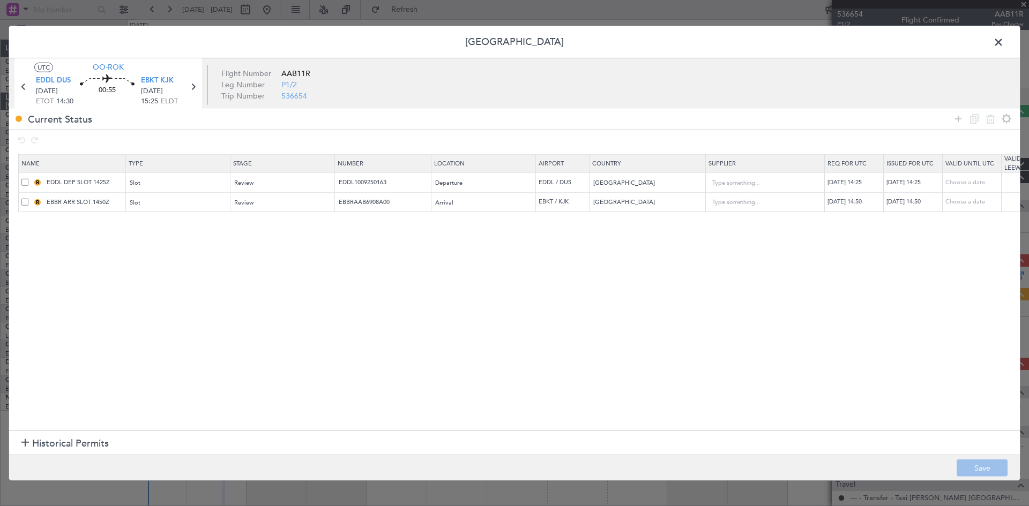
click at [25, 201] on span at bounding box center [24, 201] width 7 height 7
click at [29, 198] on input "checkbox" at bounding box center [29, 198] width 0 height 0
click at [991, 115] on icon at bounding box center [990, 119] width 13 height 13
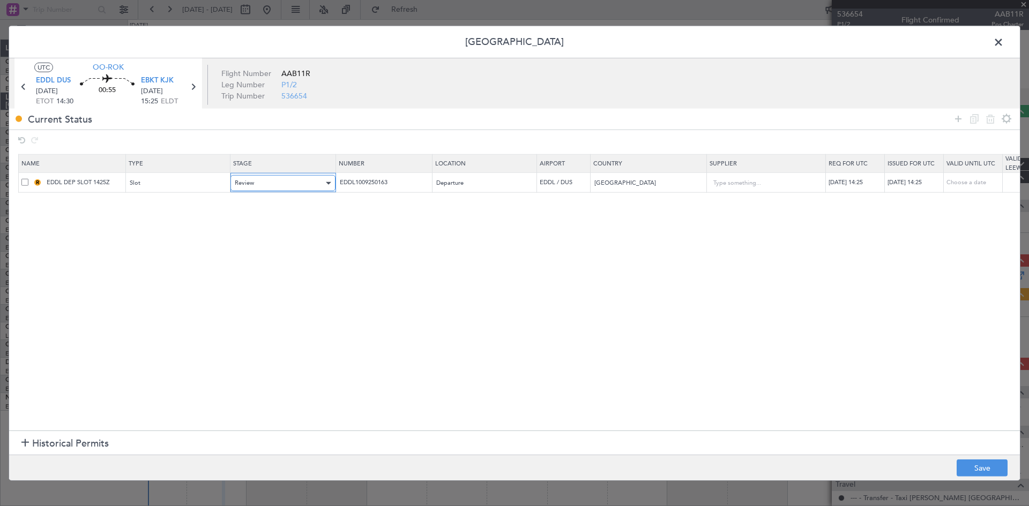
click at [272, 182] on div "Review" at bounding box center [279, 183] width 89 height 16
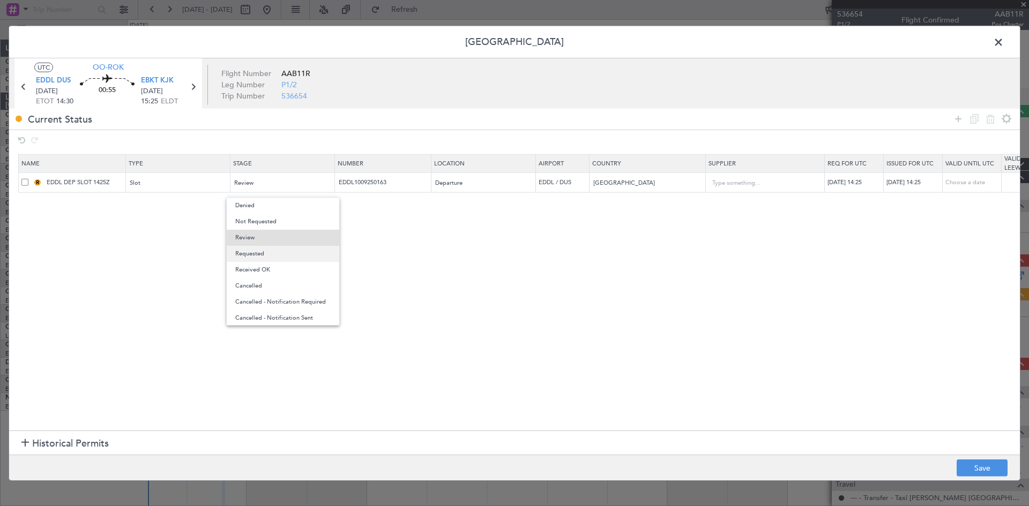
click at [278, 249] on span "Requested" at bounding box center [282, 254] width 95 height 16
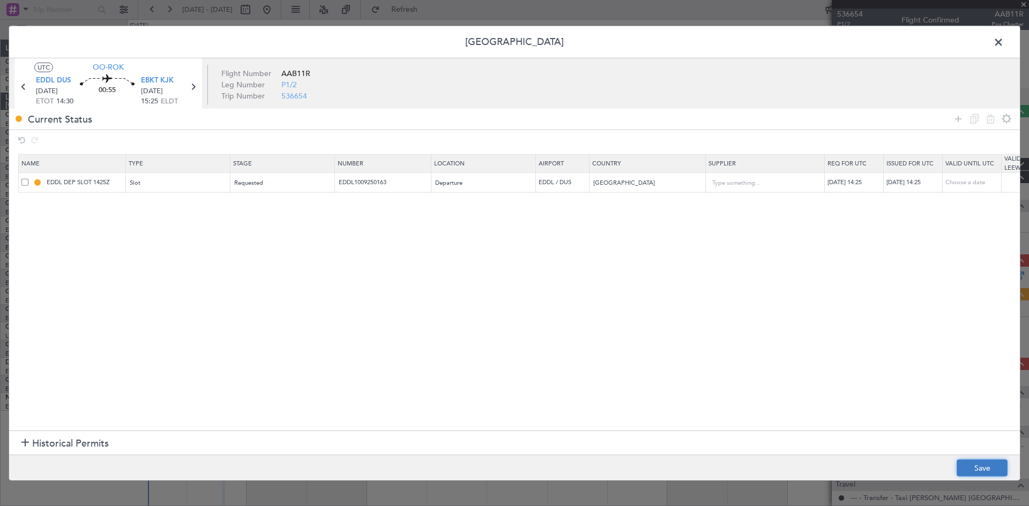
click at [975, 468] on button "Save" at bounding box center [981, 468] width 51 height 17
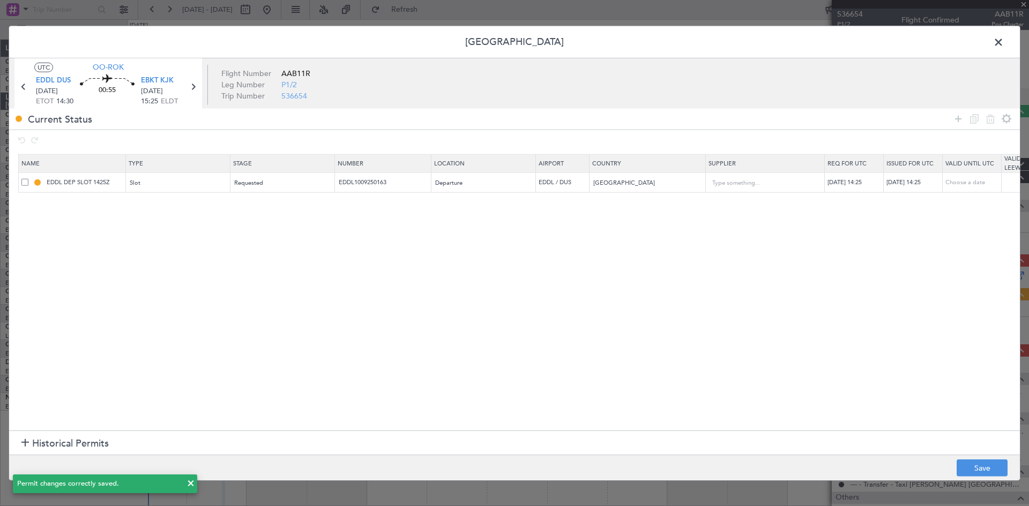
click at [1003, 43] on span at bounding box center [1003, 44] width 0 height 21
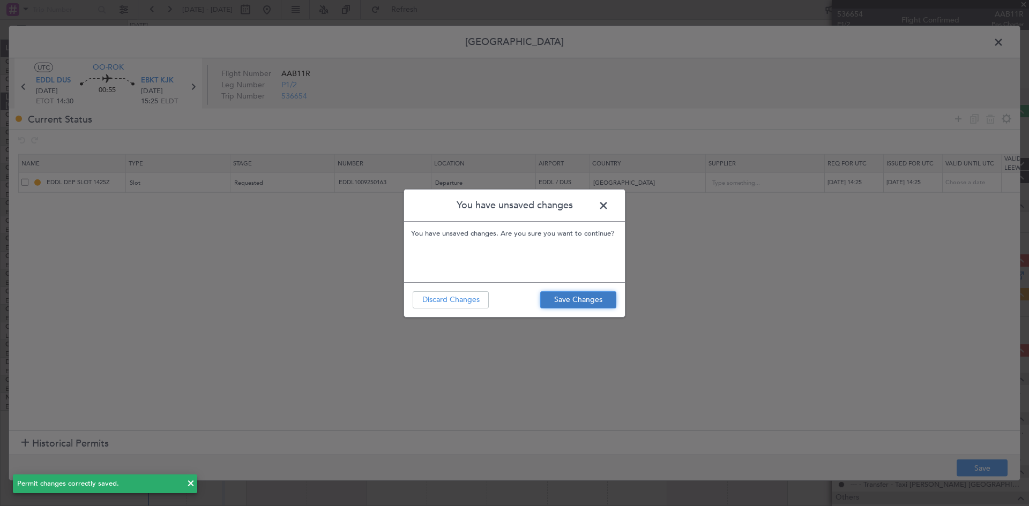
click at [607, 304] on button "Save Changes" at bounding box center [578, 299] width 76 height 17
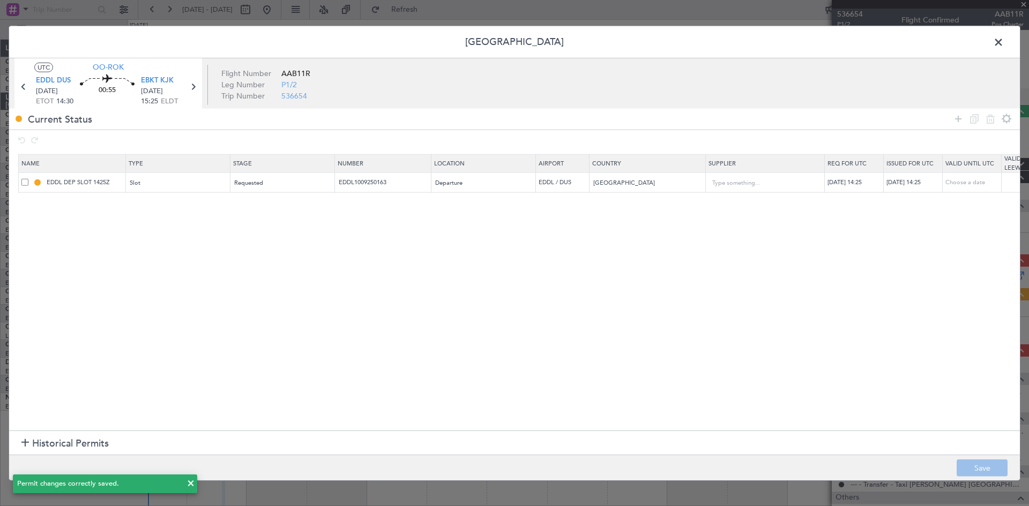
click at [1003, 41] on span at bounding box center [1003, 44] width 0 height 21
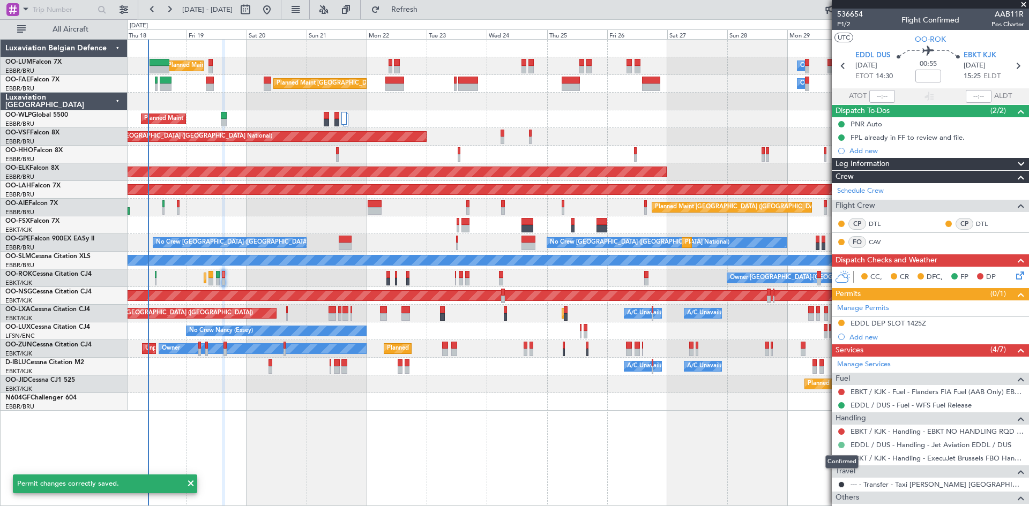
click at [838, 443] on button at bounding box center [841, 445] width 6 height 6
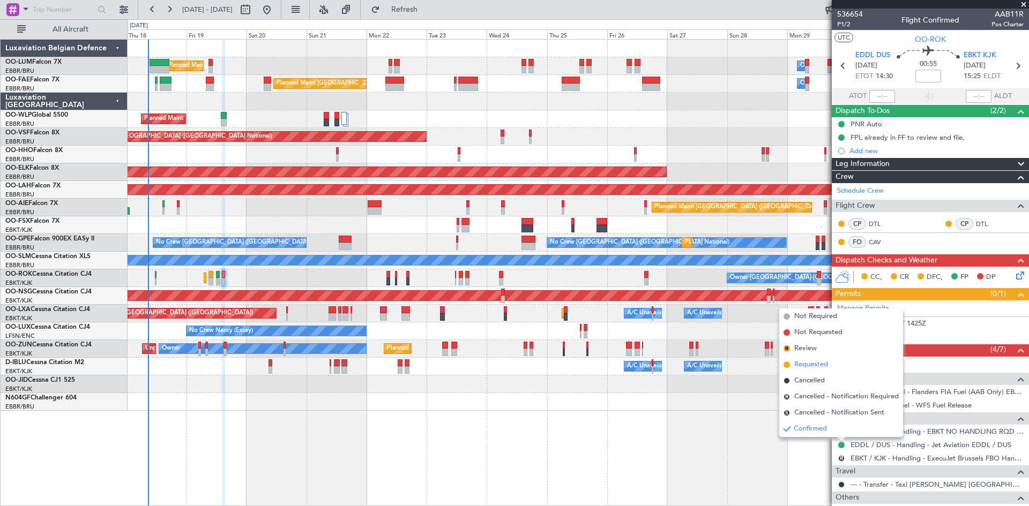
click at [821, 365] on span "Requested" at bounding box center [811, 364] width 34 height 11
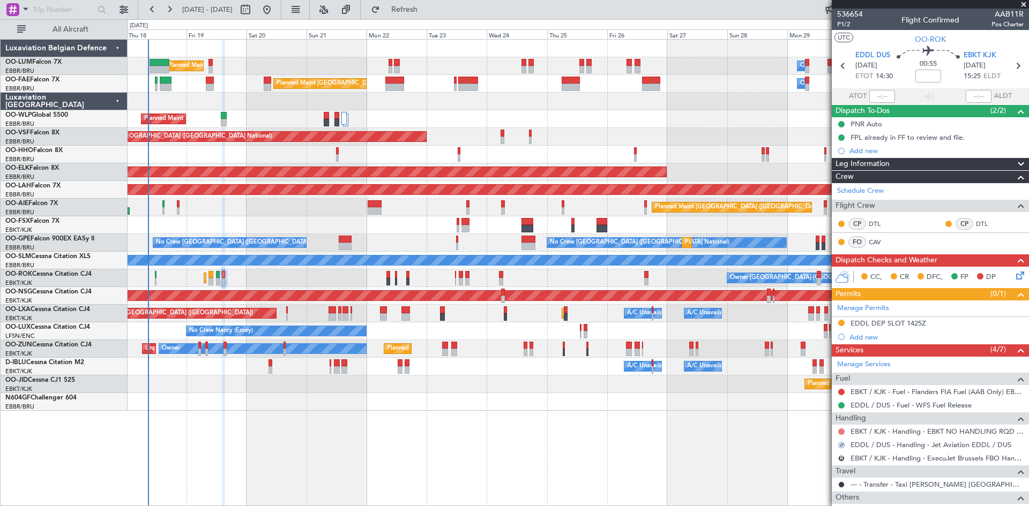
click at [840, 430] on button at bounding box center [841, 432] width 6 height 6
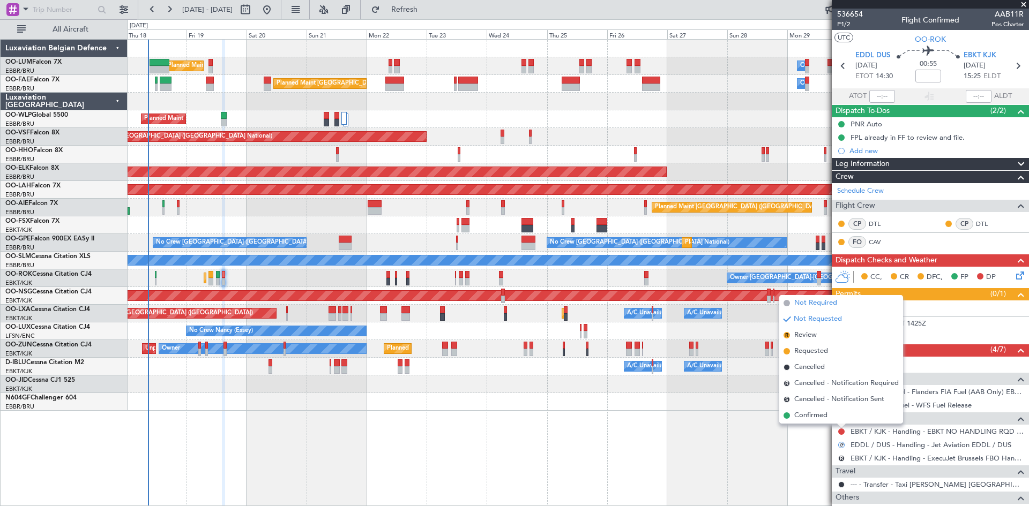
click at [826, 304] on span "Not Required" at bounding box center [815, 303] width 43 height 11
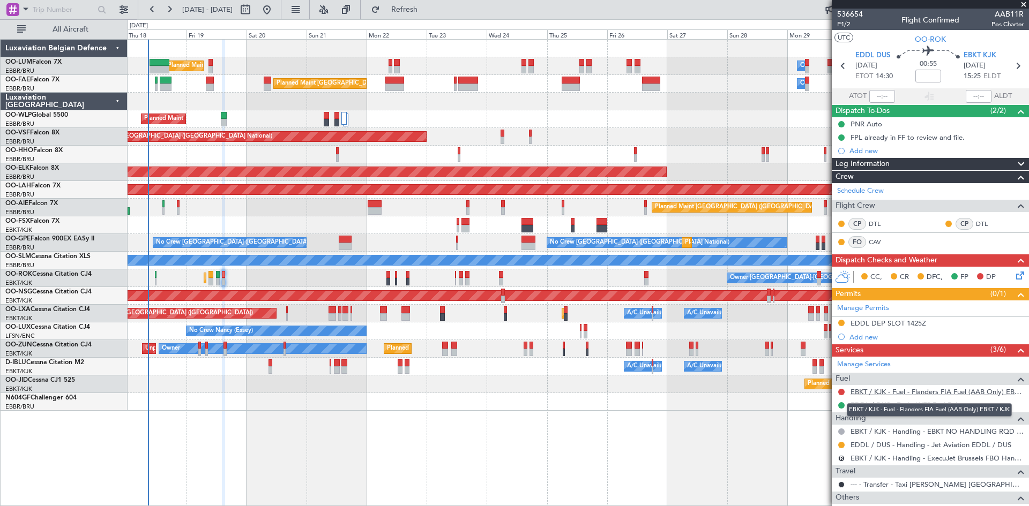
click at [879, 391] on link "EBKT / KJK - Fuel - Flanders FIA Fuel (AAB Only) EBKT / KJK" at bounding box center [936, 391] width 173 height 9
click at [427, 9] on span "Refresh" at bounding box center [404, 10] width 45 height 8
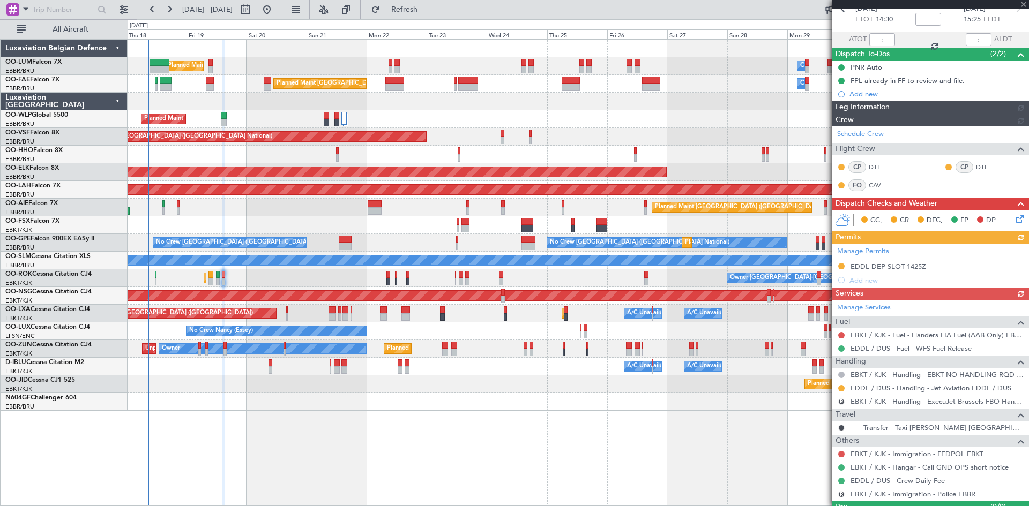
scroll to position [81, 0]
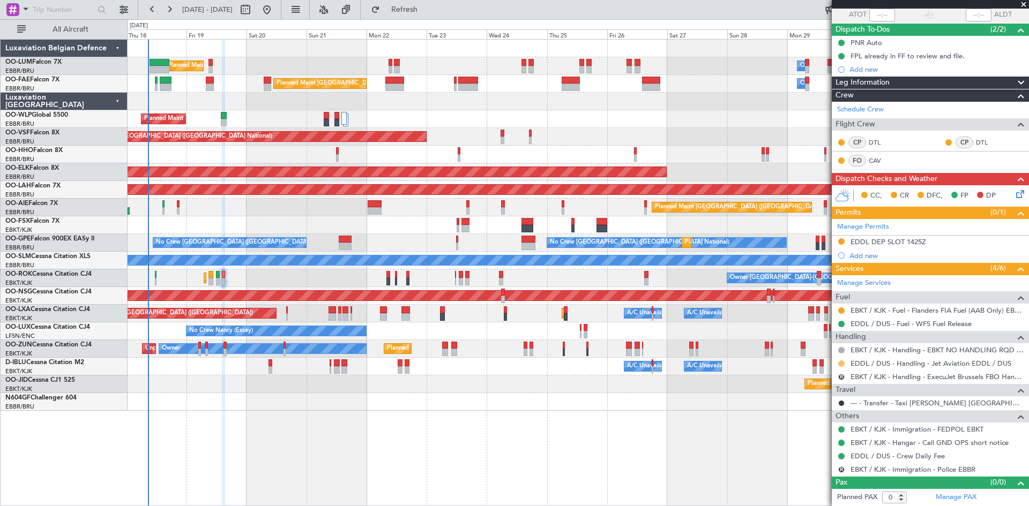
click at [842, 361] on button at bounding box center [841, 364] width 6 height 6
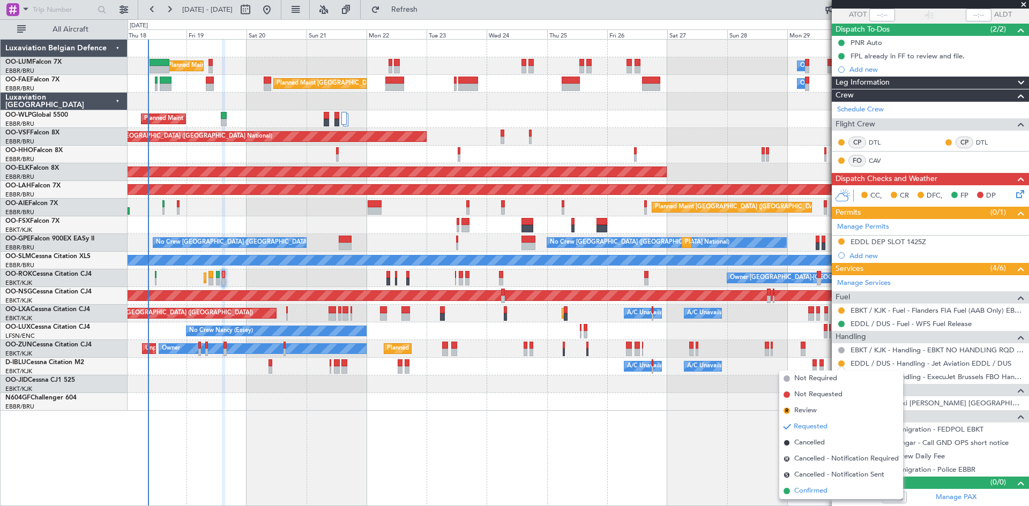
click at [834, 494] on li "Confirmed" at bounding box center [841, 491] width 124 height 16
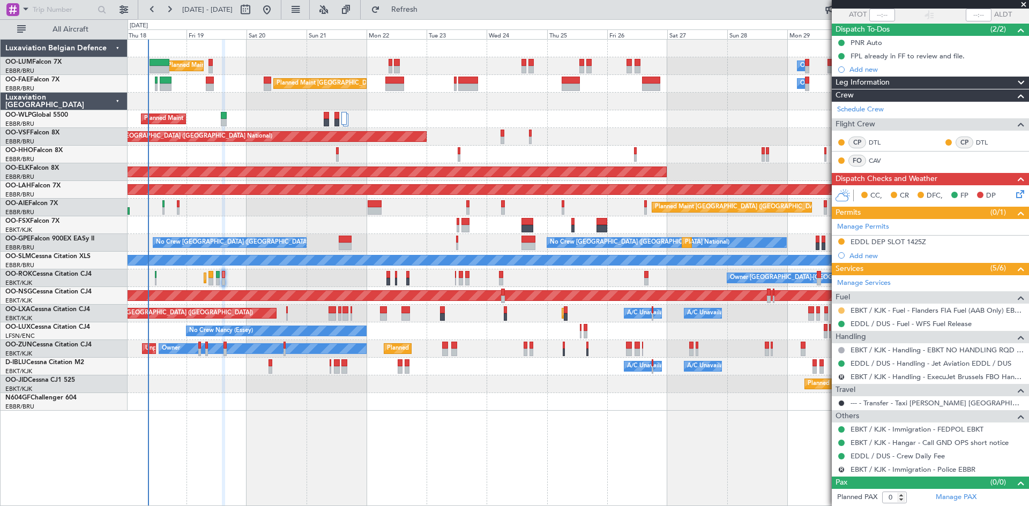
click at [841, 308] on button at bounding box center [841, 311] width 6 height 6
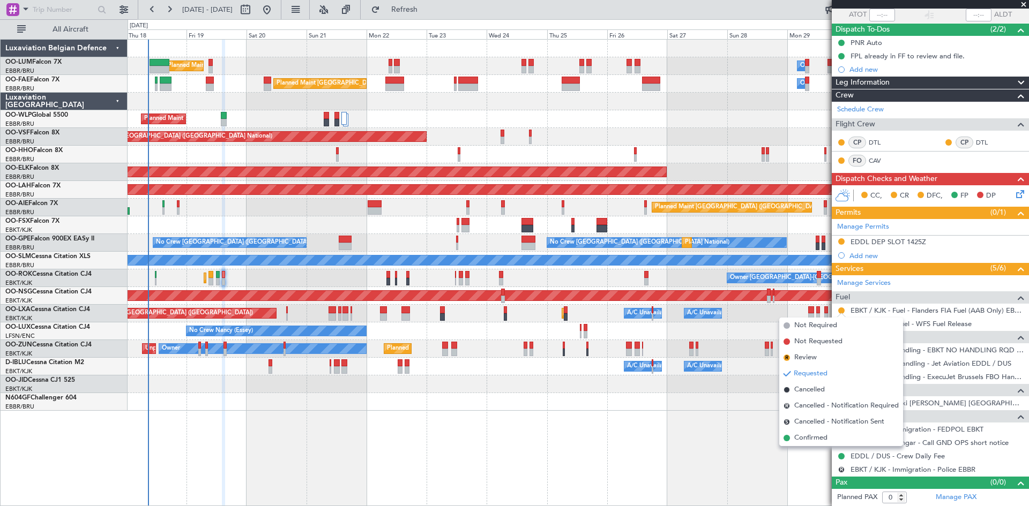
click at [749, 392] on div "Planned Maint Kortrijk-[GEOGRAPHIC_DATA]" at bounding box center [578, 385] width 901 height 18
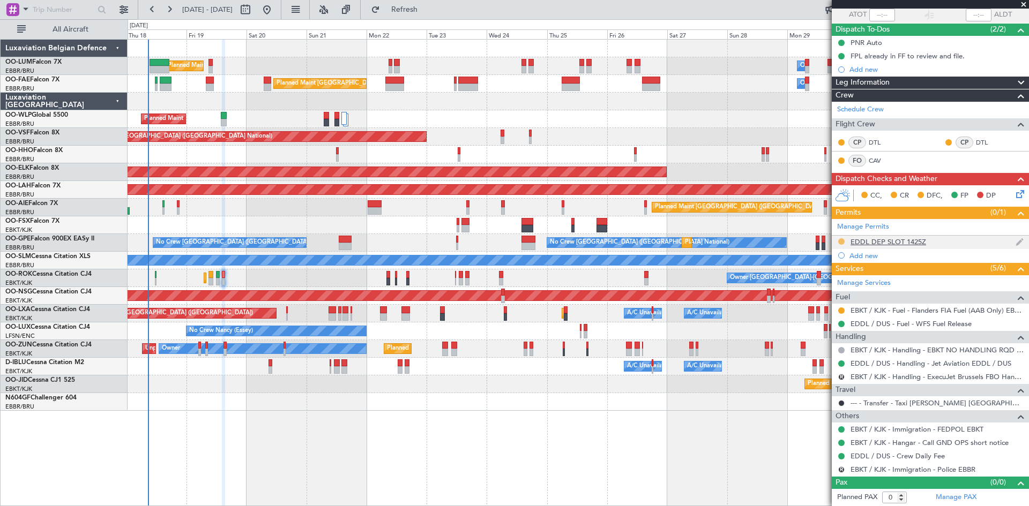
click at [843, 240] on button at bounding box center [841, 241] width 6 height 6
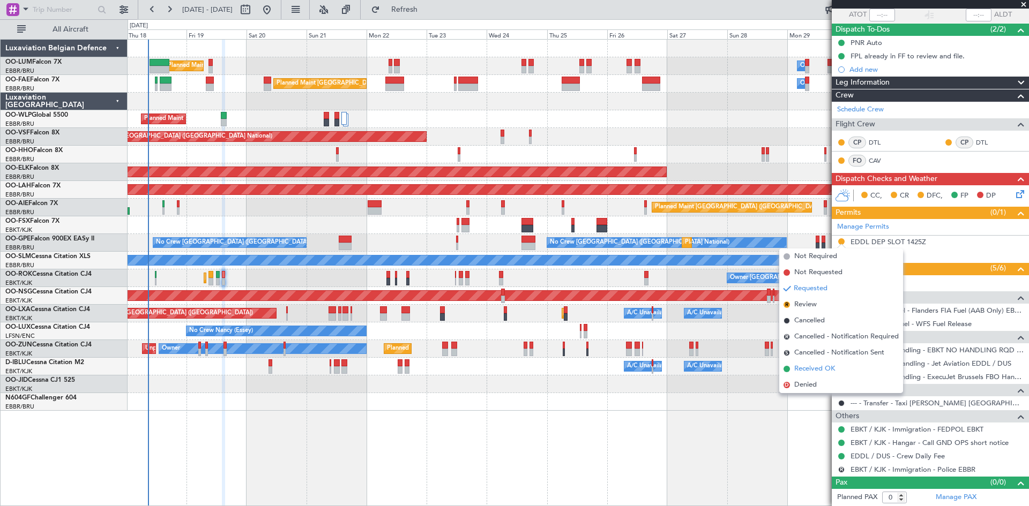
click at [835, 371] on span "Received OK" at bounding box center [814, 369] width 41 height 11
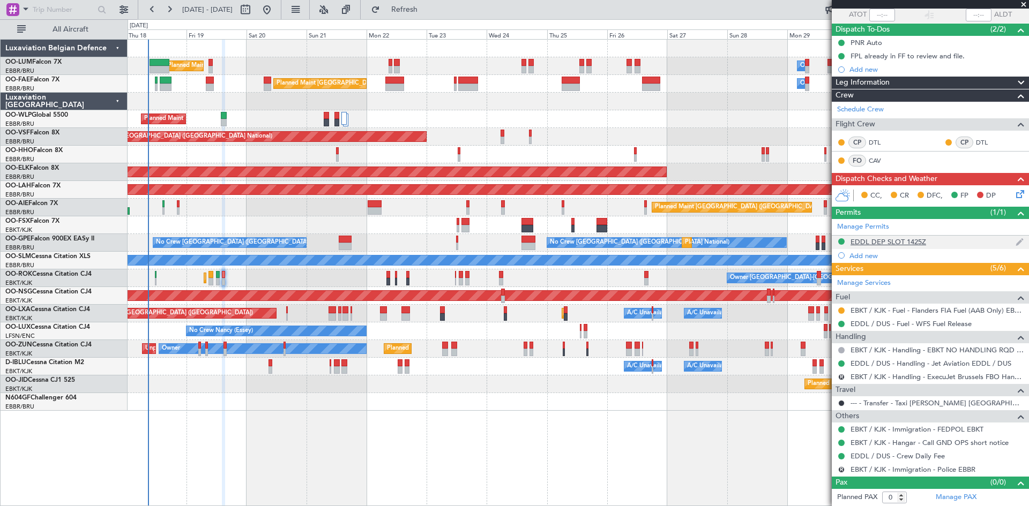
click at [914, 242] on div "EDDL DEP SLOT 1425Z" at bounding box center [888, 241] width 76 height 9
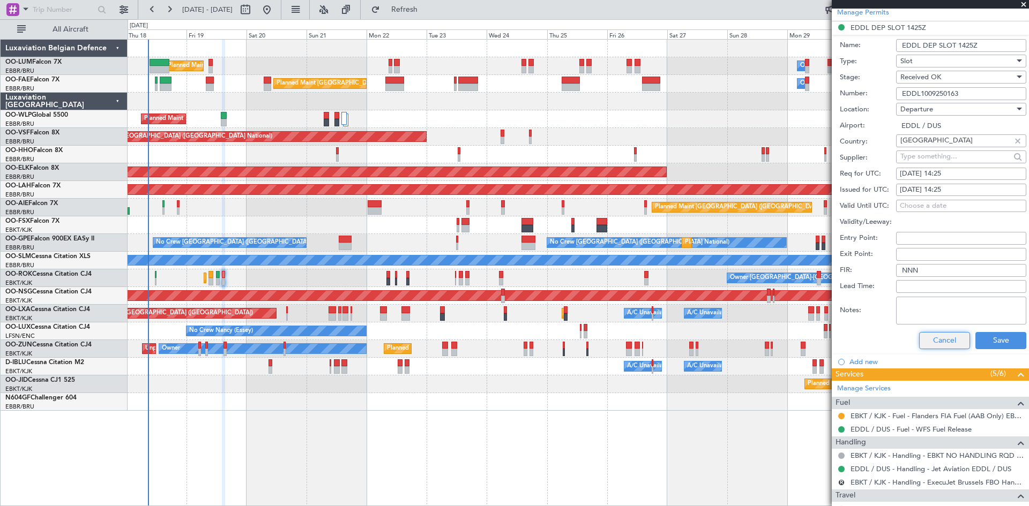
click at [935, 342] on button "Cancel" at bounding box center [944, 340] width 51 height 17
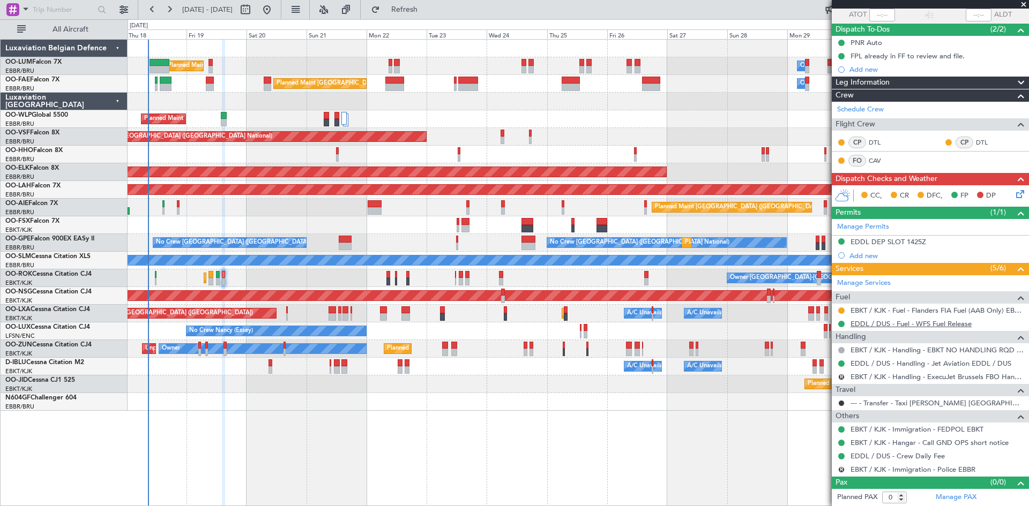
click at [887, 323] on link "EDDL / DUS - Fuel - WFS Fuel Release" at bounding box center [910, 323] width 121 height 9
click at [842, 323] on button at bounding box center [841, 324] width 6 height 6
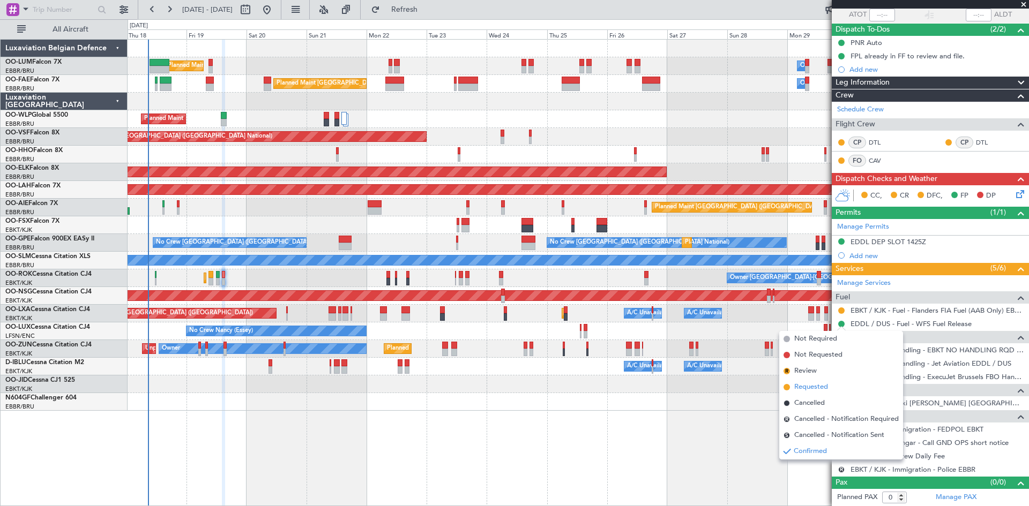
click at [823, 386] on span "Requested" at bounding box center [811, 387] width 34 height 11
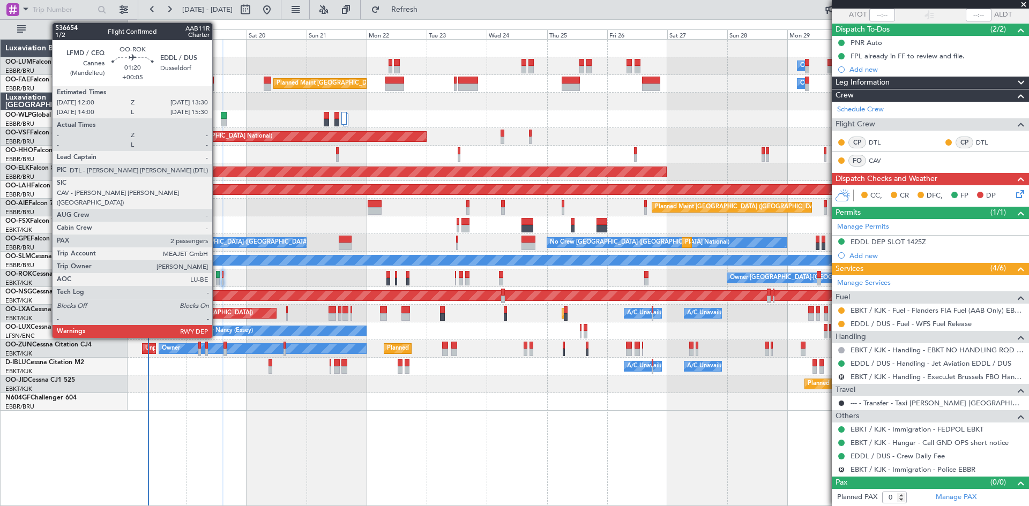
click at [217, 276] on div at bounding box center [218, 275] width 4 height 8
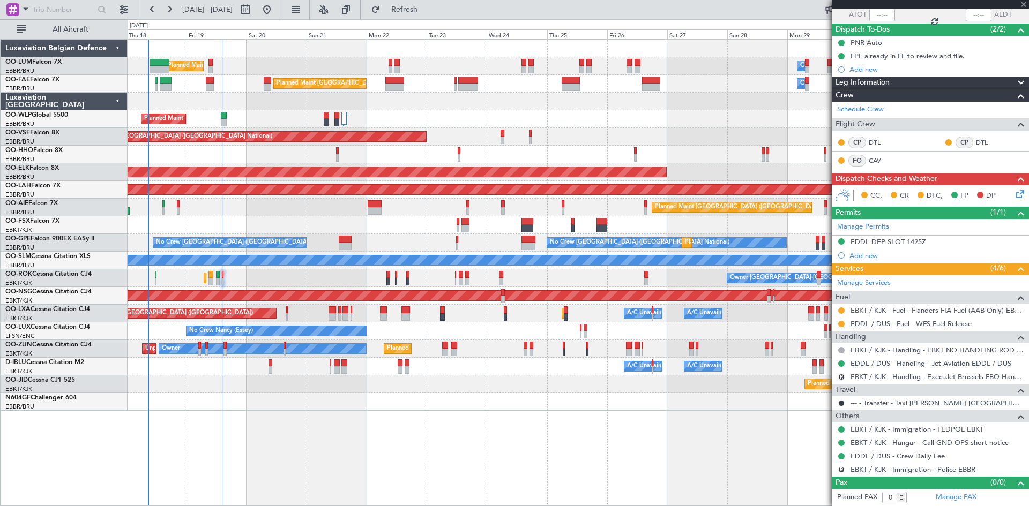
type input "+00:05"
type input "2"
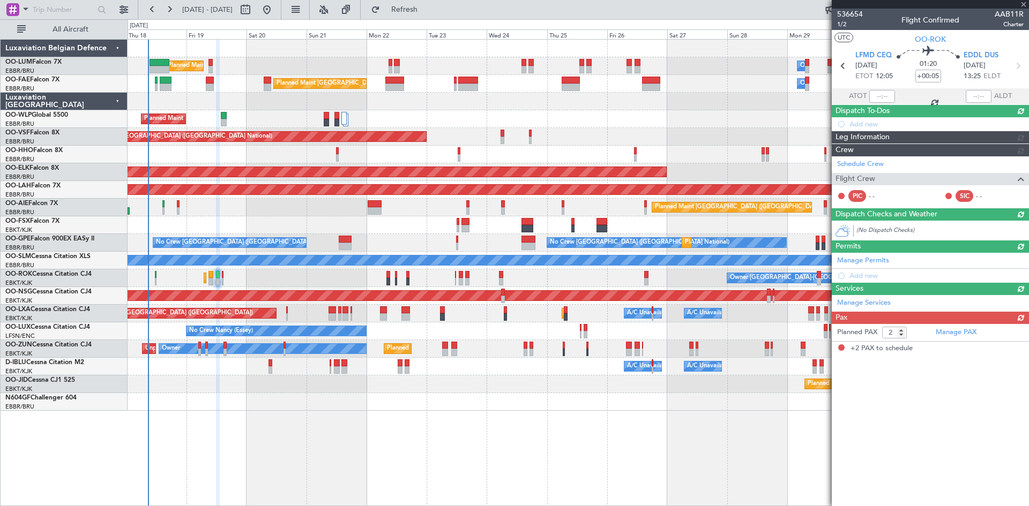
scroll to position [0, 0]
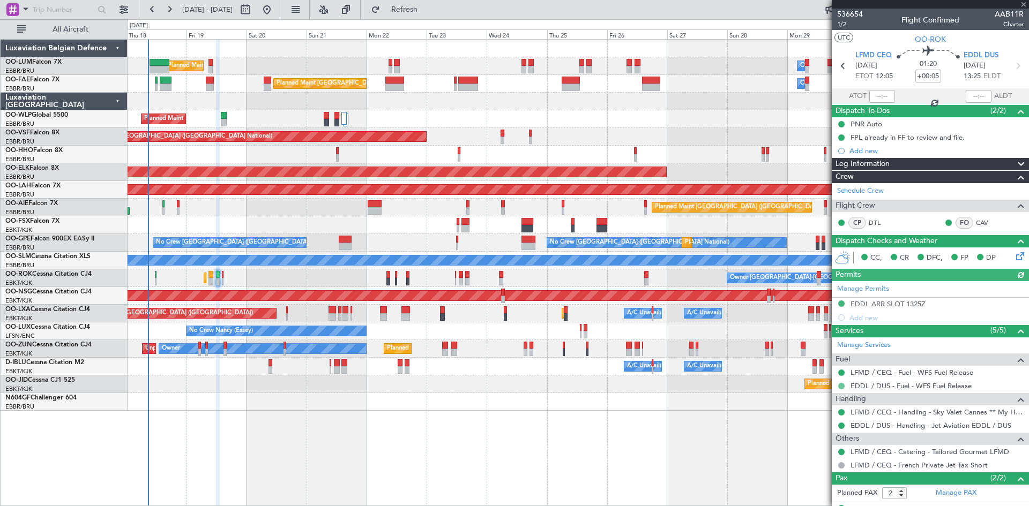
click at [839, 387] on button at bounding box center [841, 386] width 6 height 6
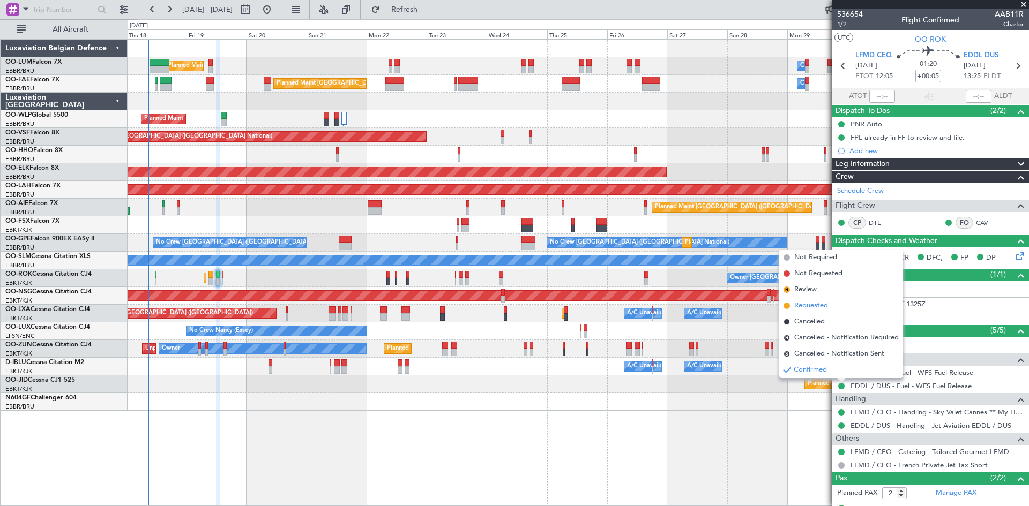
click at [813, 304] on span "Requested" at bounding box center [811, 306] width 34 height 11
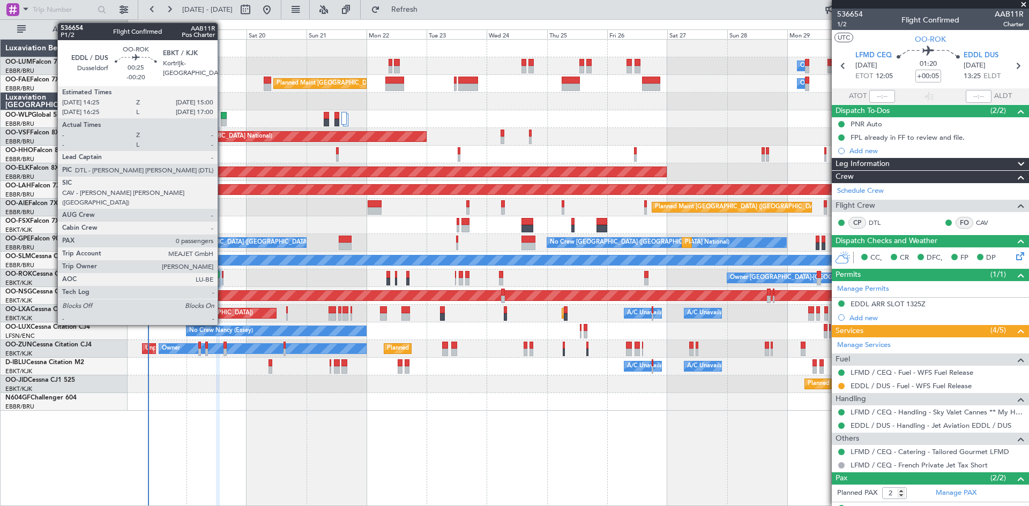
click at [222, 274] on div at bounding box center [223, 275] width 2 height 8
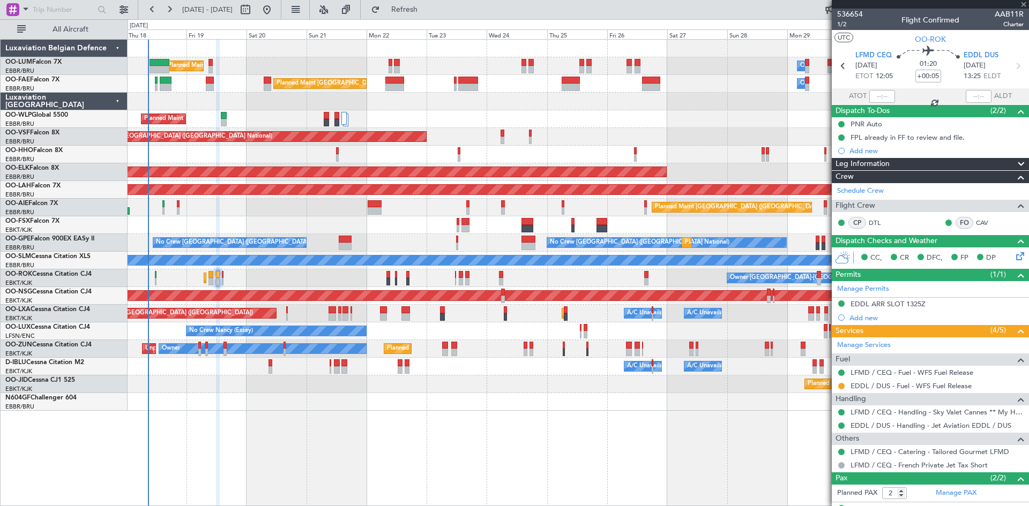
type input "-00:20"
type input "0"
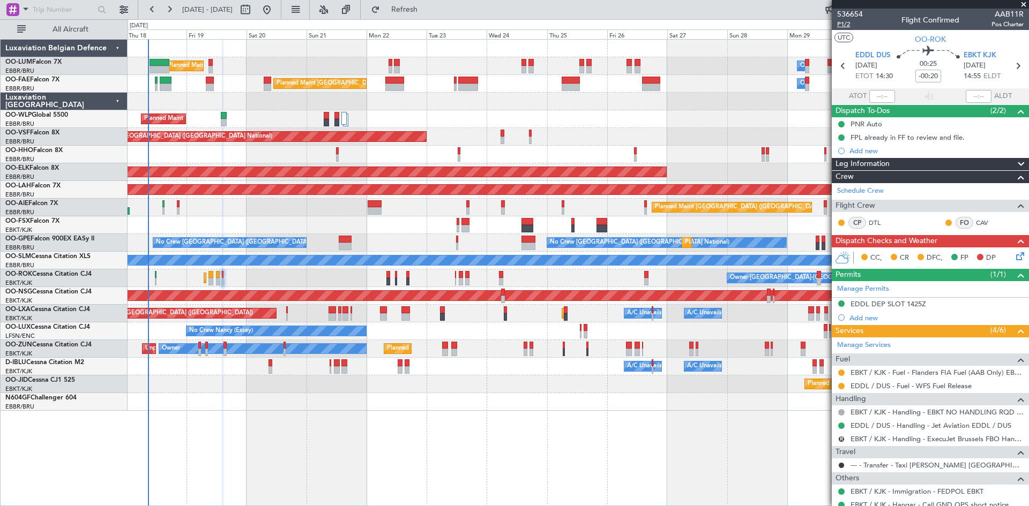
click at [845, 25] on span "P1/2" at bounding box center [850, 24] width 26 height 9
click at [841, 438] on button "R" at bounding box center [841, 439] width 6 height 6
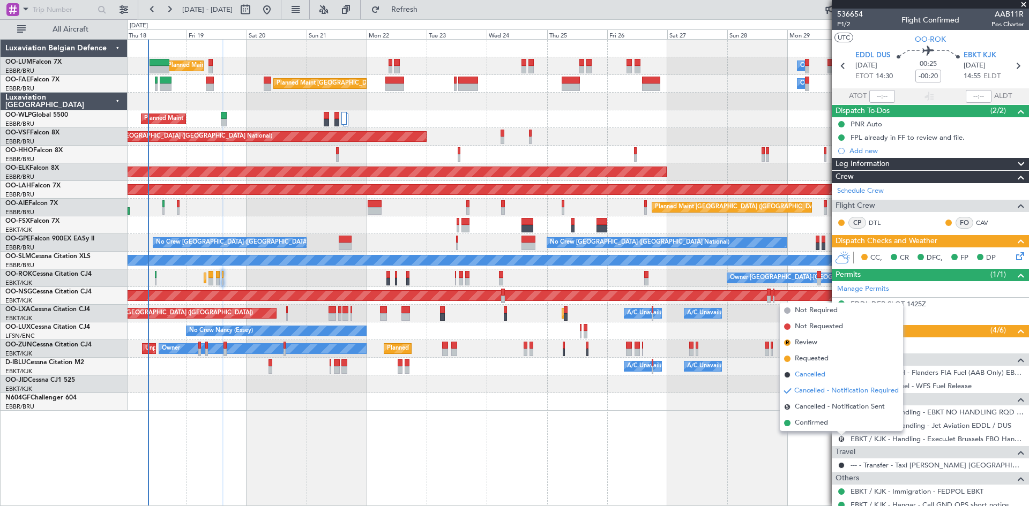
click at [819, 380] on span "Cancelled" at bounding box center [810, 375] width 31 height 11
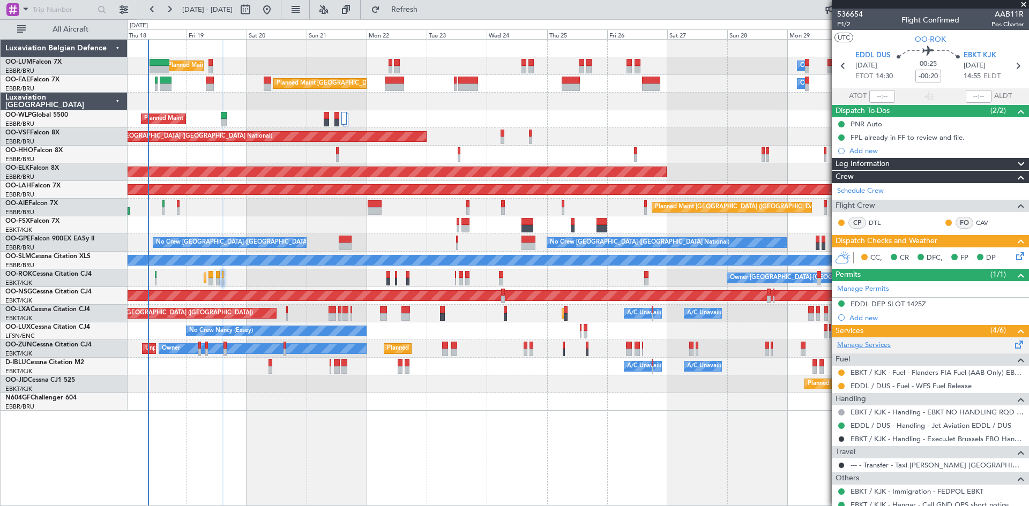
click at [858, 347] on link "Manage Services" at bounding box center [864, 345] width 54 height 11
click at [841, 23] on span "P1/2" at bounding box center [850, 24] width 26 height 9
click at [843, 24] on span "P1/2" at bounding box center [850, 24] width 26 height 9
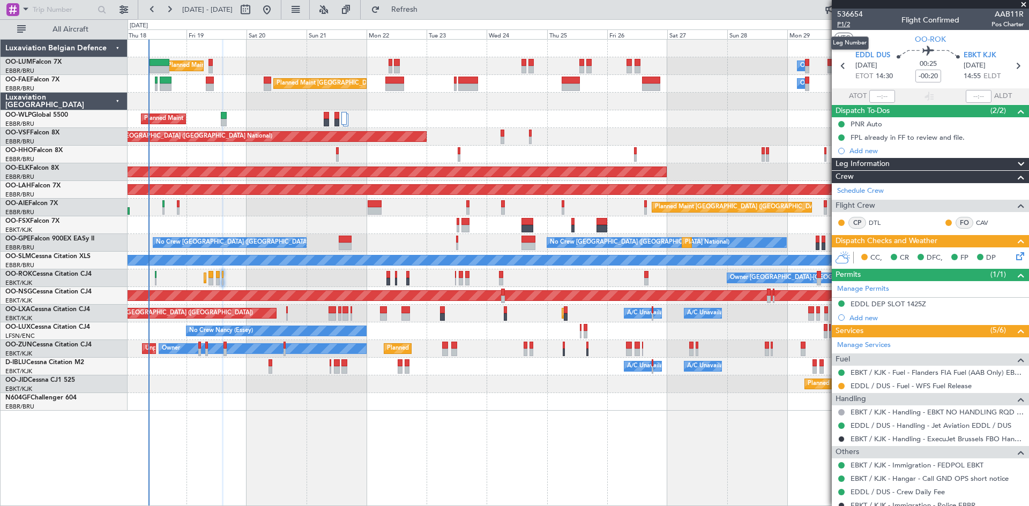
click at [847, 24] on span "P1/2" at bounding box center [850, 24] width 26 height 9
click at [840, 385] on button at bounding box center [841, 386] width 6 height 6
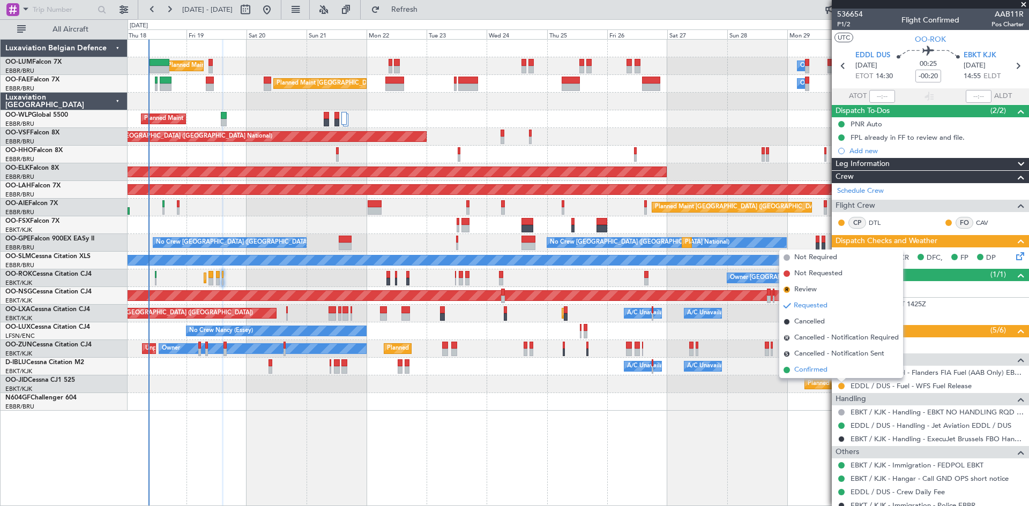
click at [822, 373] on span "Confirmed" at bounding box center [810, 370] width 33 height 11
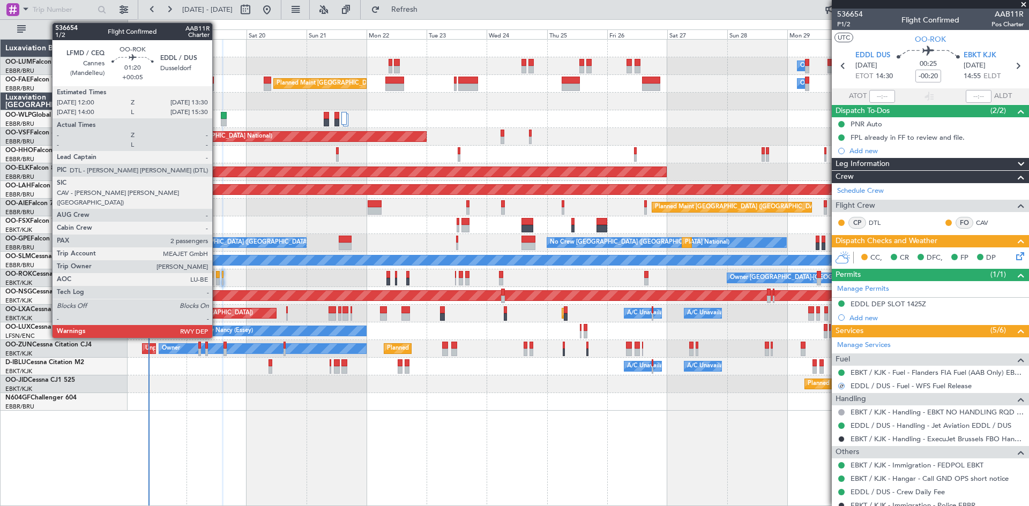
click at [217, 275] on div at bounding box center [218, 275] width 4 height 8
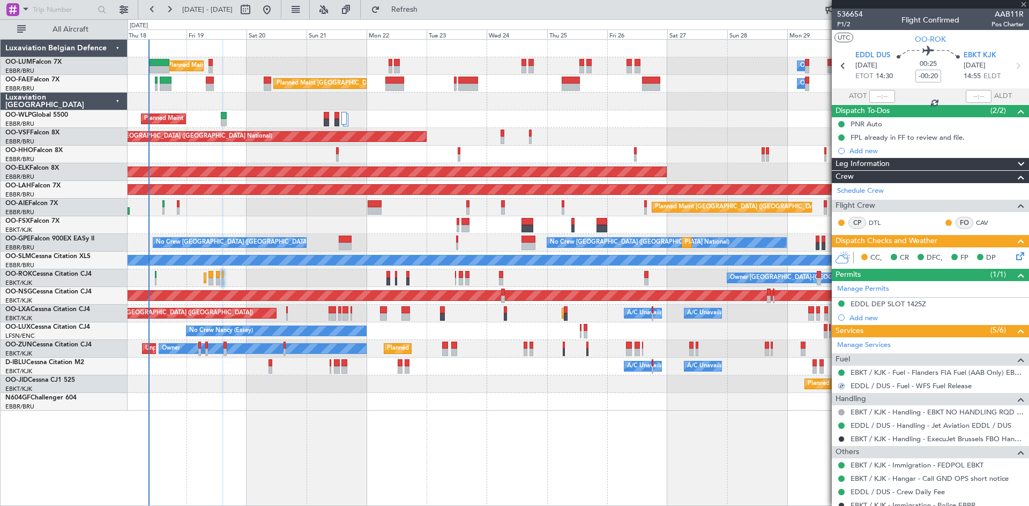
type input "+00:05"
type input "2"
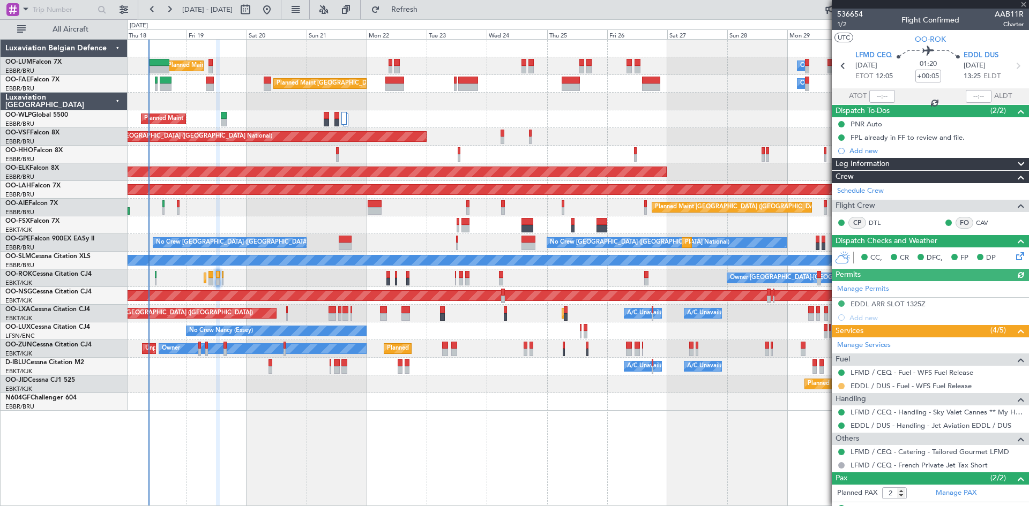
click at [841, 385] on button at bounding box center [841, 386] width 6 height 6
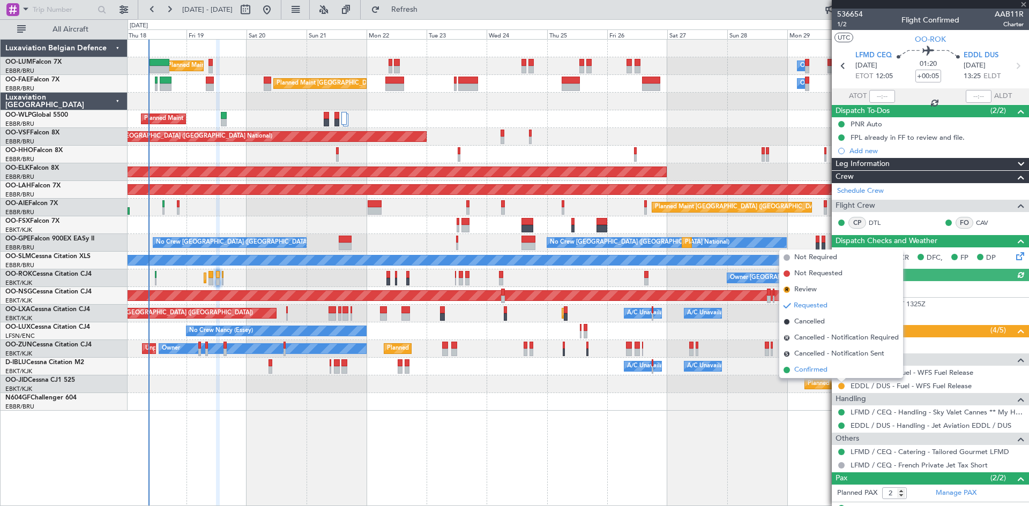
click at [823, 371] on span "Confirmed" at bounding box center [810, 370] width 33 height 11
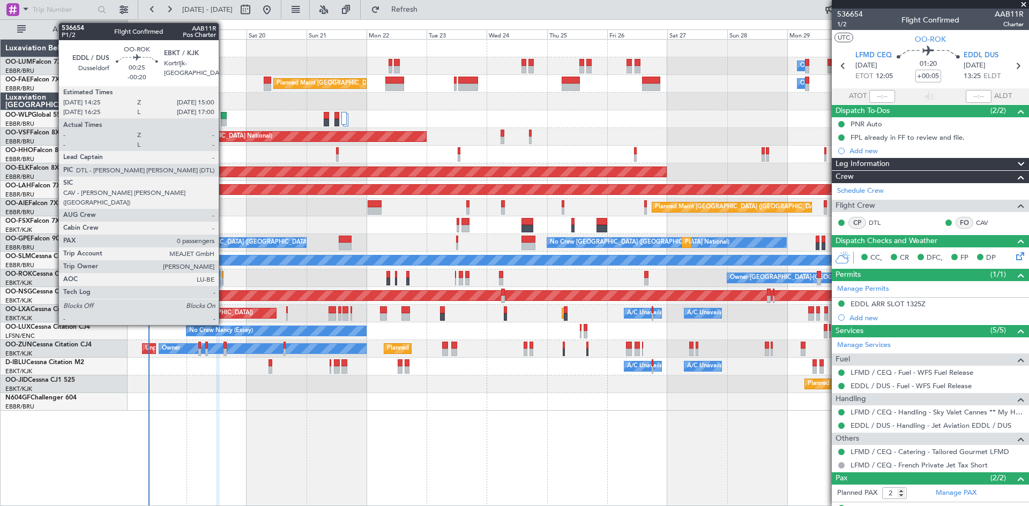
click at [223, 275] on div at bounding box center [223, 275] width 2 height 8
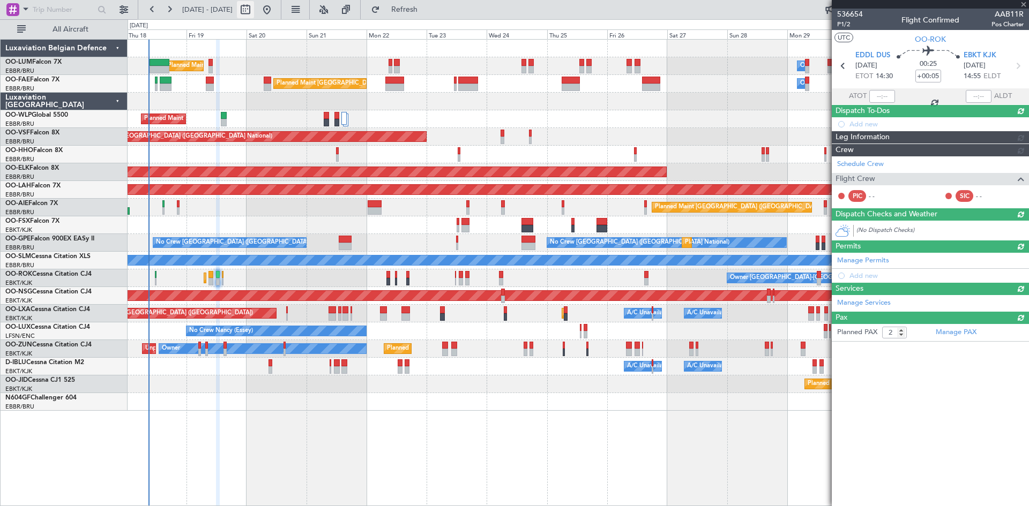
type input "-00:20"
type input "0"
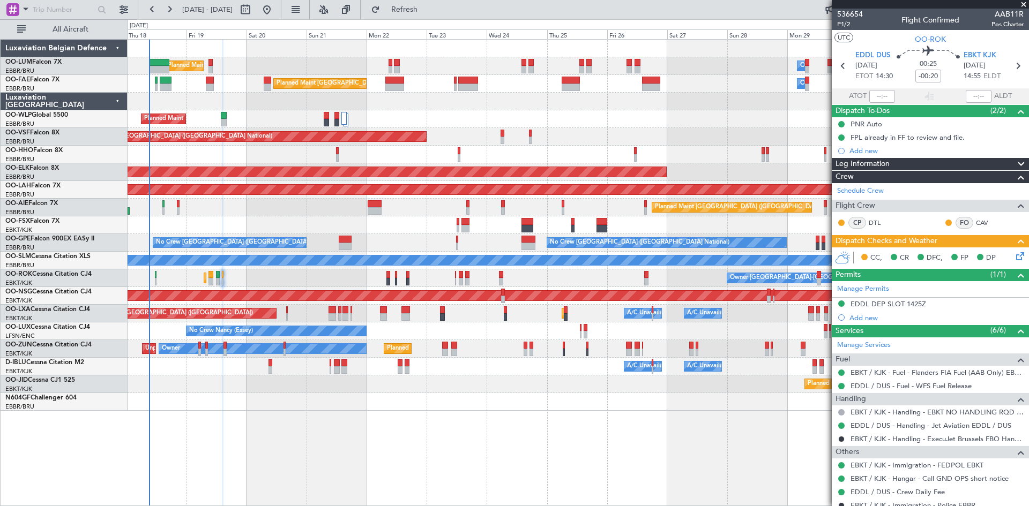
click at [1014, 256] on icon at bounding box center [1018, 254] width 9 height 9
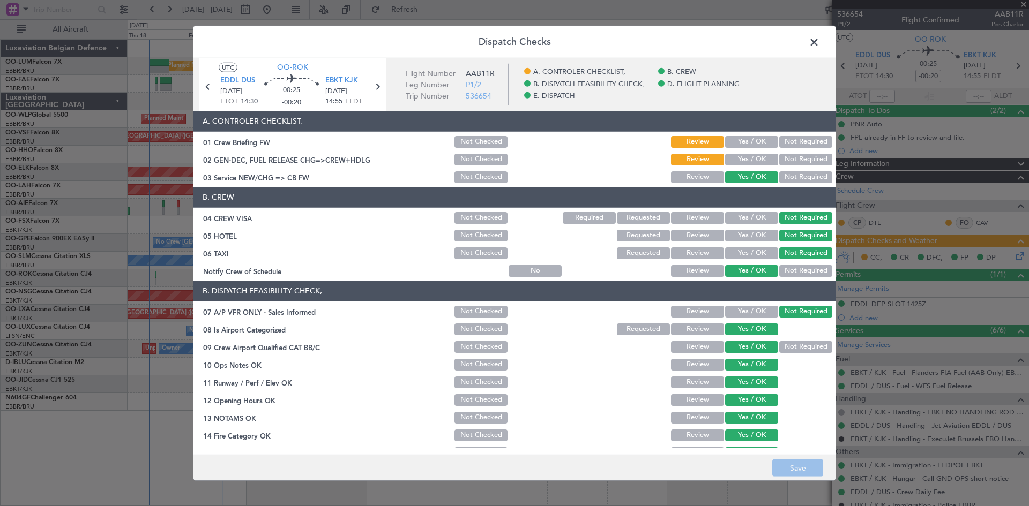
click at [746, 143] on button "Yes / OK" at bounding box center [751, 142] width 53 height 12
click at [745, 159] on button "Yes / OK" at bounding box center [751, 160] width 53 height 12
click at [808, 475] on button "Save" at bounding box center [797, 468] width 51 height 17
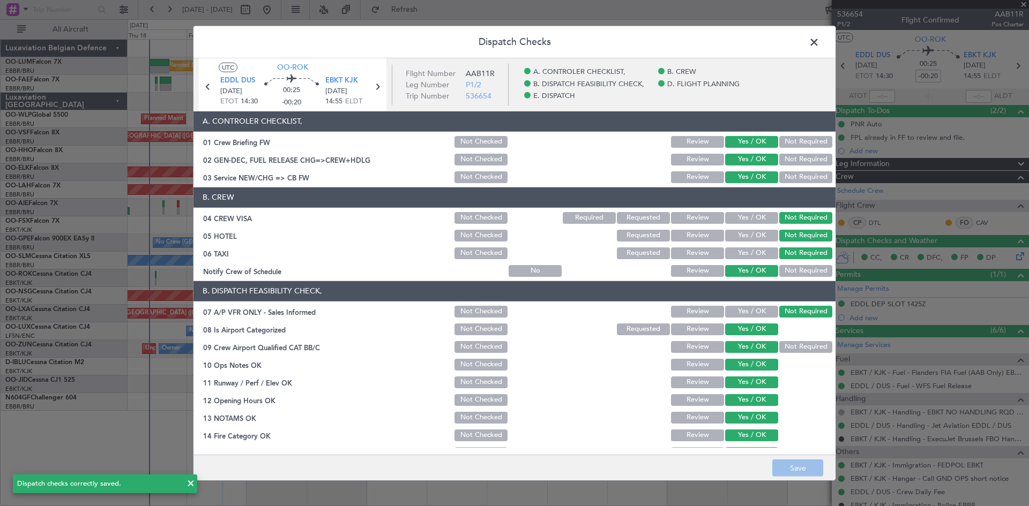
click at [819, 45] on span at bounding box center [819, 44] width 0 height 21
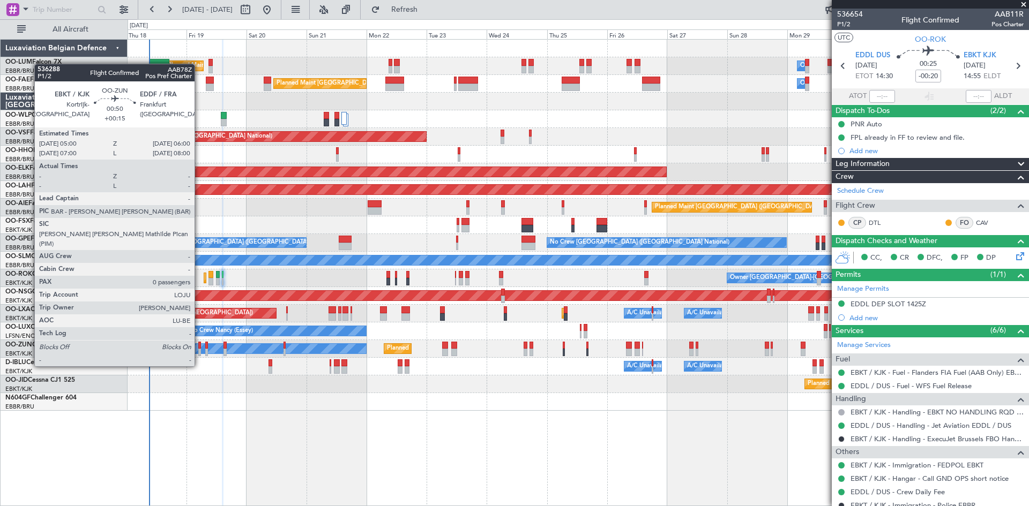
click at [199, 346] on div at bounding box center [199, 346] width 3 height 8
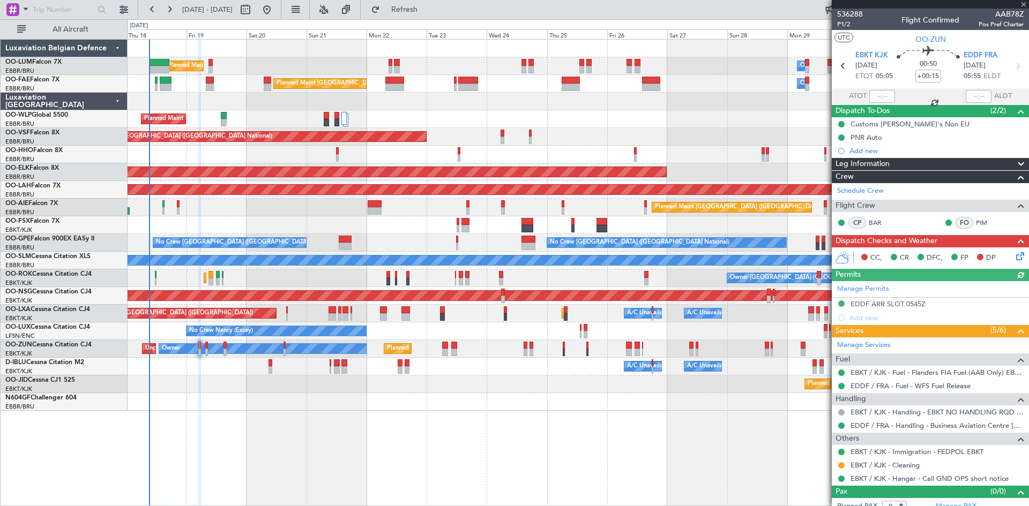
click at [1014, 258] on icon at bounding box center [1018, 254] width 9 height 9
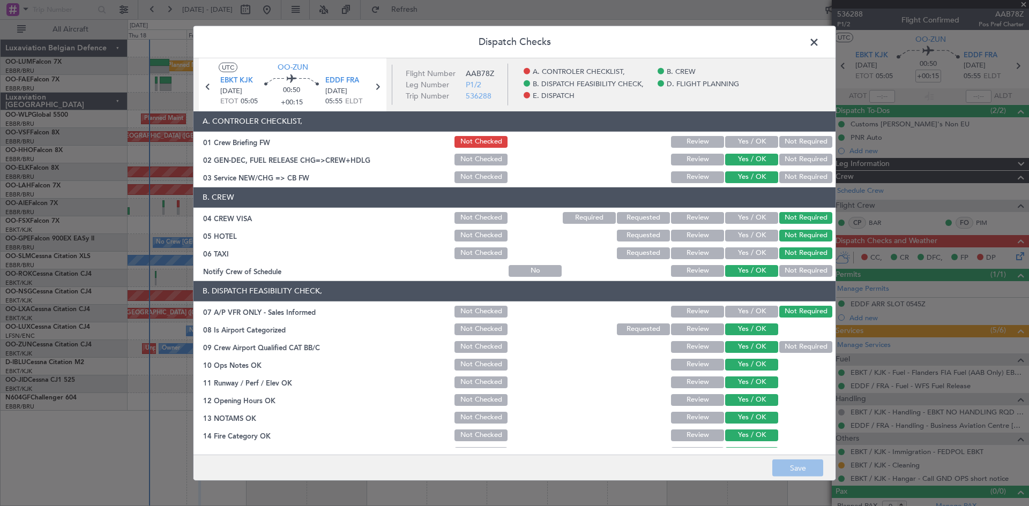
click at [750, 143] on button "Yes / OK" at bounding box center [751, 142] width 53 height 12
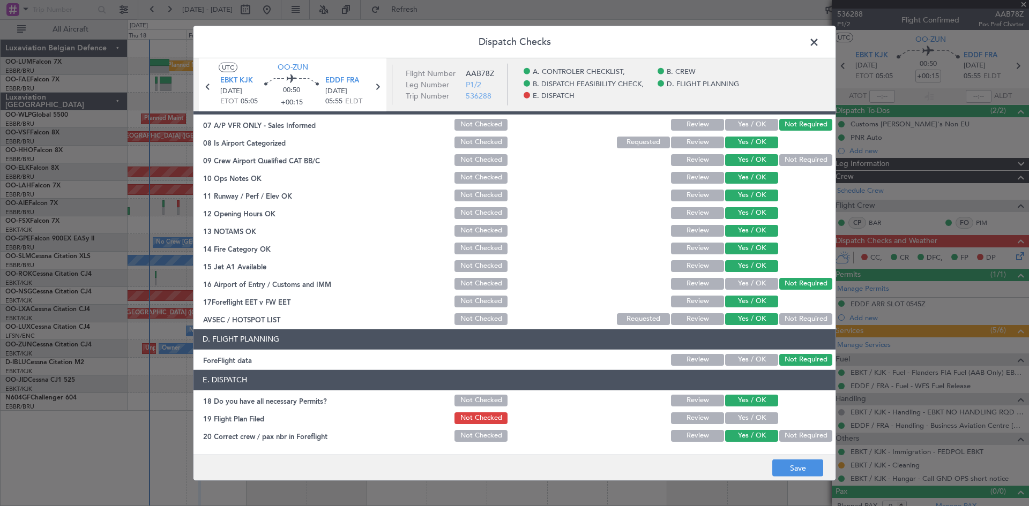
scroll to position [203, 0]
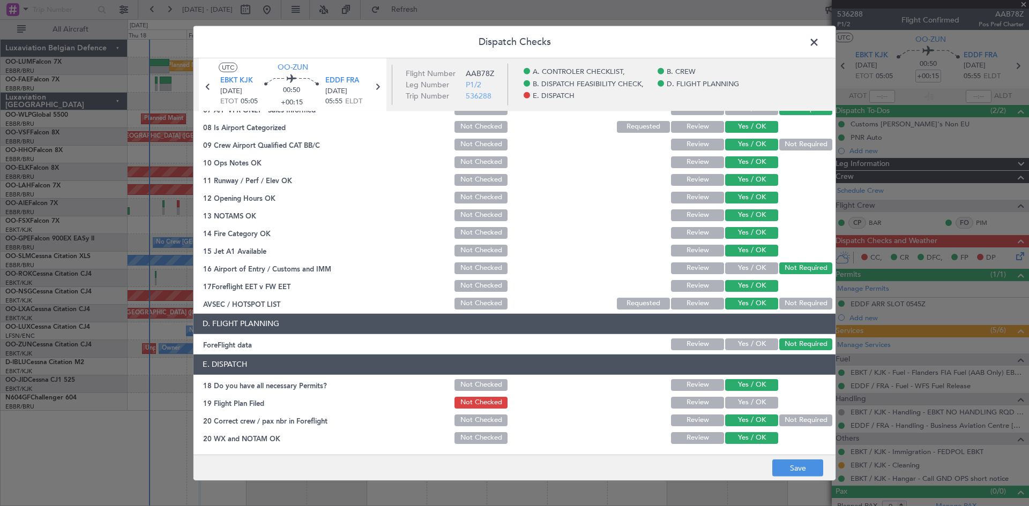
click at [735, 402] on button "Yes / OK" at bounding box center [751, 403] width 53 height 12
click at [796, 468] on button "Save" at bounding box center [797, 468] width 51 height 17
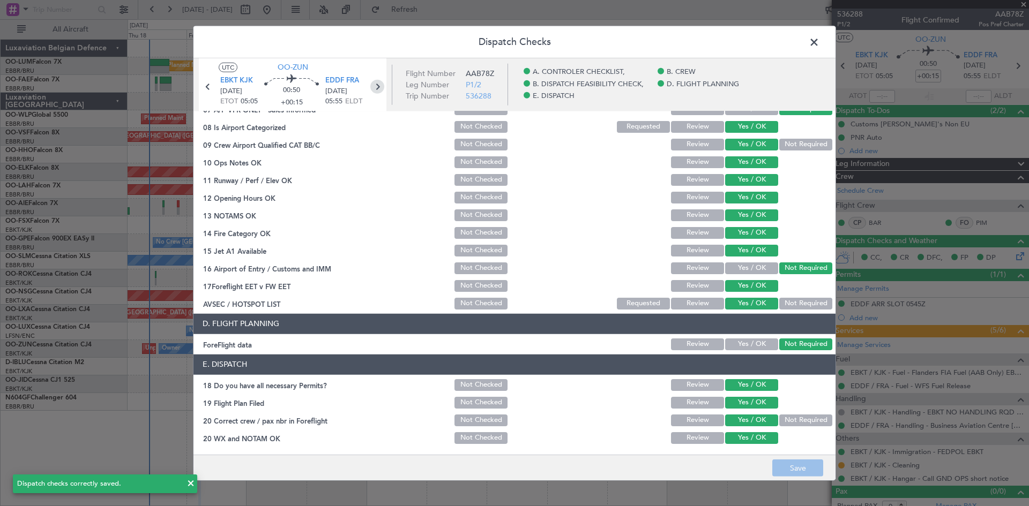
click at [378, 82] on icon at bounding box center [377, 86] width 14 height 14
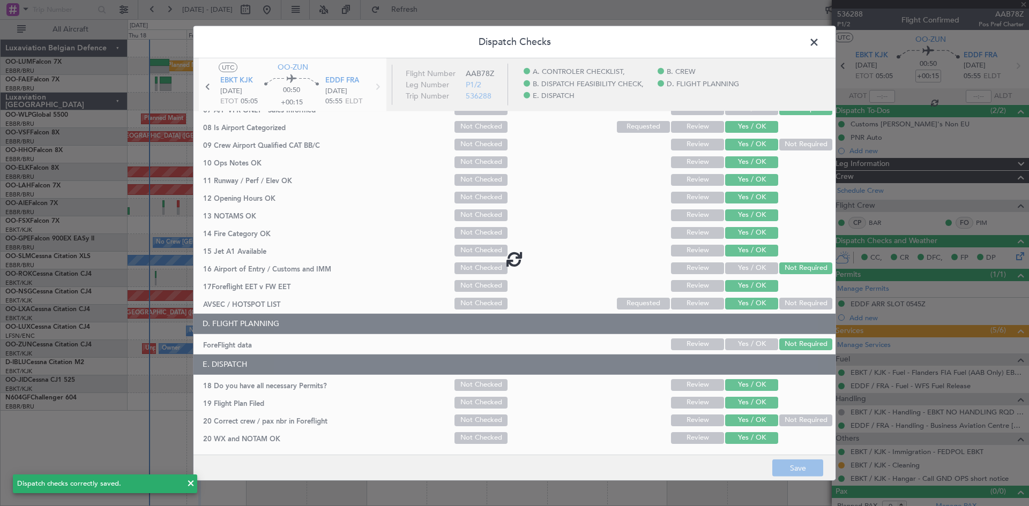
type input "+00:05"
type input "2"
type input "+00:05"
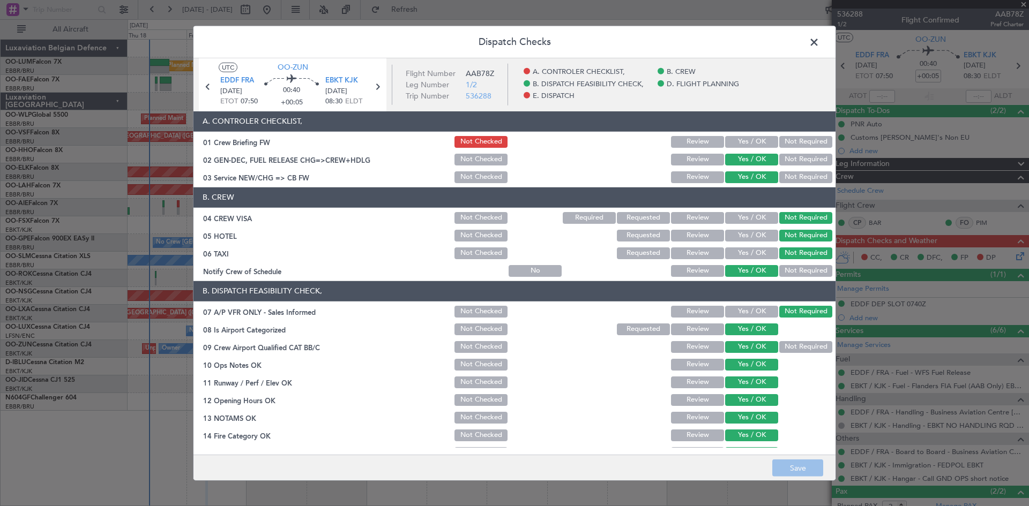
click at [746, 141] on button "Yes / OK" at bounding box center [751, 142] width 53 height 12
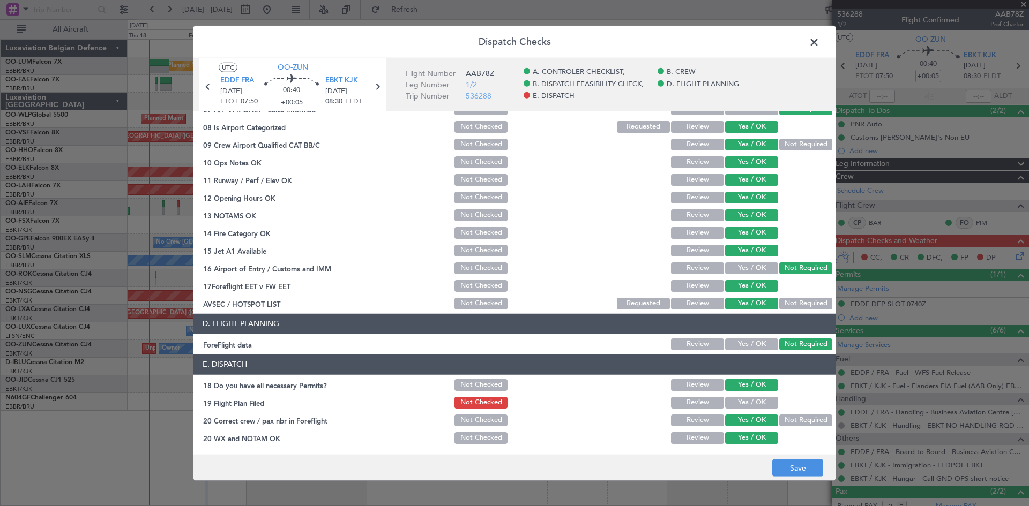
click at [754, 399] on button "Yes / OK" at bounding box center [751, 403] width 53 height 12
click at [781, 466] on button "Save" at bounding box center [797, 468] width 51 height 17
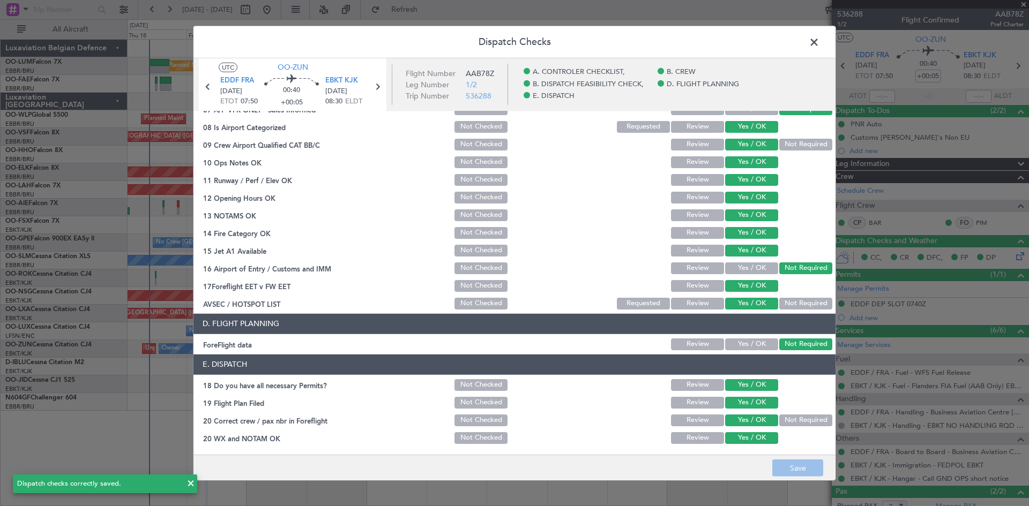
click at [378, 87] on icon at bounding box center [377, 86] width 14 height 14
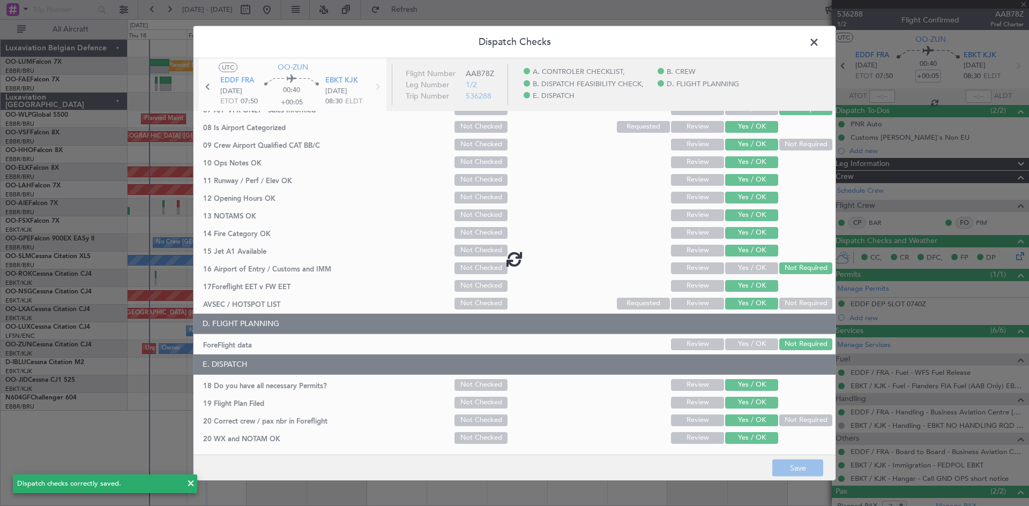
type input "+00:25"
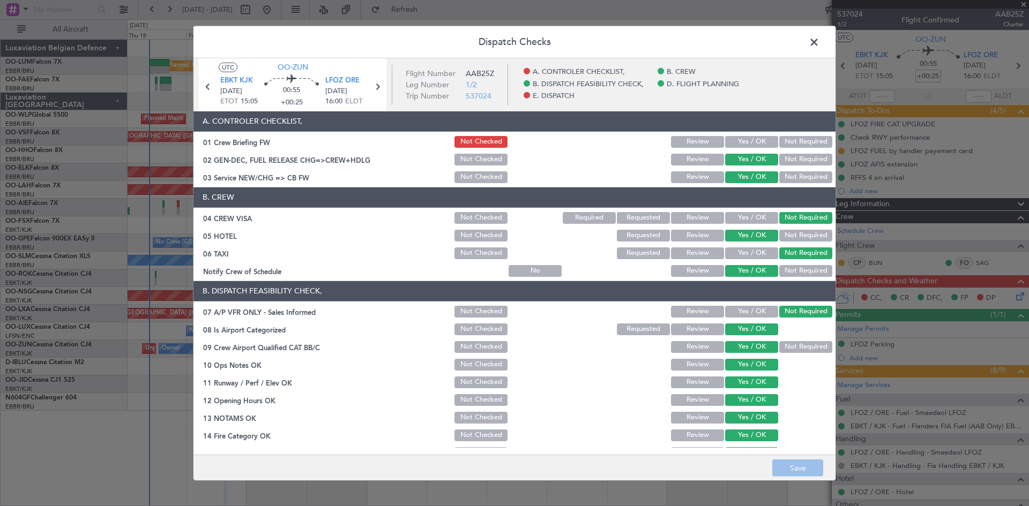
click at [741, 141] on button "Yes / OK" at bounding box center [751, 142] width 53 height 12
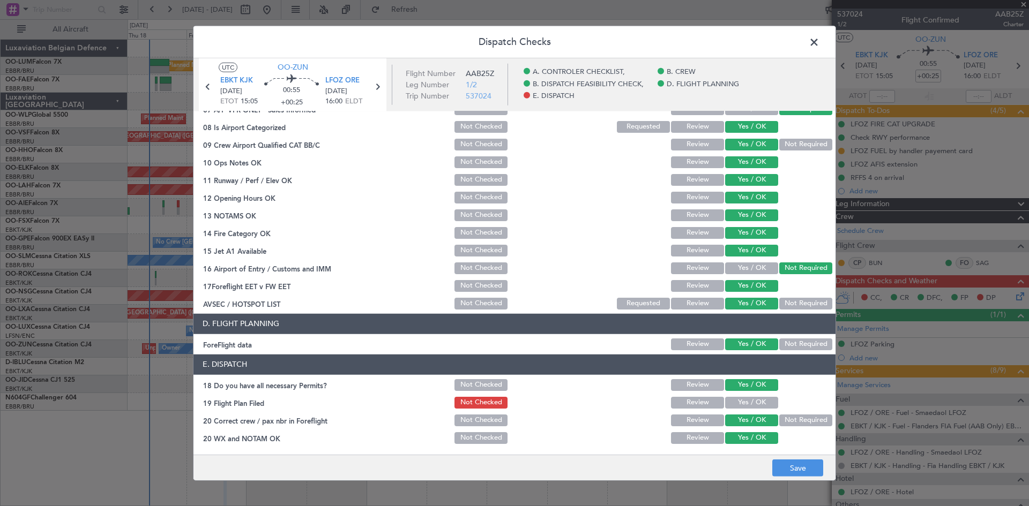
click at [757, 398] on button "Yes / OK" at bounding box center [751, 403] width 53 height 12
click at [783, 460] on footer "Save" at bounding box center [514, 468] width 642 height 26
click at [783, 467] on button "Save" at bounding box center [797, 468] width 51 height 17
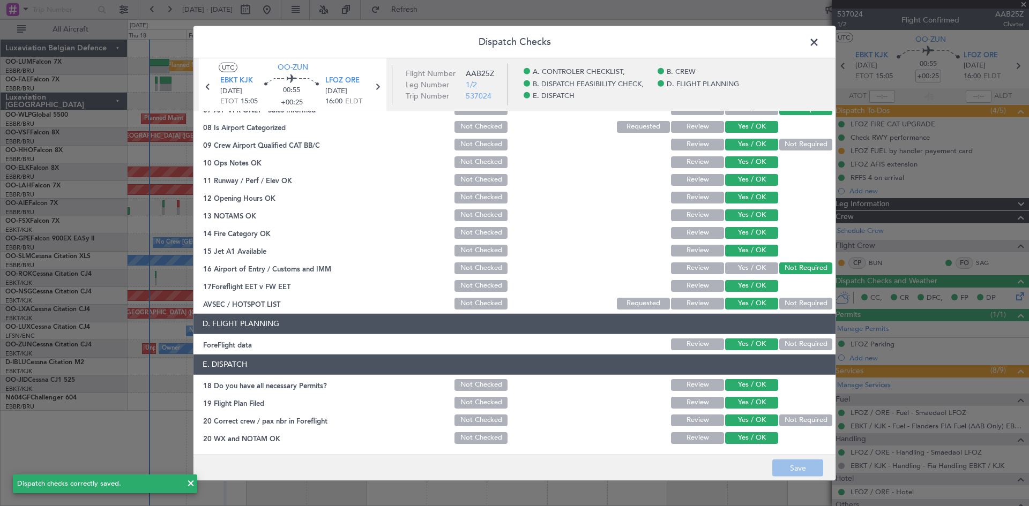
click at [819, 47] on span at bounding box center [819, 44] width 0 height 21
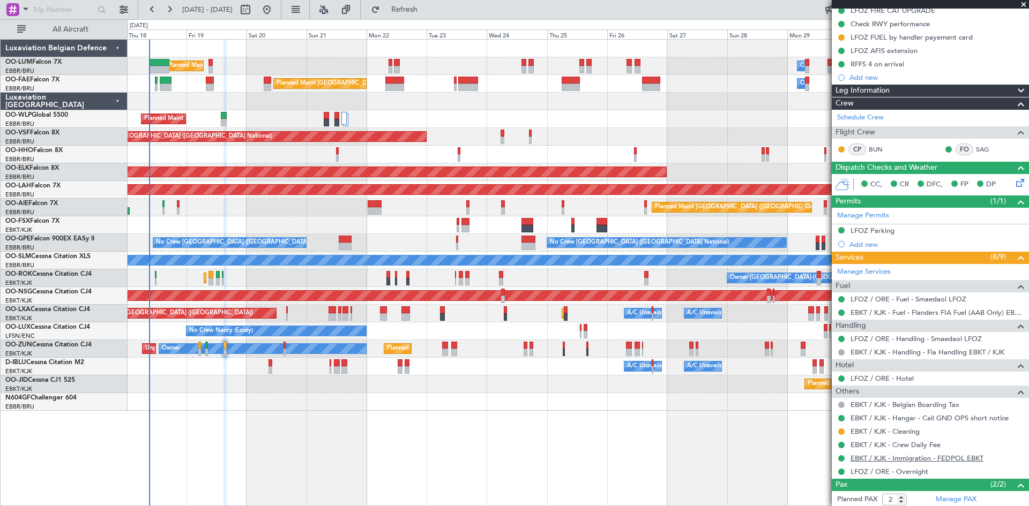
scroll to position [164, 0]
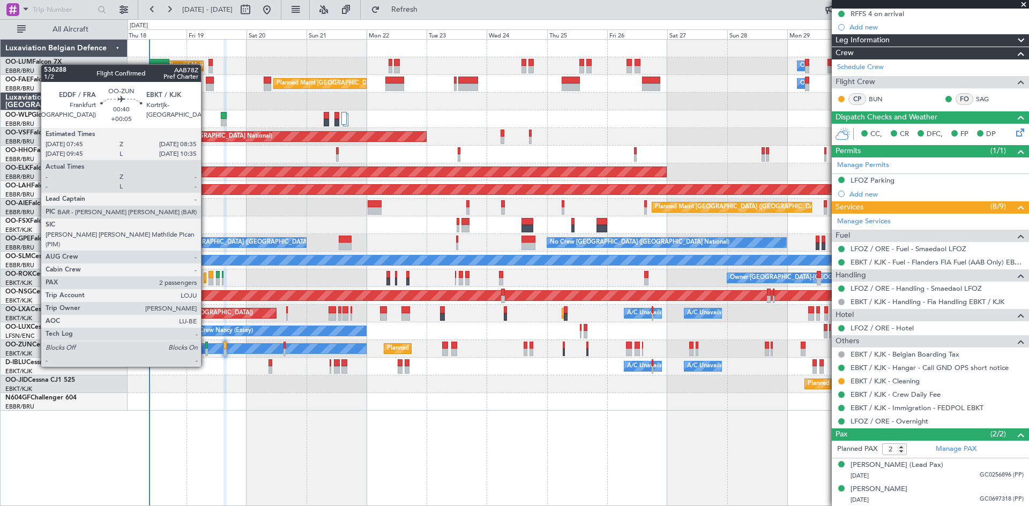
click at [206, 347] on div at bounding box center [206, 346] width 2 height 8
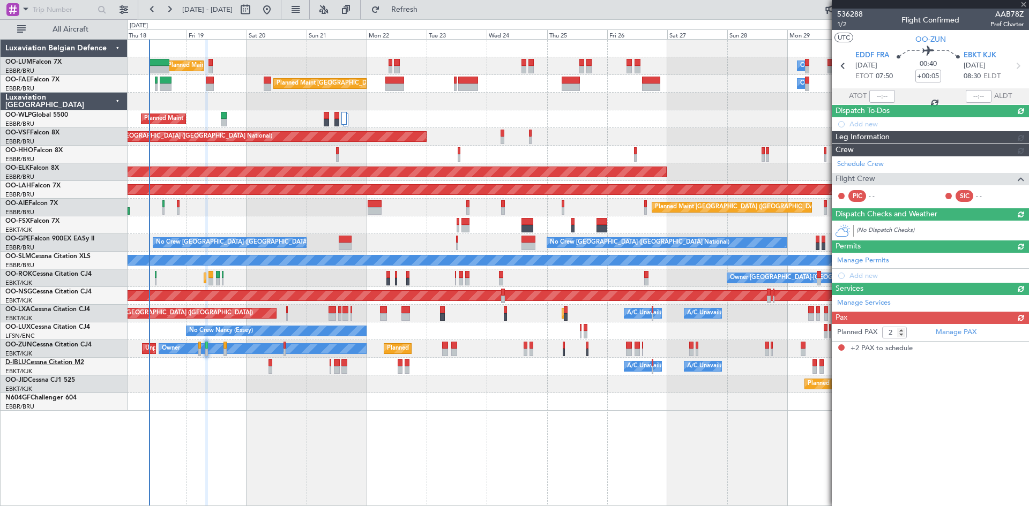
scroll to position [0, 0]
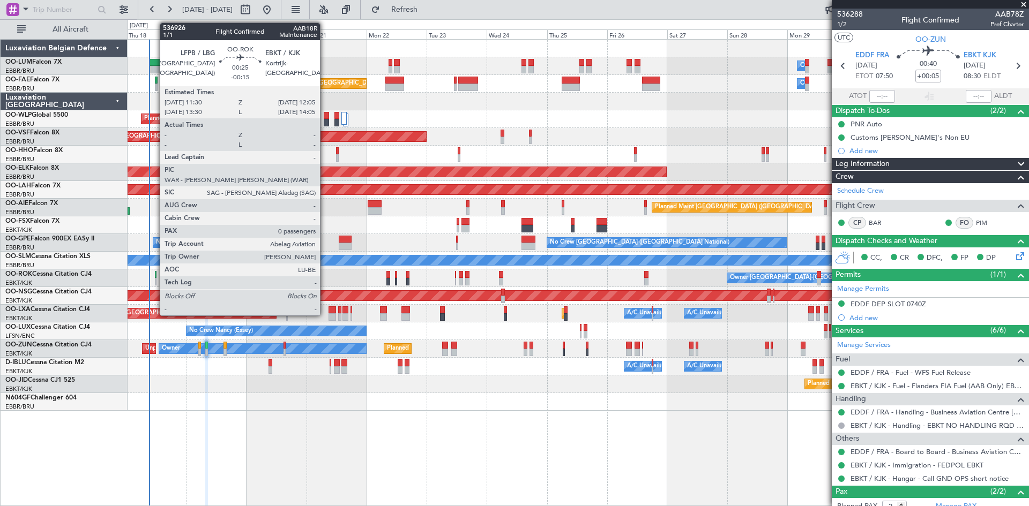
click at [155, 276] on div at bounding box center [156, 275] width 2 height 8
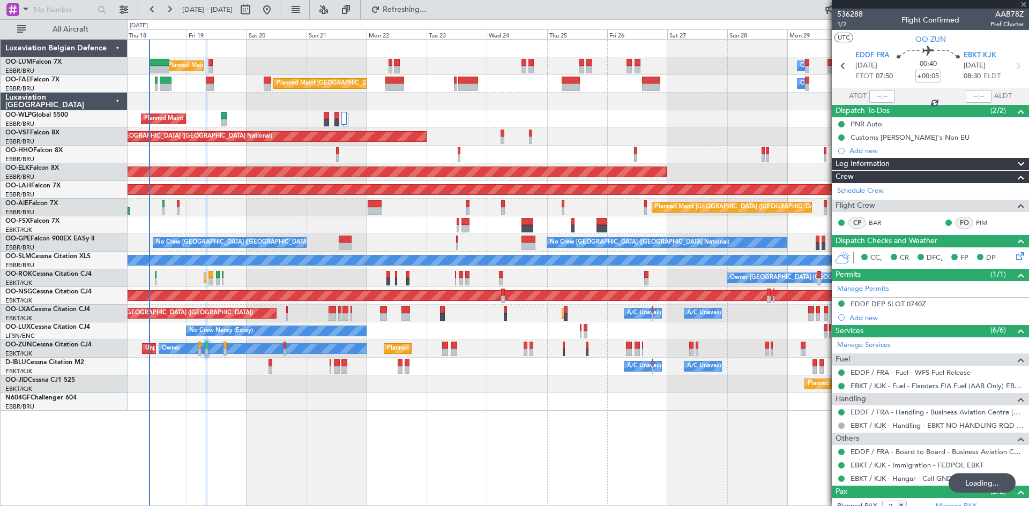
type input "-00:15"
type input "0"
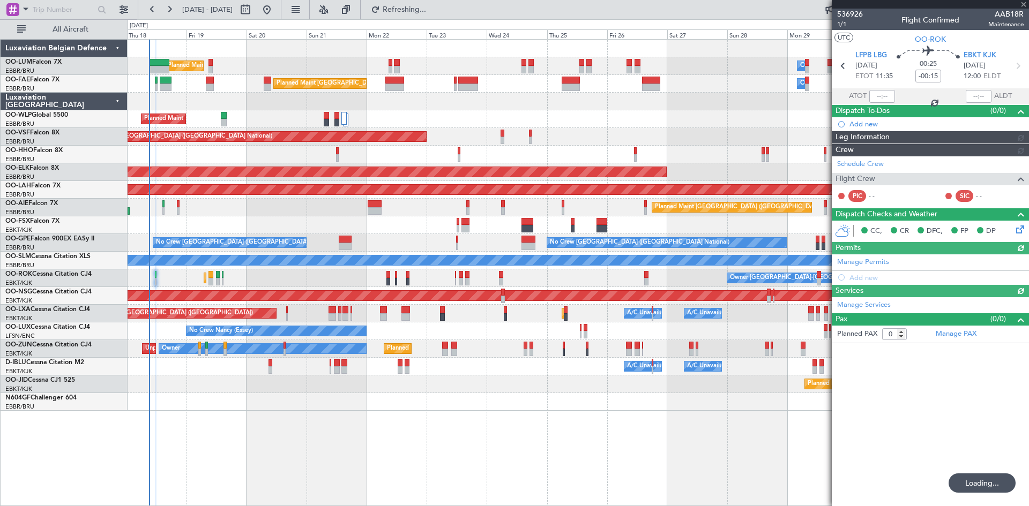
type input "+00:05"
type input "2"
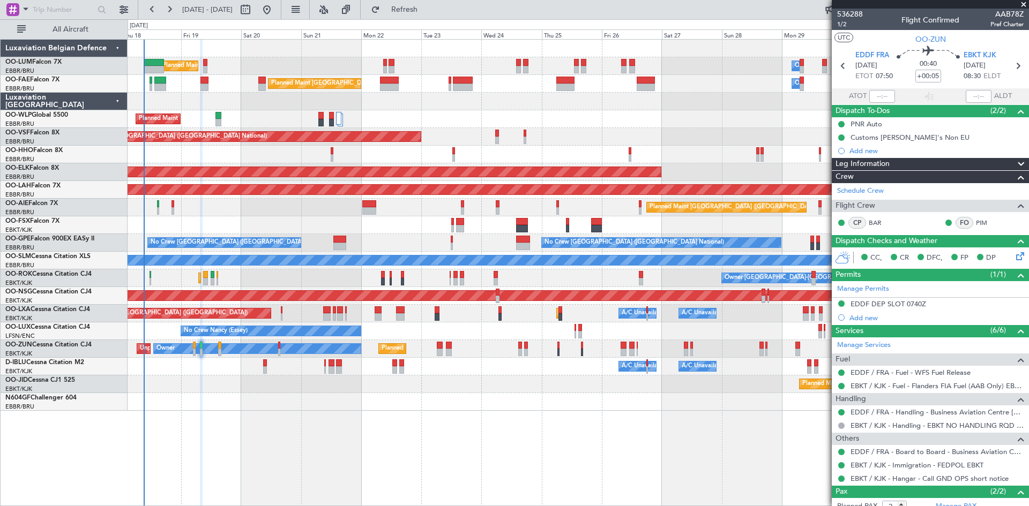
click at [327, 439] on div "Owner Melsbroek Air Base Planned Maint [GEOGRAPHIC_DATA] ([GEOGRAPHIC_DATA]) Un…" at bounding box center [578, 272] width 901 height 467
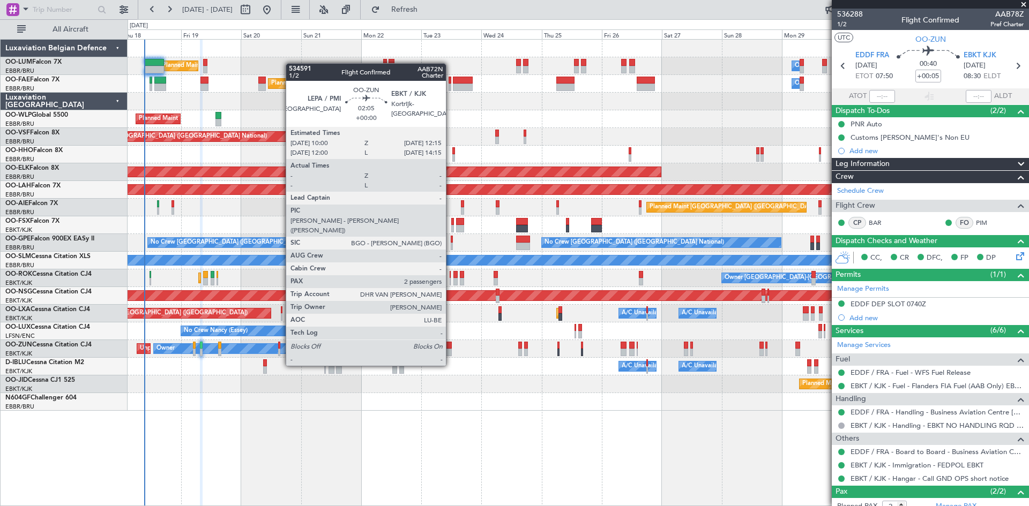
click at [451, 346] on div at bounding box center [449, 346] width 6 height 8
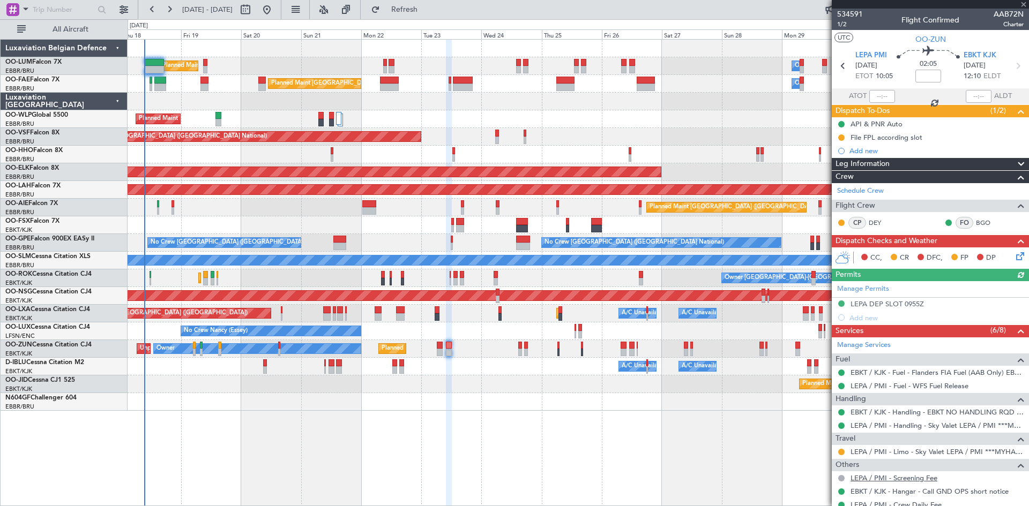
scroll to position [97, 0]
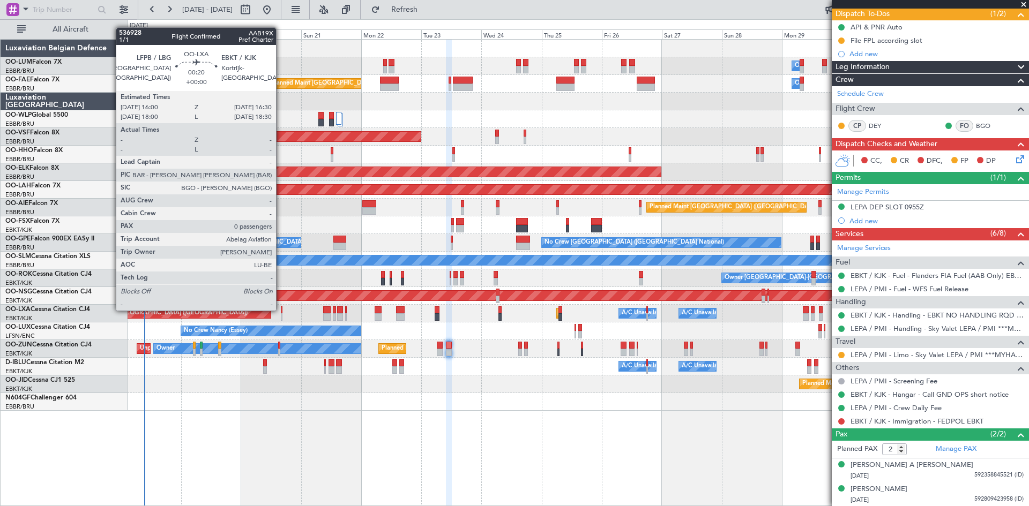
click at [281, 310] on div at bounding box center [282, 310] width 2 height 8
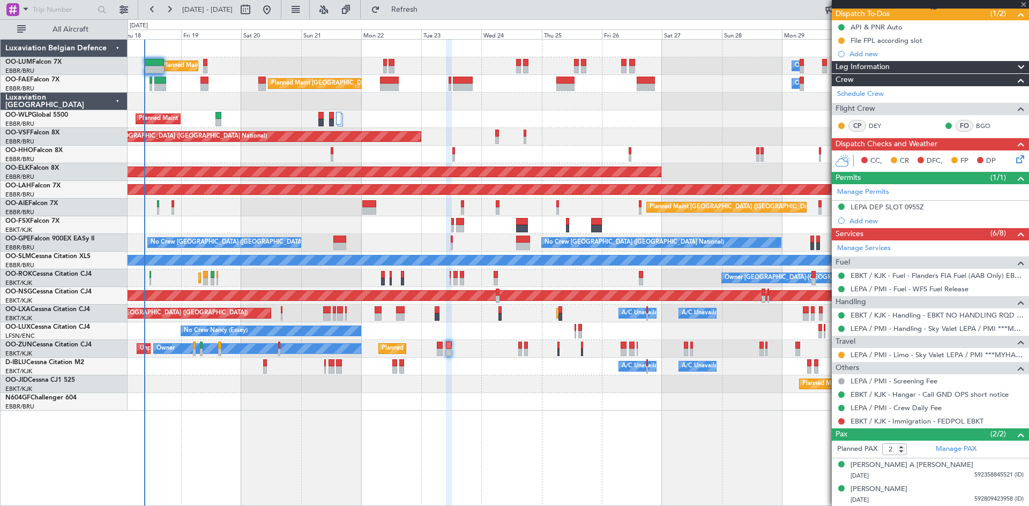
type input "0"
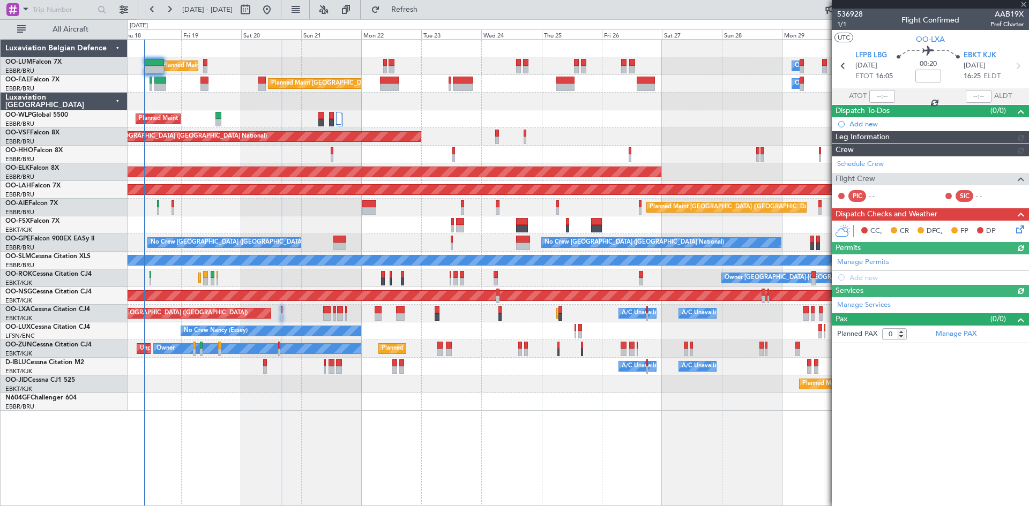
scroll to position [0, 0]
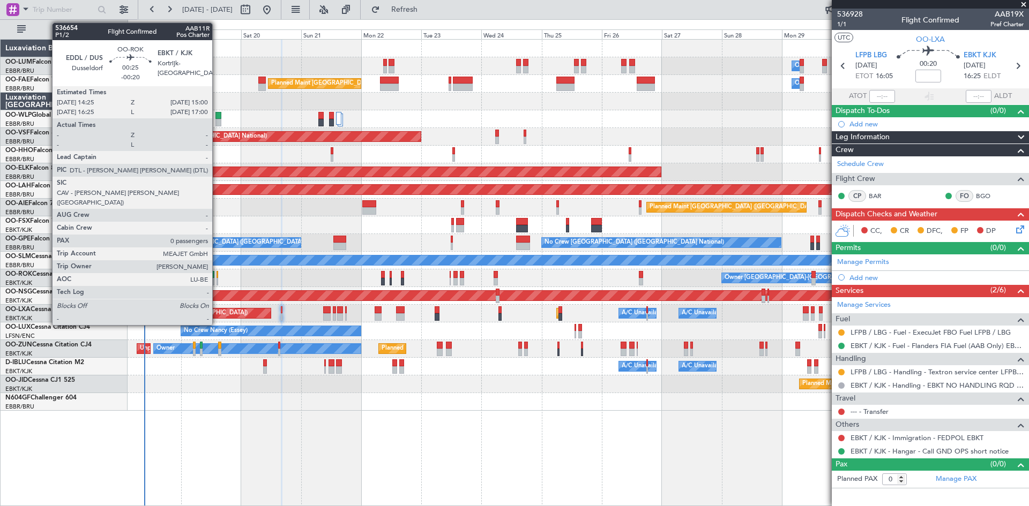
click at [217, 274] on div at bounding box center [217, 275] width 2 height 8
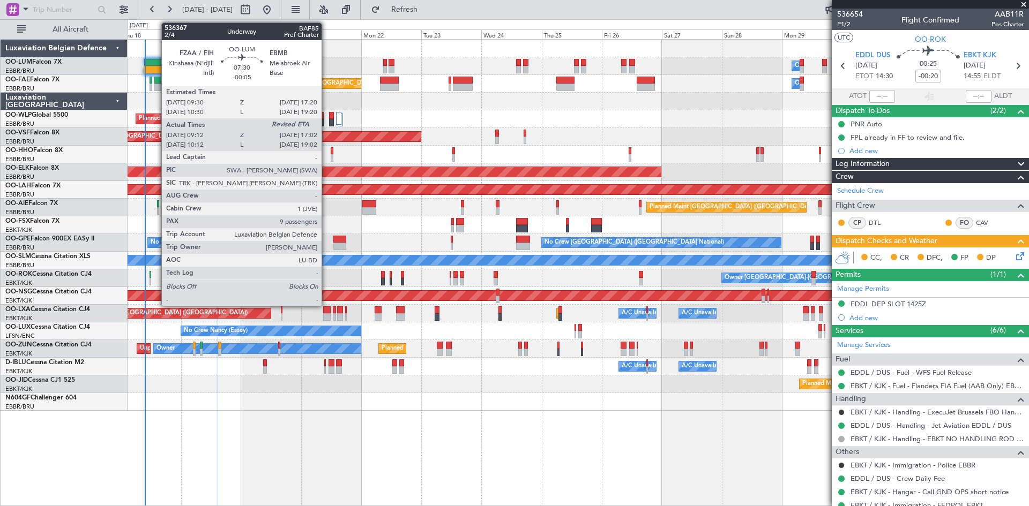
click at [156, 65] on div at bounding box center [154, 63] width 20 height 8
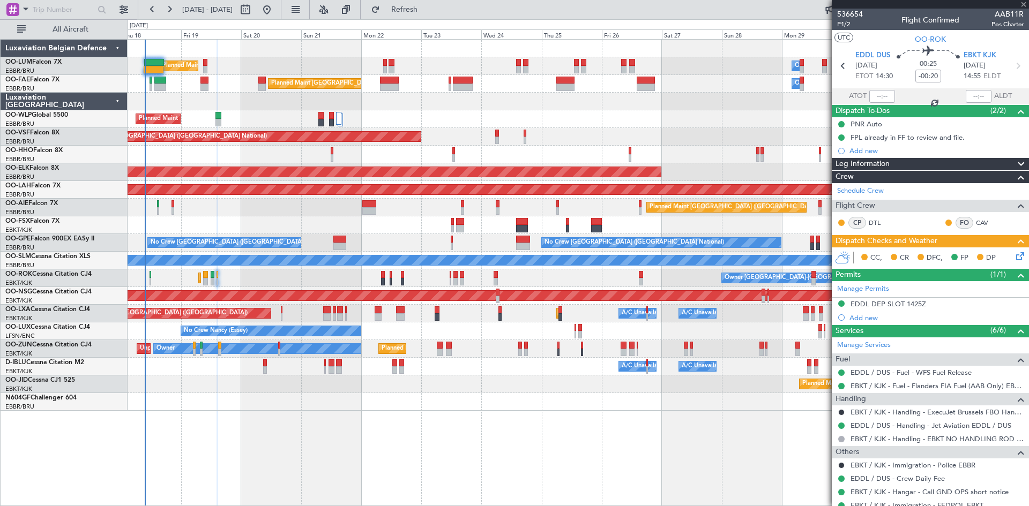
type input "-00:05"
type input "09:22"
type input "9"
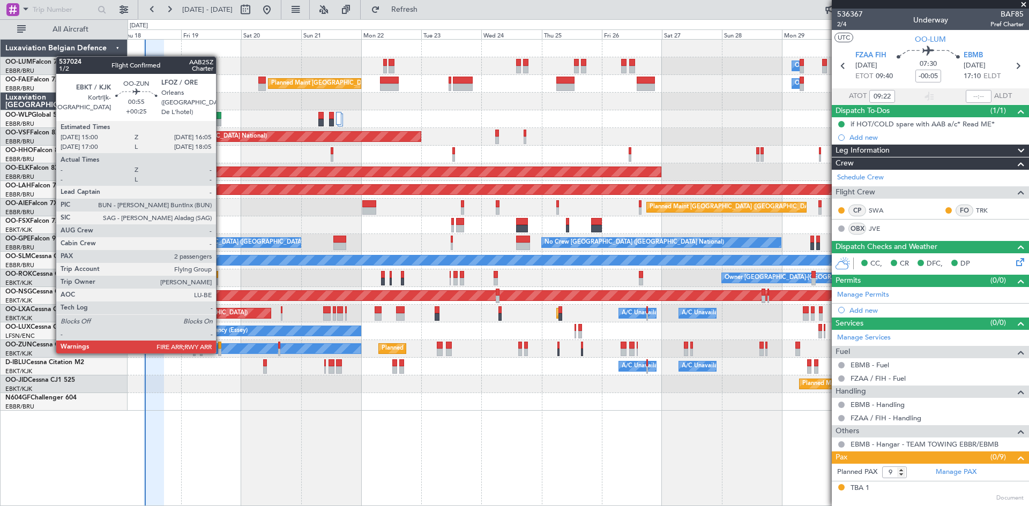
click at [221, 353] on div at bounding box center [219, 353] width 3 height 8
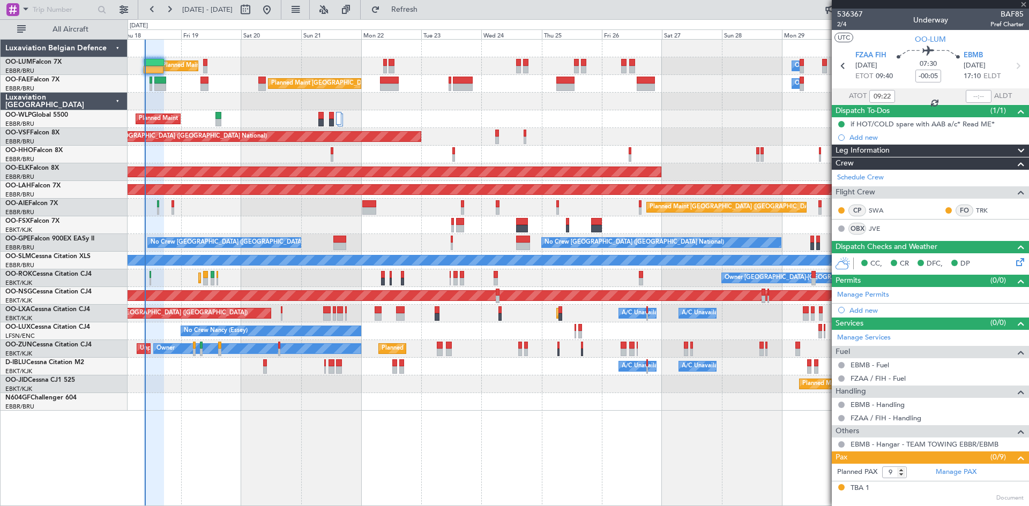
type input "+00:25"
type input "2"
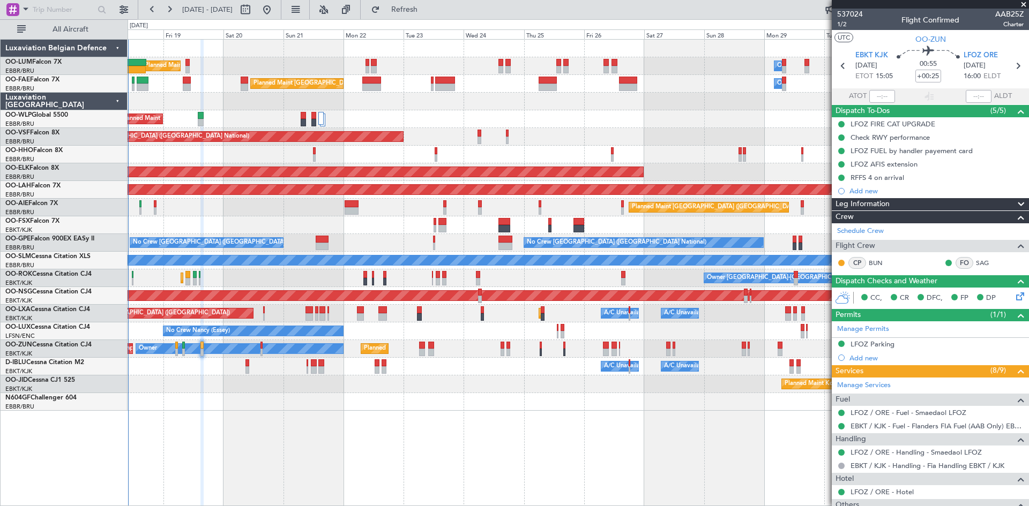
click at [576, 407] on div at bounding box center [578, 402] width 901 height 18
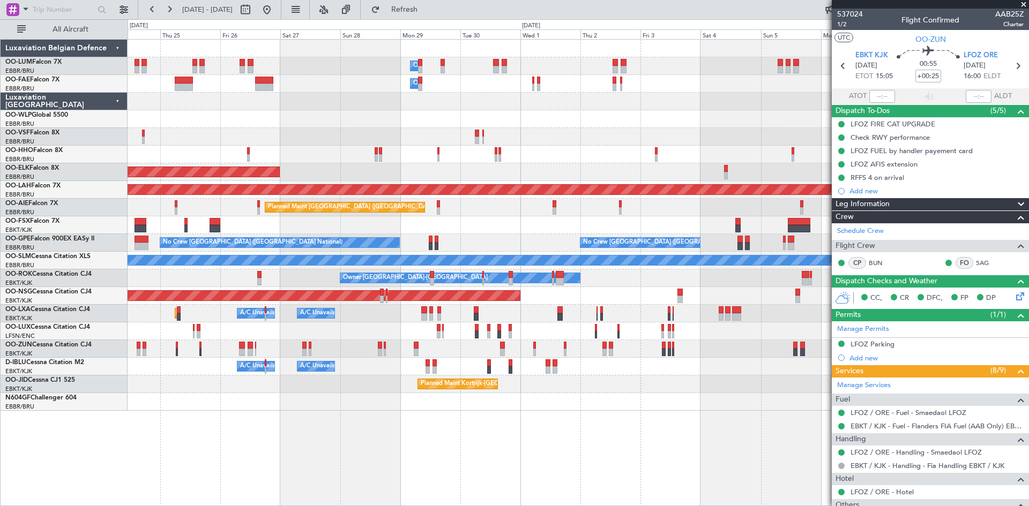
click at [224, 421] on div "Owner Melsbroek Air Base Owner [GEOGRAPHIC_DATA] Planned Maint [GEOGRAPHIC_DATA…" at bounding box center [578, 272] width 901 height 467
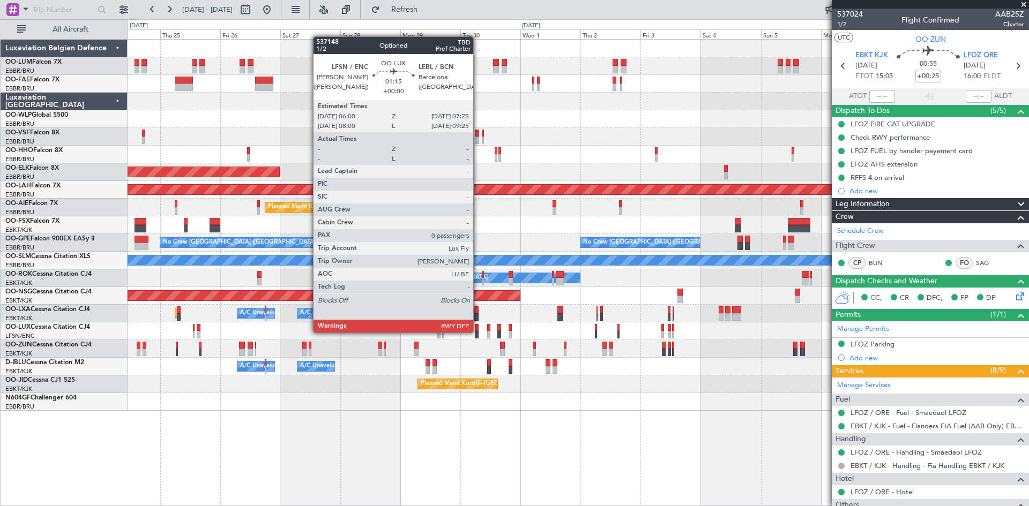
click at [478, 332] on div at bounding box center [477, 335] width 4 height 8
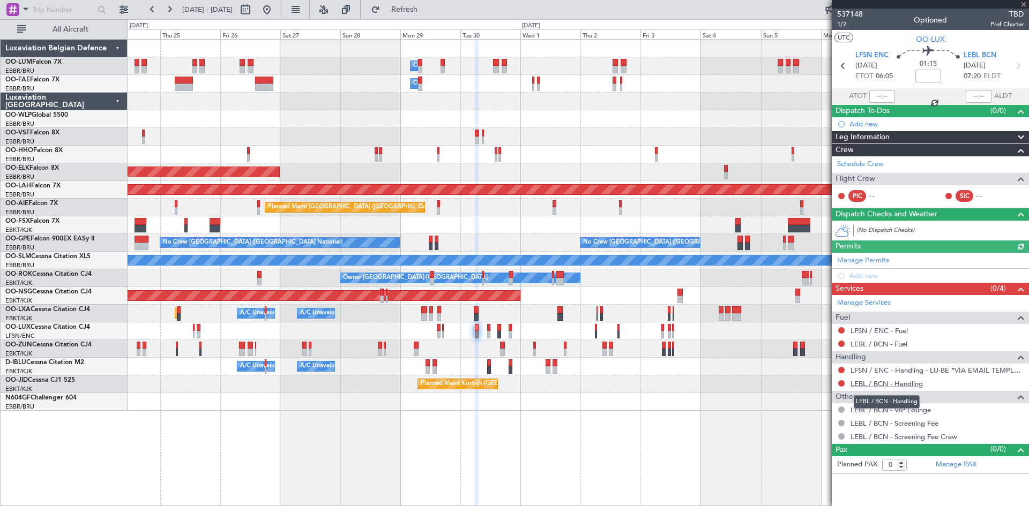
click at [873, 383] on link "LEBL / BCN - Handling" at bounding box center [886, 383] width 72 height 9
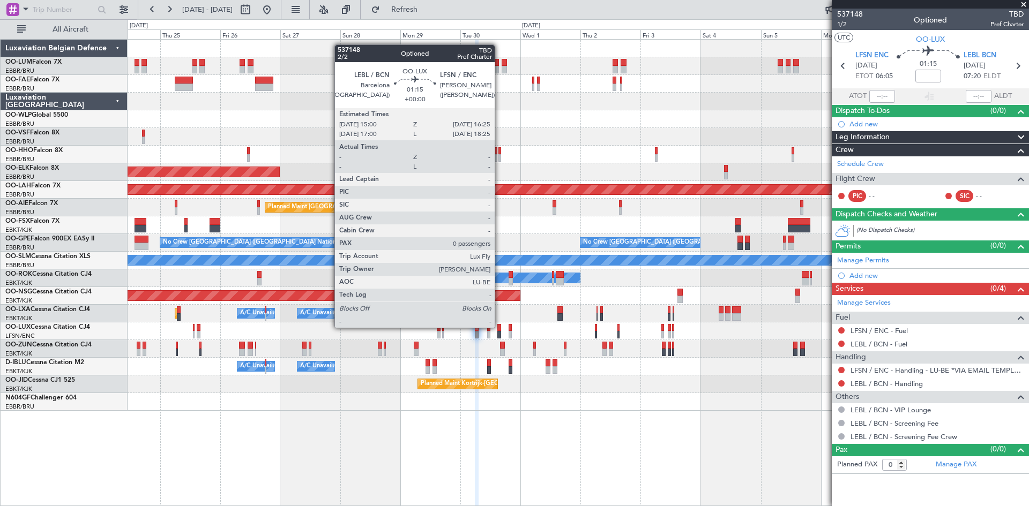
click at [499, 327] on div at bounding box center [499, 328] width 4 height 8
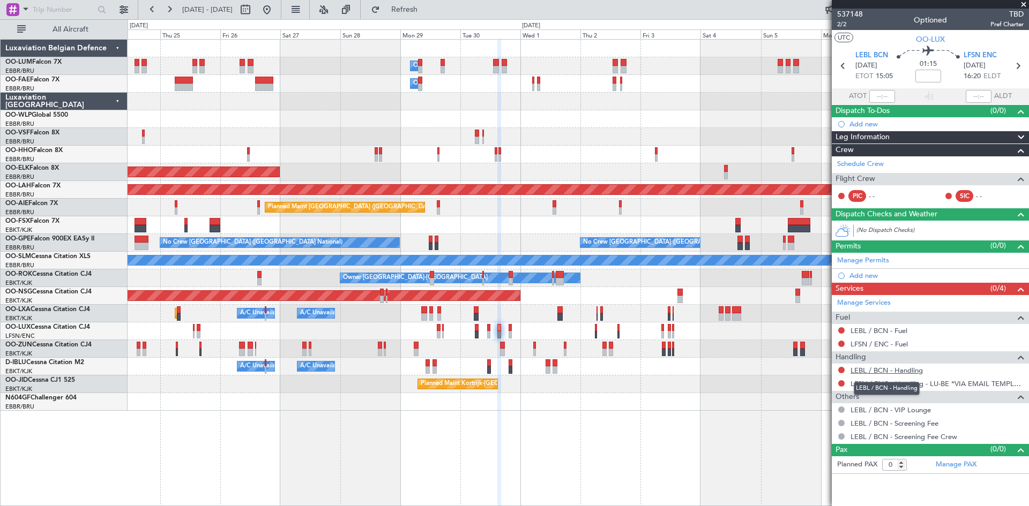
click at [881, 369] on link "LEBL / BCN - Handling" at bounding box center [886, 370] width 72 height 9
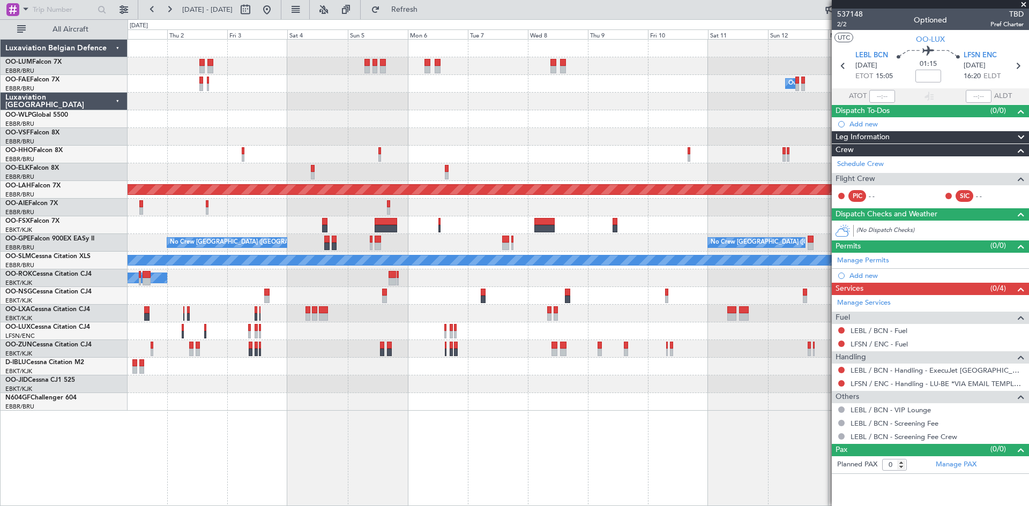
click at [260, 413] on div "Owner Melsbroek Air Base Owner Melsbroek Air Base Owner Melsbroek Air Base Plan…" at bounding box center [578, 272] width 901 height 467
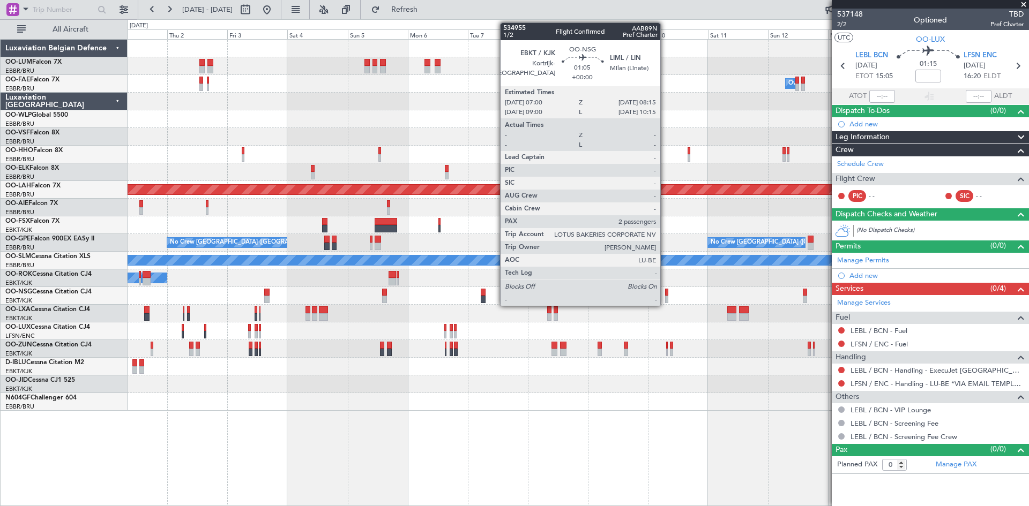
click at [665, 295] on div at bounding box center [666, 293] width 3 height 8
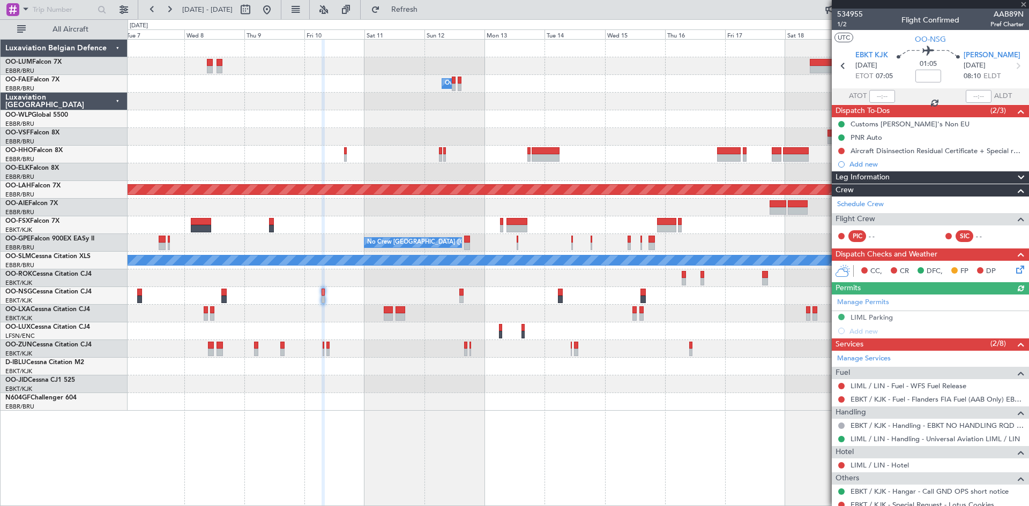
click at [251, 371] on div "Owner Melsbroek Air Base Planned Maint Alton-st Louis (St Louis Regl) No Crew B…" at bounding box center [578, 225] width 901 height 371
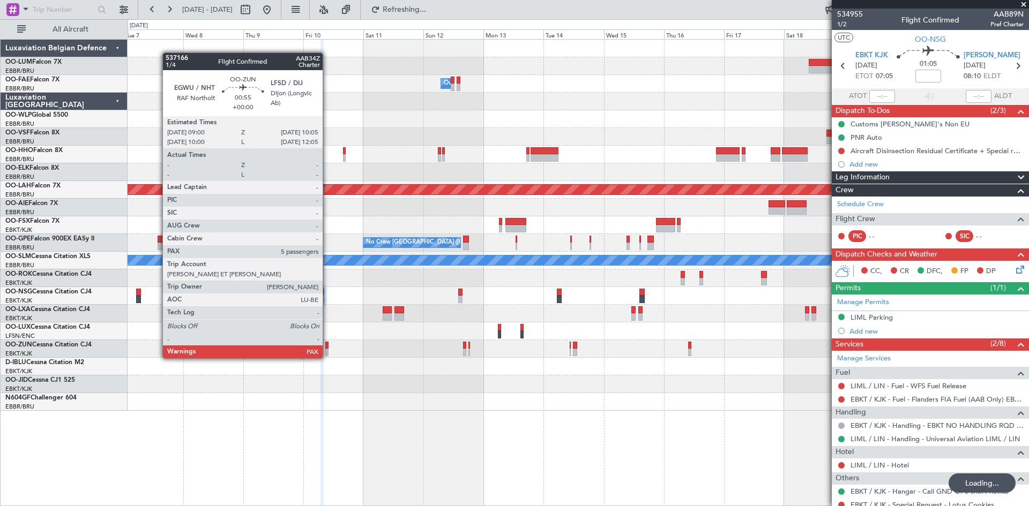
click at [327, 347] on div at bounding box center [326, 346] width 3 height 8
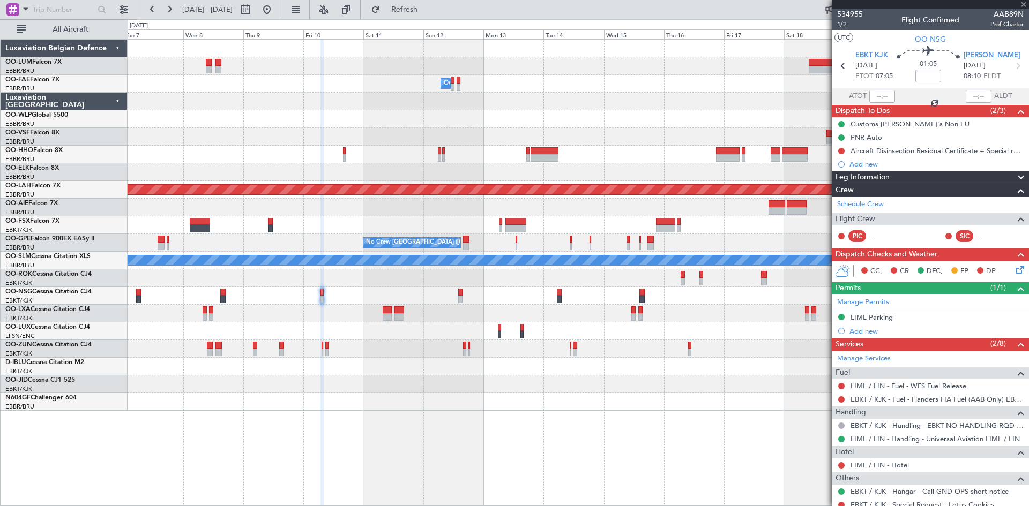
type input "5"
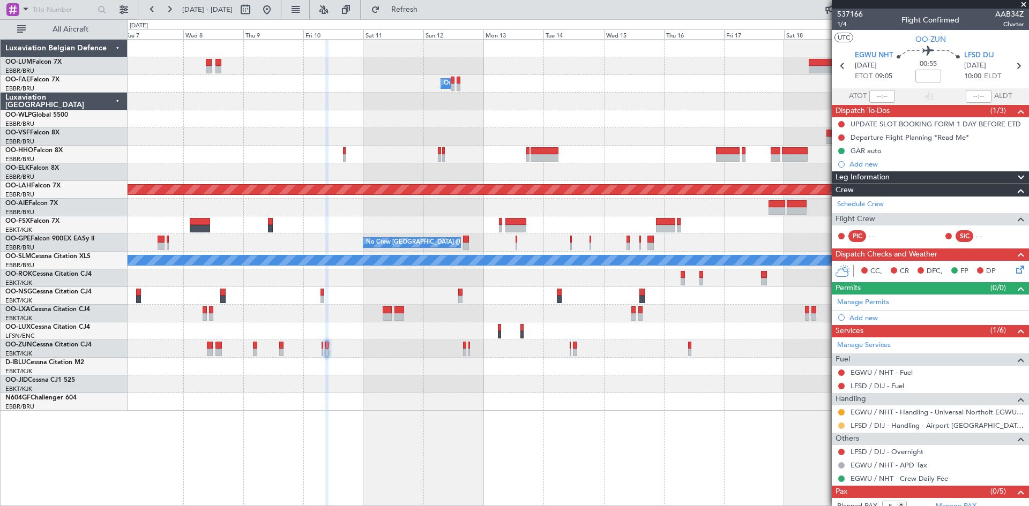
click at [840, 425] on button at bounding box center [841, 426] width 6 height 6
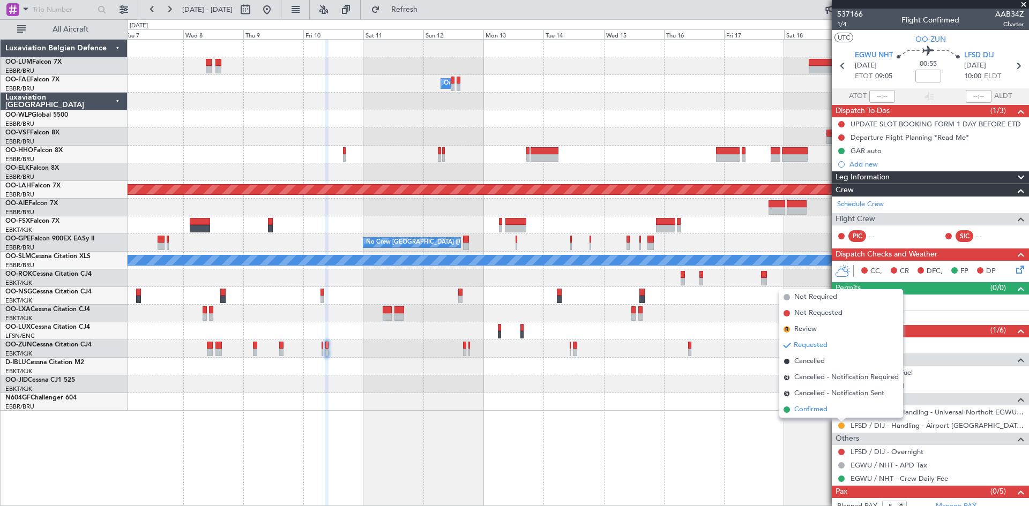
click at [822, 416] on li "Confirmed" at bounding box center [841, 410] width 124 height 16
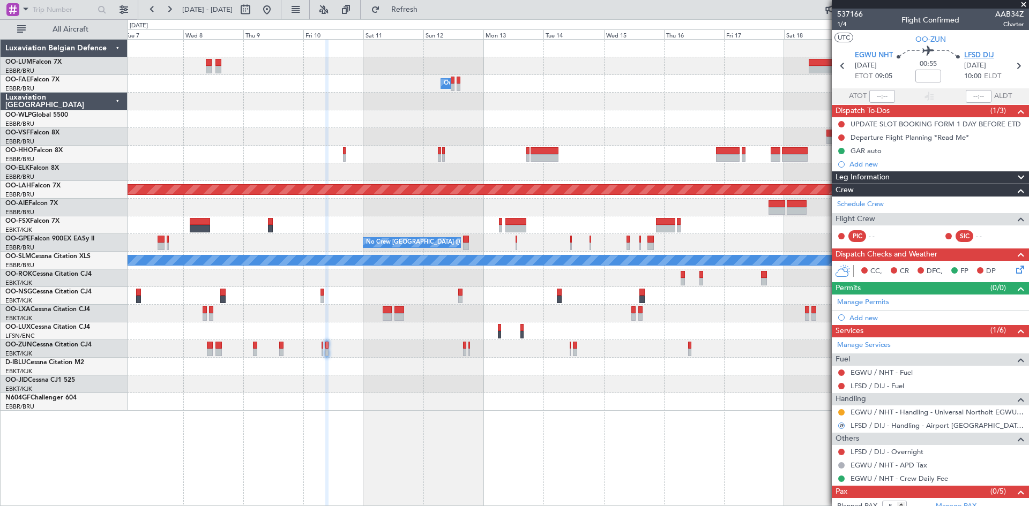
click at [964, 53] on span "LFSD DIJ" at bounding box center [979, 55] width 30 height 11
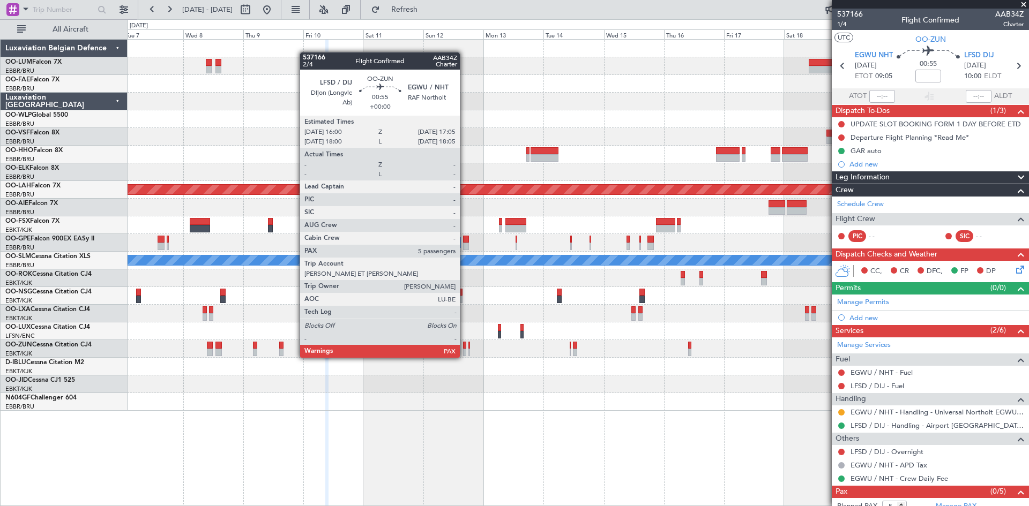
click at [465, 347] on div at bounding box center [464, 346] width 3 height 8
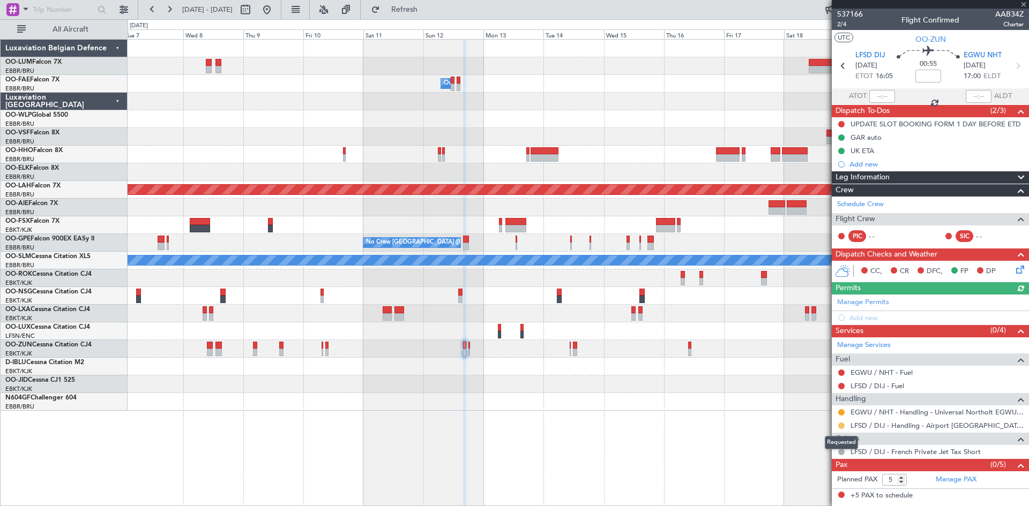
click at [841, 425] on button at bounding box center [841, 426] width 6 height 6
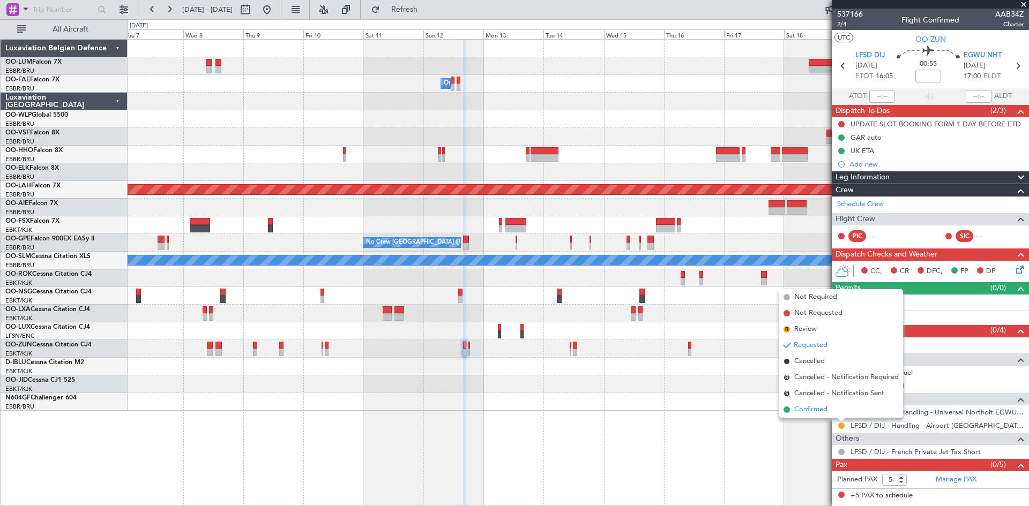
click at [817, 414] on span "Confirmed" at bounding box center [810, 409] width 33 height 11
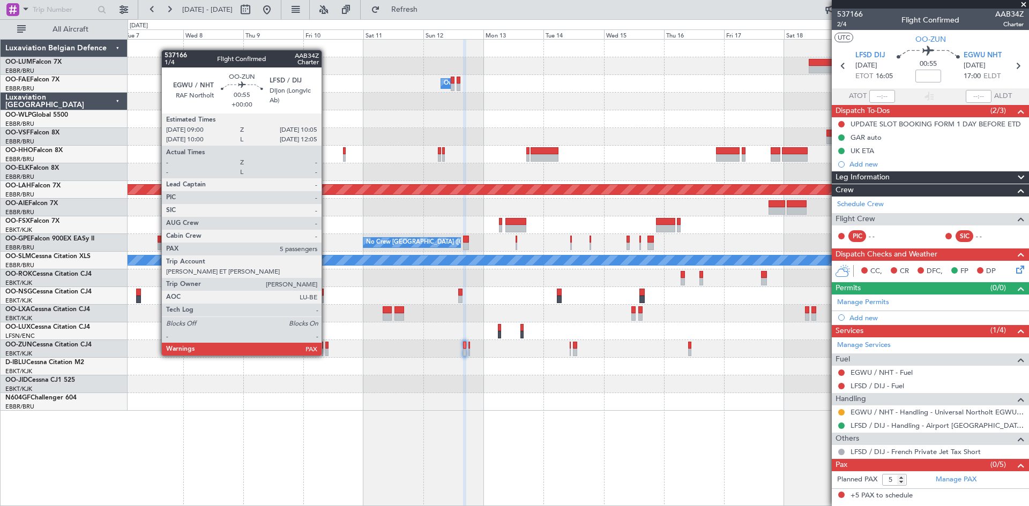
click at [326, 345] on div at bounding box center [326, 346] width 3 height 8
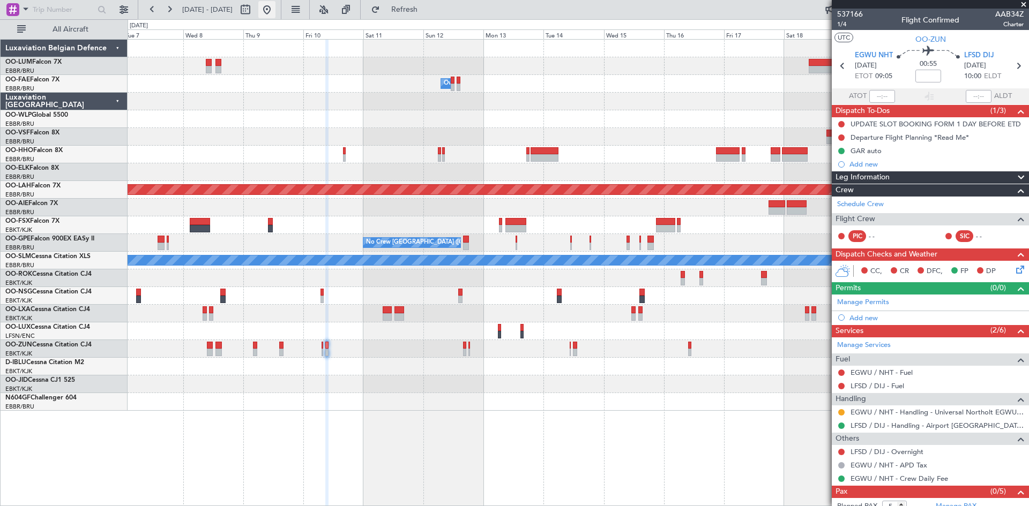
click at [275, 11] on button at bounding box center [266, 9] width 17 height 17
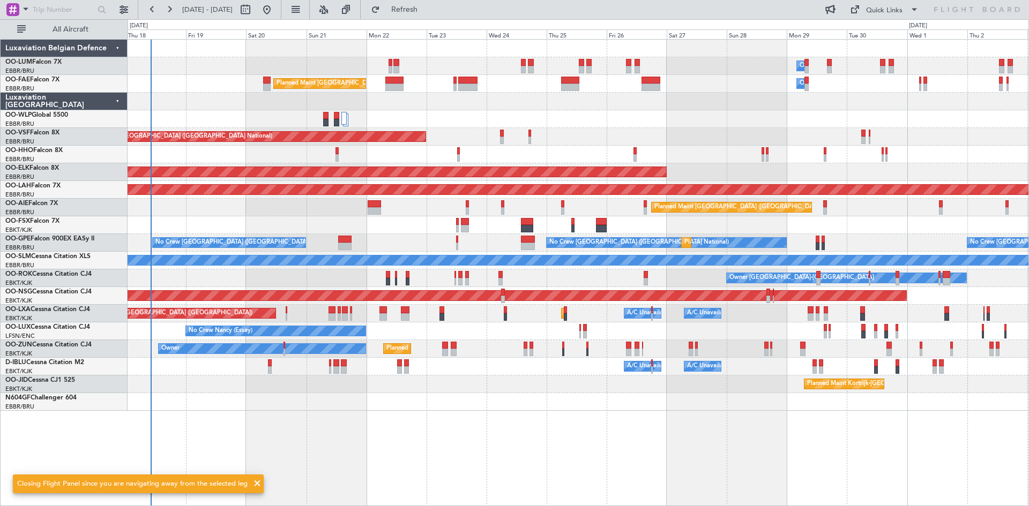
click at [299, 413] on div "Owner Melsbroek Air Base Planned Maint Brussels (Brussels National) Owner Melsb…" at bounding box center [578, 272] width 901 height 467
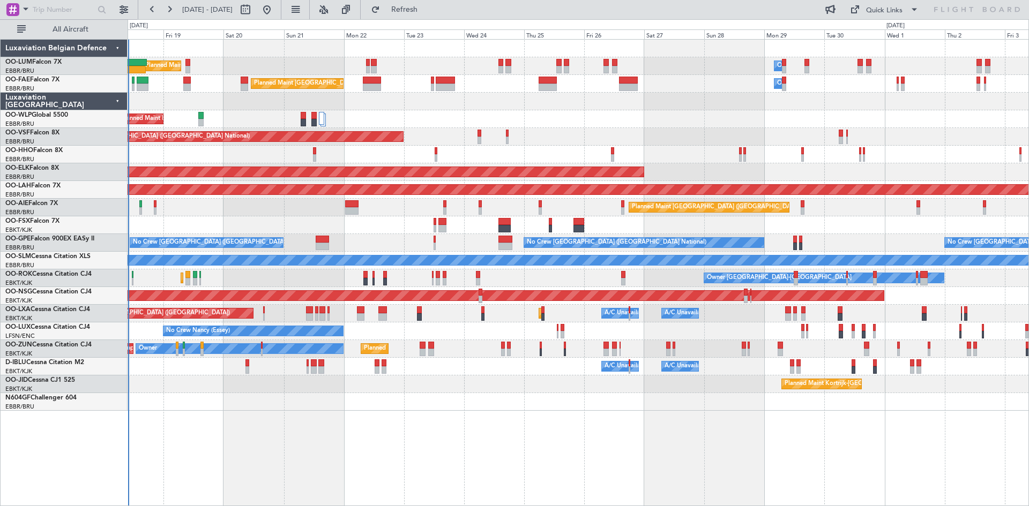
click at [609, 424] on div "Owner Melsbroek Air Base Planned Maint Brussels (Brussels National) Unplanned M…" at bounding box center [578, 272] width 901 height 467
click at [594, 431] on div "Owner Melsbroek Air Base Planned Maint Brussels (Brussels National) Unplanned M…" at bounding box center [578, 272] width 901 height 467
click at [258, 1] on button at bounding box center [266, 9] width 17 height 17
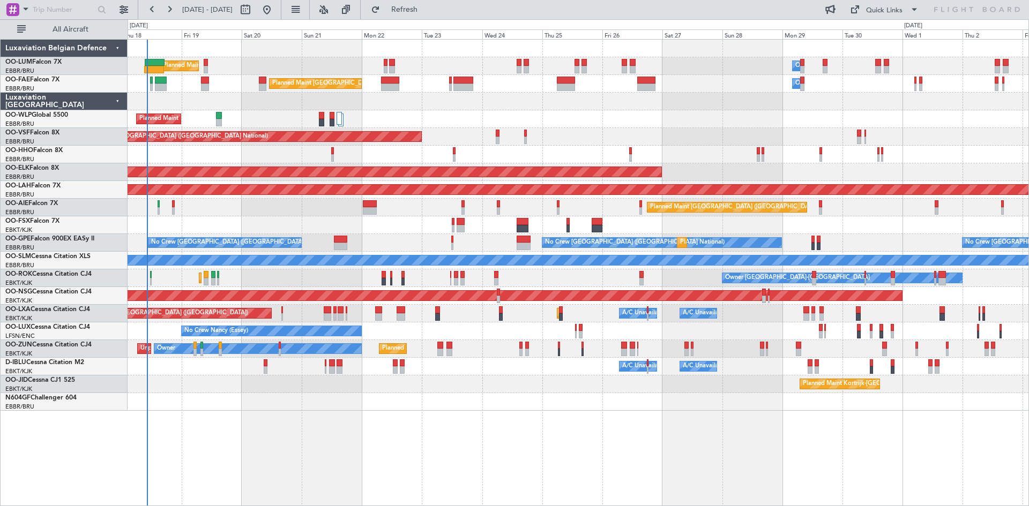
click at [227, 399] on div at bounding box center [578, 402] width 901 height 18
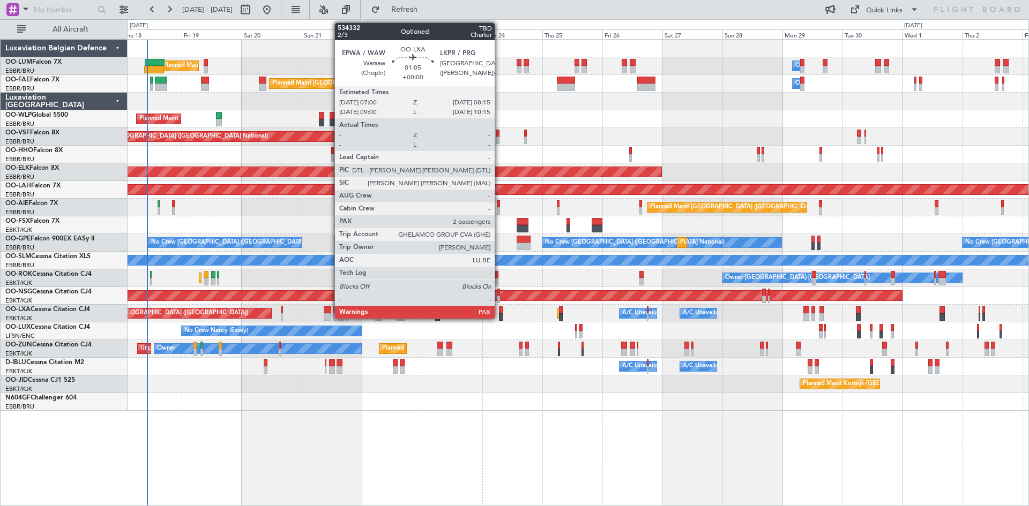
click at [499, 314] on div at bounding box center [500, 317] width 3 height 8
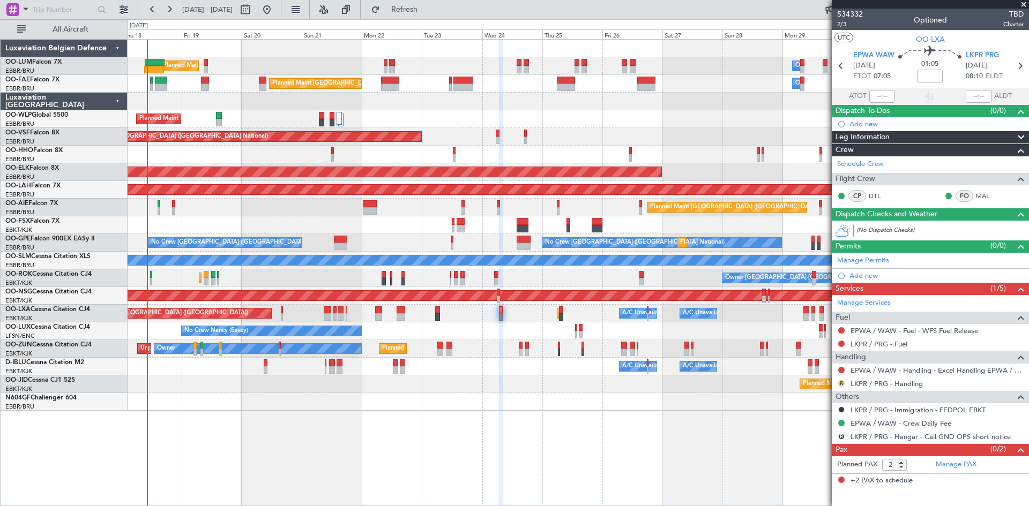
click at [842, 382] on button "R" at bounding box center [841, 383] width 6 height 6
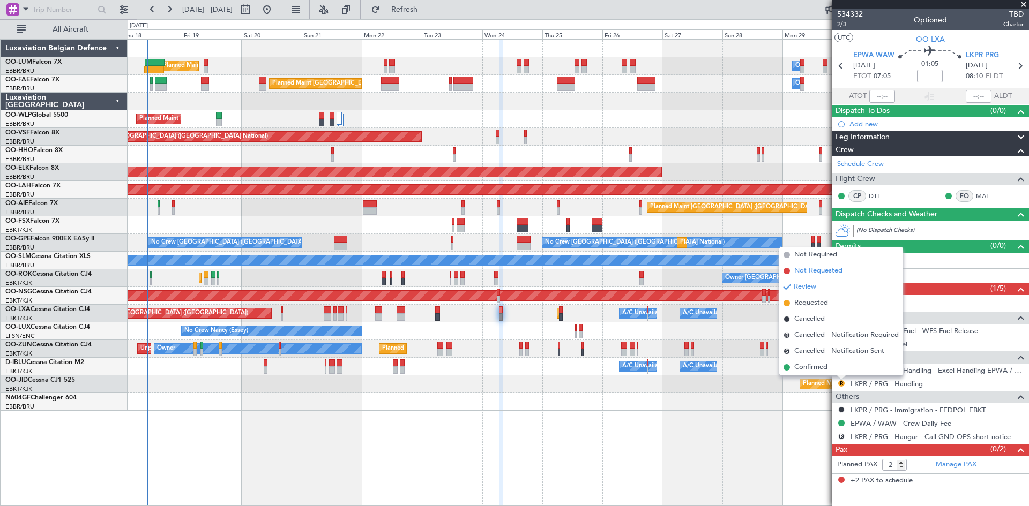
click at [805, 275] on span "Not Requested" at bounding box center [818, 271] width 48 height 11
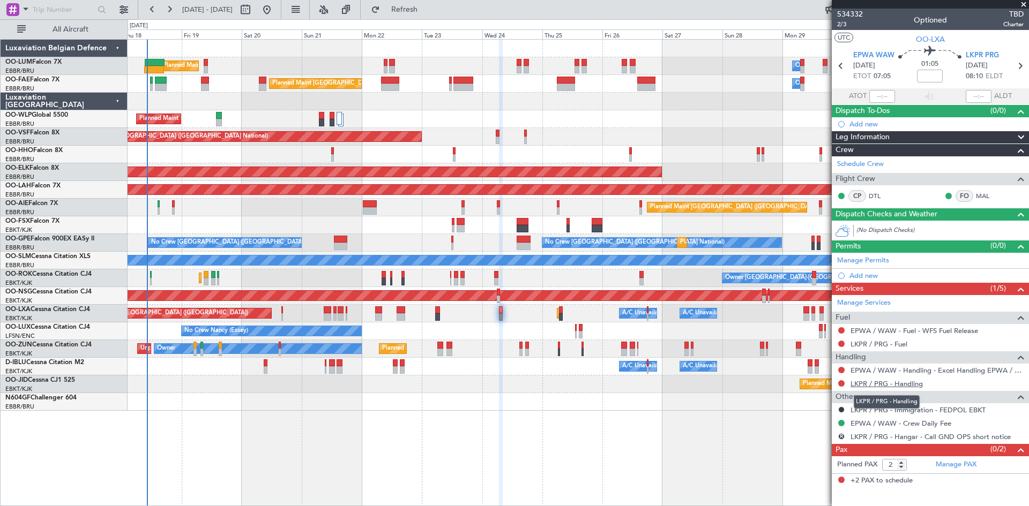
click at [889, 383] on link "LKPR / PRG - Handling" at bounding box center [886, 383] width 72 height 9
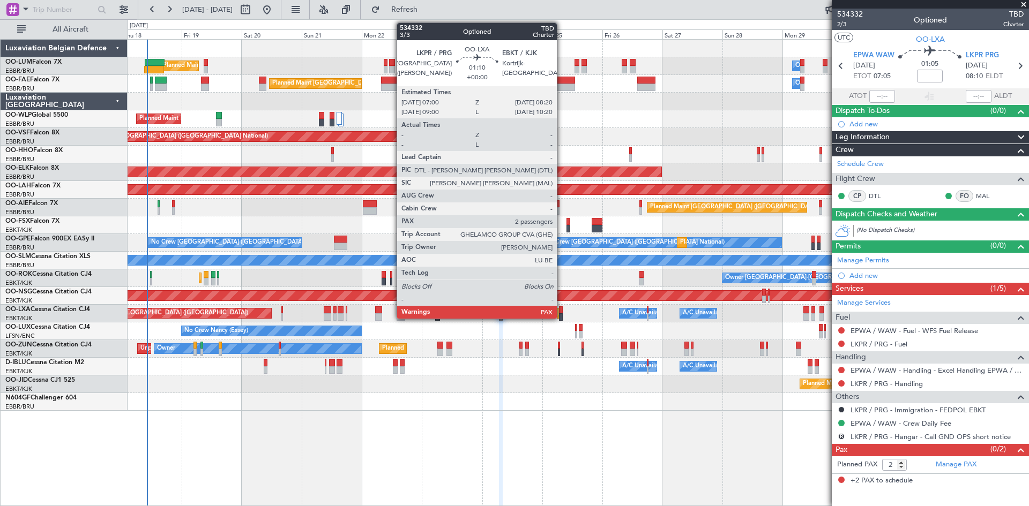
click at [561, 308] on div at bounding box center [561, 310] width 4 height 8
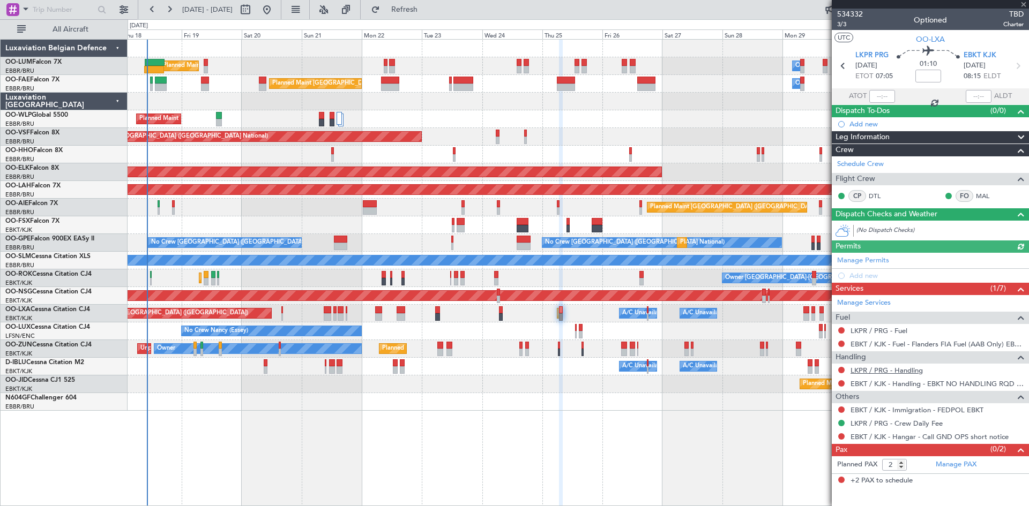
click at [887, 372] on link "LKPR / PRG - Handling" at bounding box center [886, 370] width 72 height 9
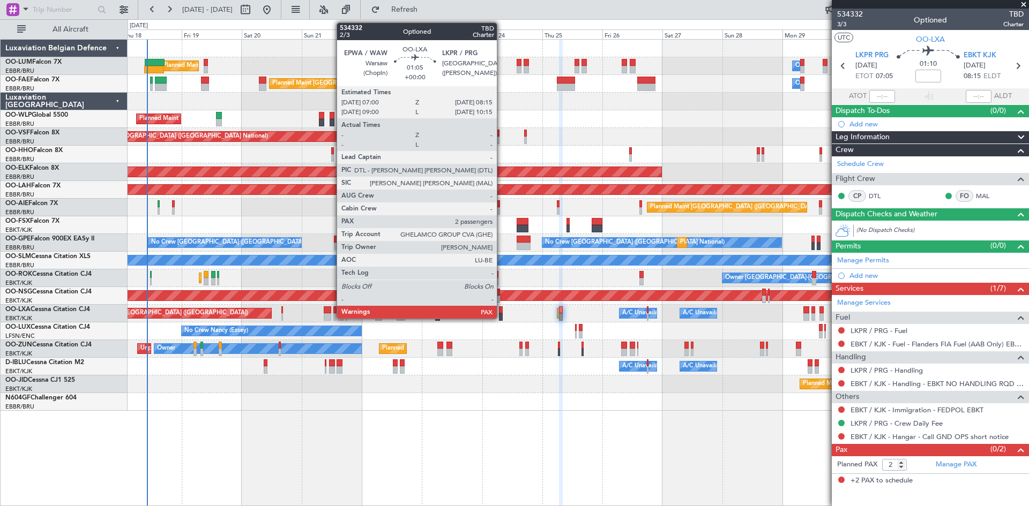
click at [501, 311] on div at bounding box center [500, 310] width 3 height 8
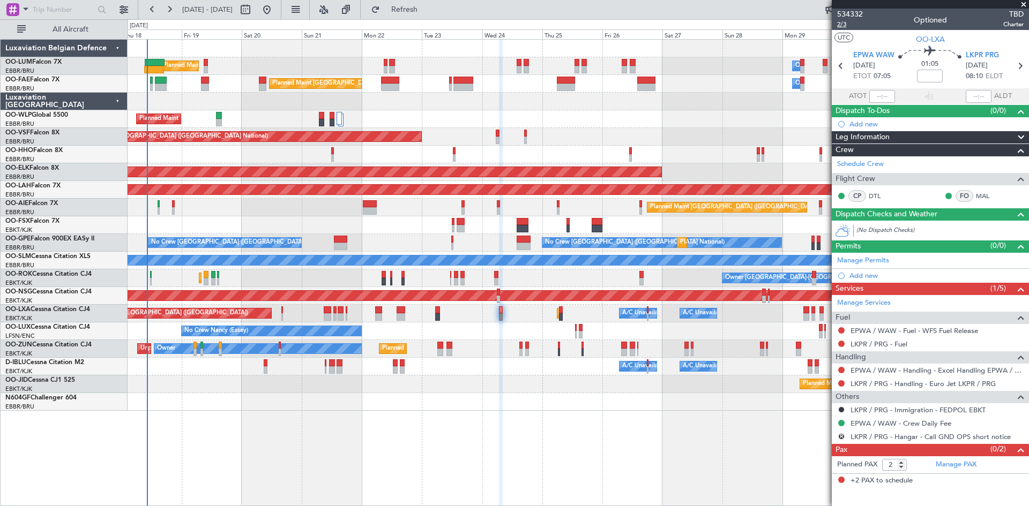
click at [845, 26] on span "2/3" at bounding box center [850, 24] width 26 height 9
click at [427, 11] on span "Refresh" at bounding box center [404, 10] width 45 height 8
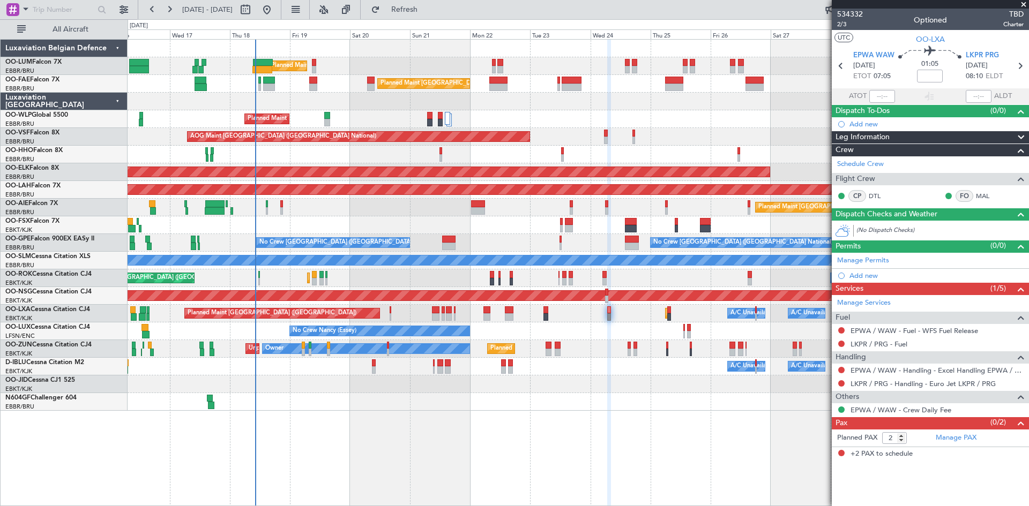
click at [482, 410] on div "Owner Melsbroek Air Base Planned Maint Brussels (Brussels National) Unplanned M…" at bounding box center [578, 272] width 901 height 467
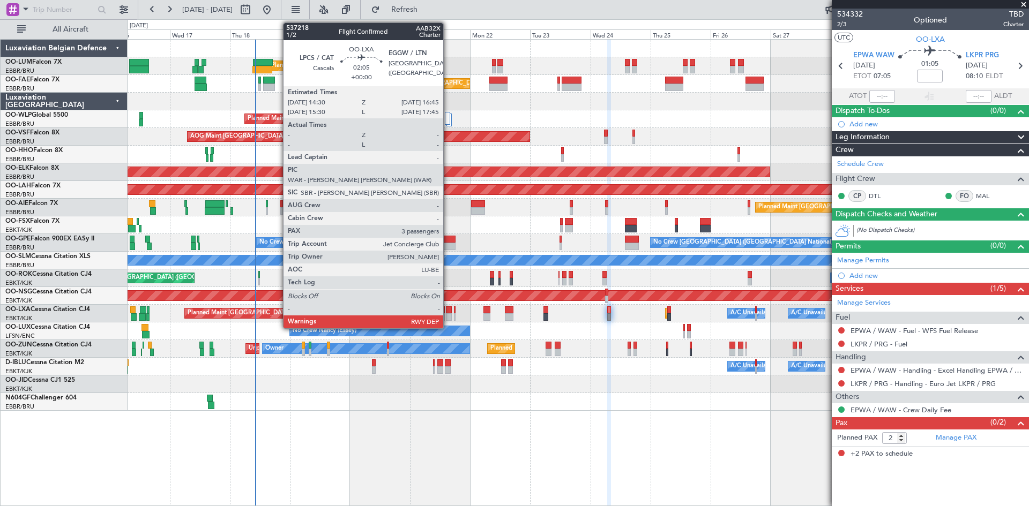
click at [448, 310] on div at bounding box center [449, 310] width 6 height 8
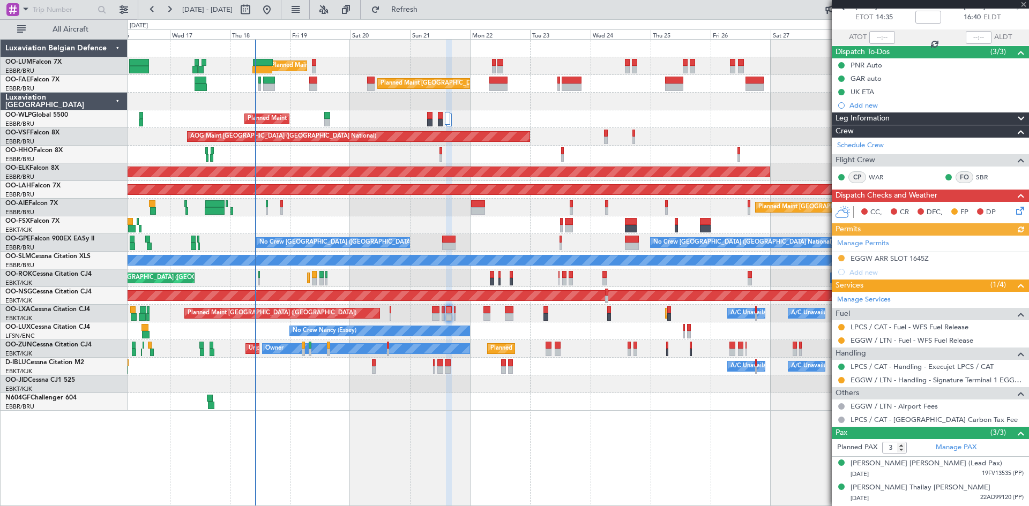
scroll to position [81, 0]
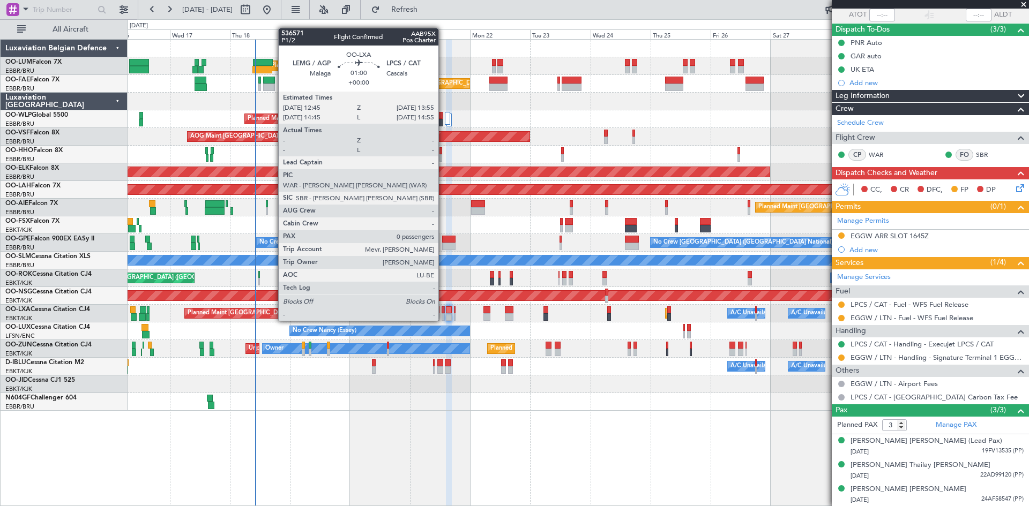
click at [443, 310] on div at bounding box center [442, 310] width 3 height 8
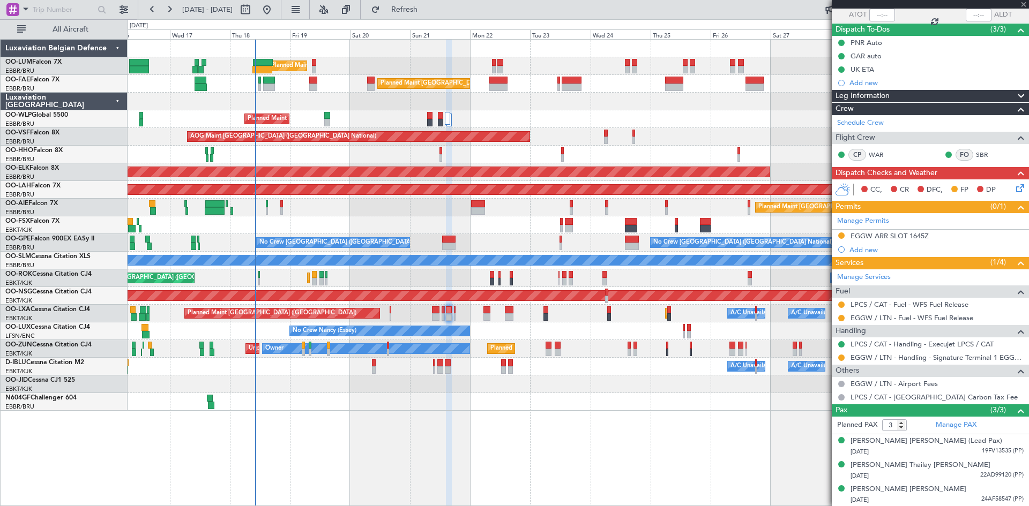
type input "0"
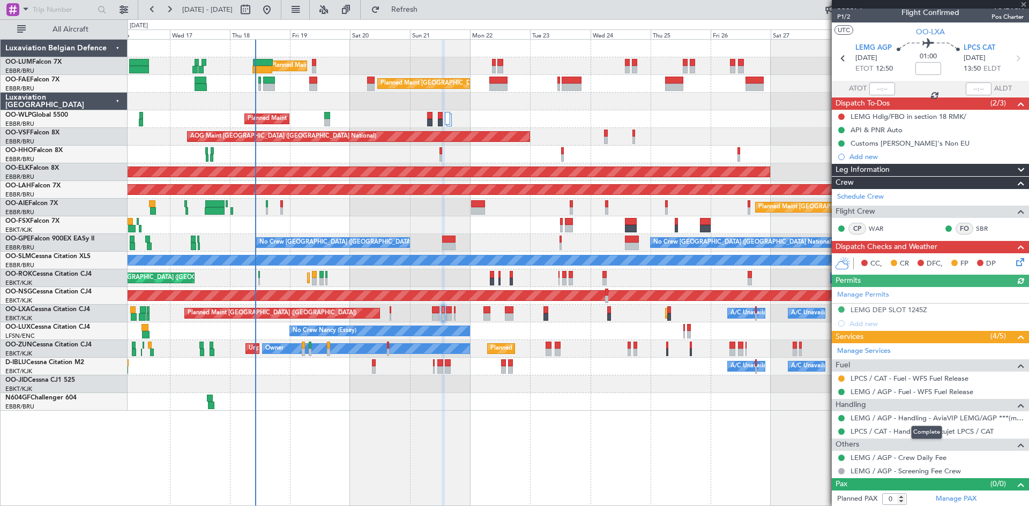
scroll to position [9, 0]
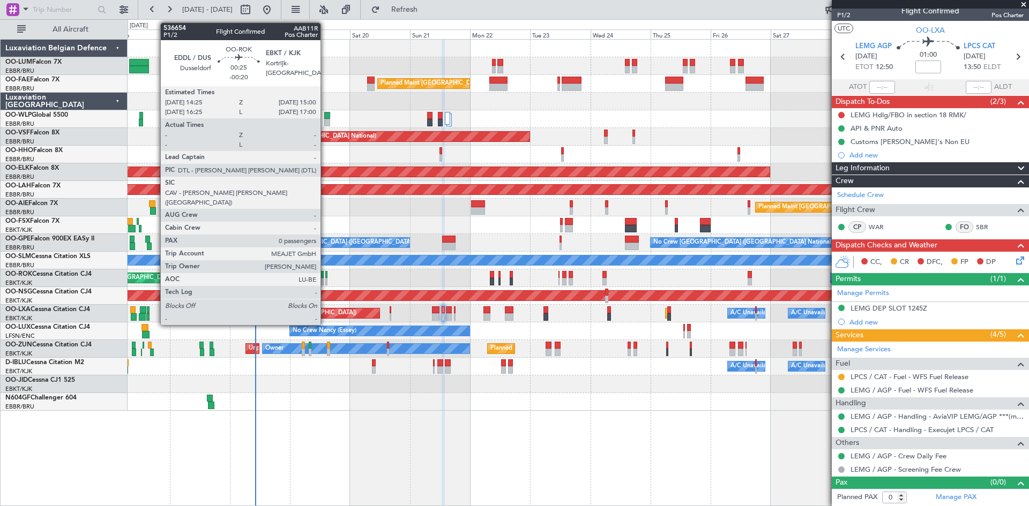
click at [325, 274] on div at bounding box center [326, 275] width 2 height 8
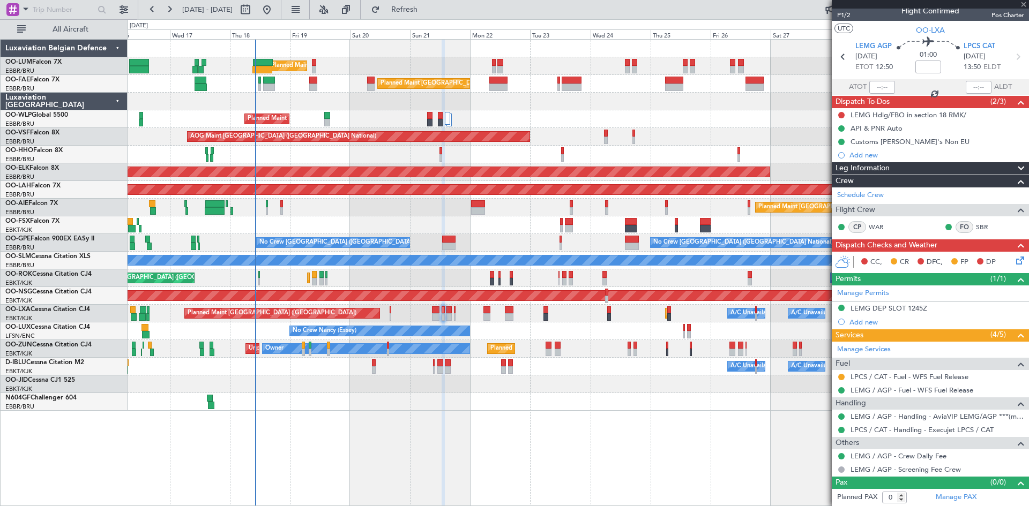
type input "-00:20"
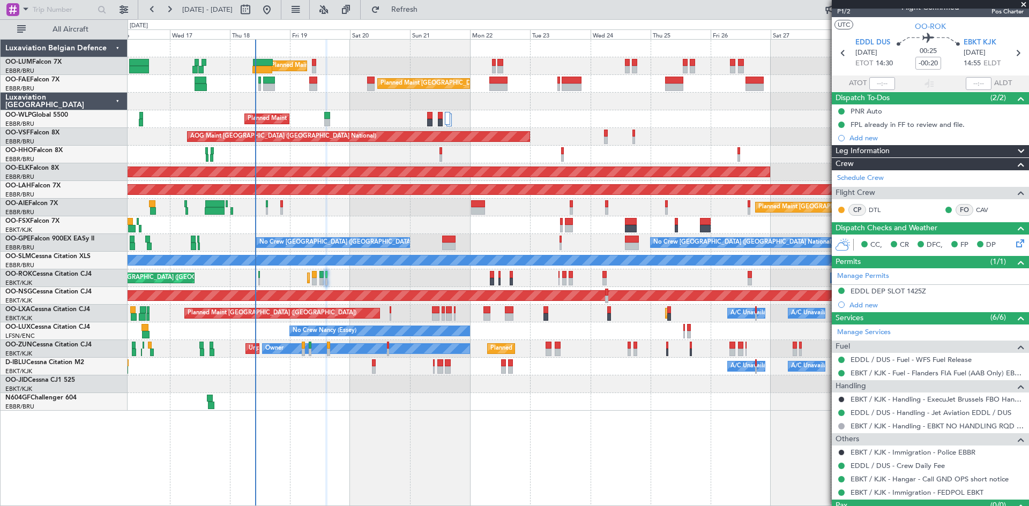
scroll to position [0, 0]
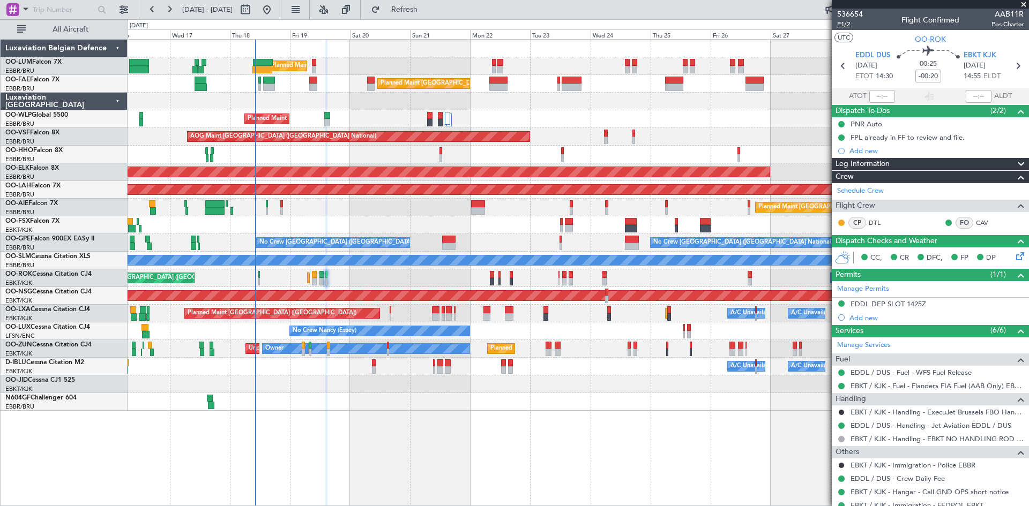
click at [844, 25] on span "P1/2" at bounding box center [850, 24] width 26 height 9
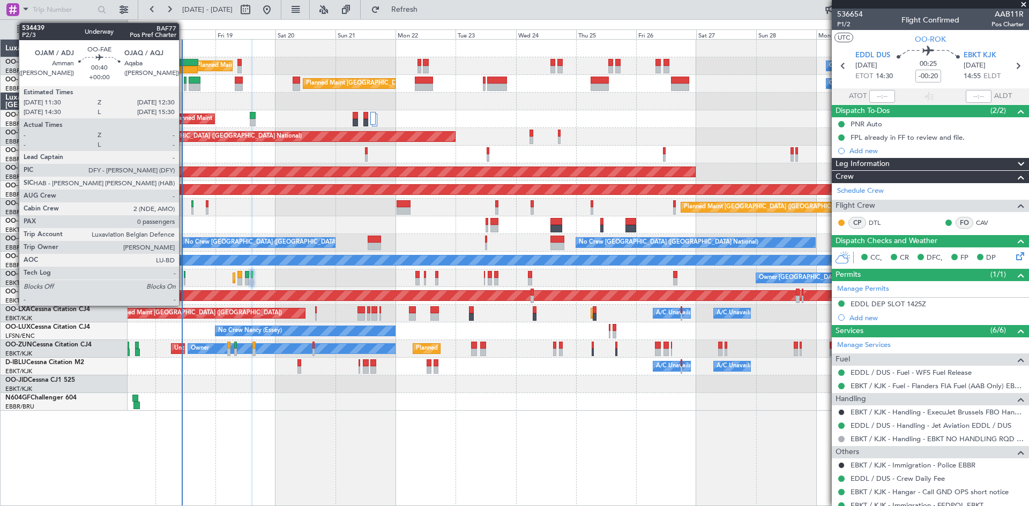
click at [184, 84] on div at bounding box center [185, 88] width 3 height 8
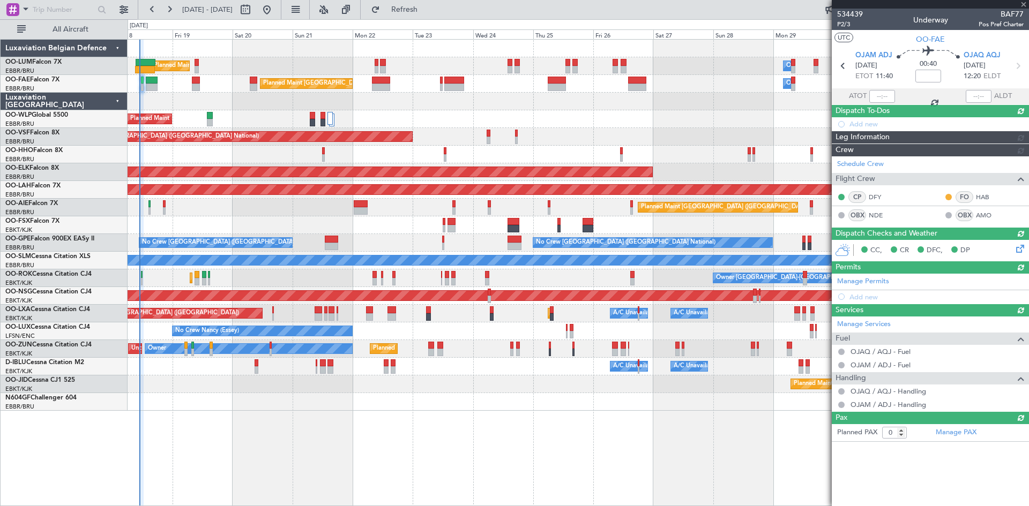
click at [476, 386] on div "Planned Maint Kortrijk-[GEOGRAPHIC_DATA]" at bounding box center [578, 385] width 901 height 18
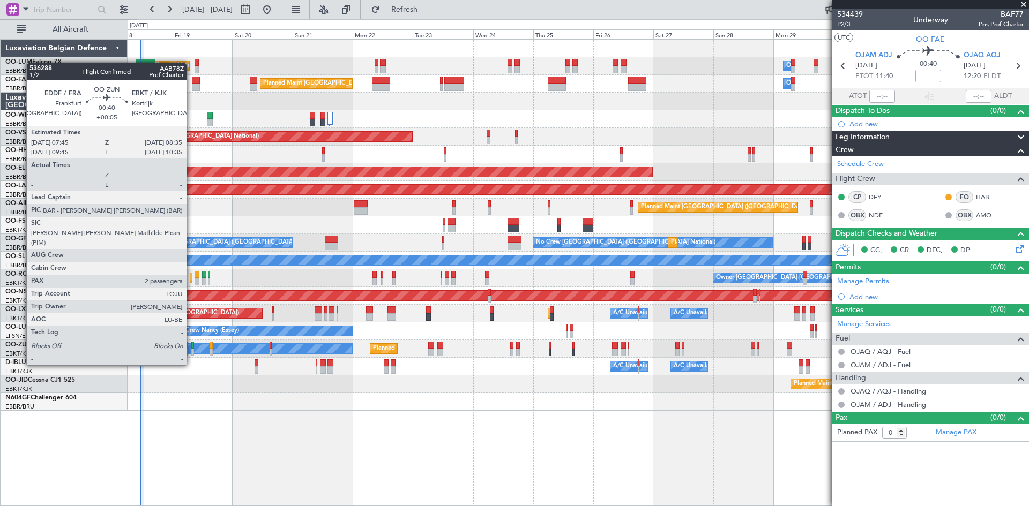
click at [191, 345] on div at bounding box center [192, 346] width 2 height 8
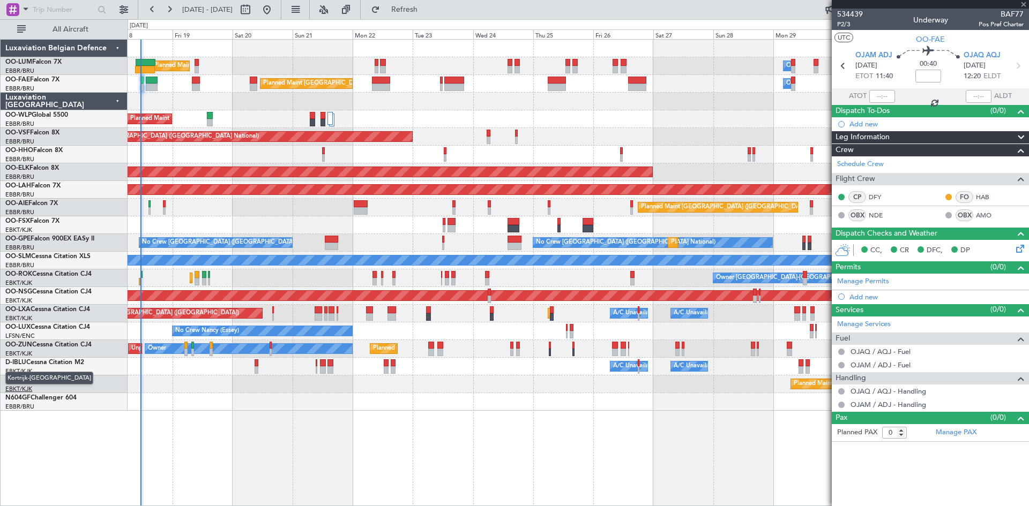
type input "+00:05"
type input "2"
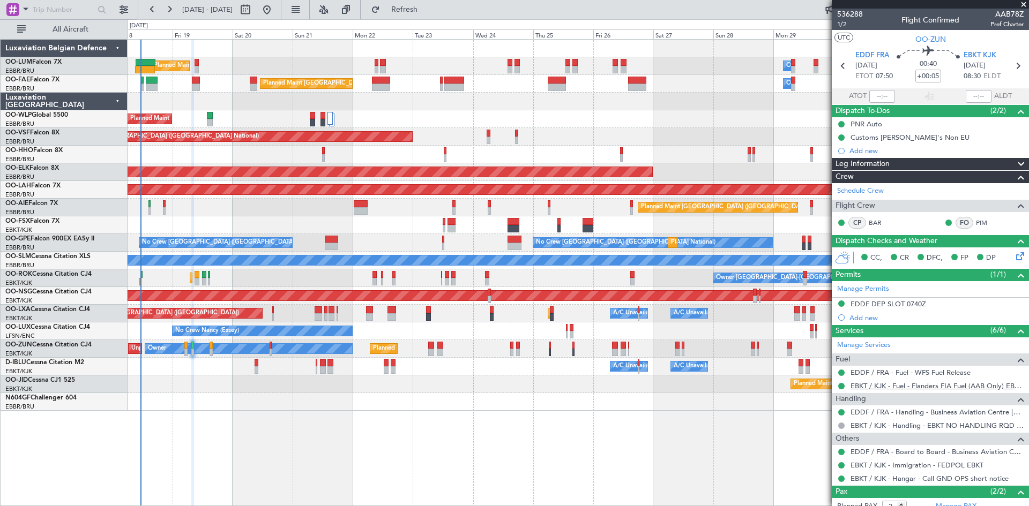
scroll to position [57, 0]
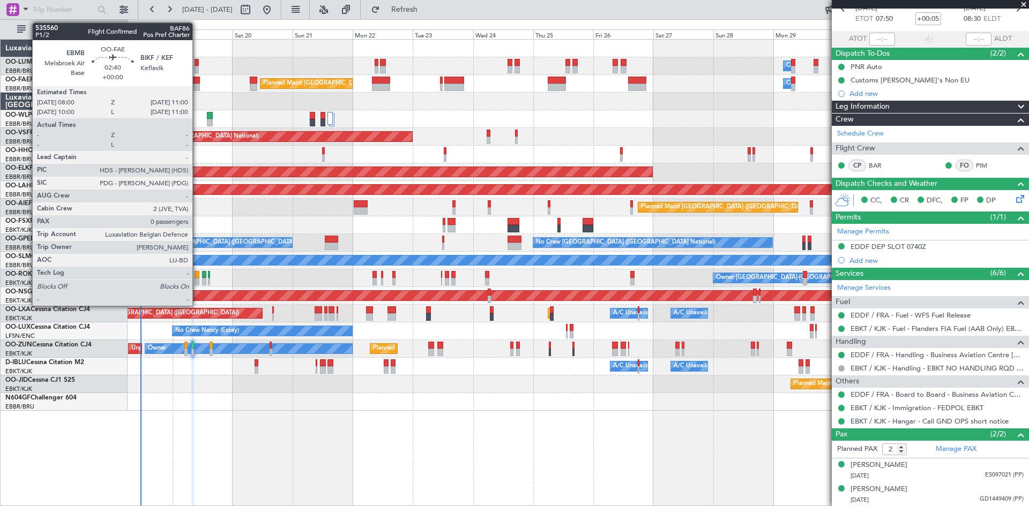
click at [197, 80] on div at bounding box center [196, 81] width 8 height 8
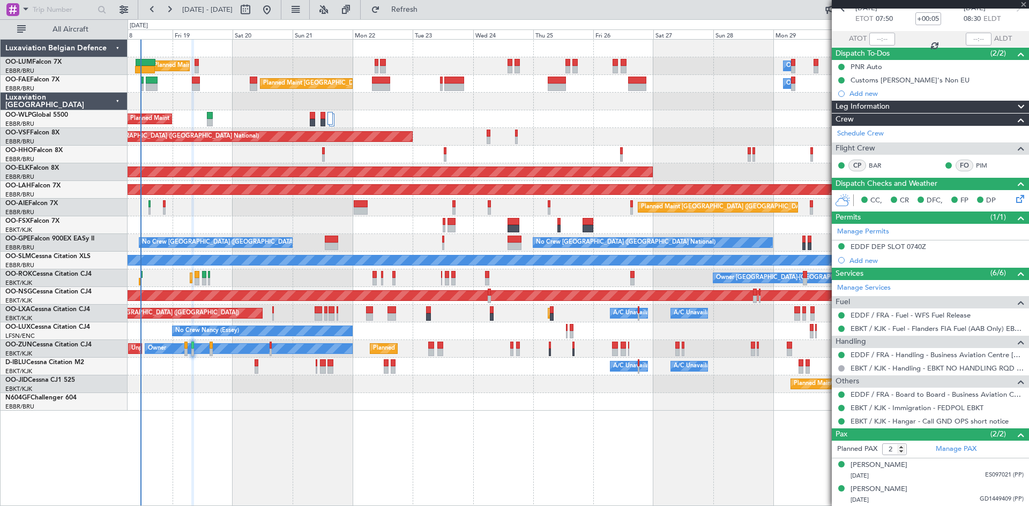
type input "0"
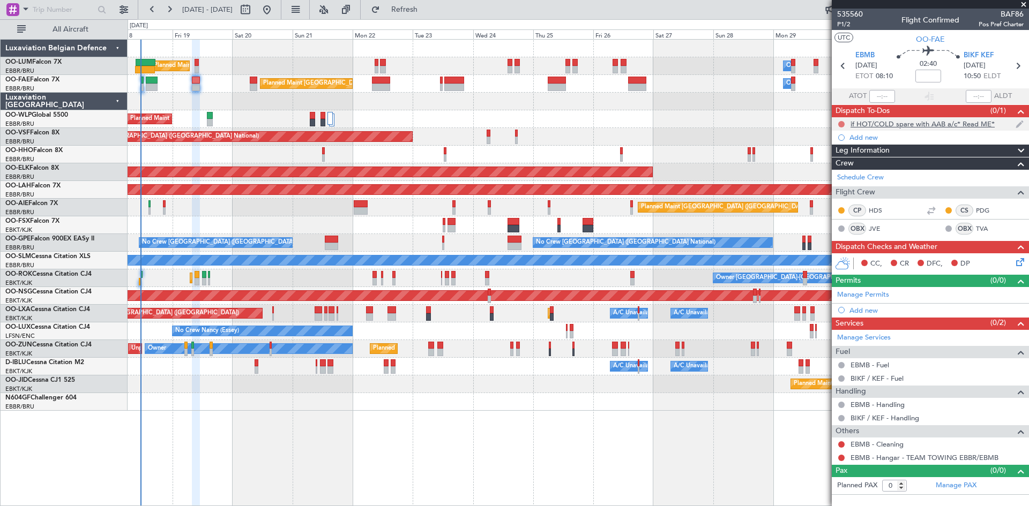
click at [840, 121] on button at bounding box center [841, 124] width 6 height 6
click at [842, 169] on span "Completed" at bounding box center [845, 171] width 35 height 11
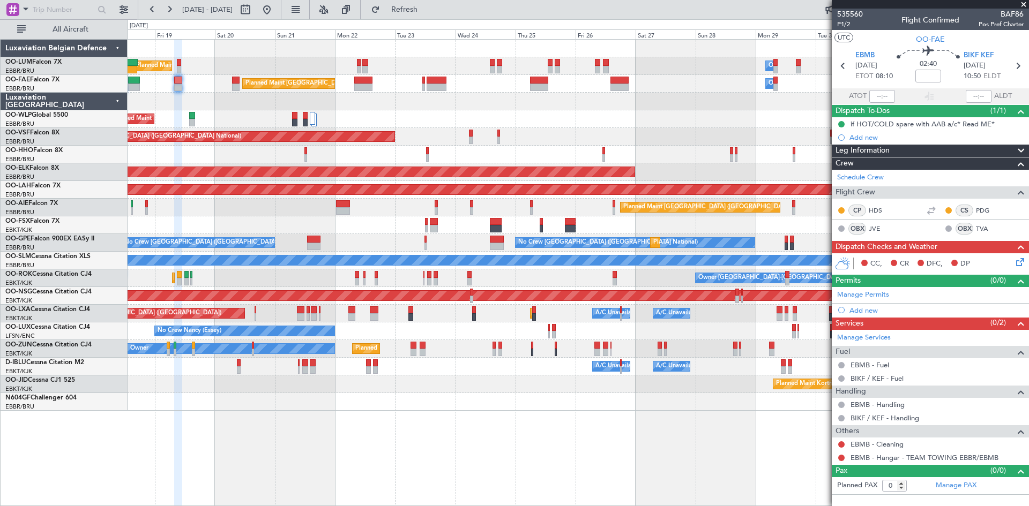
click at [304, 214] on div "Owner Melsbroek Air Base Planned Maint [GEOGRAPHIC_DATA] ([GEOGRAPHIC_DATA]) Un…" at bounding box center [578, 225] width 901 height 371
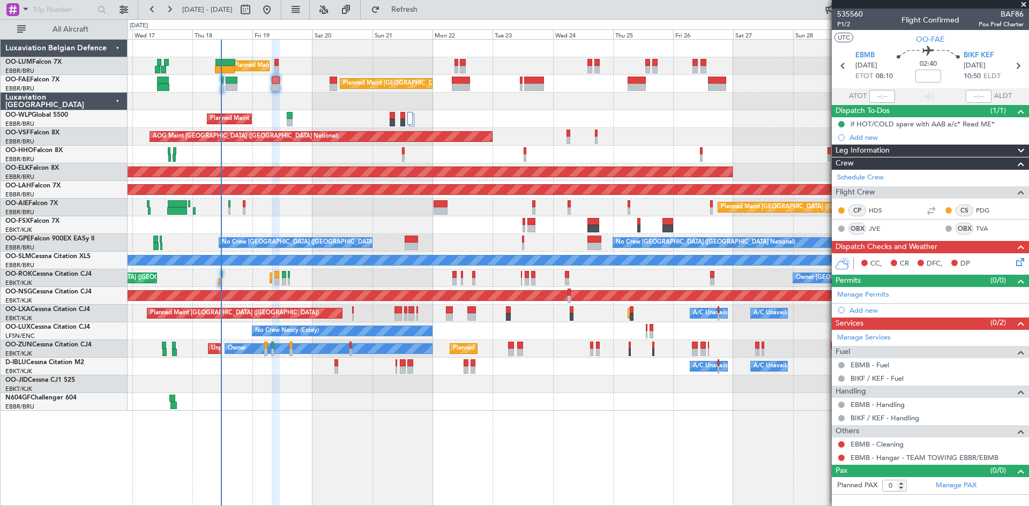
click at [425, 414] on div "Planned Maint [GEOGRAPHIC_DATA] ([GEOGRAPHIC_DATA] National) Owner [GEOGRAPHIC_…" at bounding box center [578, 272] width 901 height 467
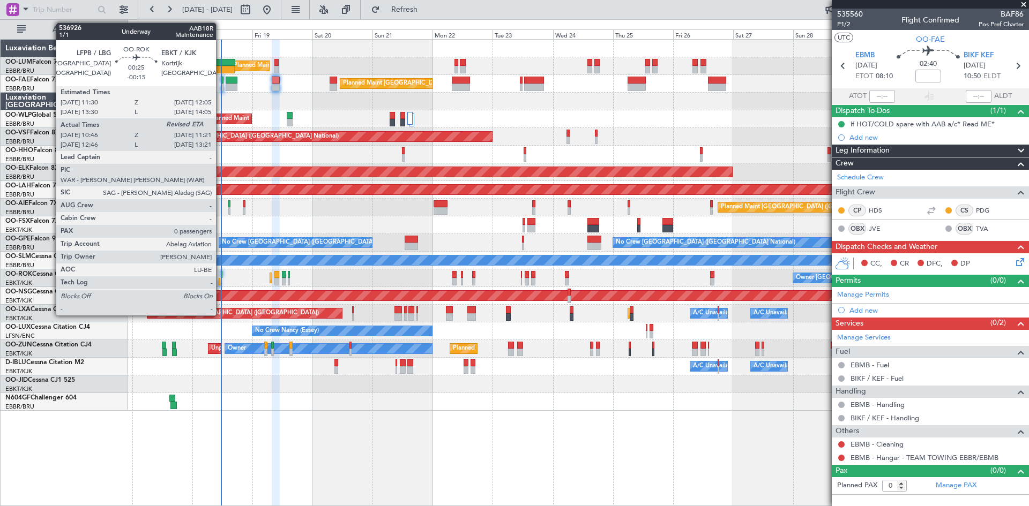
click at [221, 275] on div at bounding box center [222, 275] width 2 height 8
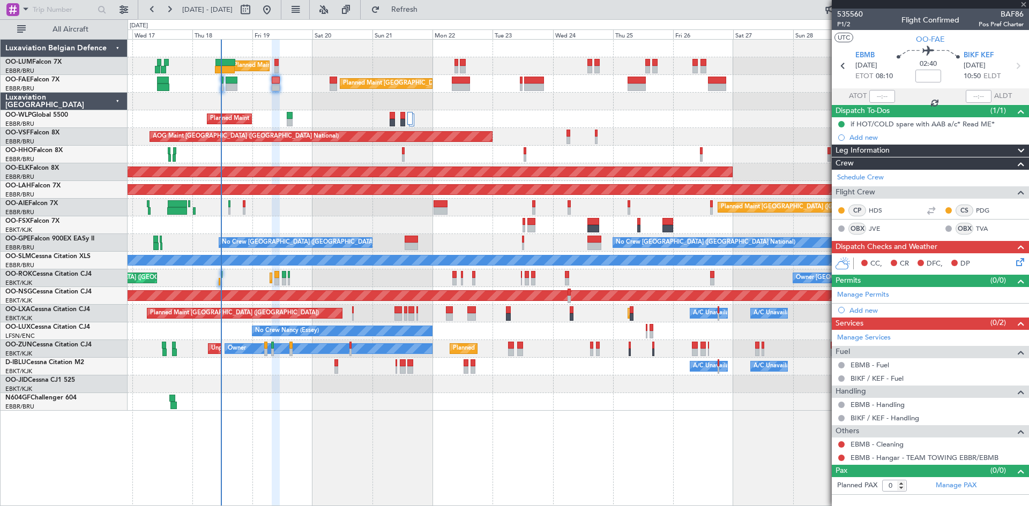
type input "-00:15"
type input "10:51"
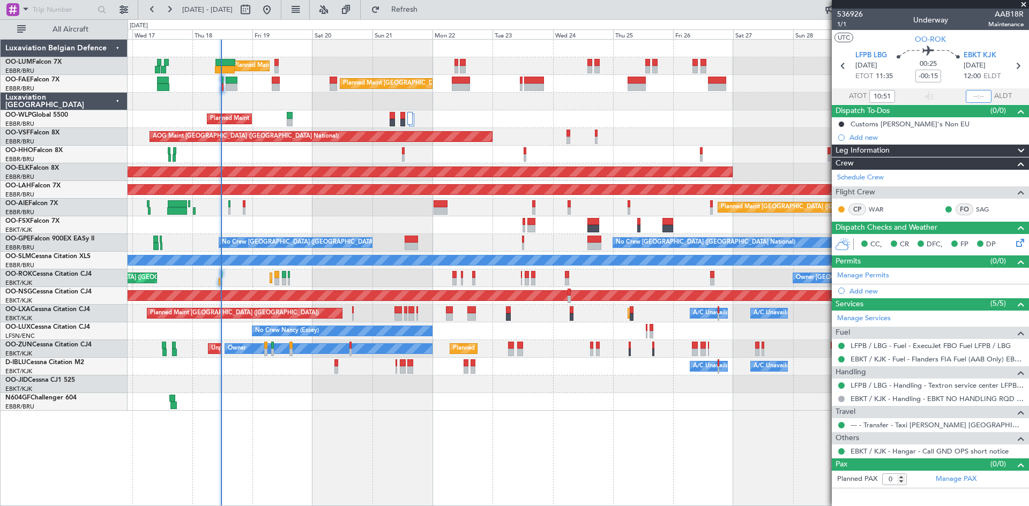
click at [980, 93] on input "text" at bounding box center [978, 96] width 26 height 13
type input "11:24"
click at [953, 96] on section "ATOT 10:51 11:24 ALDT" at bounding box center [930, 96] width 197 height 16
click at [324, 275] on div "Planned Maint Kortrijk-[GEOGRAPHIC_DATA] Planned Maint [GEOGRAPHIC_DATA] ([GEOG…" at bounding box center [578, 278] width 901 height 18
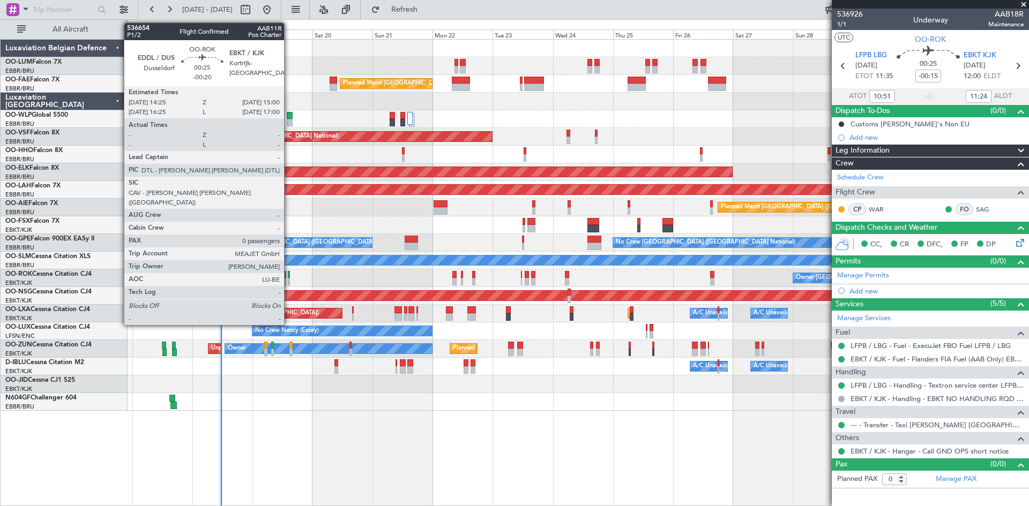
click at [289, 276] on div at bounding box center [289, 275] width 2 height 8
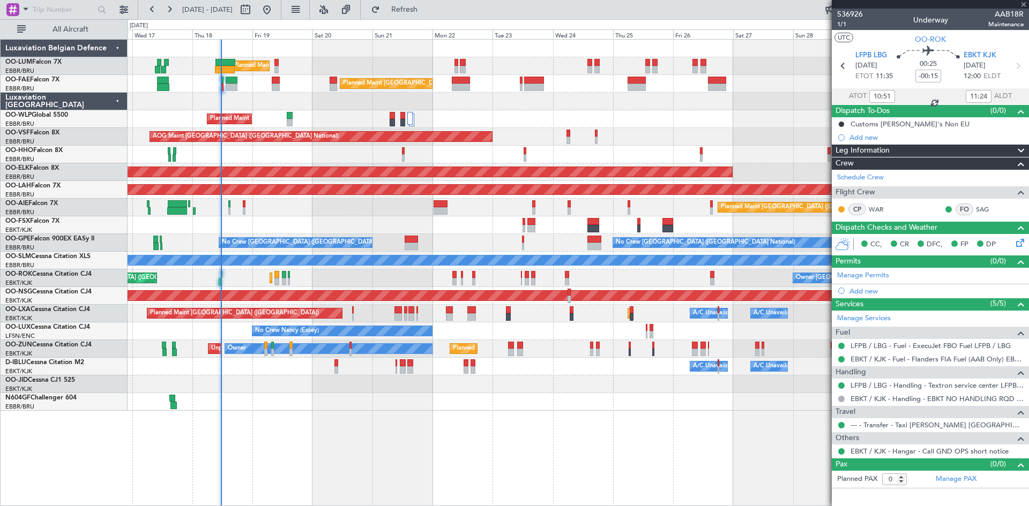
type input "-00:20"
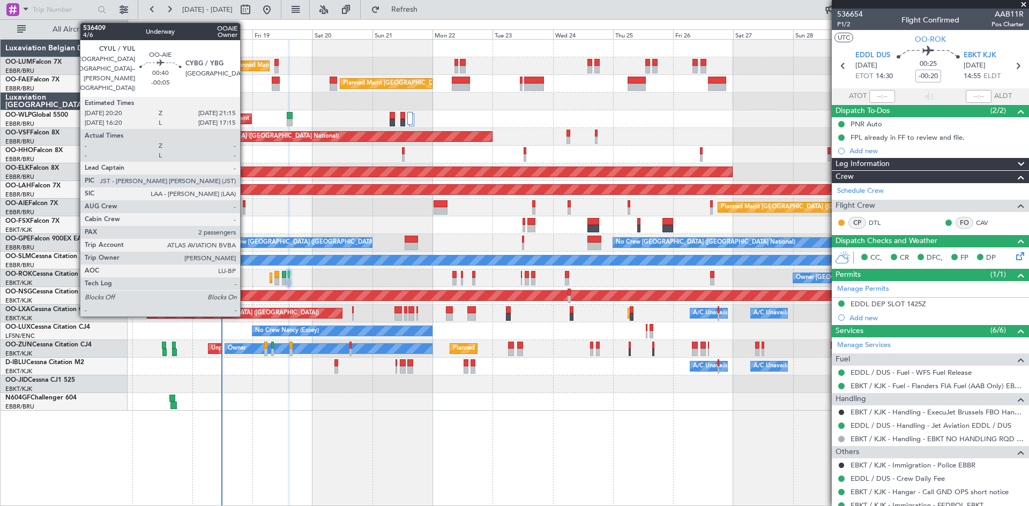
click at [245, 205] on div at bounding box center [244, 204] width 3 height 8
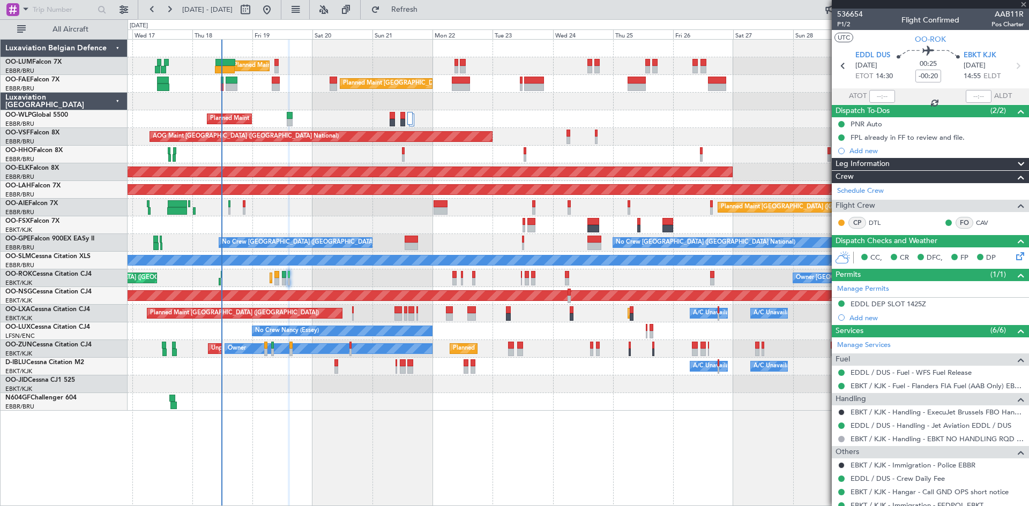
type input "-00:05"
type input "2"
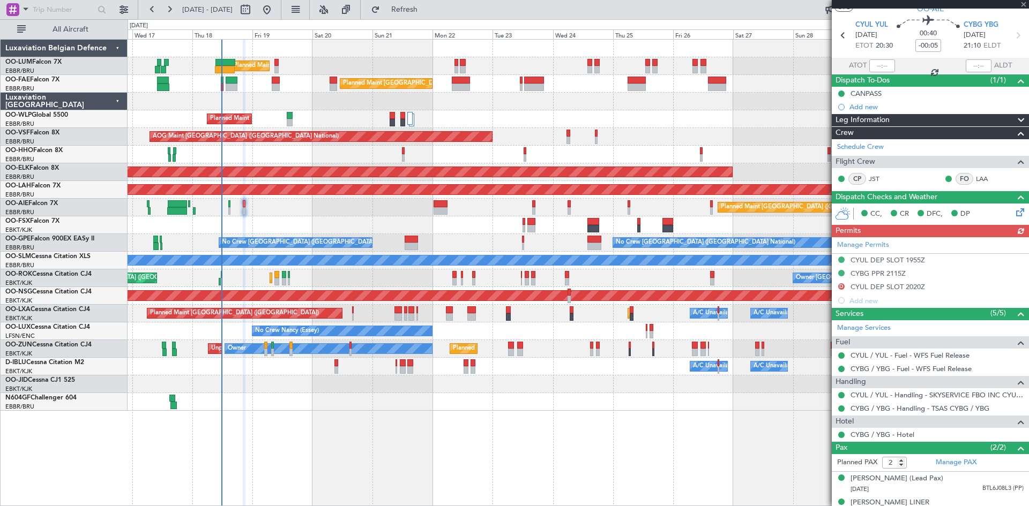
scroll to position [55, 0]
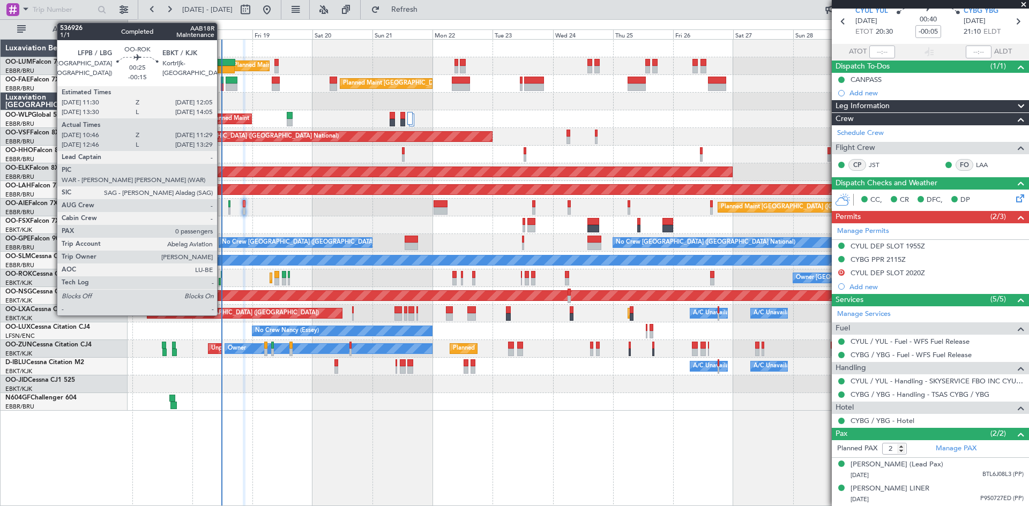
click at [222, 276] on div at bounding box center [222, 275] width 2 height 8
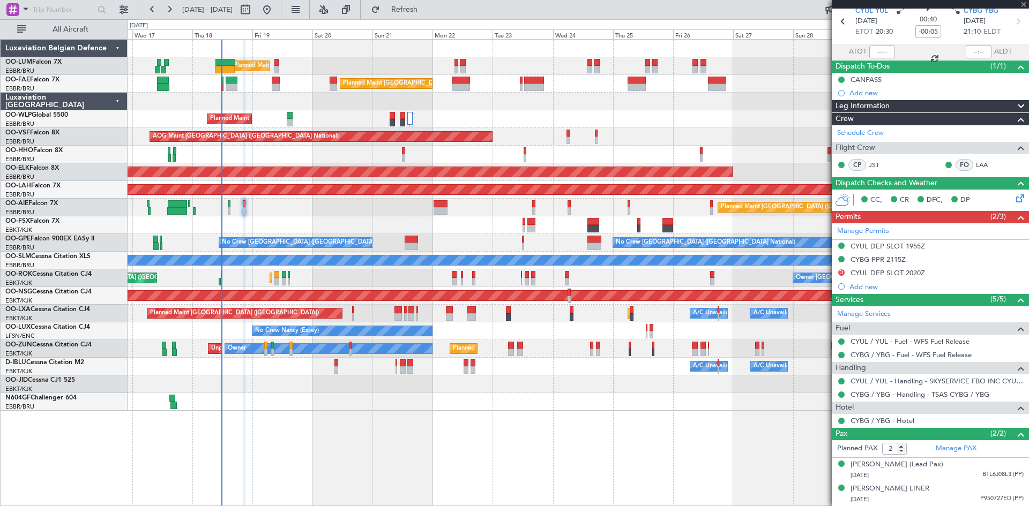
type input "-00:15"
type input "10:51"
type input "11:24"
type input "0"
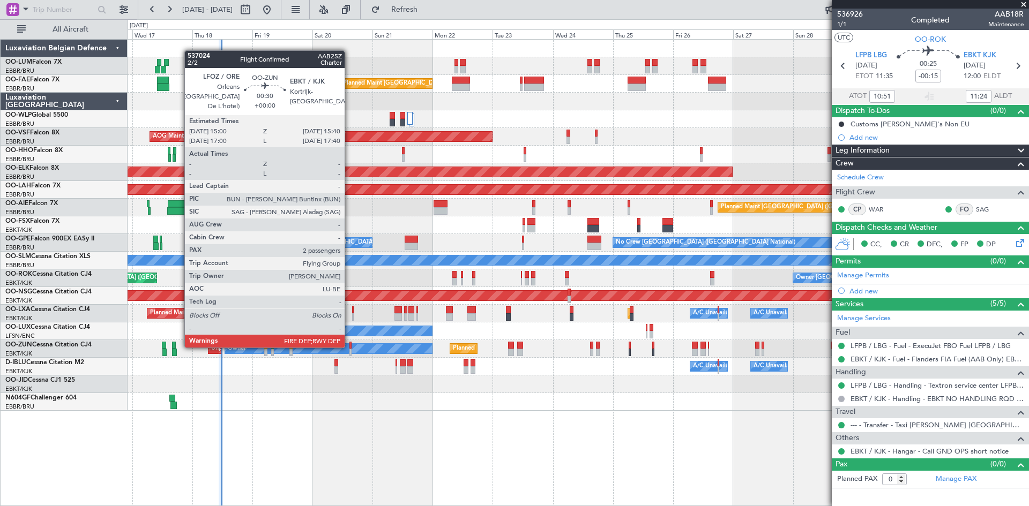
click at [349, 347] on div at bounding box center [350, 346] width 2 height 8
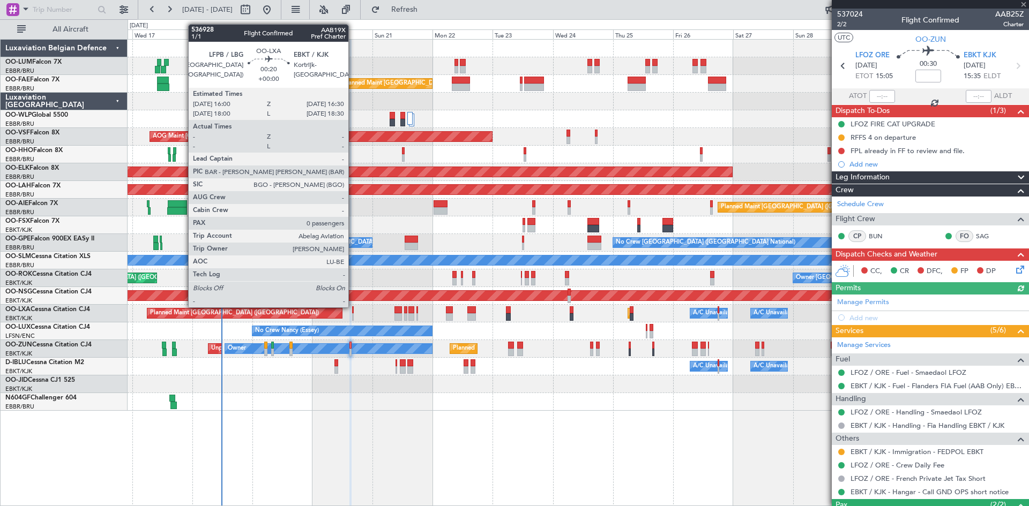
click at [353, 306] on div at bounding box center [353, 310] width 2 height 8
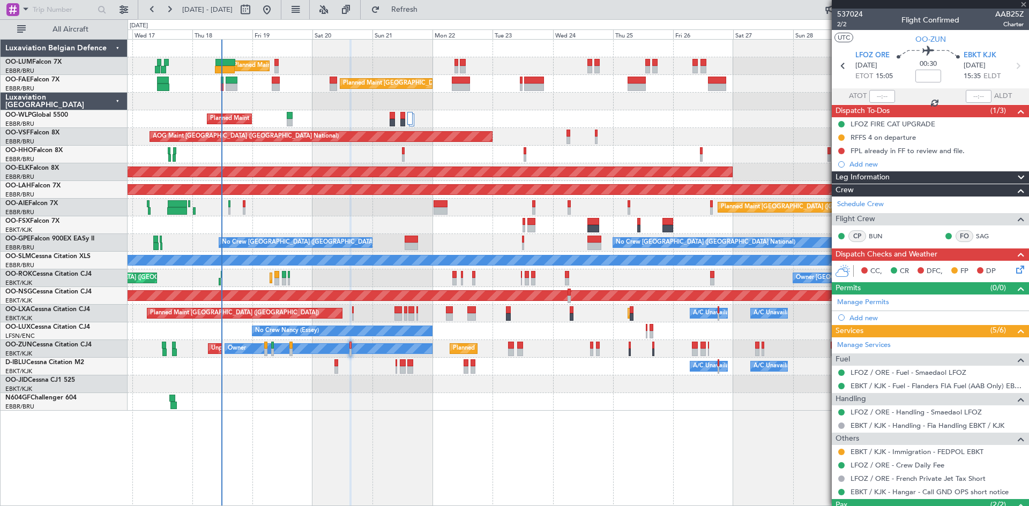
type input "0"
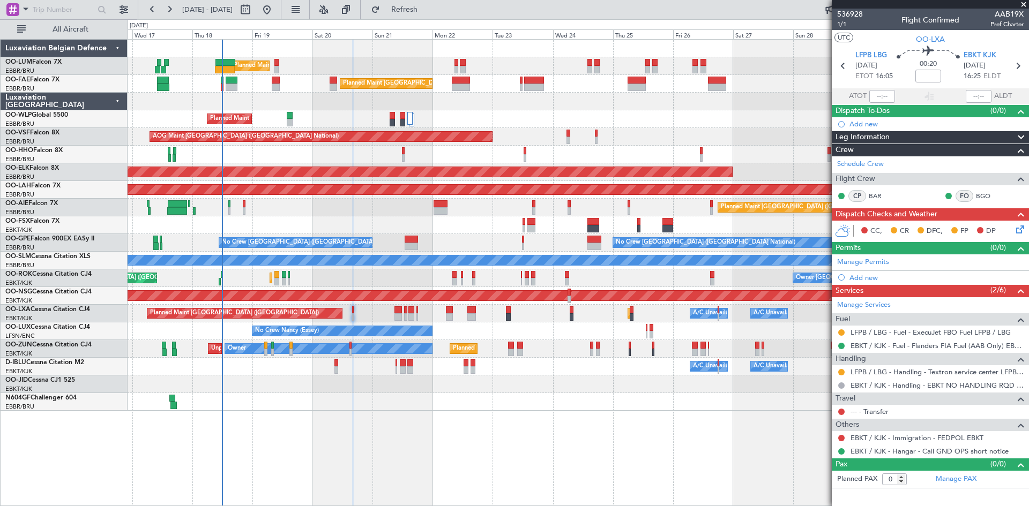
drag, startPoint x: 468, startPoint y: 219, endPoint x: 499, endPoint y: 222, distance: 31.8
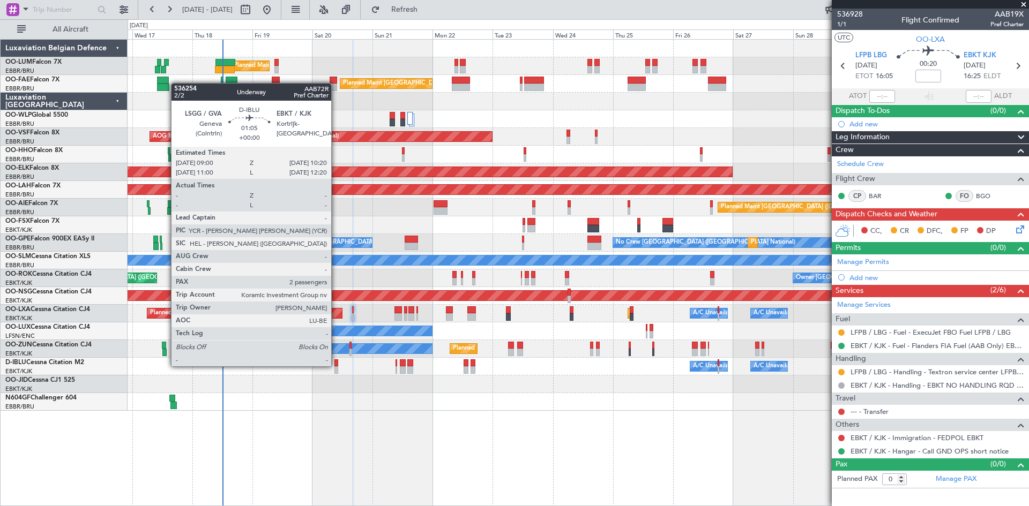
click at [336, 366] on div "A/C Unavailable [GEOGRAPHIC_DATA] ([GEOGRAPHIC_DATA] National) A/C Unavailable …" at bounding box center [578, 367] width 901 height 18
click at [337, 362] on div at bounding box center [336, 363] width 4 height 8
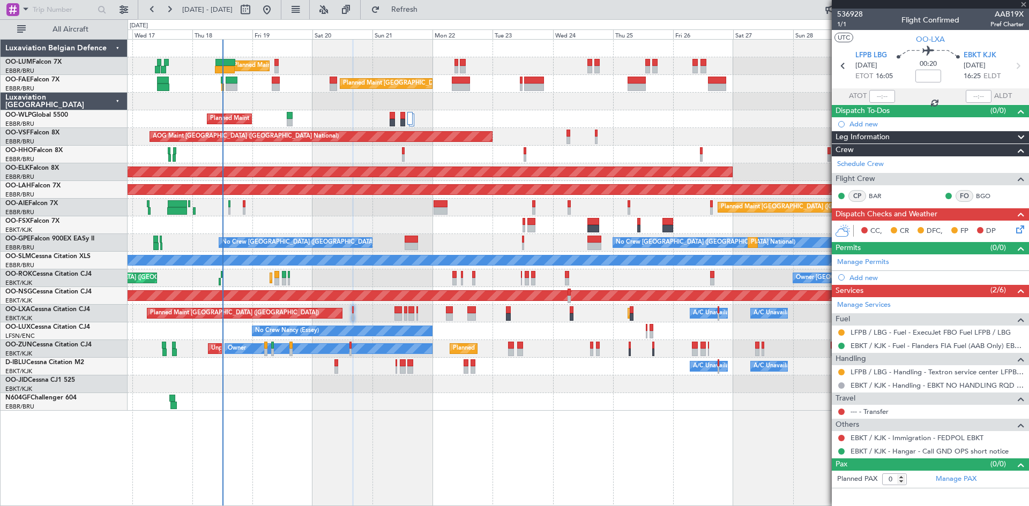
type input "2"
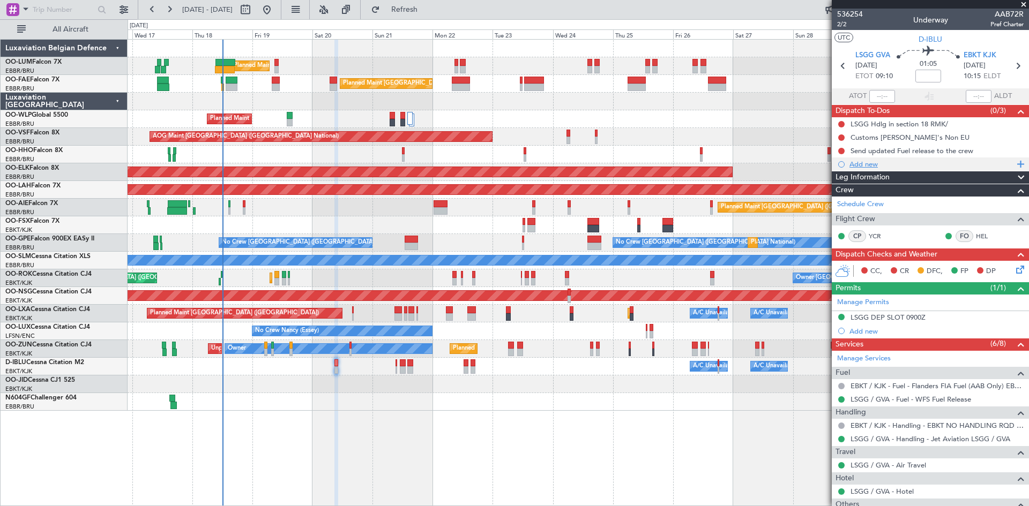
click at [858, 167] on div "Add new" at bounding box center [931, 164] width 164 height 9
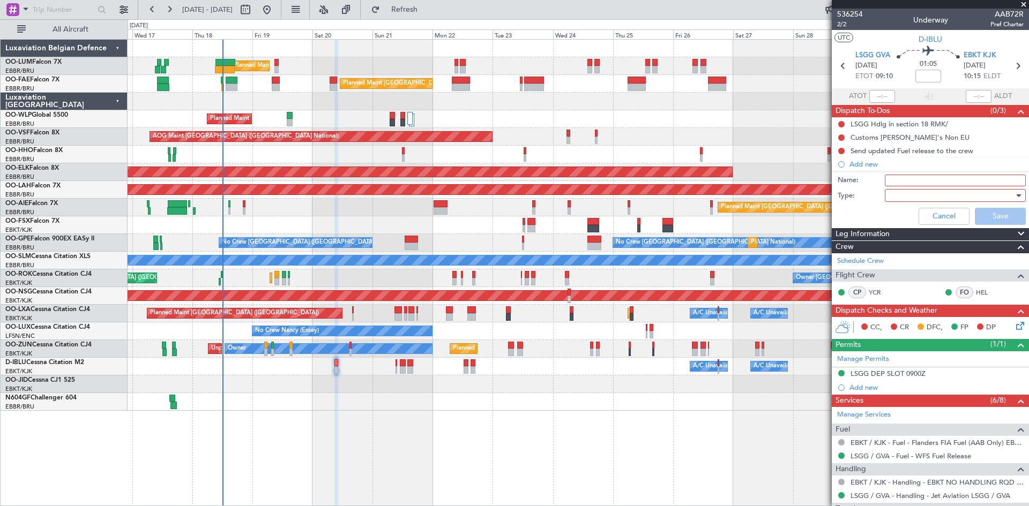
click at [903, 178] on input "Name:" at bounding box center [955, 181] width 141 height 12
type input "FPL already in FF to review and file."
click at [900, 190] on div at bounding box center [951, 196] width 125 height 16
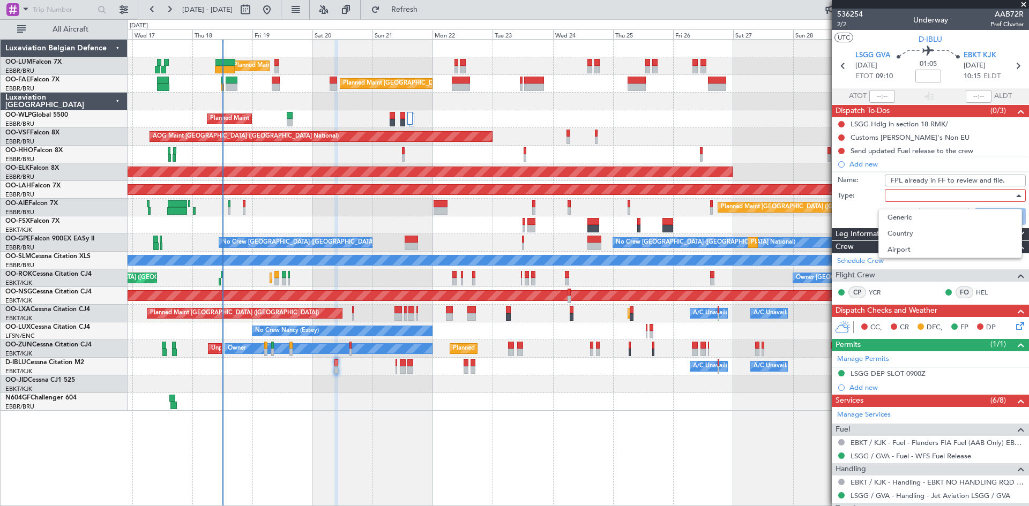
click at [904, 194] on div at bounding box center [514, 253] width 1029 height 506
click at [901, 199] on div at bounding box center [951, 196] width 125 height 16
click at [907, 221] on span "Generic" at bounding box center [949, 217] width 125 height 16
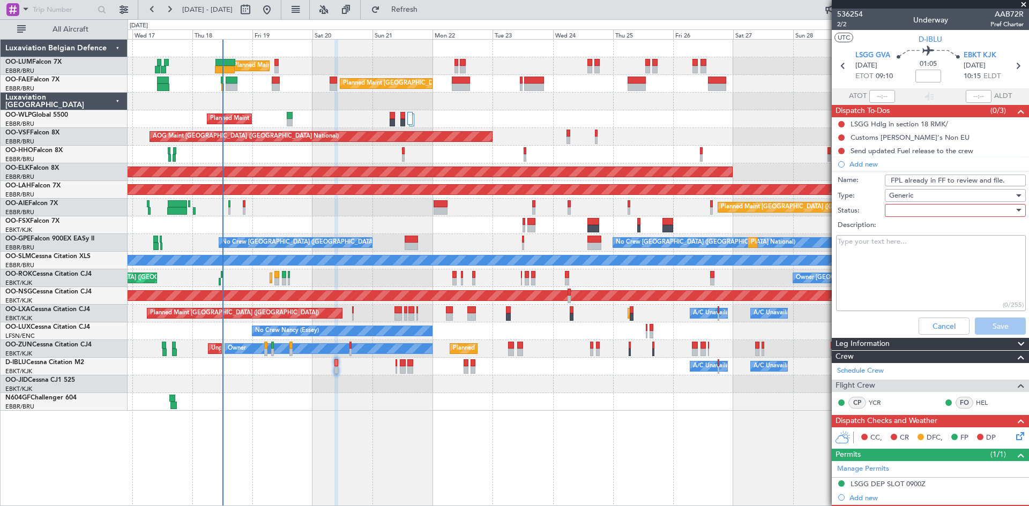
click at [936, 216] on div at bounding box center [951, 211] width 125 height 16
click at [916, 236] on span "Not Started" at bounding box center [949, 232] width 125 height 16
click at [892, 250] on textarea "Description:" at bounding box center [931, 273] width 190 height 77
type textarea "Basic FPL already in FF. Please review and file."
click at [990, 318] on button "Save" at bounding box center [1000, 326] width 51 height 17
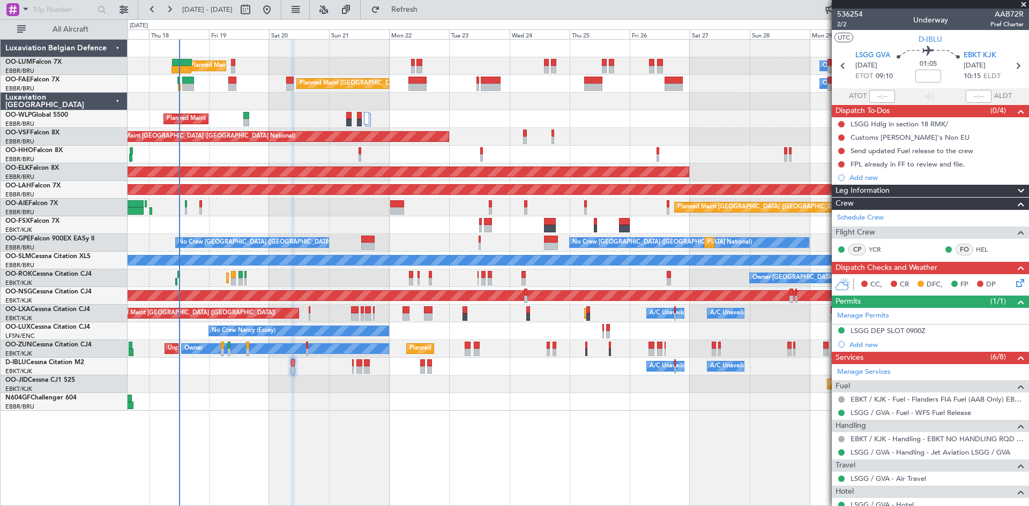
click at [546, 388] on div "Planned Maint Kortrijk-[GEOGRAPHIC_DATA]" at bounding box center [578, 385] width 901 height 18
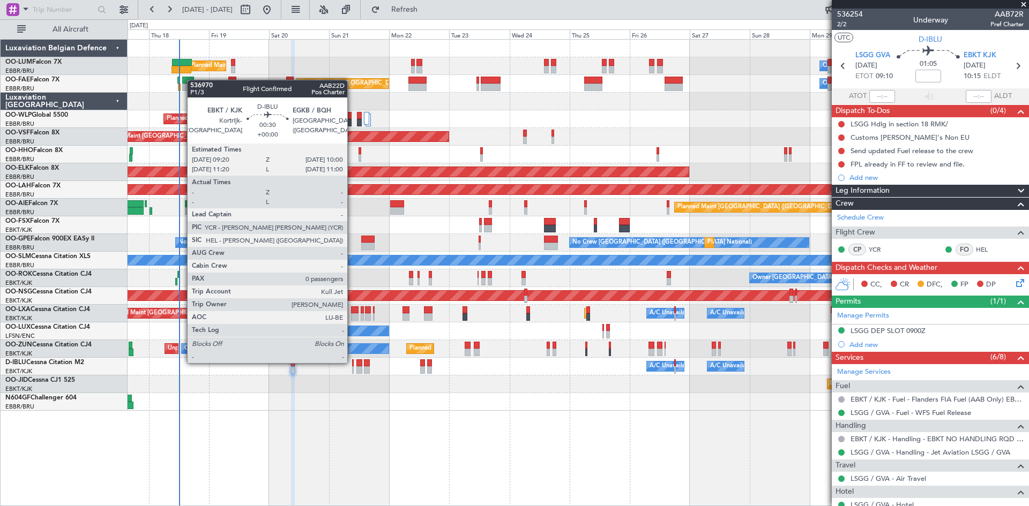
click at [352, 362] on div at bounding box center [353, 363] width 2 height 8
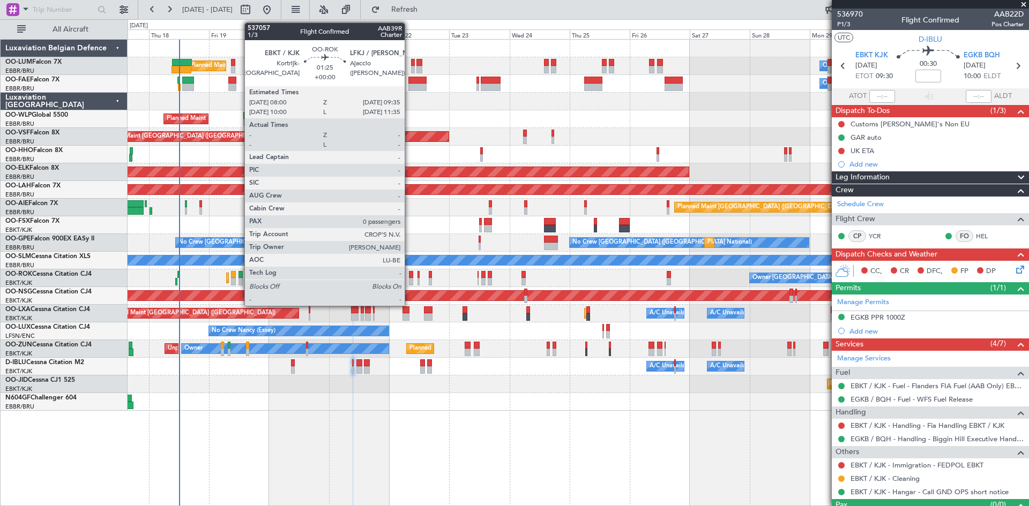
click at [409, 276] on div at bounding box center [411, 275] width 4 height 8
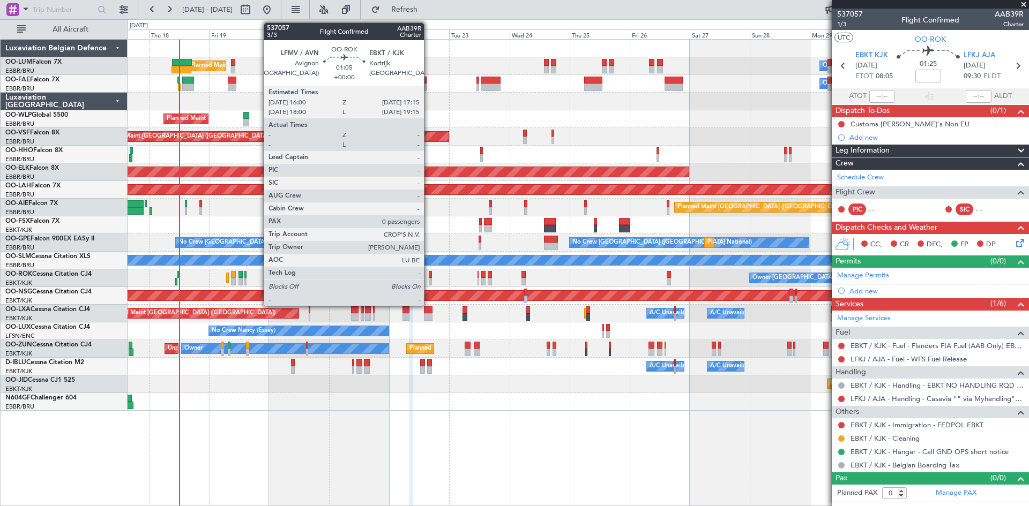
click at [429, 273] on div at bounding box center [430, 275] width 3 height 8
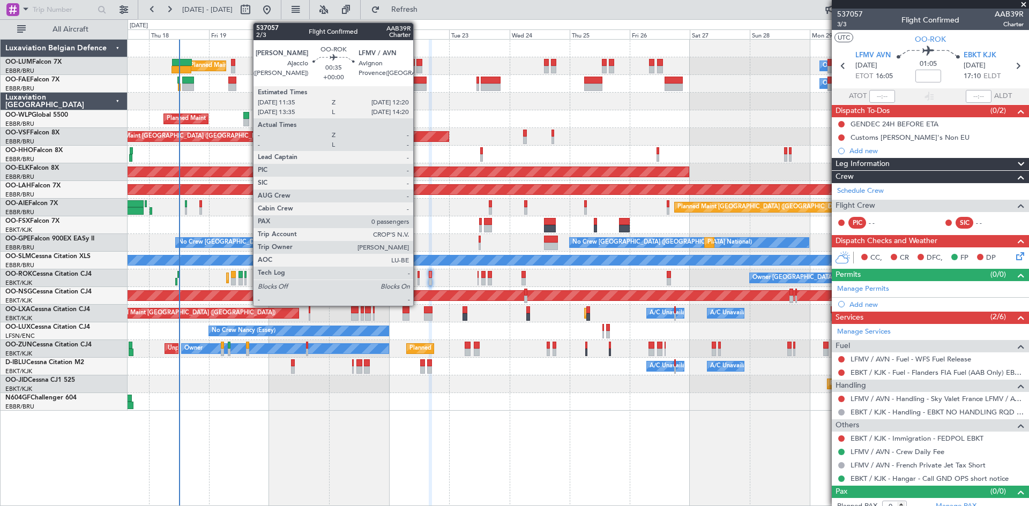
click at [418, 273] on div at bounding box center [418, 275] width 2 height 8
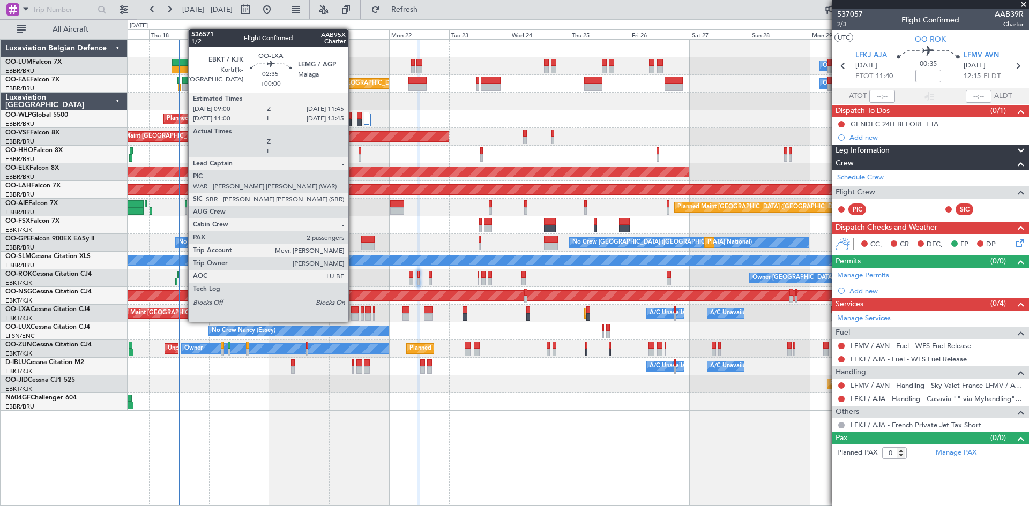
click at [353, 311] on div at bounding box center [354, 310] width 7 height 8
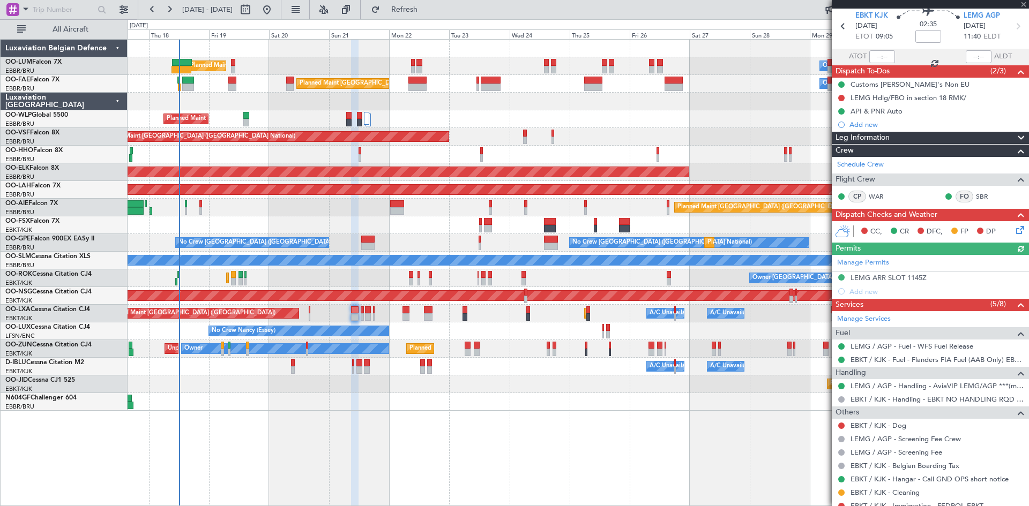
scroll to position [54, 0]
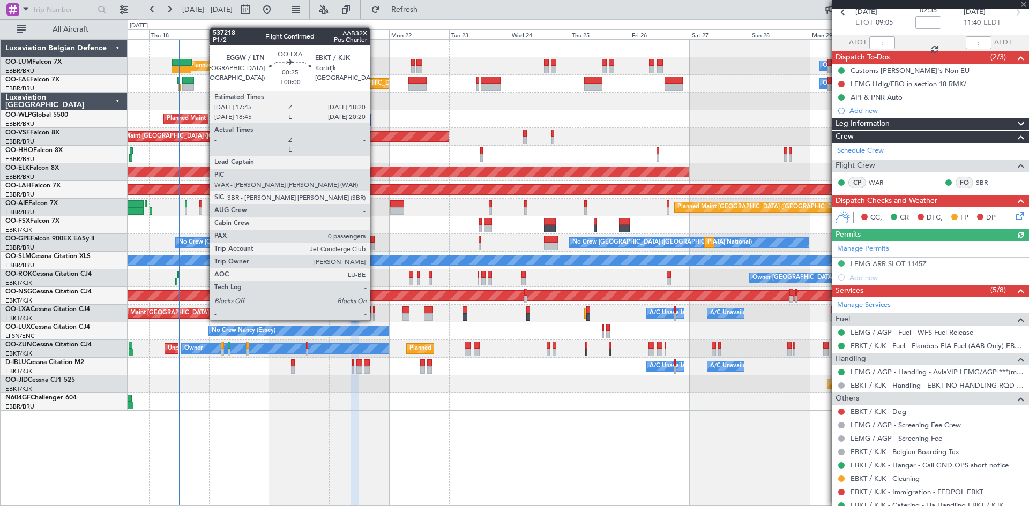
click at [374, 309] on div at bounding box center [374, 310] width 2 height 8
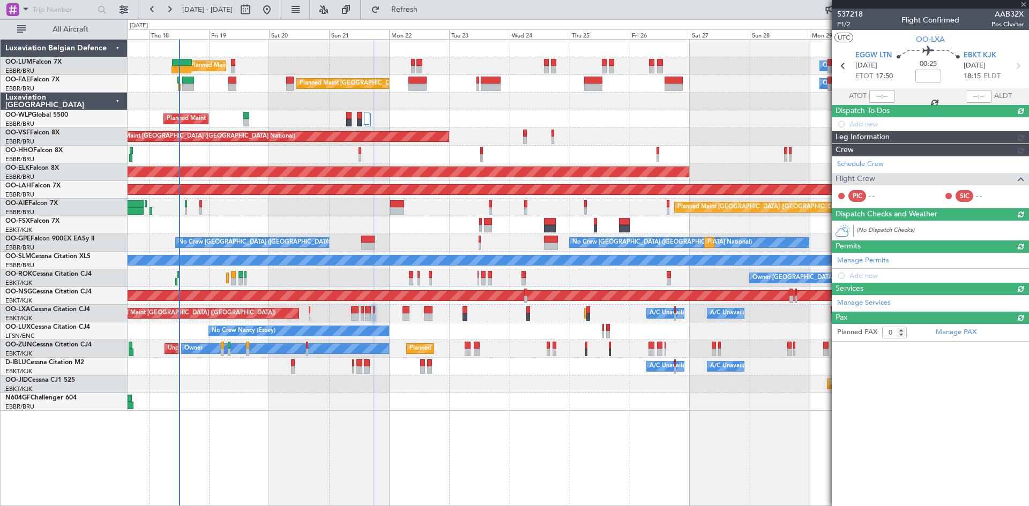
scroll to position [0, 0]
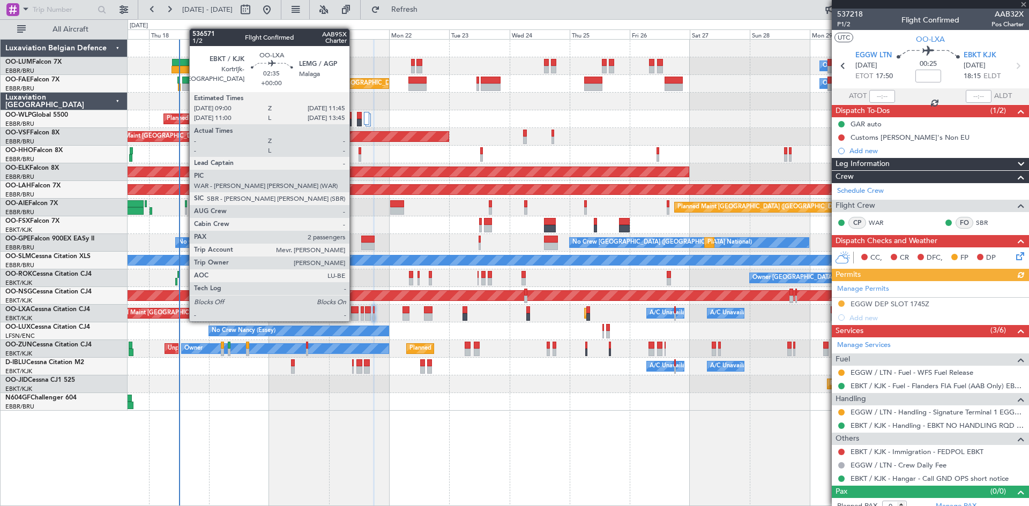
click at [354, 310] on div at bounding box center [354, 310] width 7 height 8
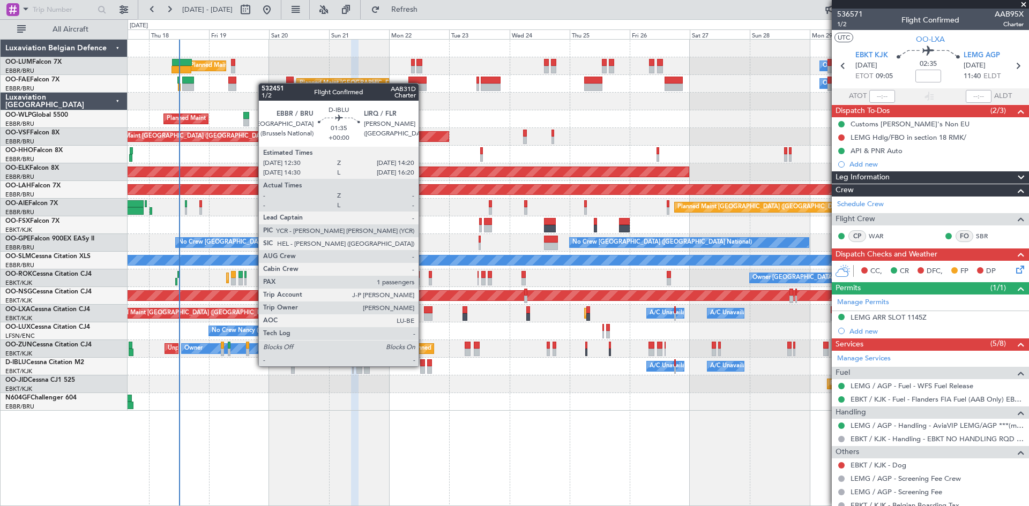
click at [425, 366] on div "A/C Unavailable Brussels (Brussels National) A/C Unavailable Kortrijk-Wevelgem" at bounding box center [578, 367] width 901 height 18
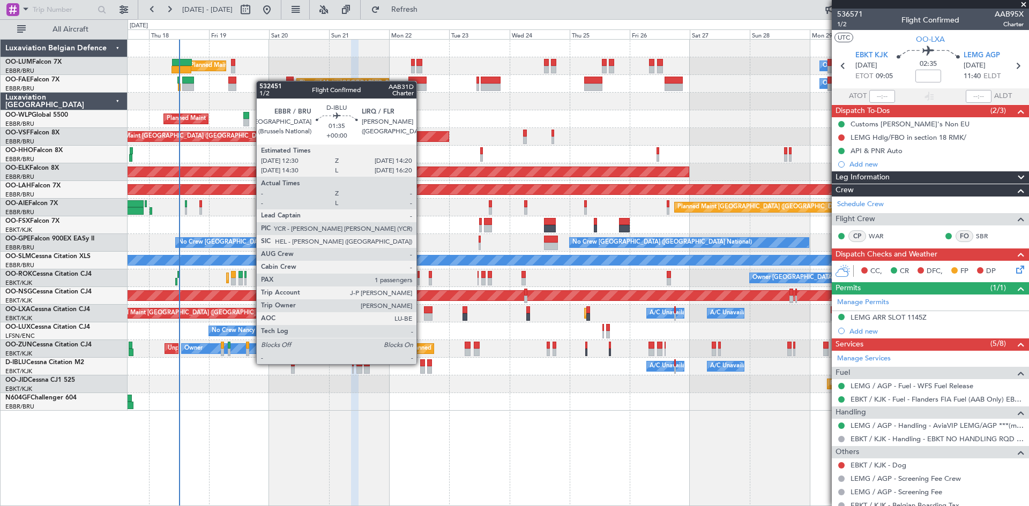
click at [421, 364] on div at bounding box center [422, 363] width 5 height 8
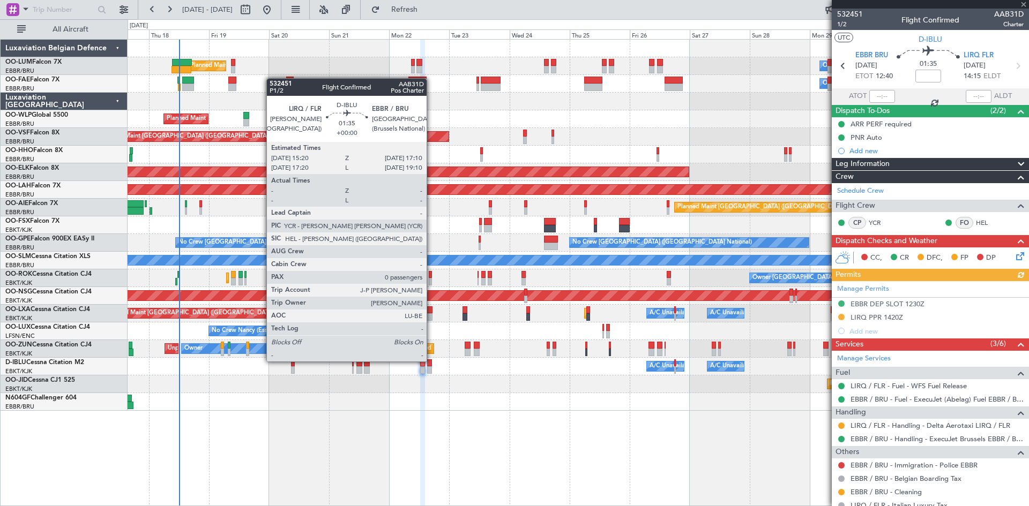
click at [431, 362] on div at bounding box center [429, 363] width 5 height 8
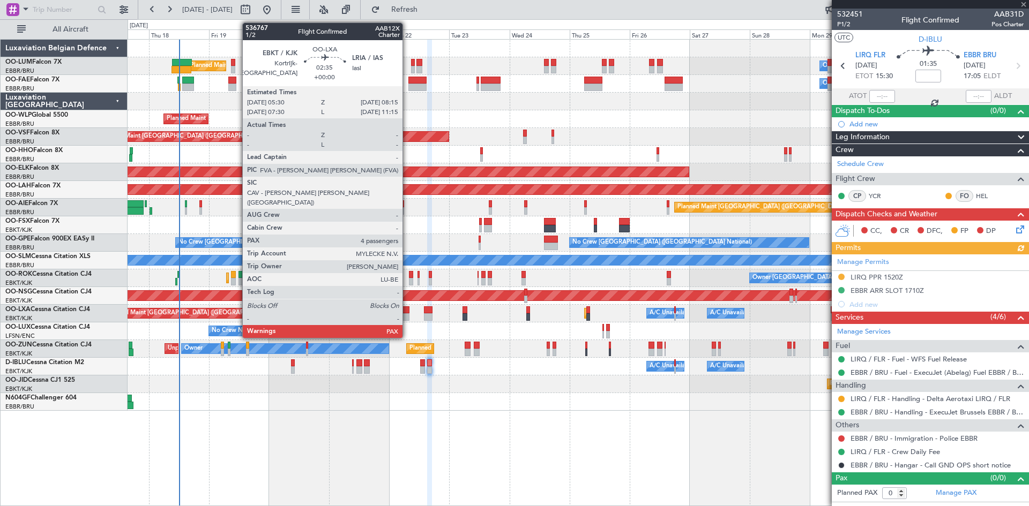
click at [407, 308] on div at bounding box center [405, 310] width 7 height 8
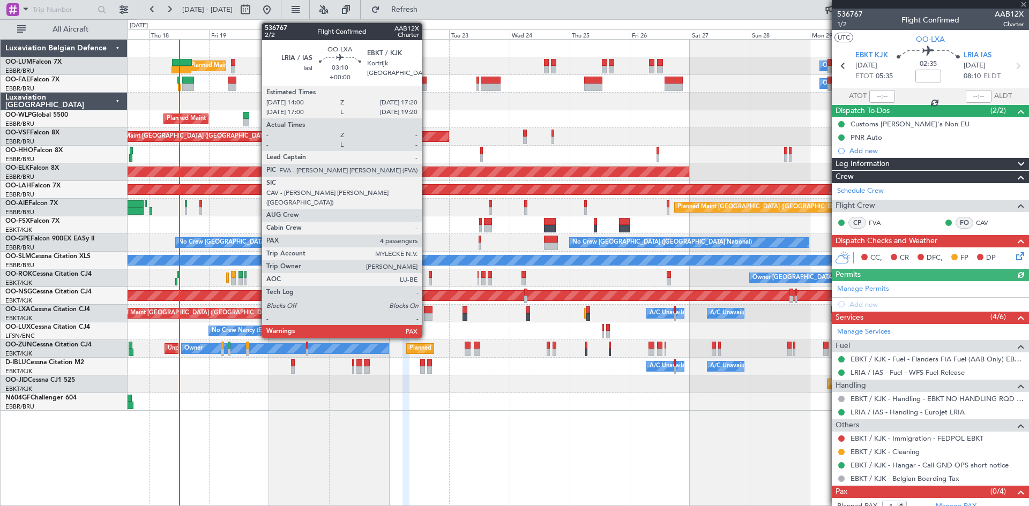
click at [426, 310] on div at bounding box center [428, 310] width 9 height 8
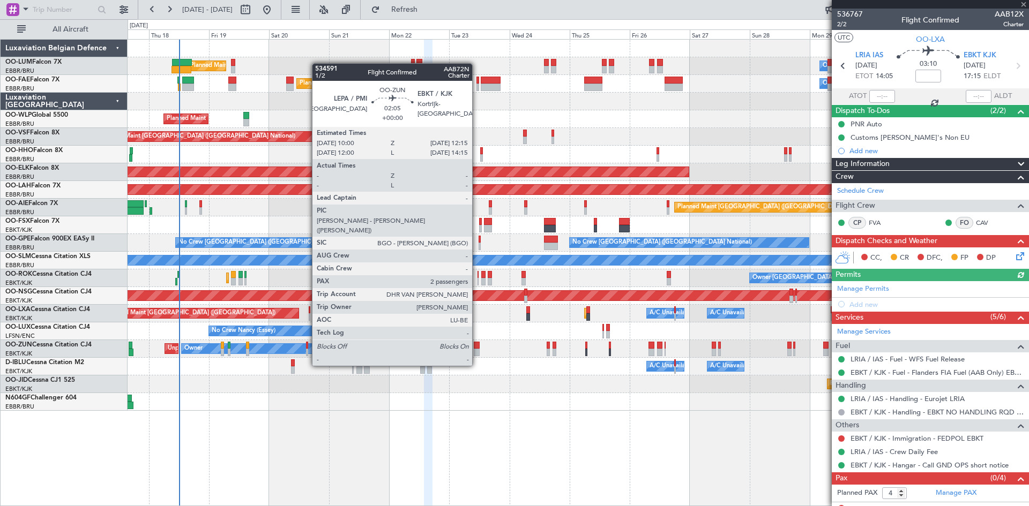
click at [477, 346] on div at bounding box center [477, 346] width 6 height 8
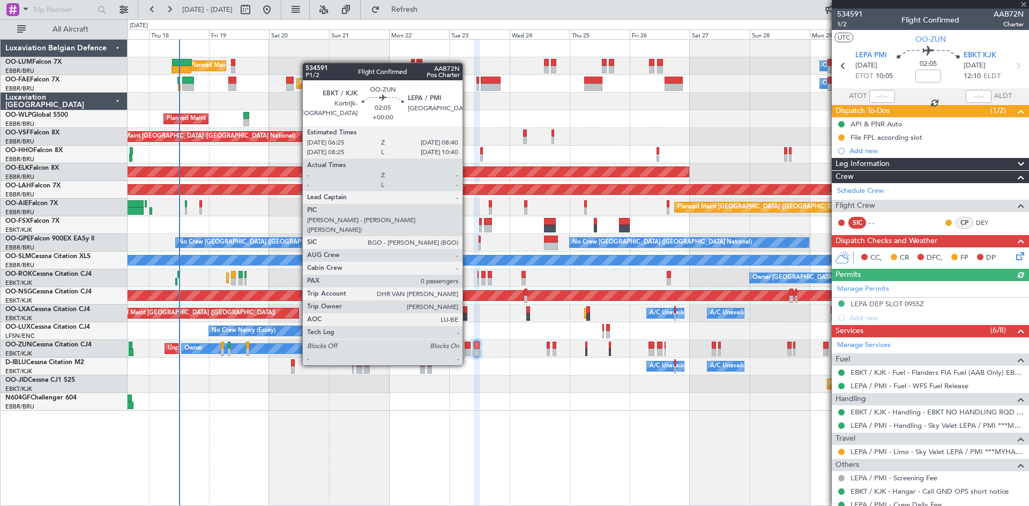
click at [467, 345] on div at bounding box center [468, 346] width 6 height 8
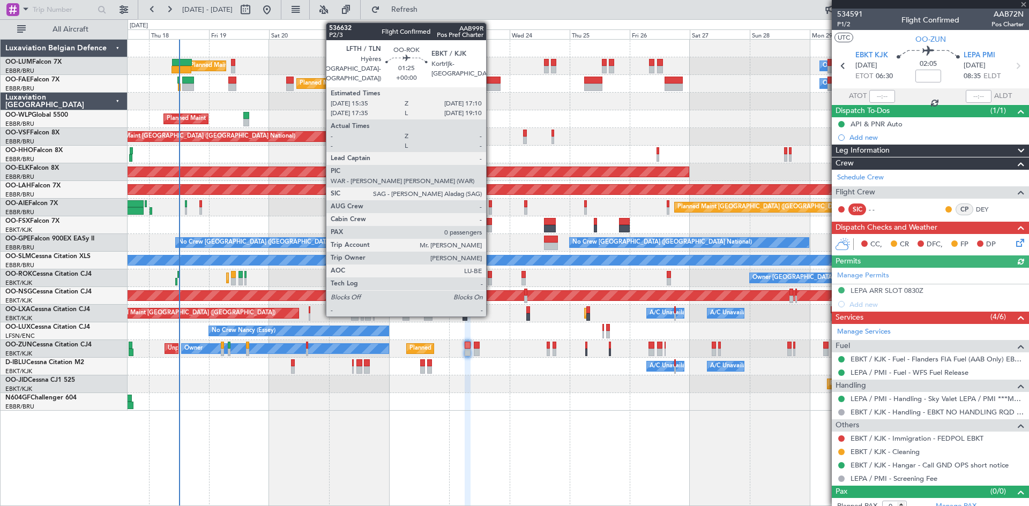
click at [491, 275] on div at bounding box center [490, 275] width 4 height 8
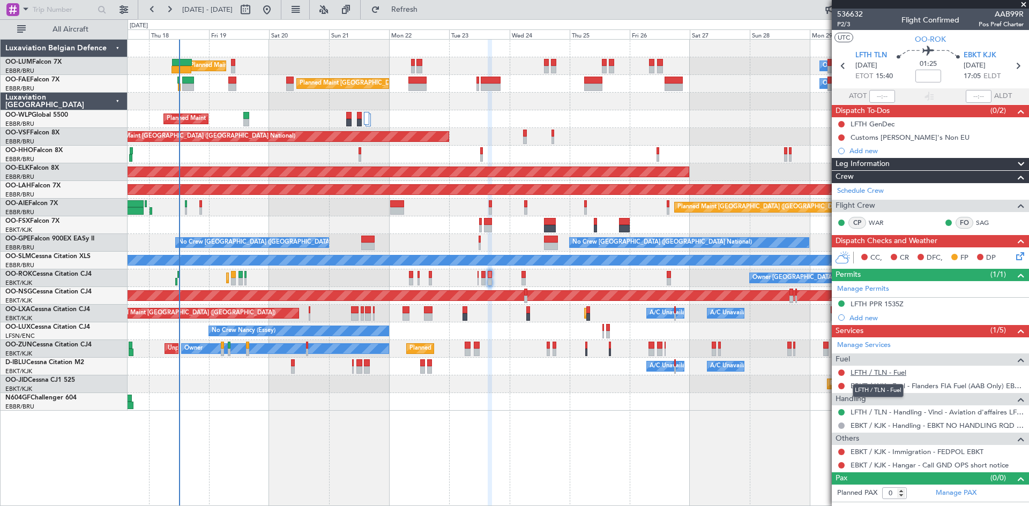
click at [895, 371] on link "LFTH / TLN - Fuel" at bounding box center [878, 372] width 56 height 9
click at [896, 385] on link "EBKT / KJK - Fuel - Flanders FIA Fuel (AAB Only) EBKT / KJK" at bounding box center [936, 385] width 173 height 9
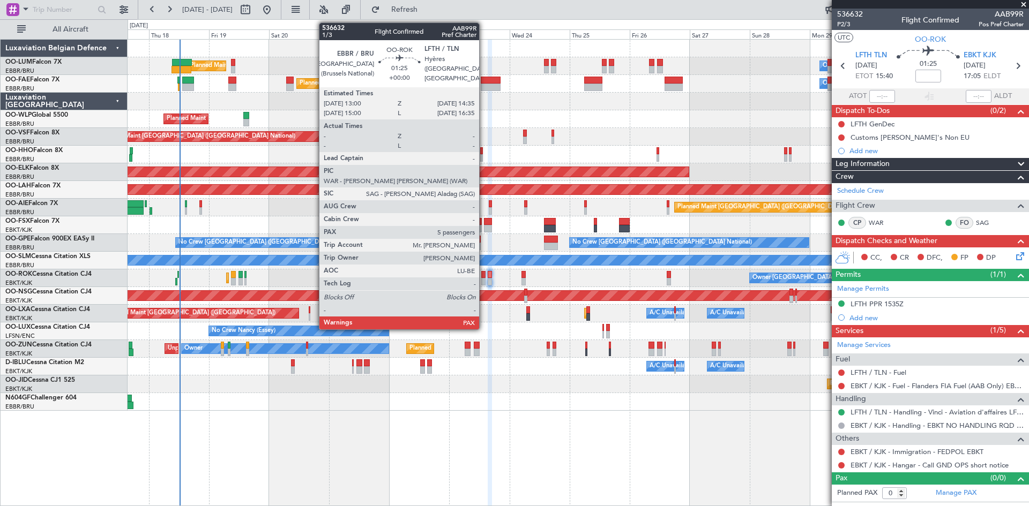
click at [484, 275] on div at bounding box center [483, 275] width 4 height 8
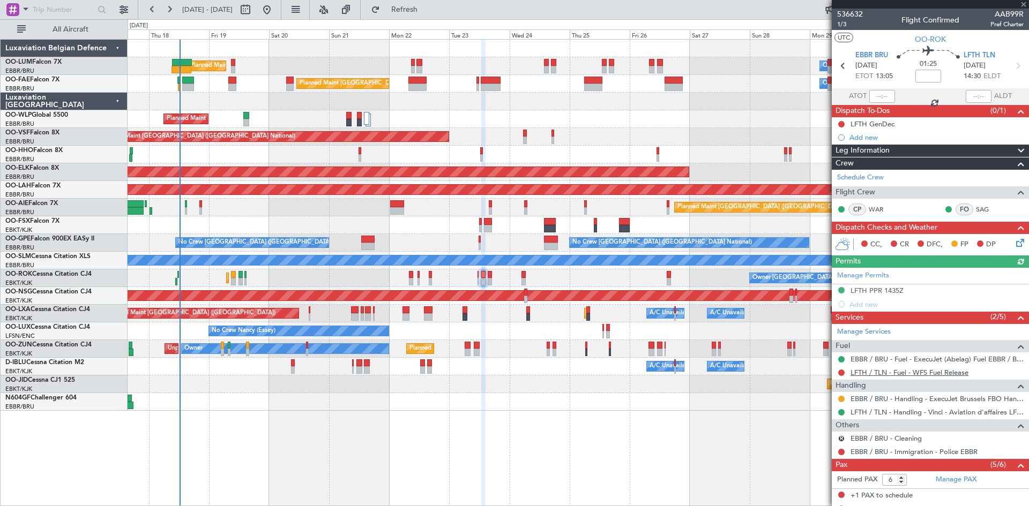
click at [899, 373] on link "LFTH / TLN - Fuel - WFS Fuel Release" at bounding box center [909, 372] width 118 height 9
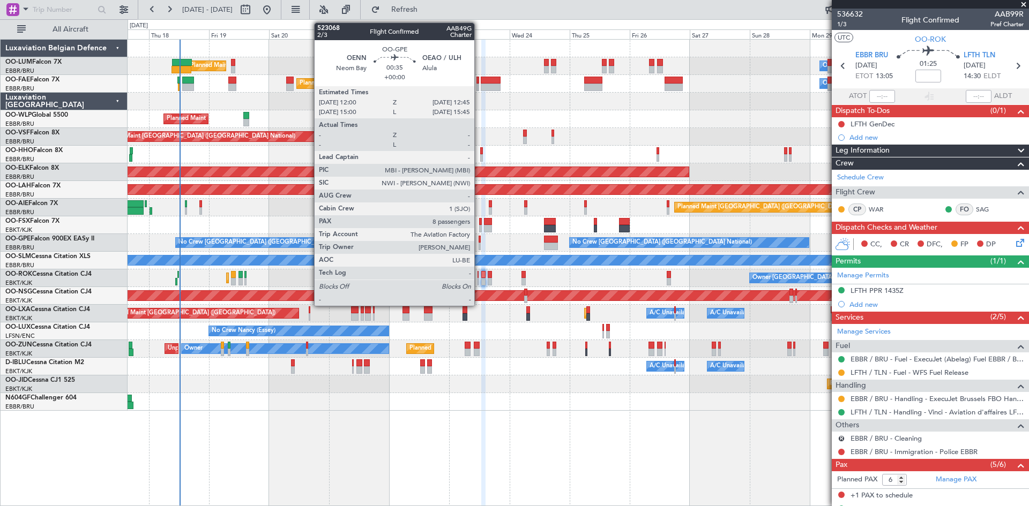
click at [479, 240] on div at bounding box center [479, 240] width 2 height 8
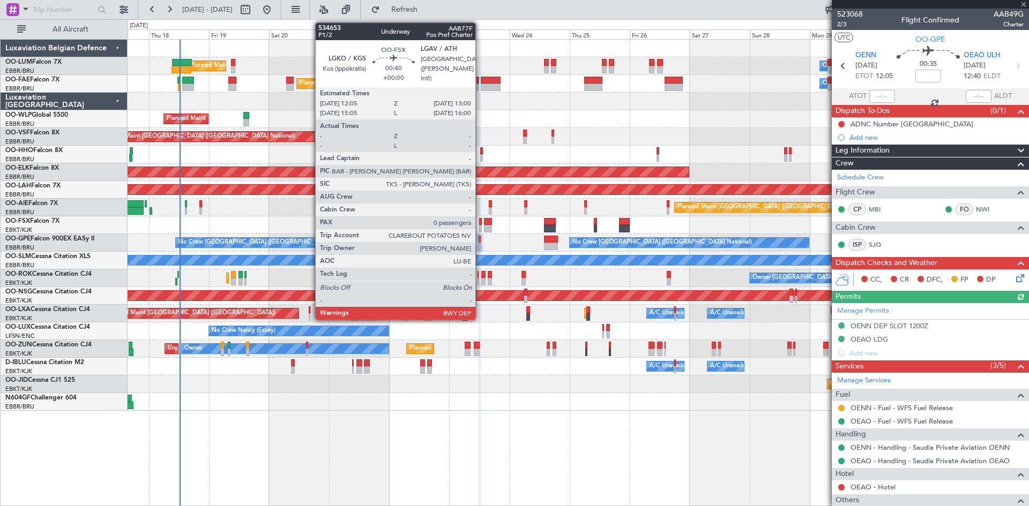
click at [480, 221] on div at bounding box center [480, 222] width 3 height 8
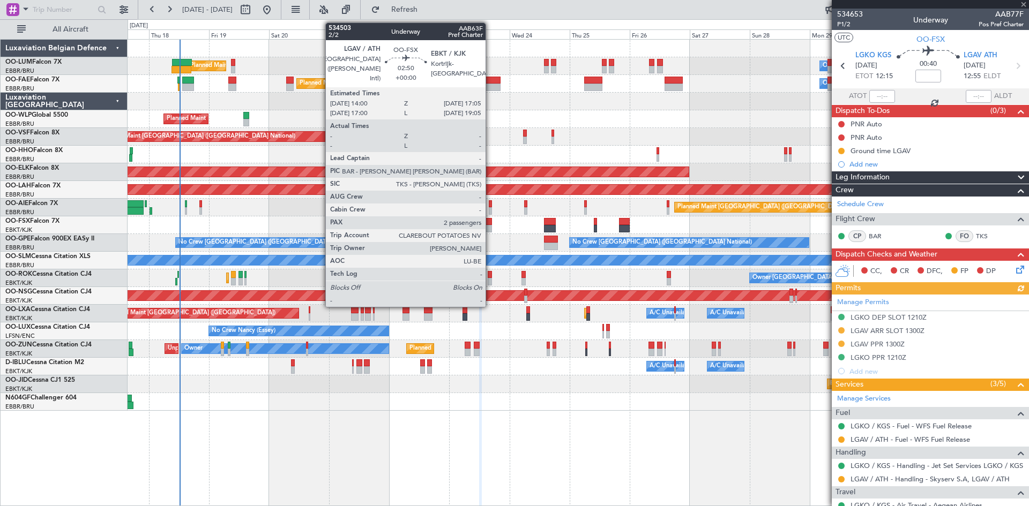
click at [490, 220] on div at bounding box center [488, 222] width 8 height 8
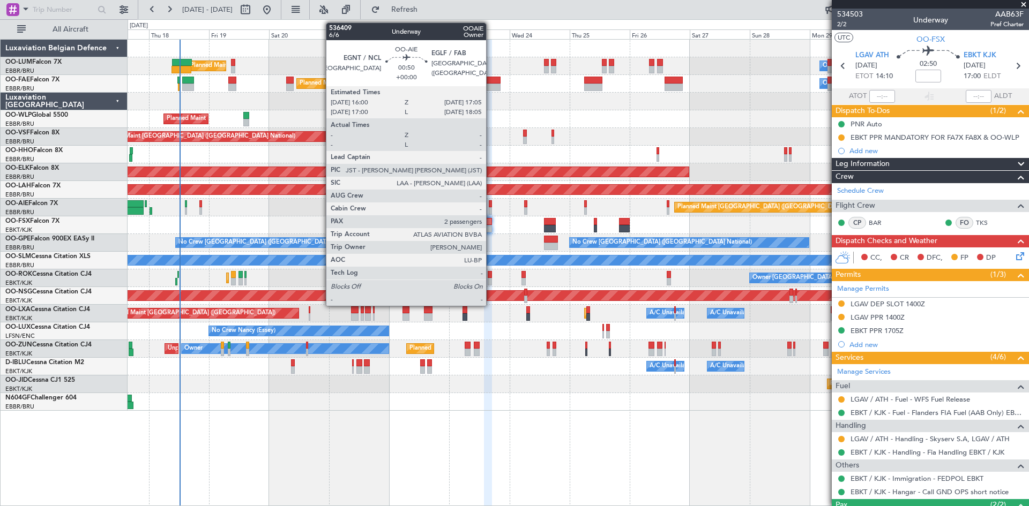
click at [491, 204] on div at bounding box center [490, 204] width 3 height 8
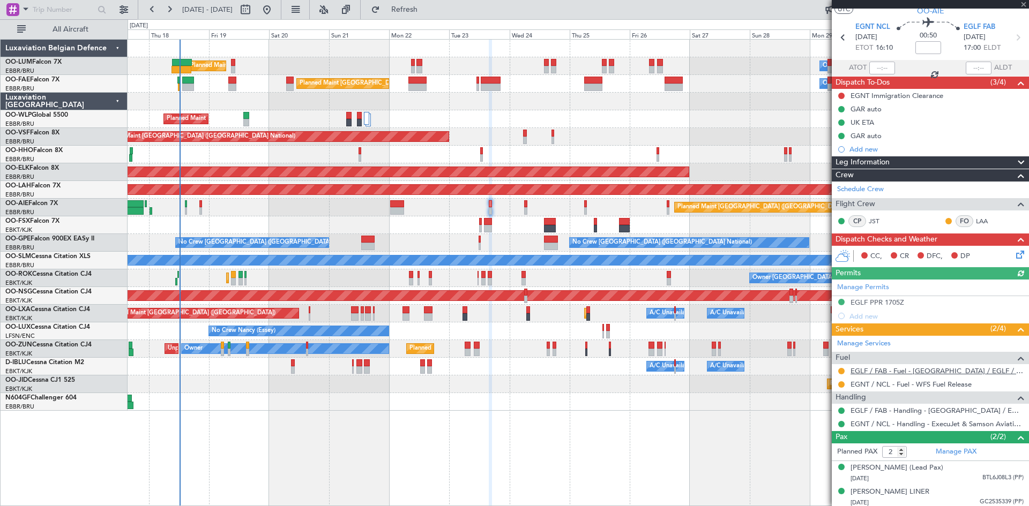
scroll to position [42, 0]
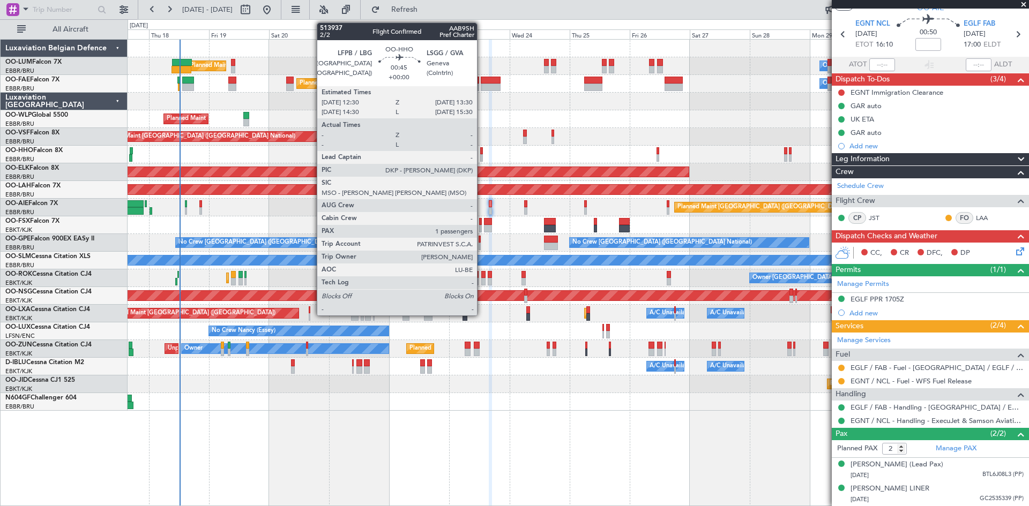
click at [482, 156] on div at bounding box center [481, 158] width 3 height 8
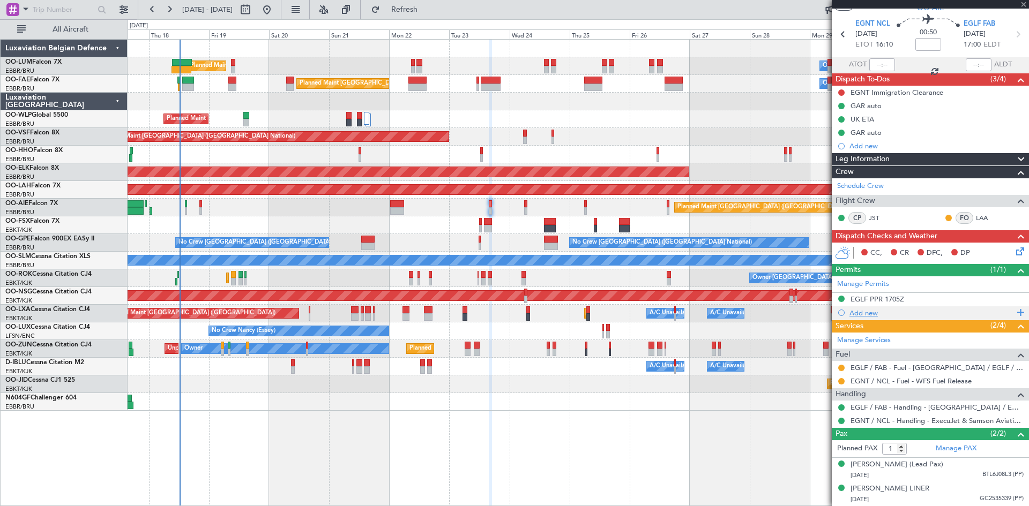
scroll to position [0, 0]
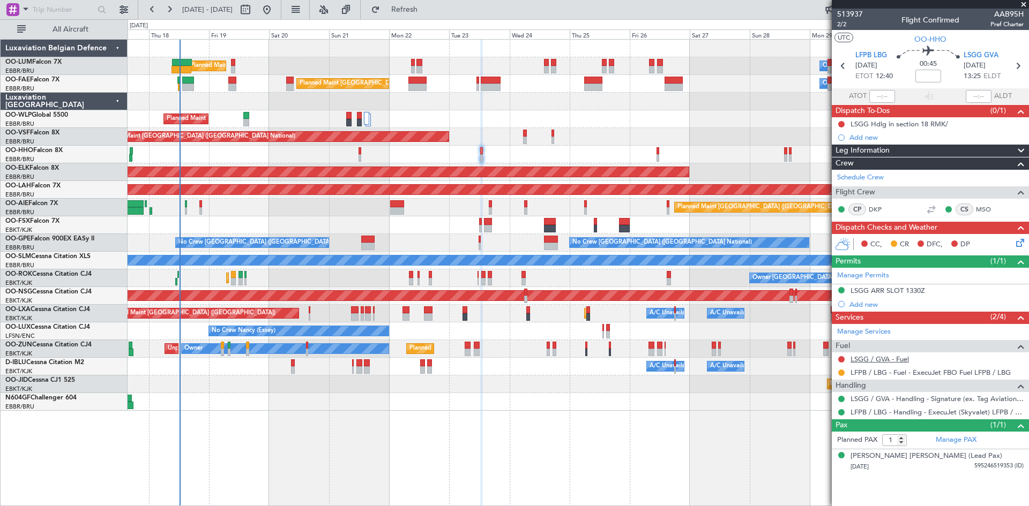
click at [866, 359] on link "LSGG / GVA - Fuel" at bounding box center [879, 359] width 58 height 9
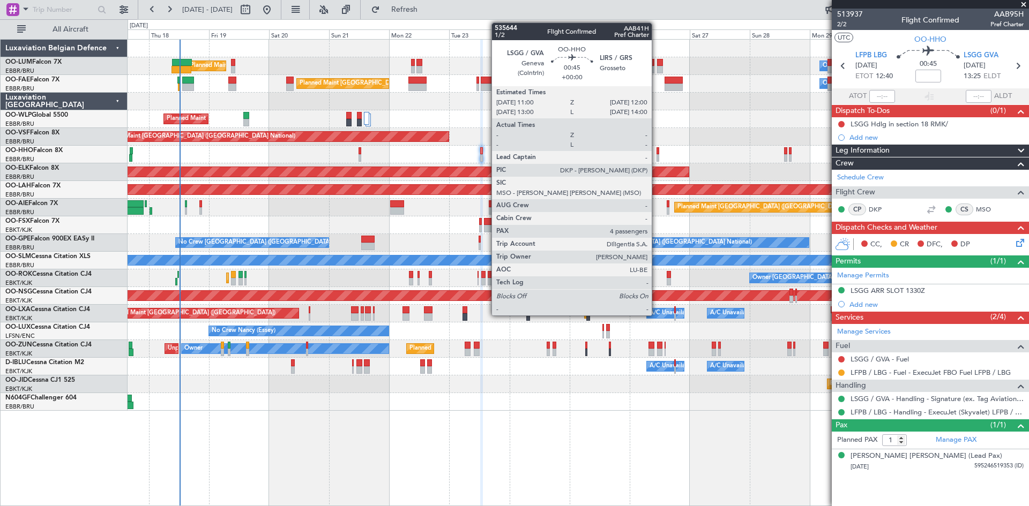
click at [656, 149] on div at bounding box center [657, 151] width 3 height 8
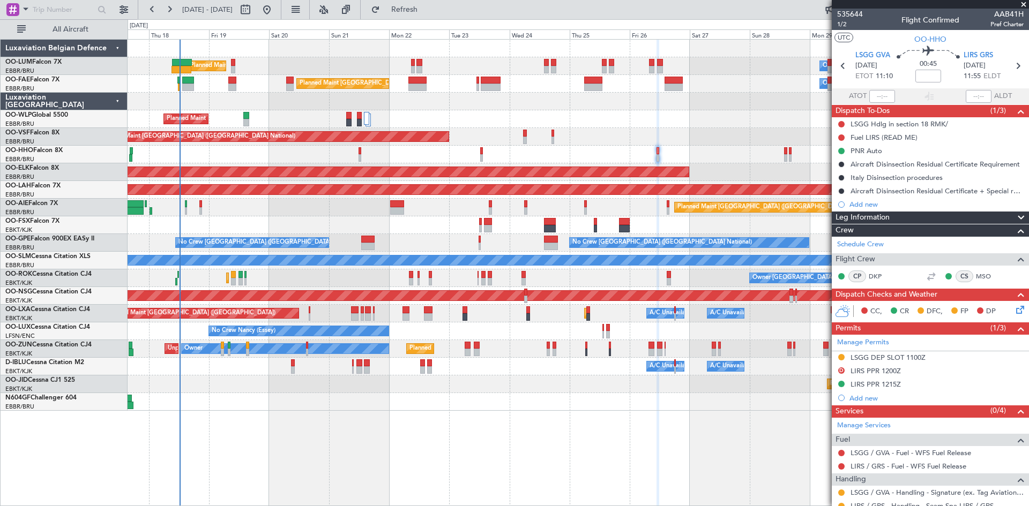
click at [483, 151] on div at bounding box center [578, 155] width 901 height 18
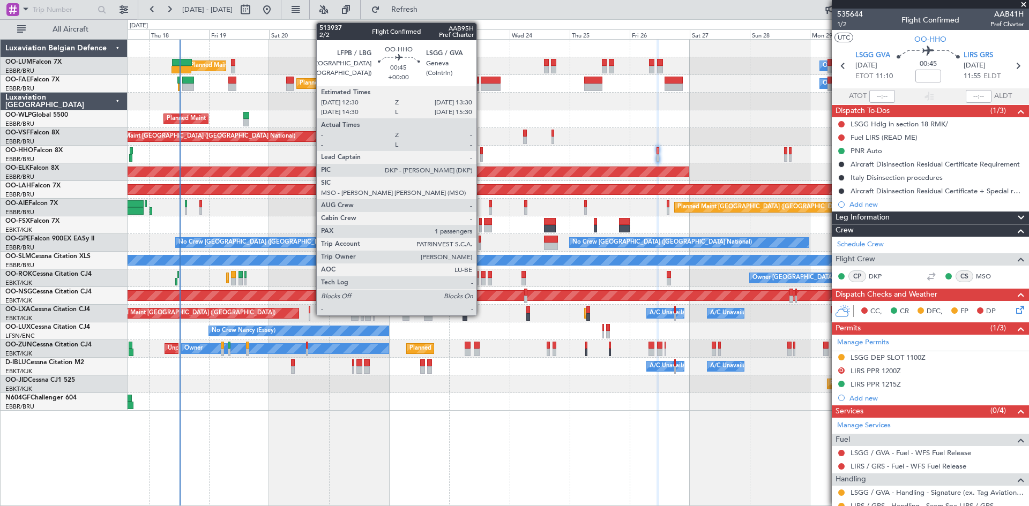
click at [481, 148] on div at bounding box center [481, 151] width 3 height 8
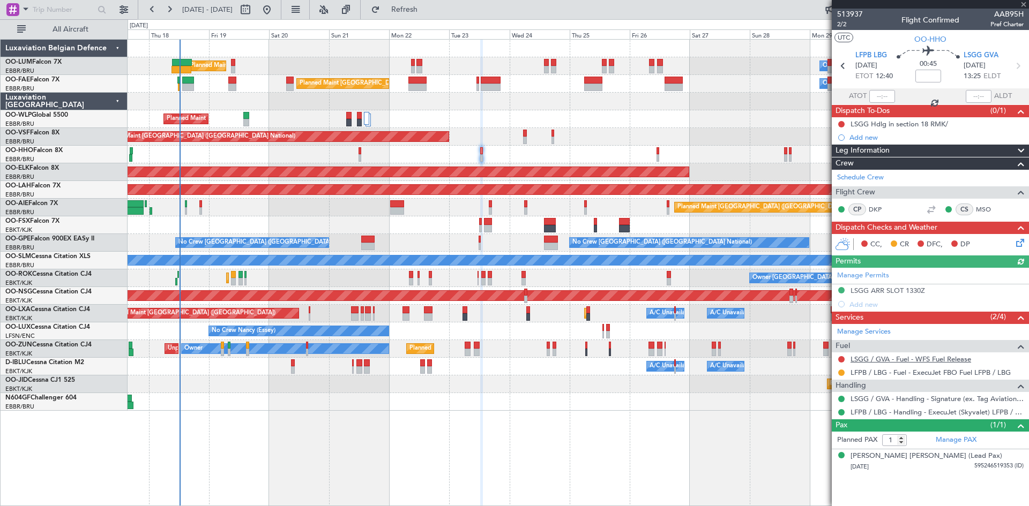
click at [868, 360] on link "LSGG / GVA - Fuel - WFS Fuel Release" at bounding box center [910, 359] width 121 height 9
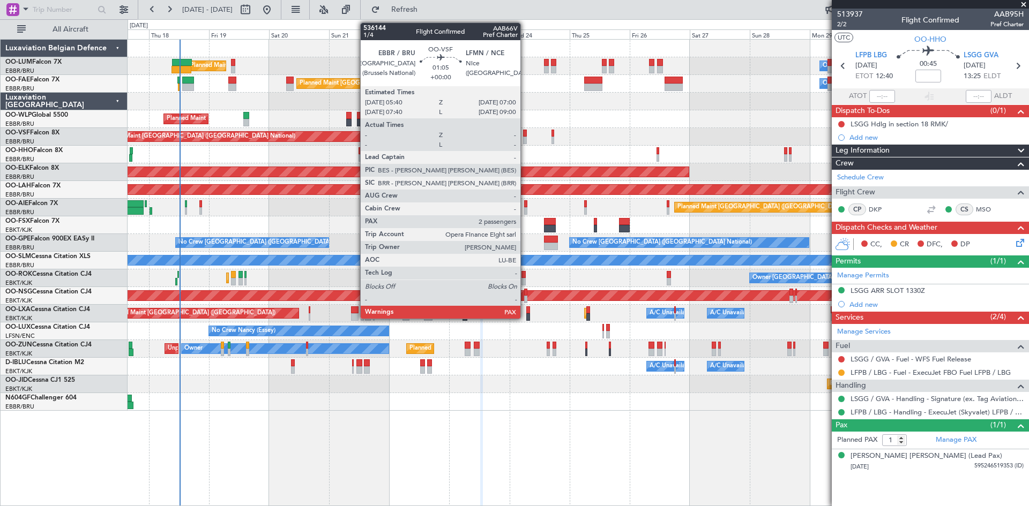
click at [525, 133] on div at bounding box center [525, 134] width 4 height 8
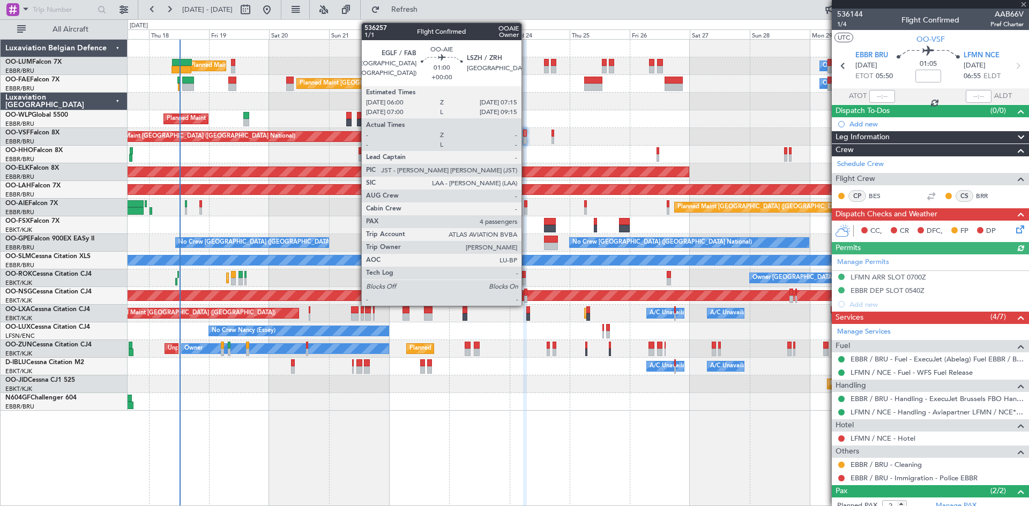
click at [526, 206] on div at bounding box center [525, 204] width 3 height 8
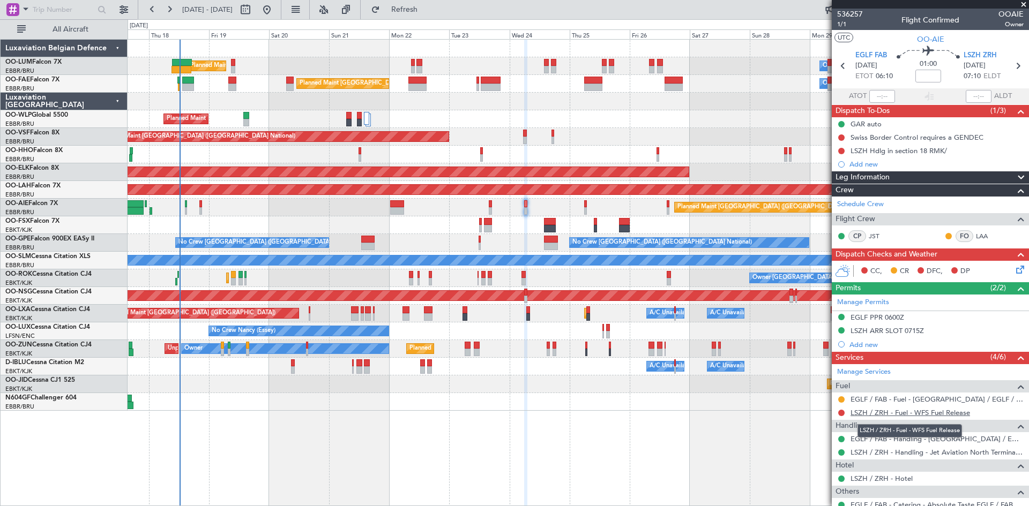
click at [888, 409] on link "LSZH / ZRH - Fuel - WFS Fuel Release" at bounding box center [909, 412] width 119 height 9
click at [558, 235] on div "Planned Maint Brussels (Brussels National) No Crew Brussels (Brussels National)…" at bounding box center [578, 243] width 901 height 18
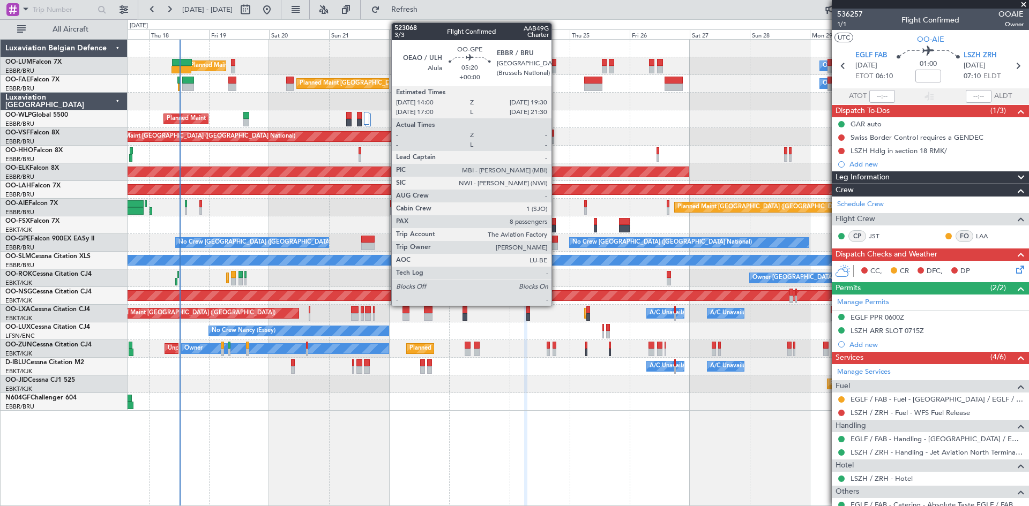
click at [556, 238] on div at bounding box center [551, 240] width 14 height 8
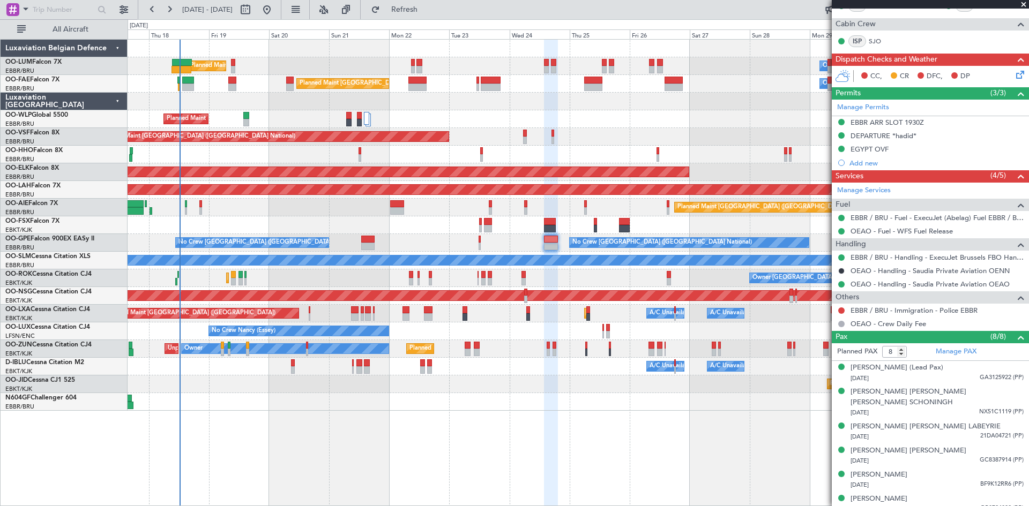
scroll to position [214, 0]
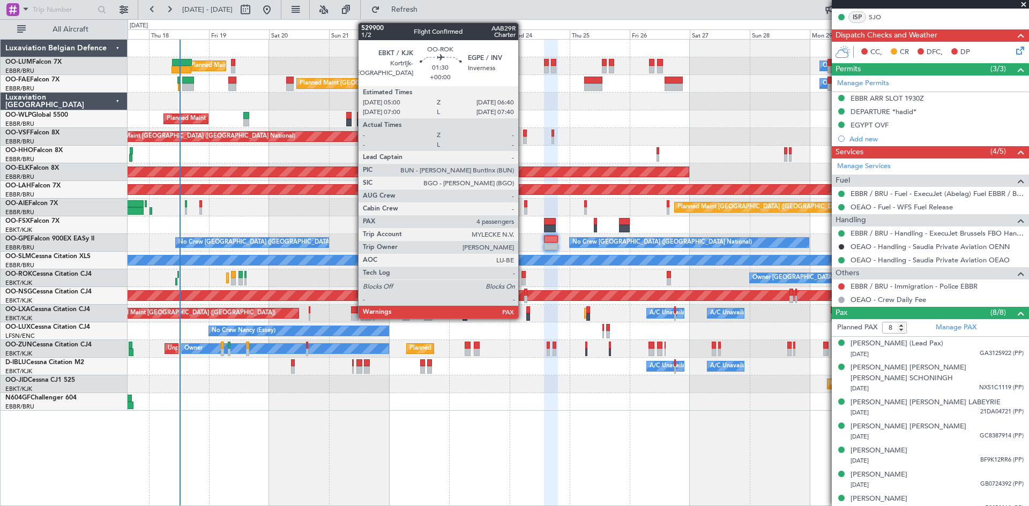
click at [523, 273] on div at bounding box center [523, 275] width 4 height 8
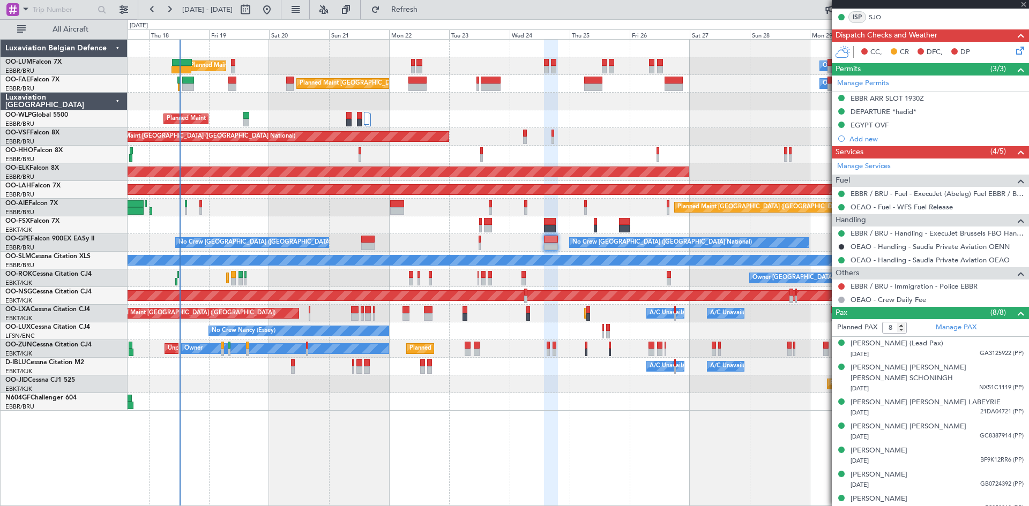
type input "4"
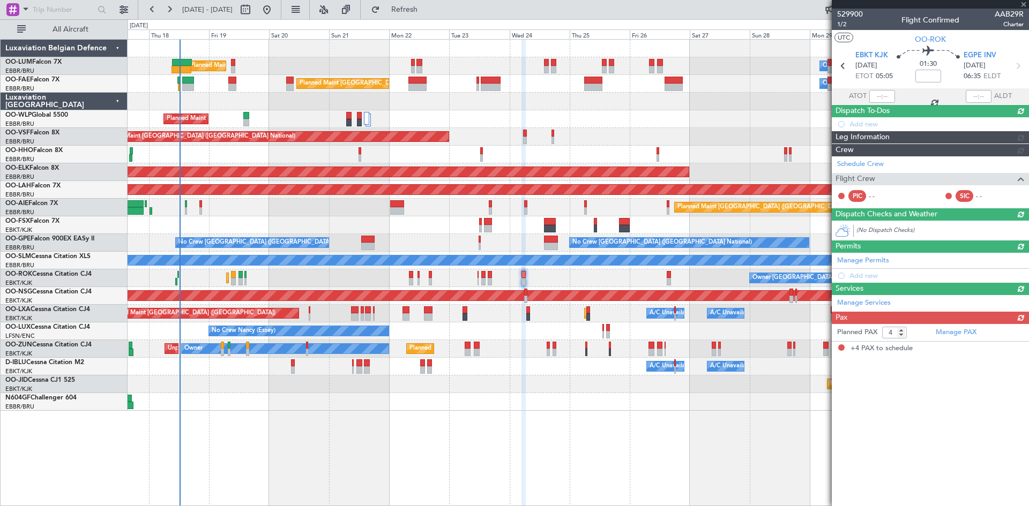
scroll to position [0, 0]
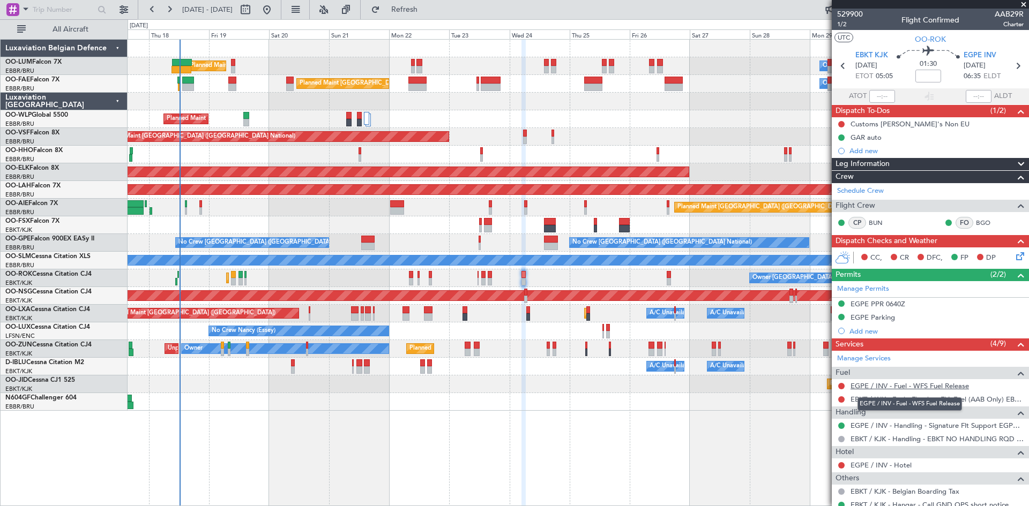
click at [923, 386] on link "EGPE / INV - Fuel - WFS Fuel Release" at bounding box center [909, 385] width 118 height 9
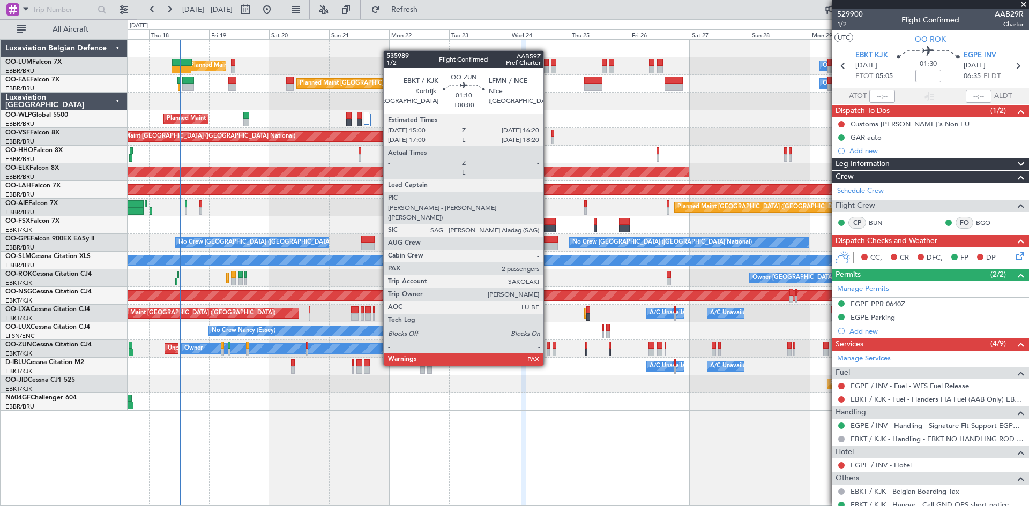
click at [548, 346] on div at bounding box center [548, 346] width 4 height 8
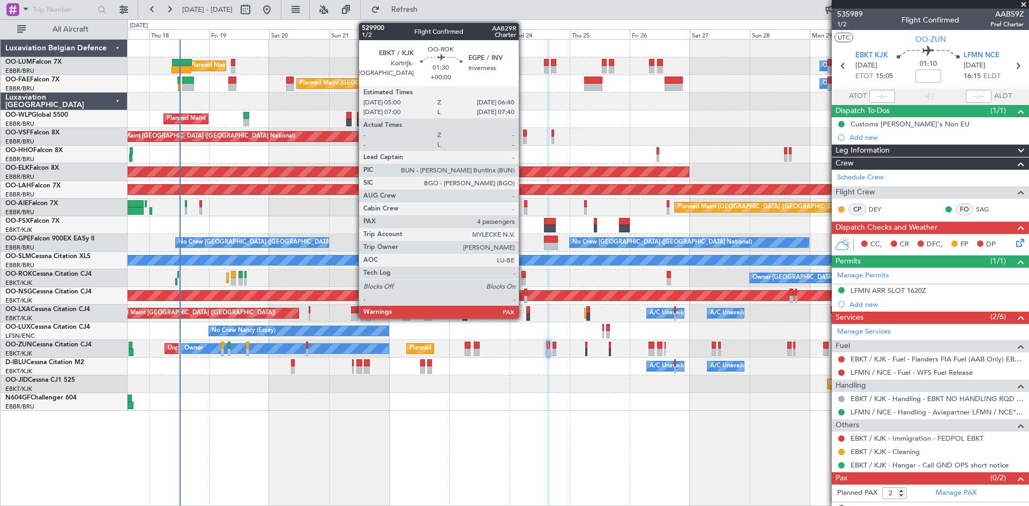
click at [523, 277] on div at bounding box center [523, 275] width 4 height 8
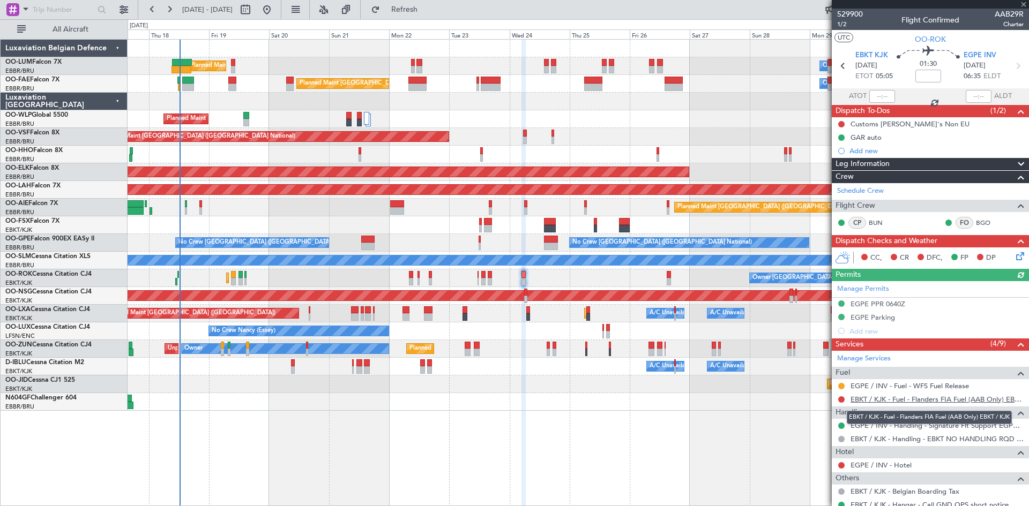
click at [895, 399] on link "EBKT / KJK - Fuel - Flanders FIA Fuel (AAB Only) EBKT / KJK" at bounding box center [936, 399] width 173 height 9
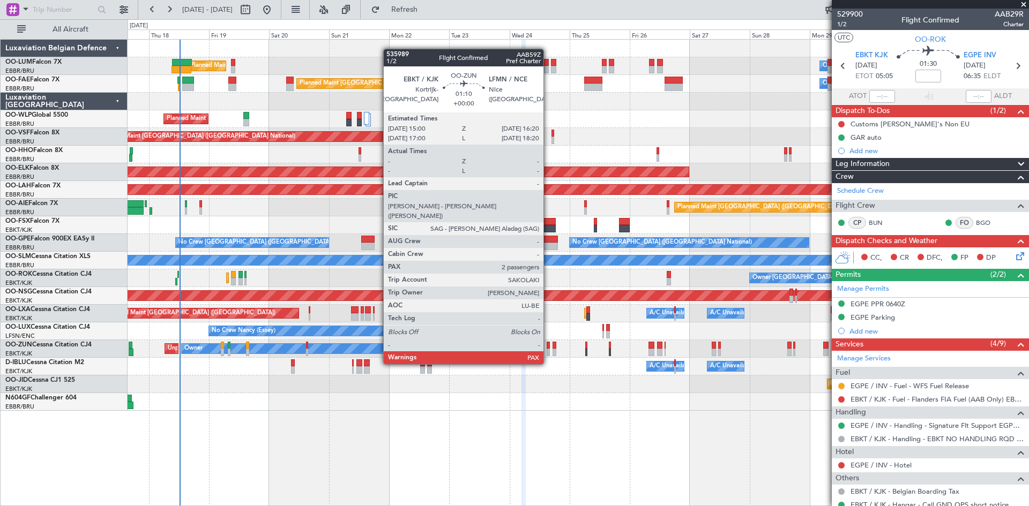
click at [548, 344] on div at bounding box center [548, 346] width 4 height 8
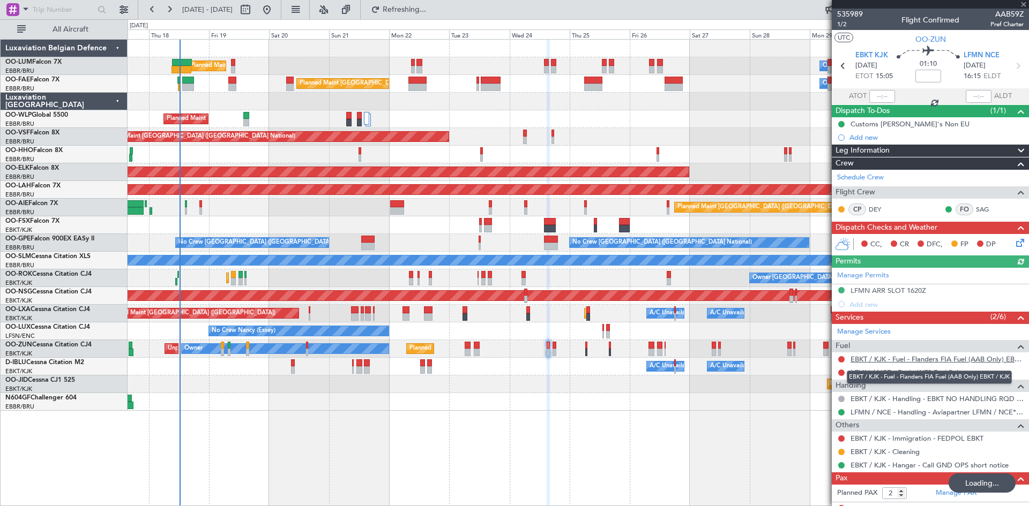
click at [907, 359] on link "EBKT / KJK - Fuel - Flanders FIA Fuel (AAB Only) EBKT / KJK" at bounding box center [936, 359] width 173 height 9
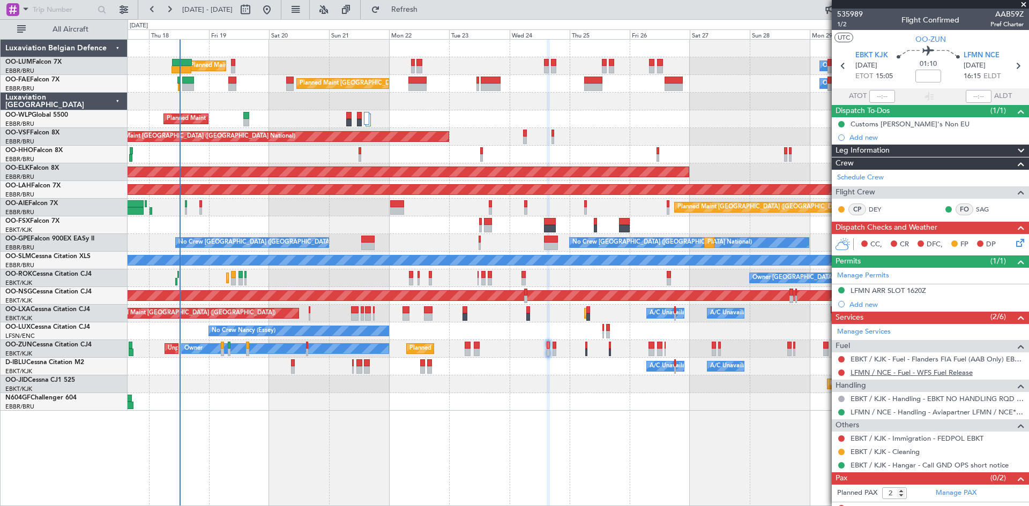
click at [901, 375] on link "LFMN / NCE - Fuel - WFS Fuel Release" at bounding box center [911, 372] width 122 height 9
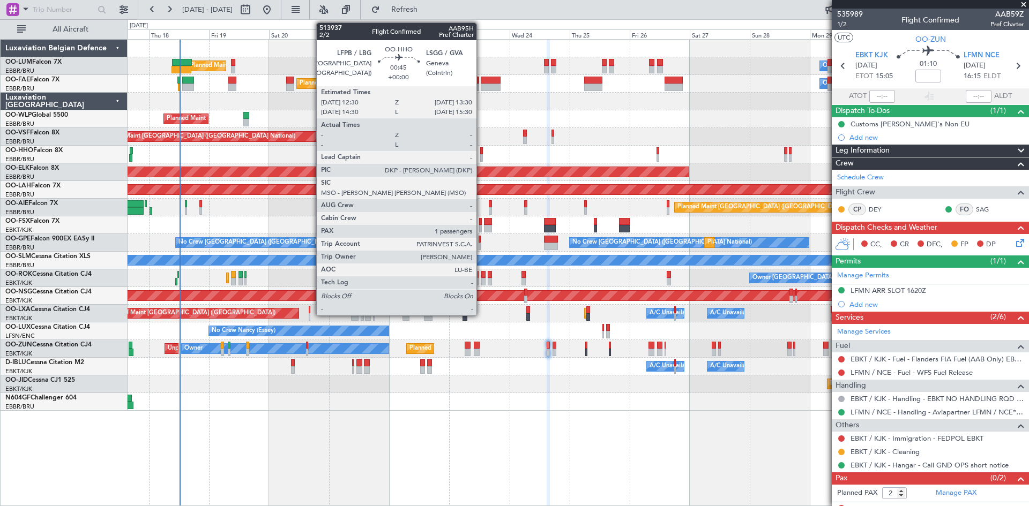
click at [481, 153] on div at bounding box center [481, 151] width 3 height 8
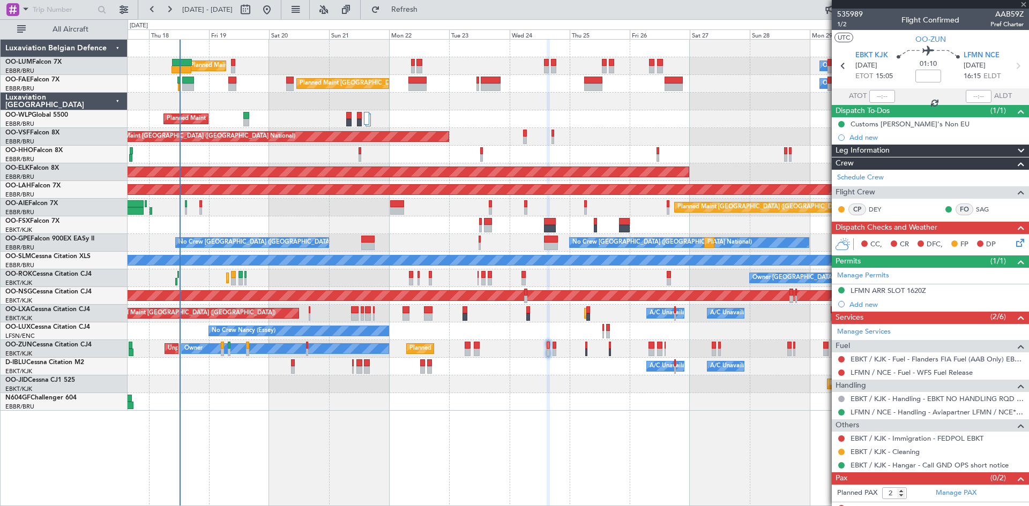
type input "1"
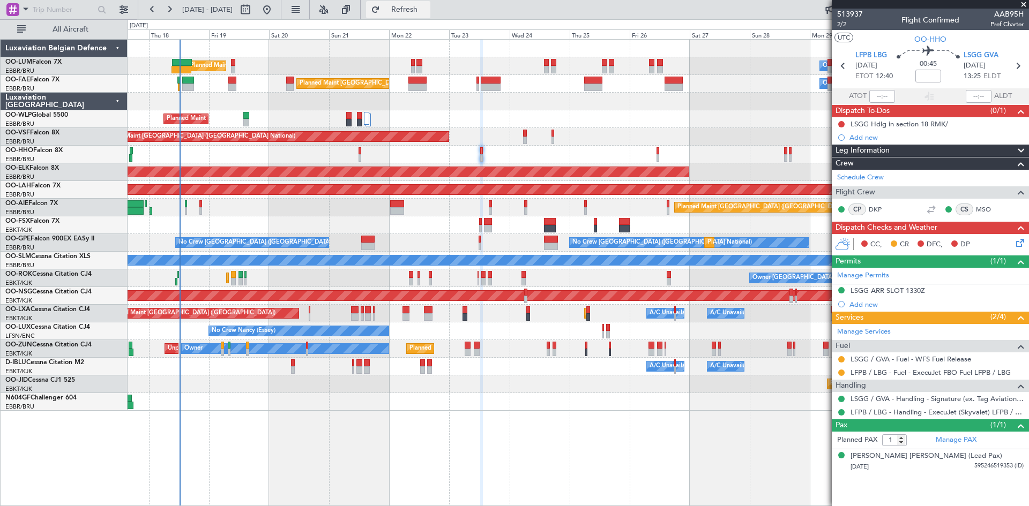
click at [427, 9] on span "Refresh" at bounding box center [404, 10] width 45 height 8
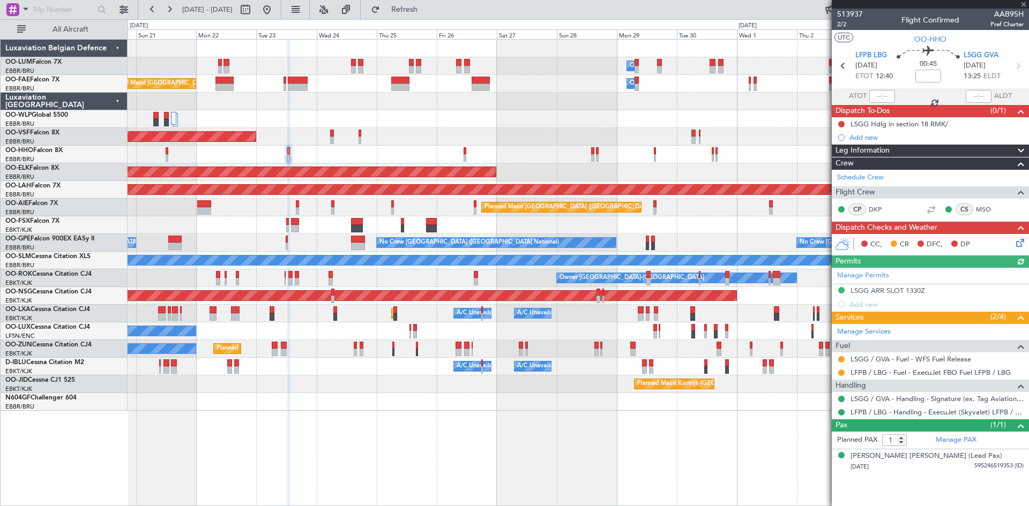
click at [471, 419] on div "Owner Melsbroek Air Base Planned Maint [GEOGRAPHIC_DATA] ([GEOGRAPHIC_DATA]) Ow…" at bounding box center [578, 272] width 901 height 467
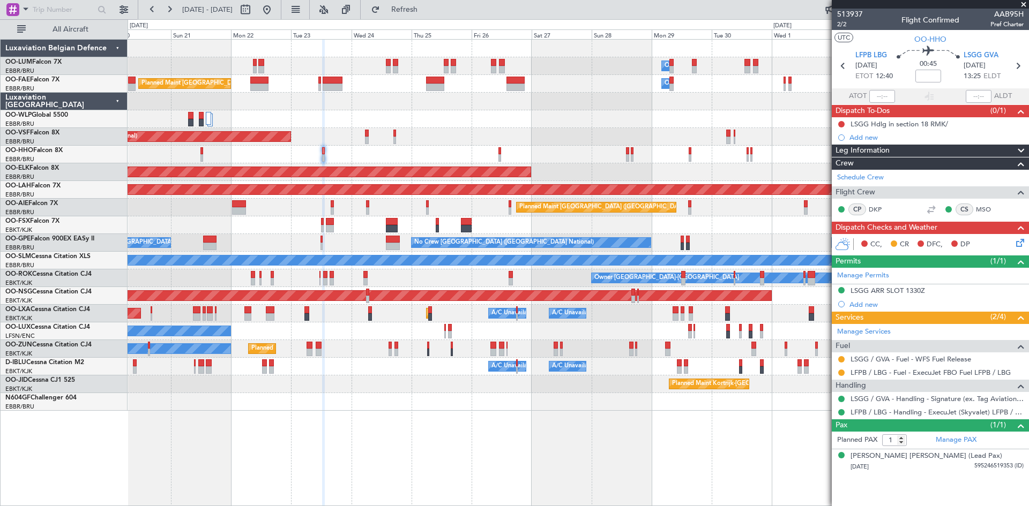
click at [340, 380] on div "Planned Maint Kortrijk-[GEOGRAPHIC_DATA]" at bounding box center [578, 385] width 901 height 18
